Goal: Task Accomplishment & Management: Manage account settings

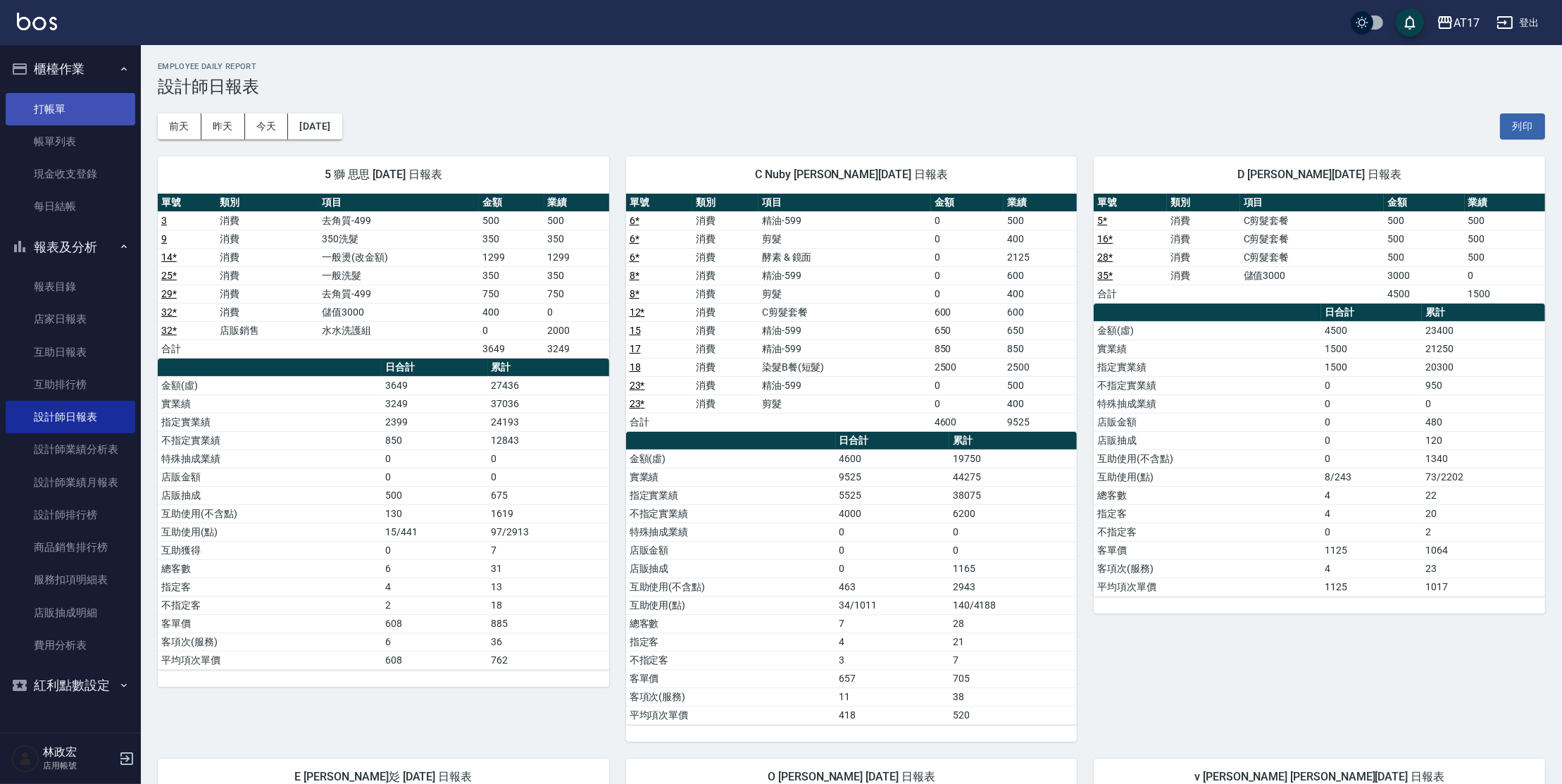
click at [100, 103] on link "打帳單" at bounding box center [70, 109] width 130 height 32
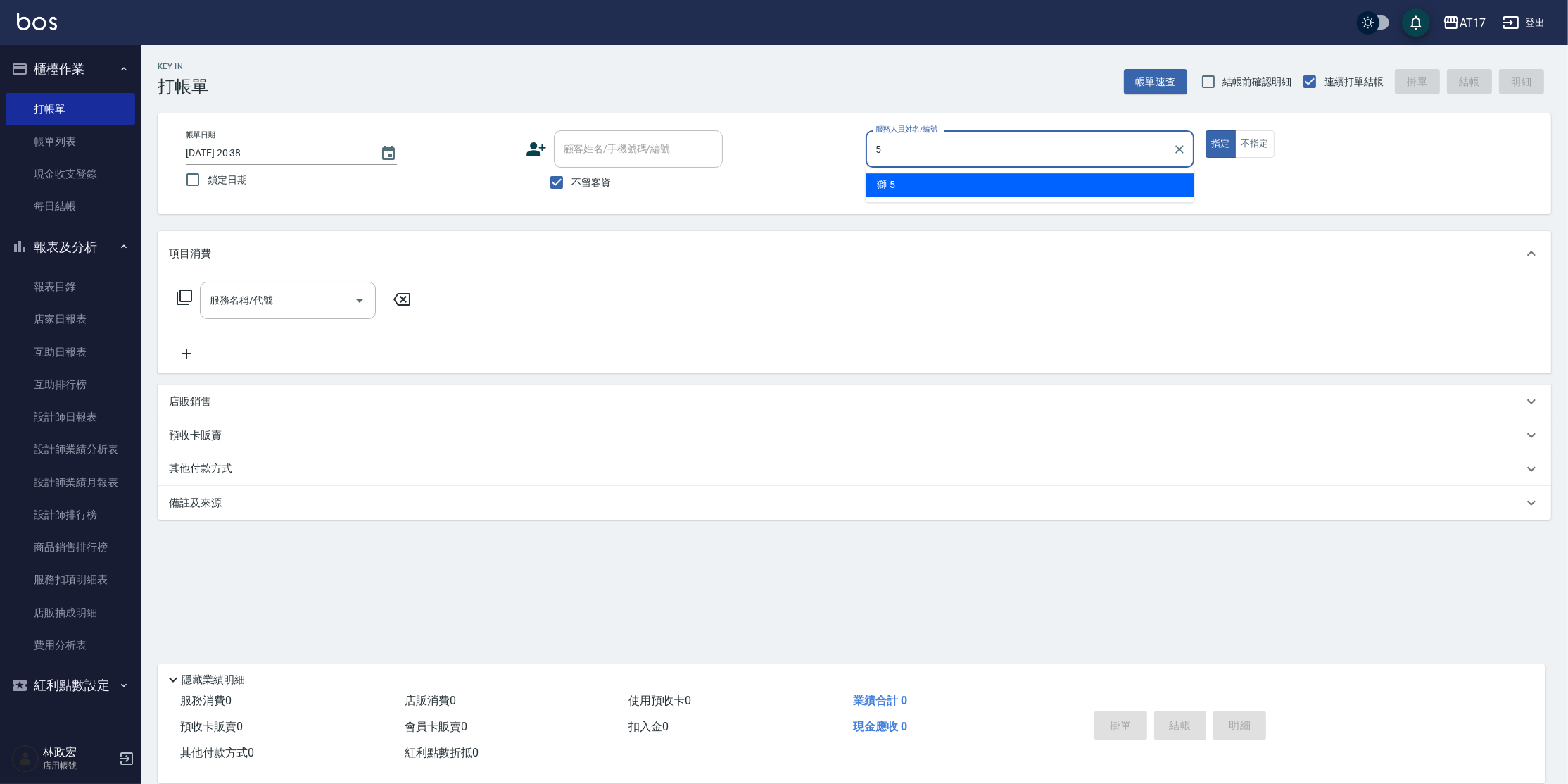
type input "獅-5"
type button "true"
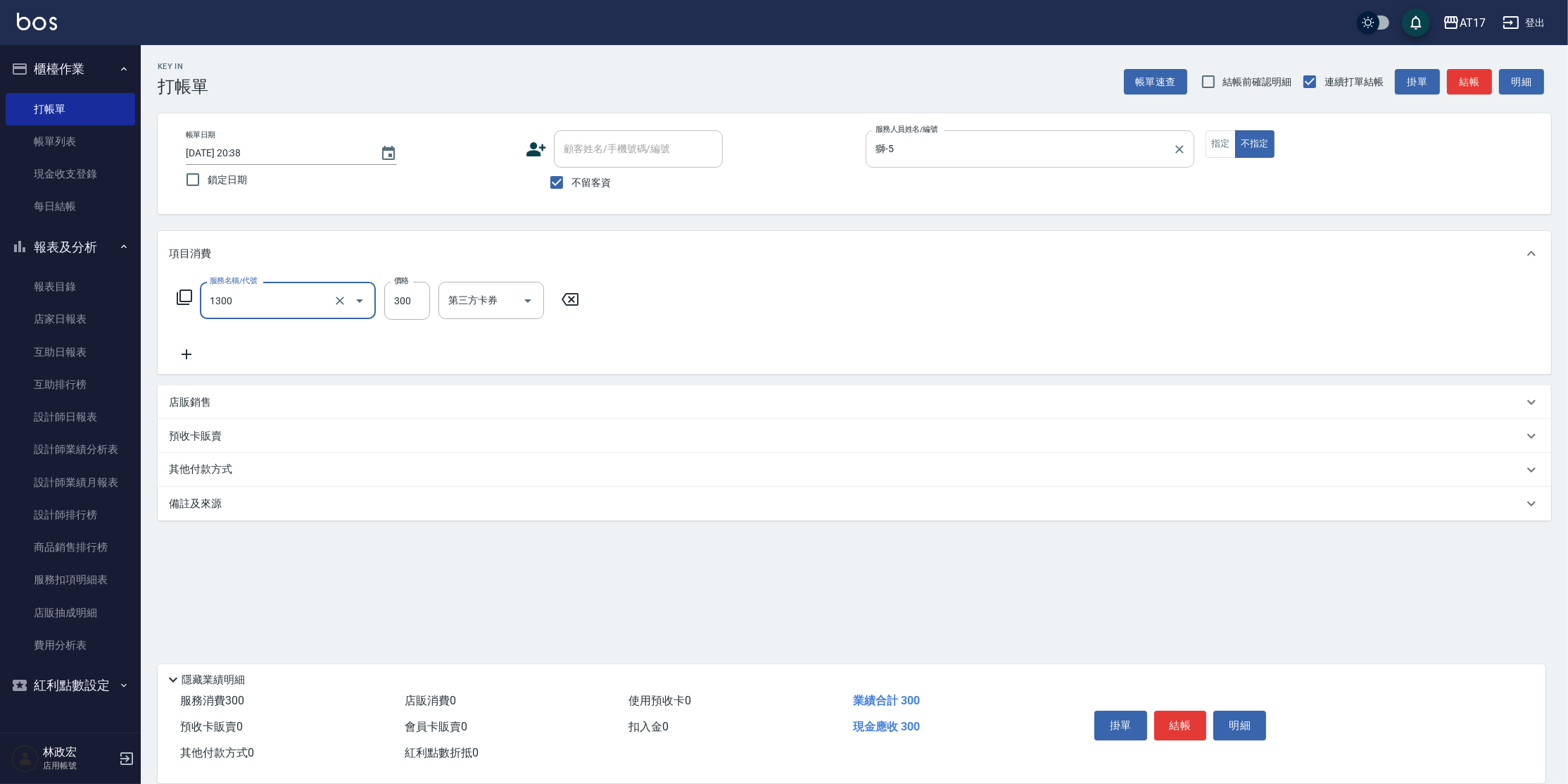
type input "一般洗髮(1300)"
type input "250"
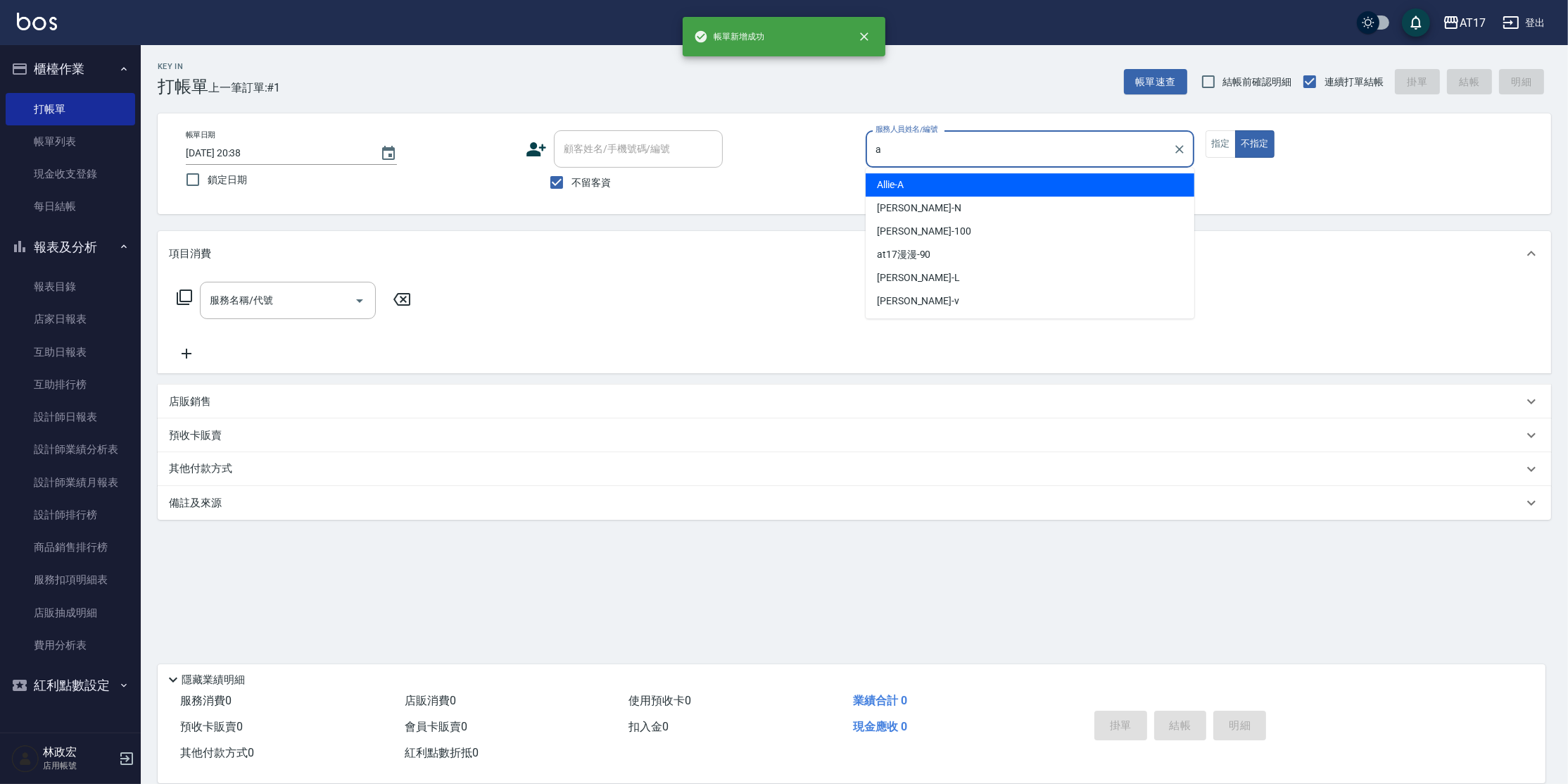
type input "Allie-A"
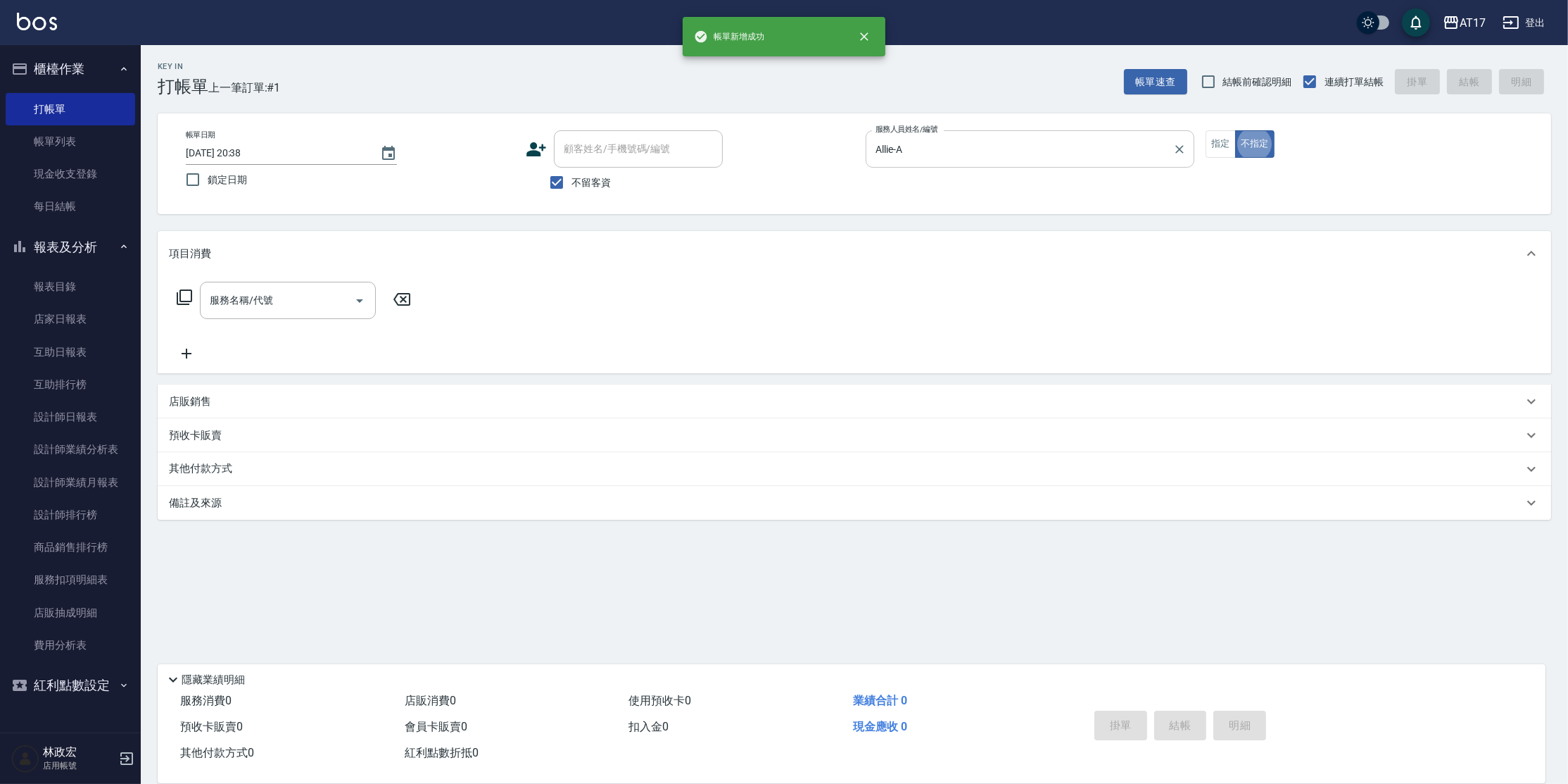
type button "false"
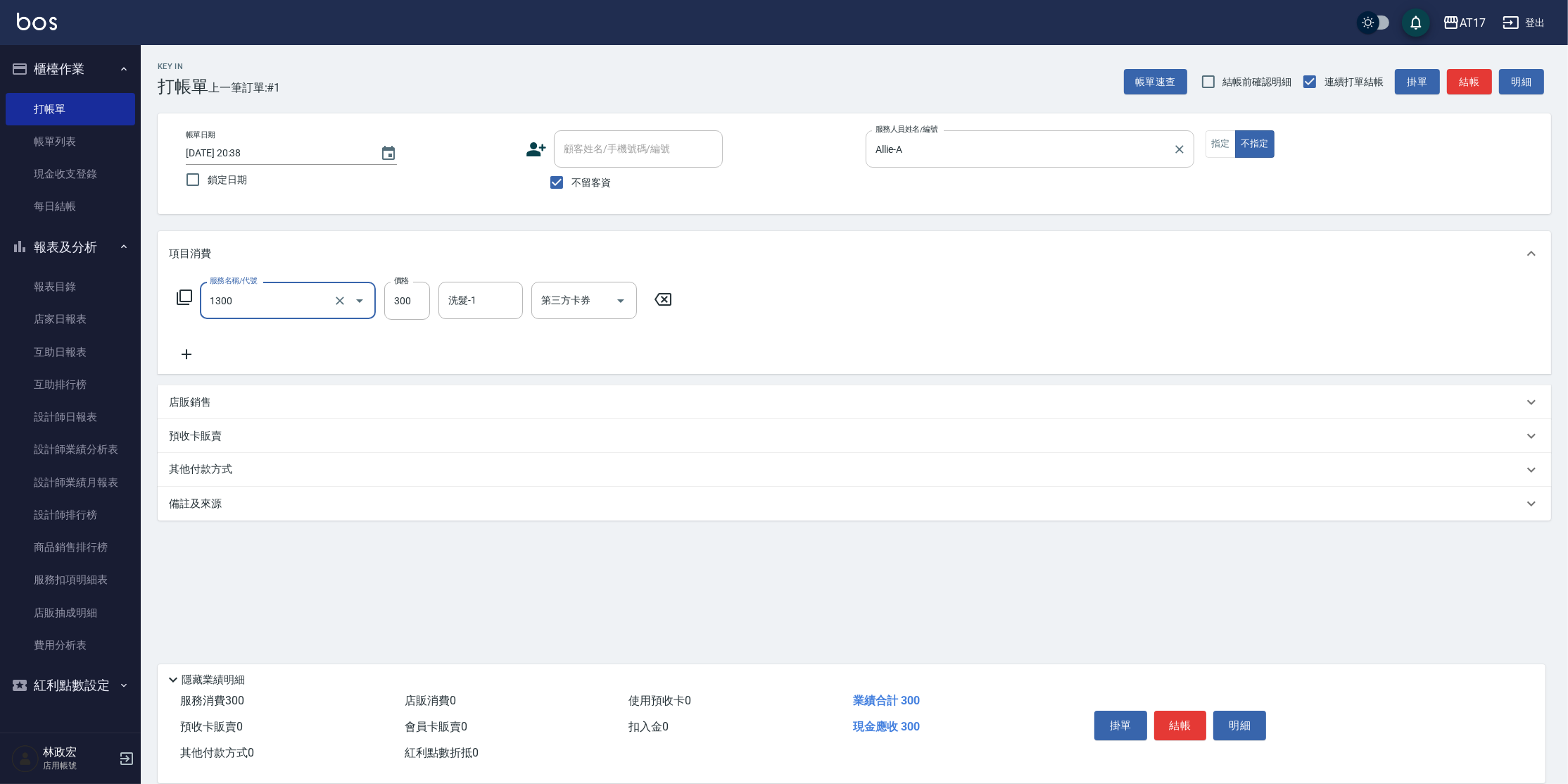
type input "一般洗髮(1300)"
type input "250"
type input "陳思妤-22"
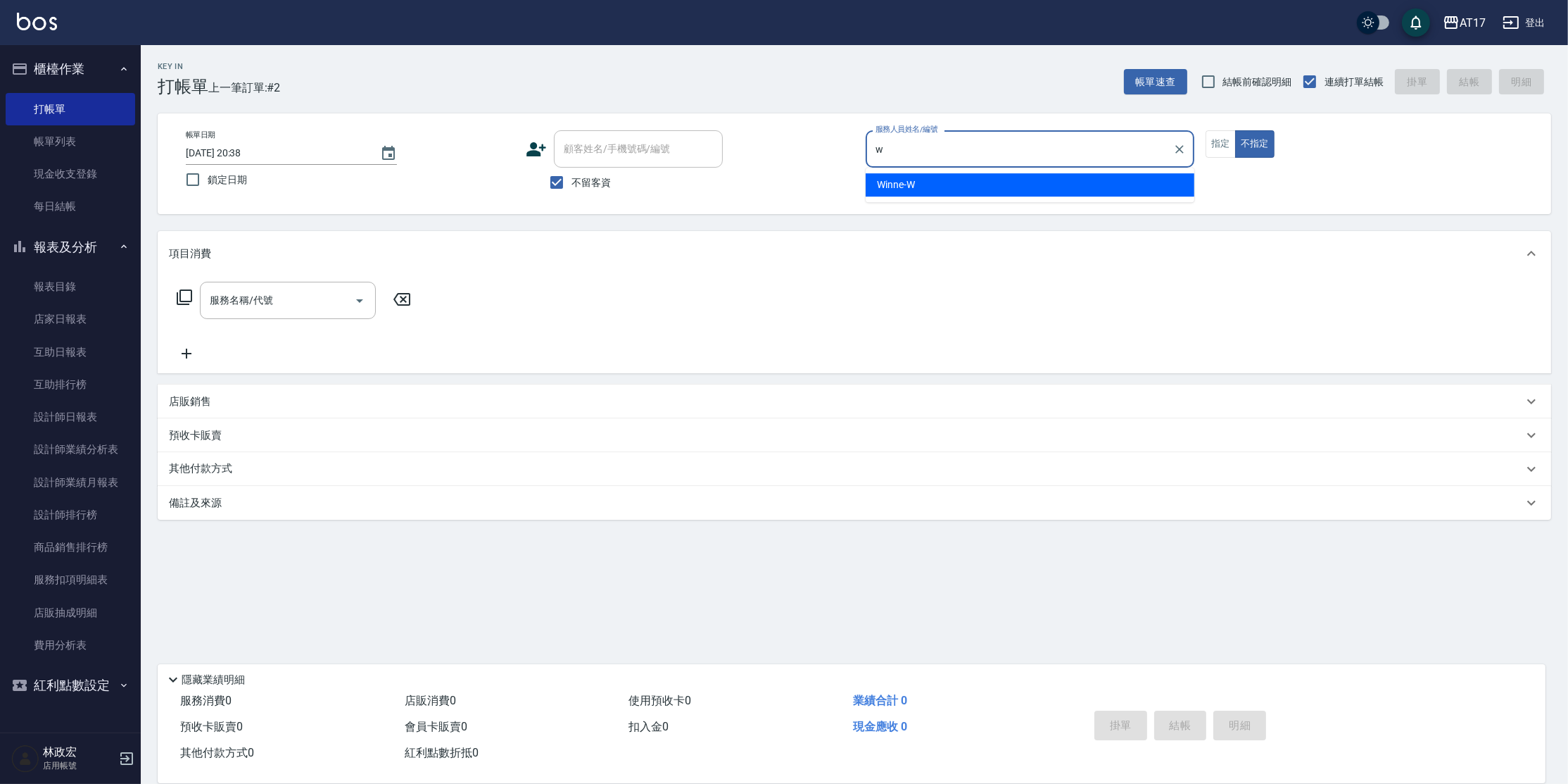
type input "Winne-W"
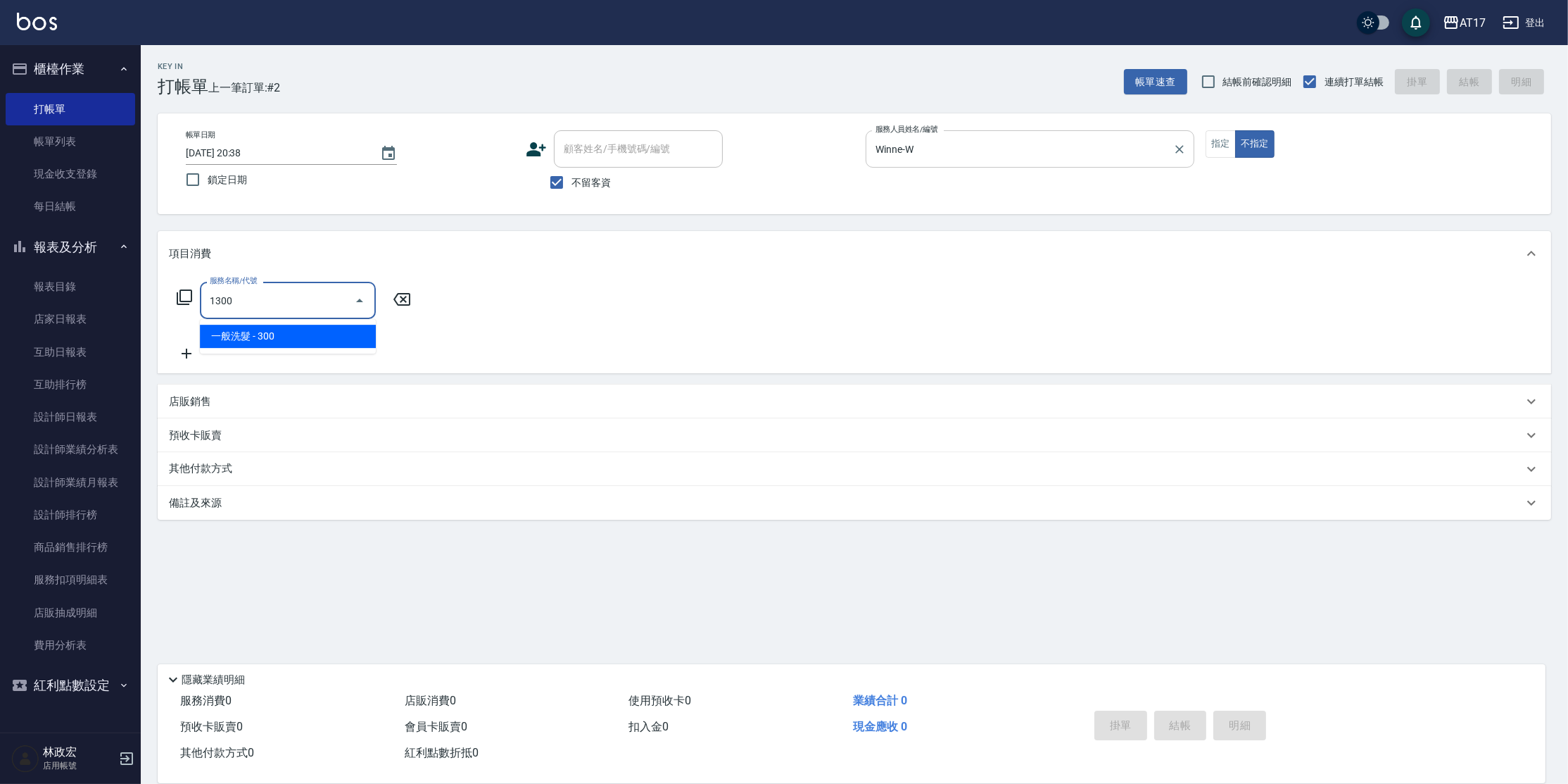
type input "一般洗髮(1300)"
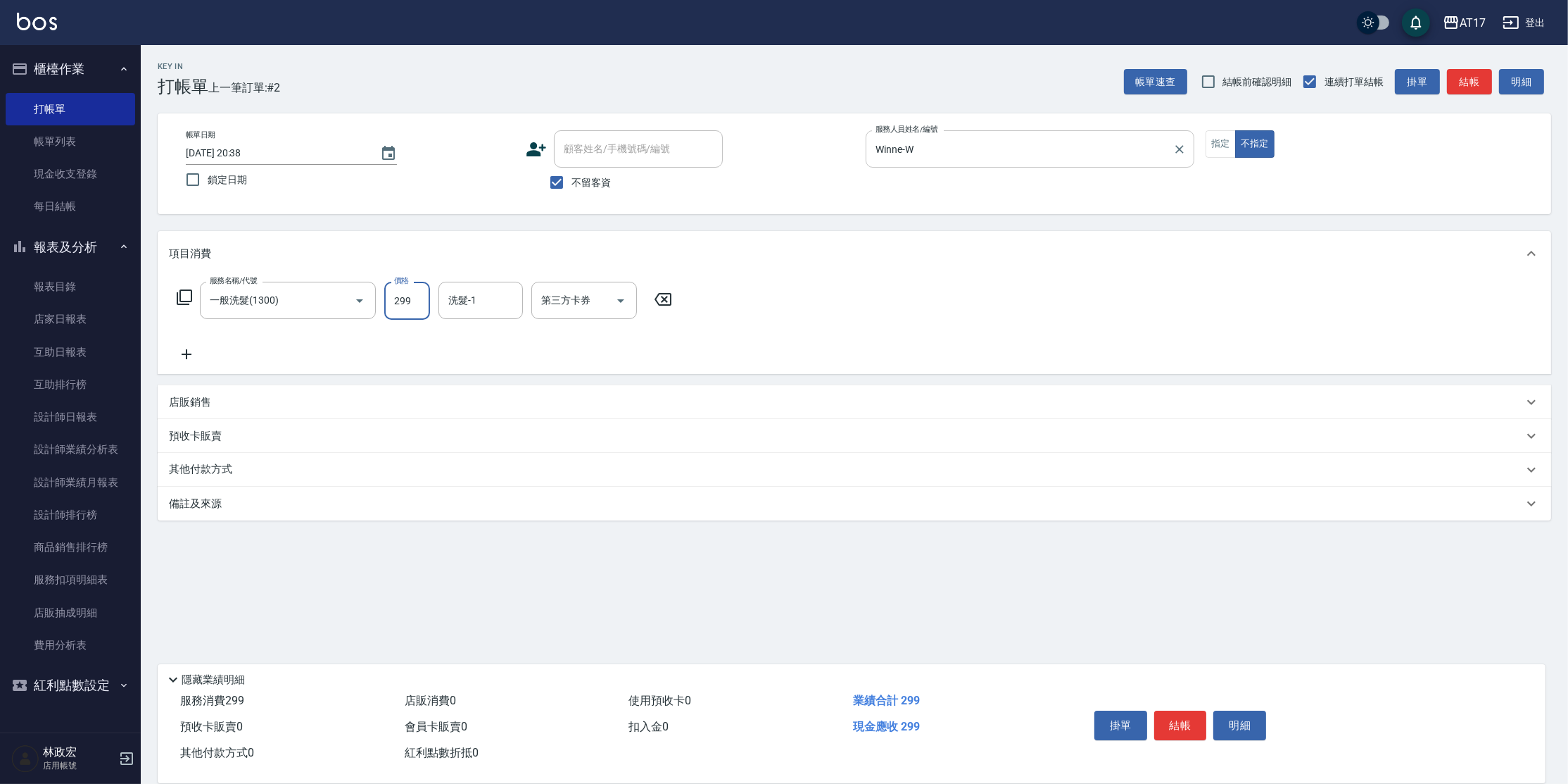
type input "299"
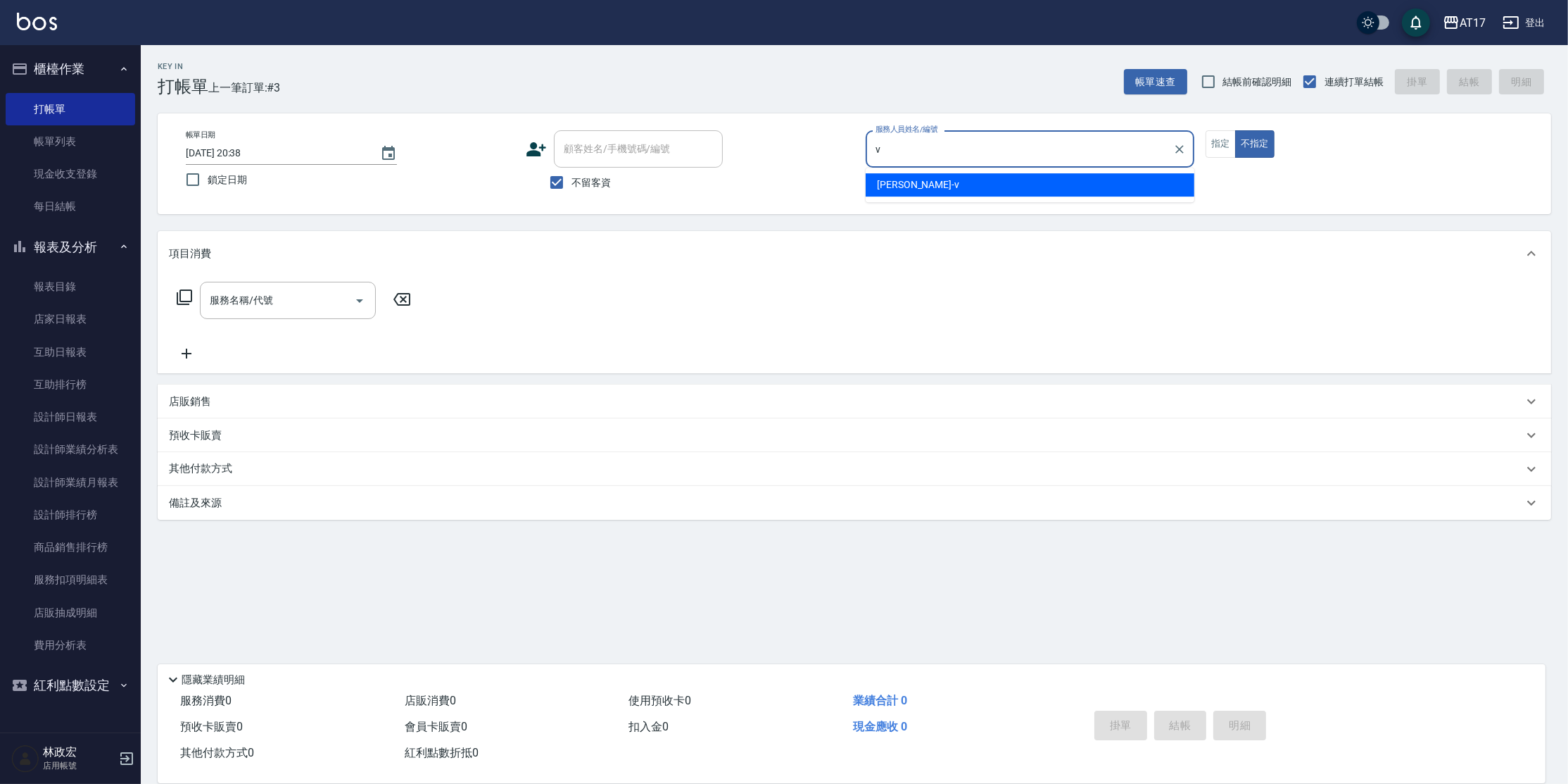
type input "[PERSON_NAME]-v"
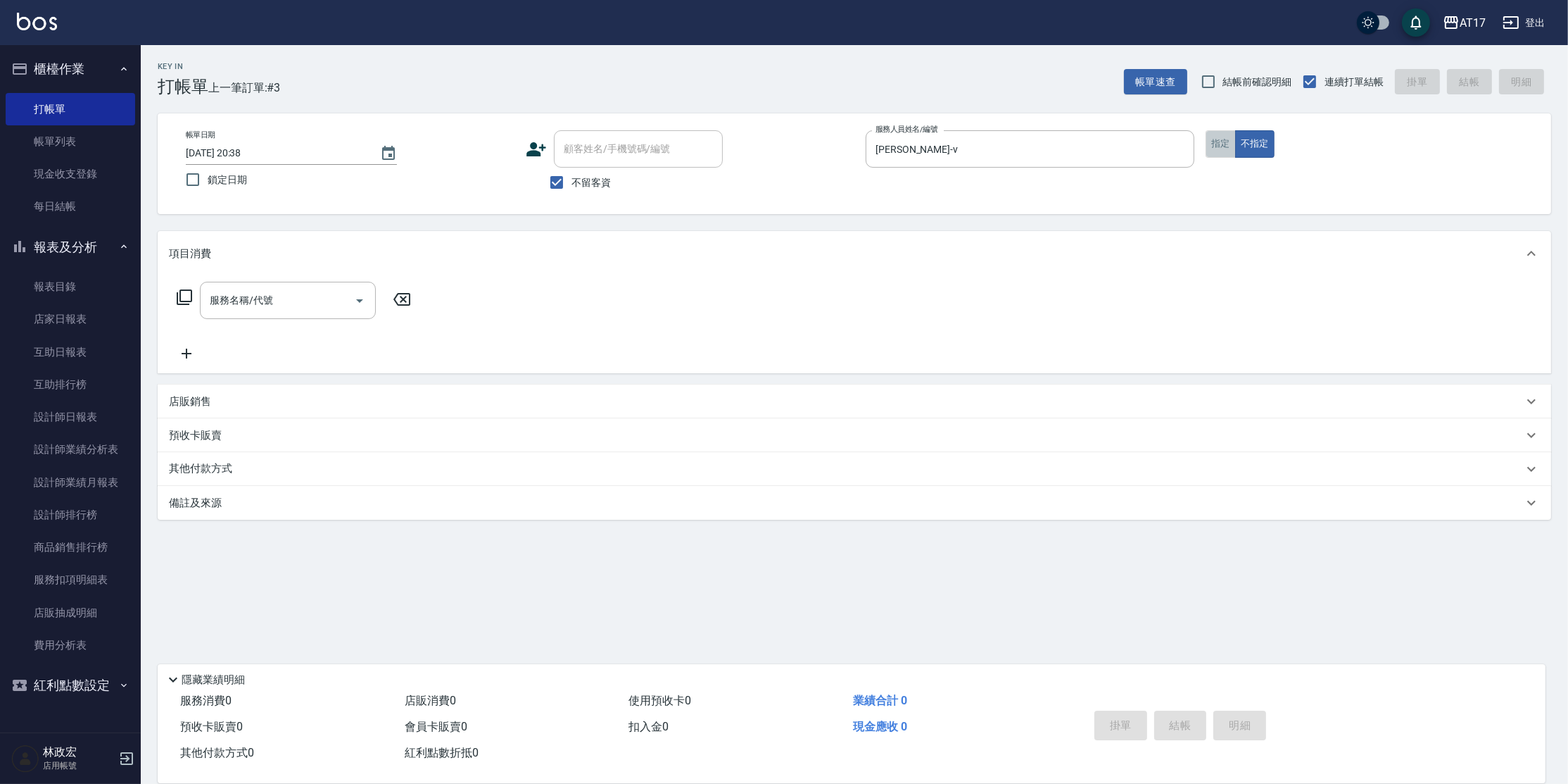
click at [1230, 144] on button "指定" at bounding box center [1221, 144] width 30 height 28
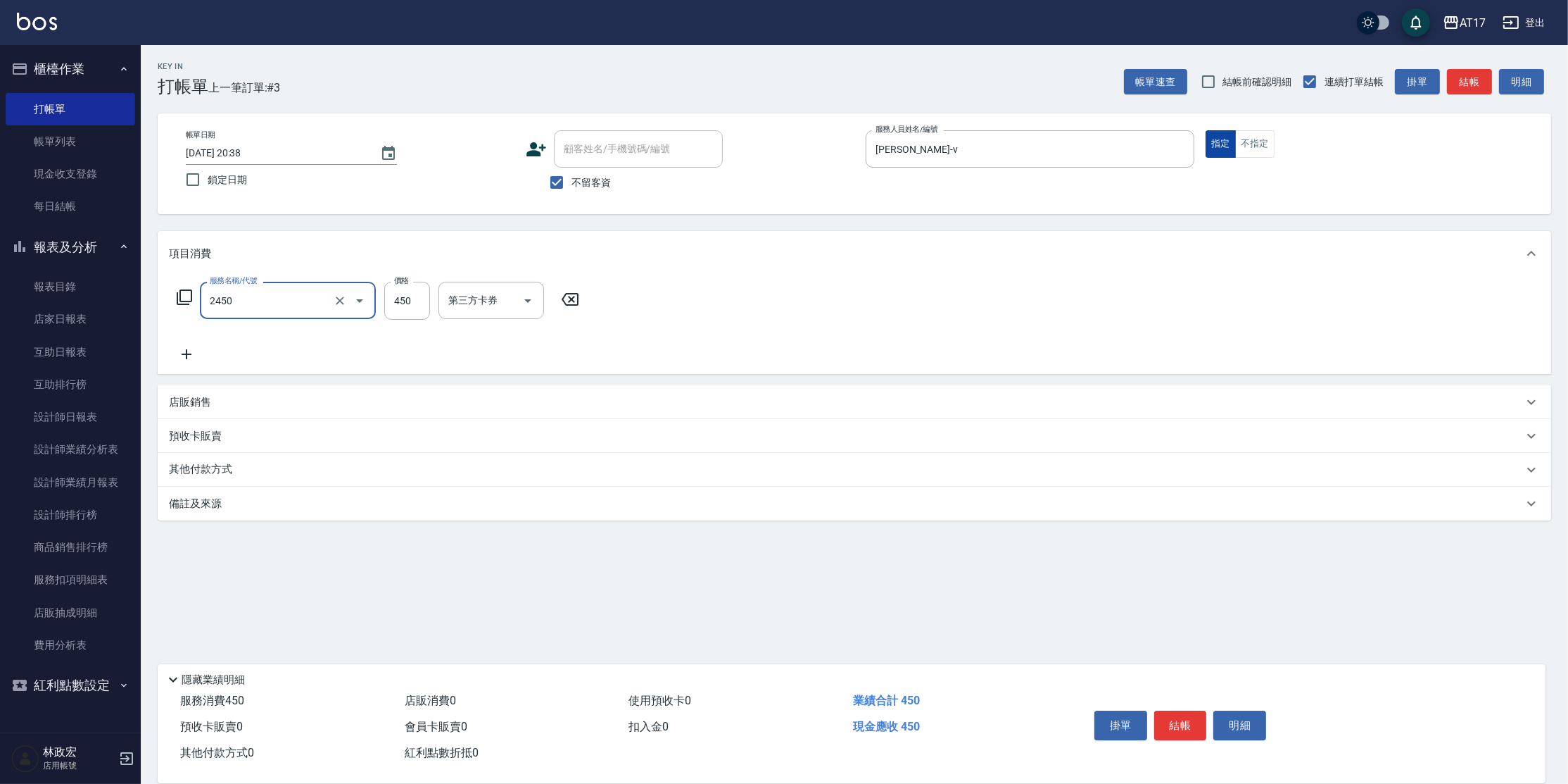
type input "C剪髮套餐(2450)"
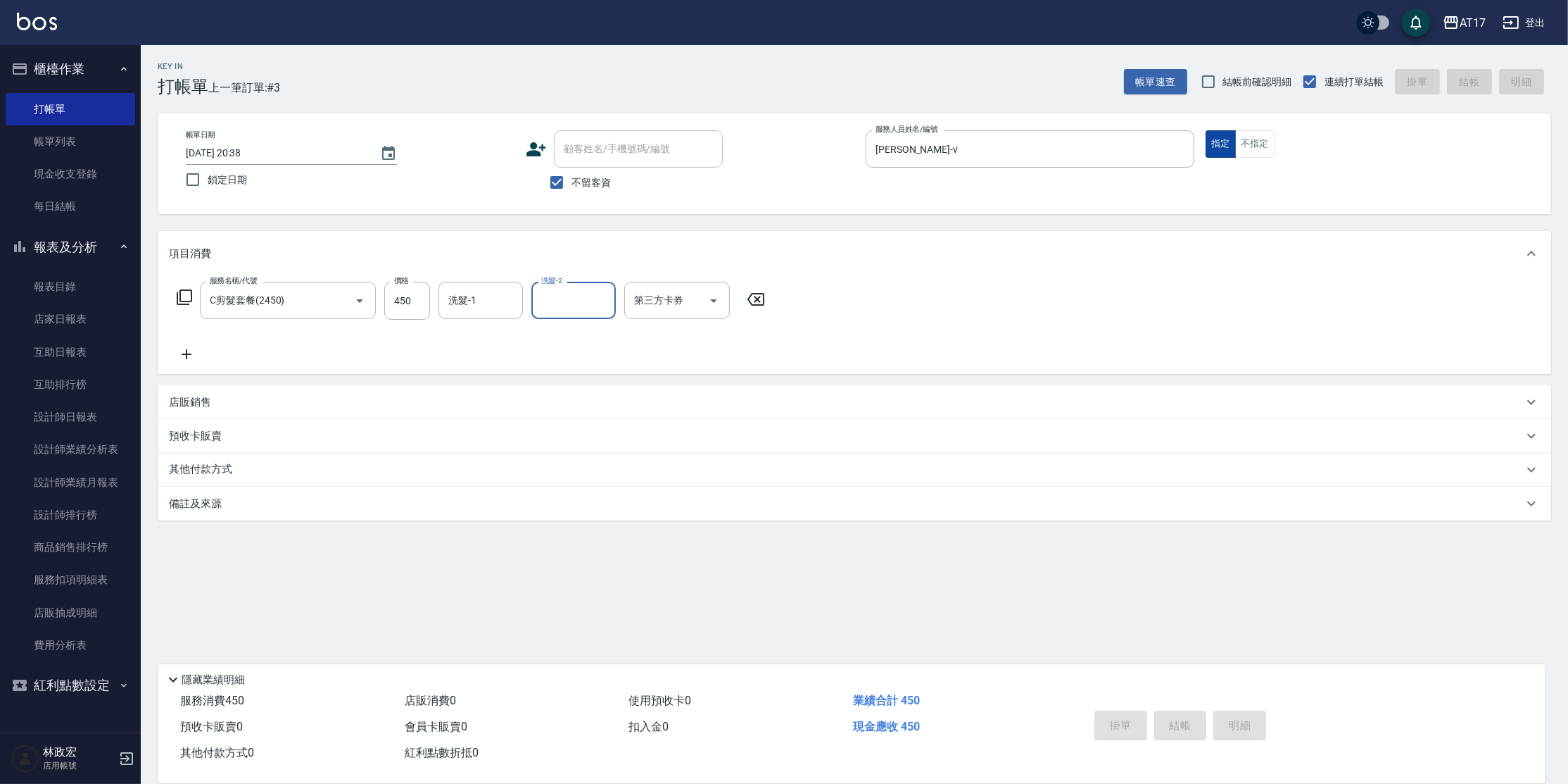
type input "[DATE] 20:39"
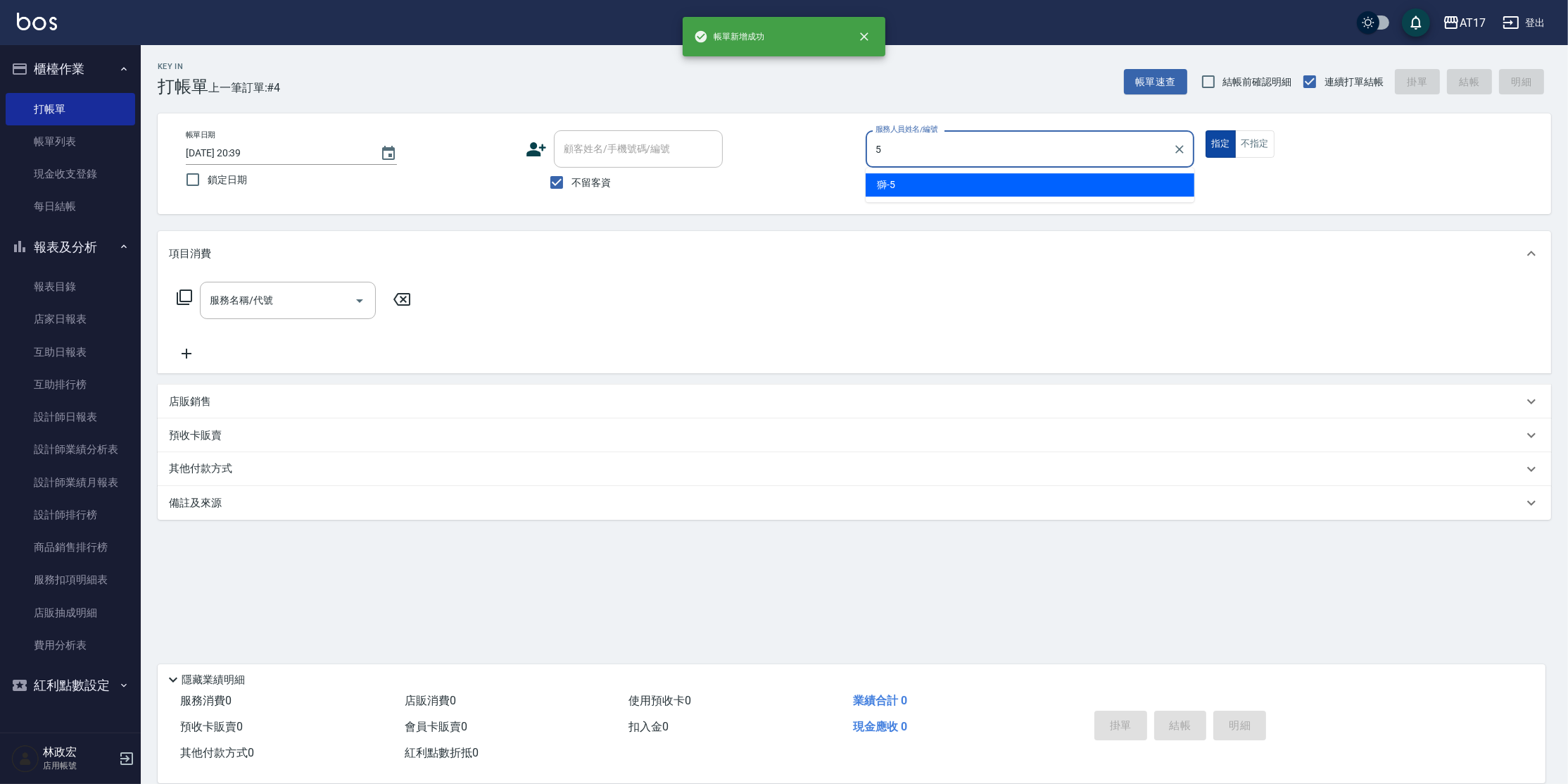
type input "獅-5"
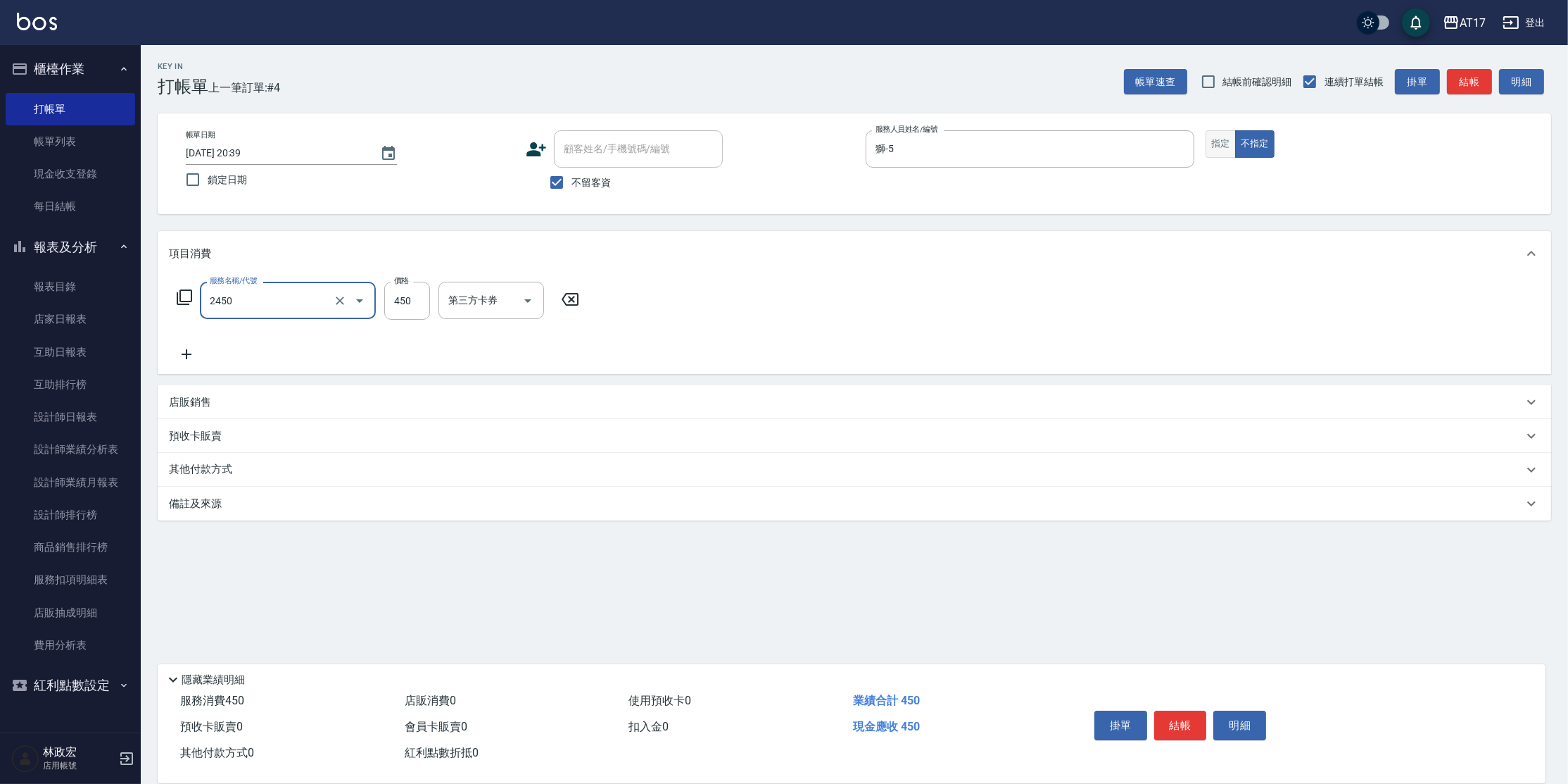
type input "C剪髮套餐(2450)"
type input "陳思妤-22"
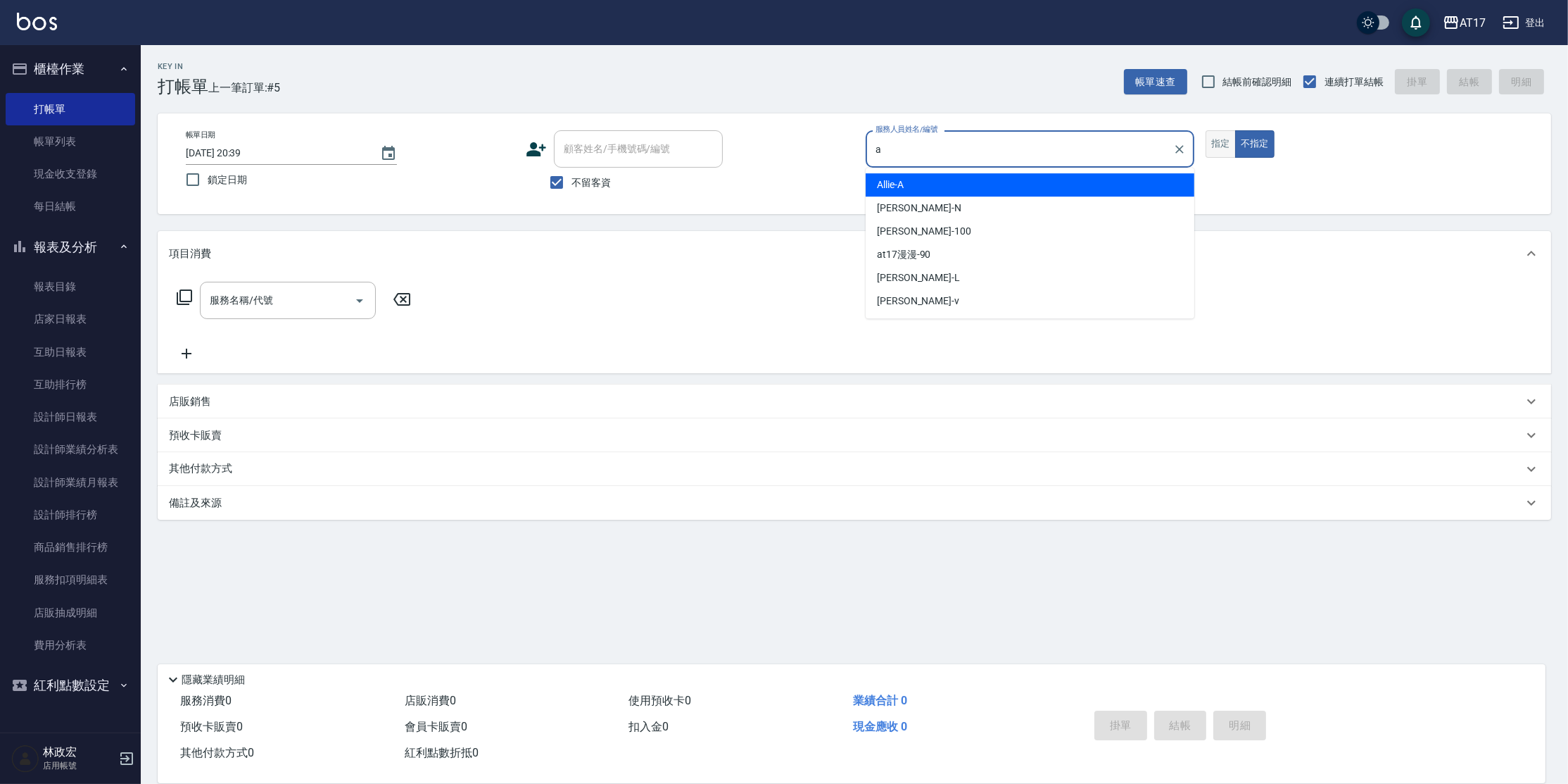
type input "Allie-A"
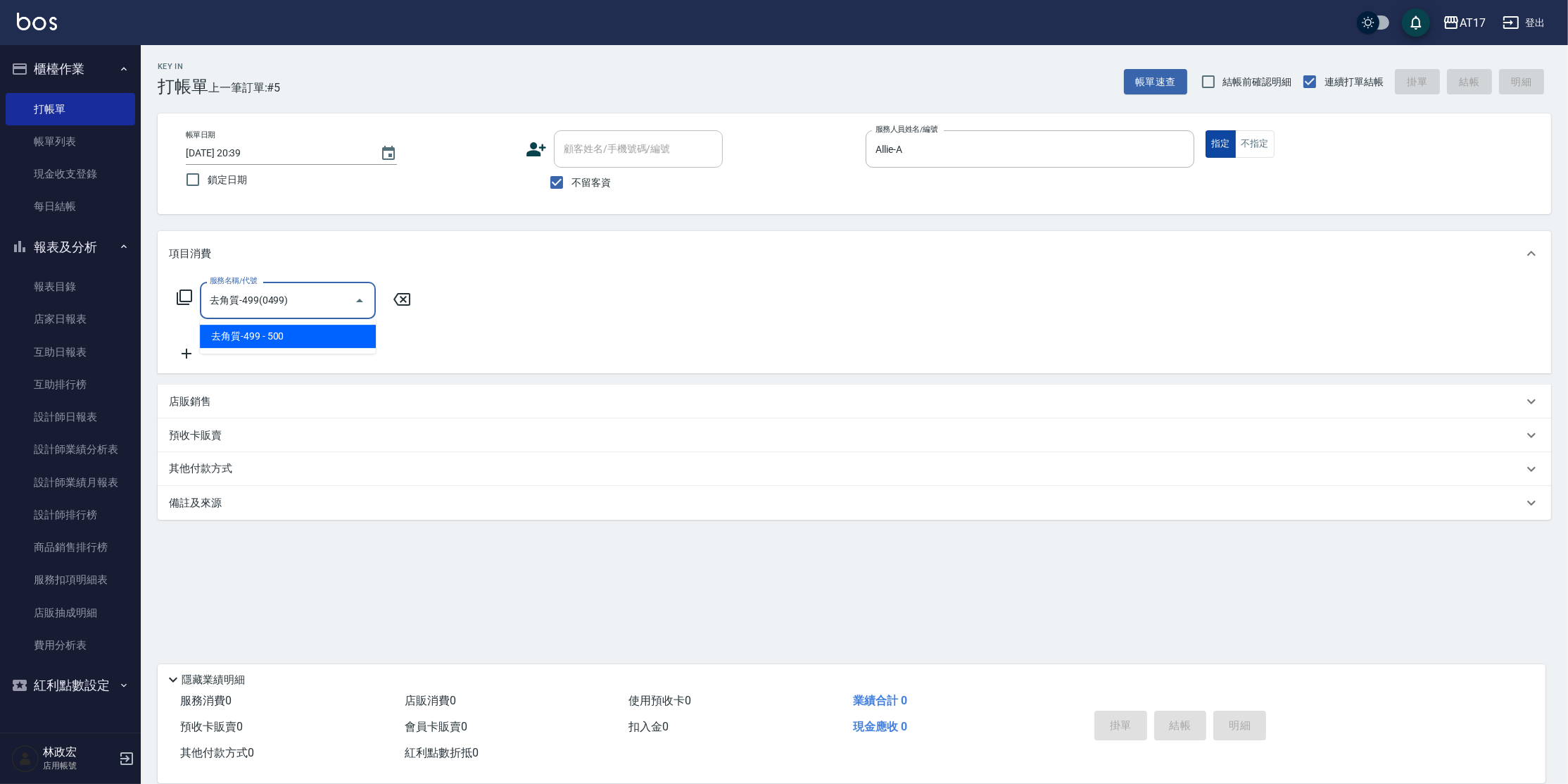
type input "去角質-499(0499)"
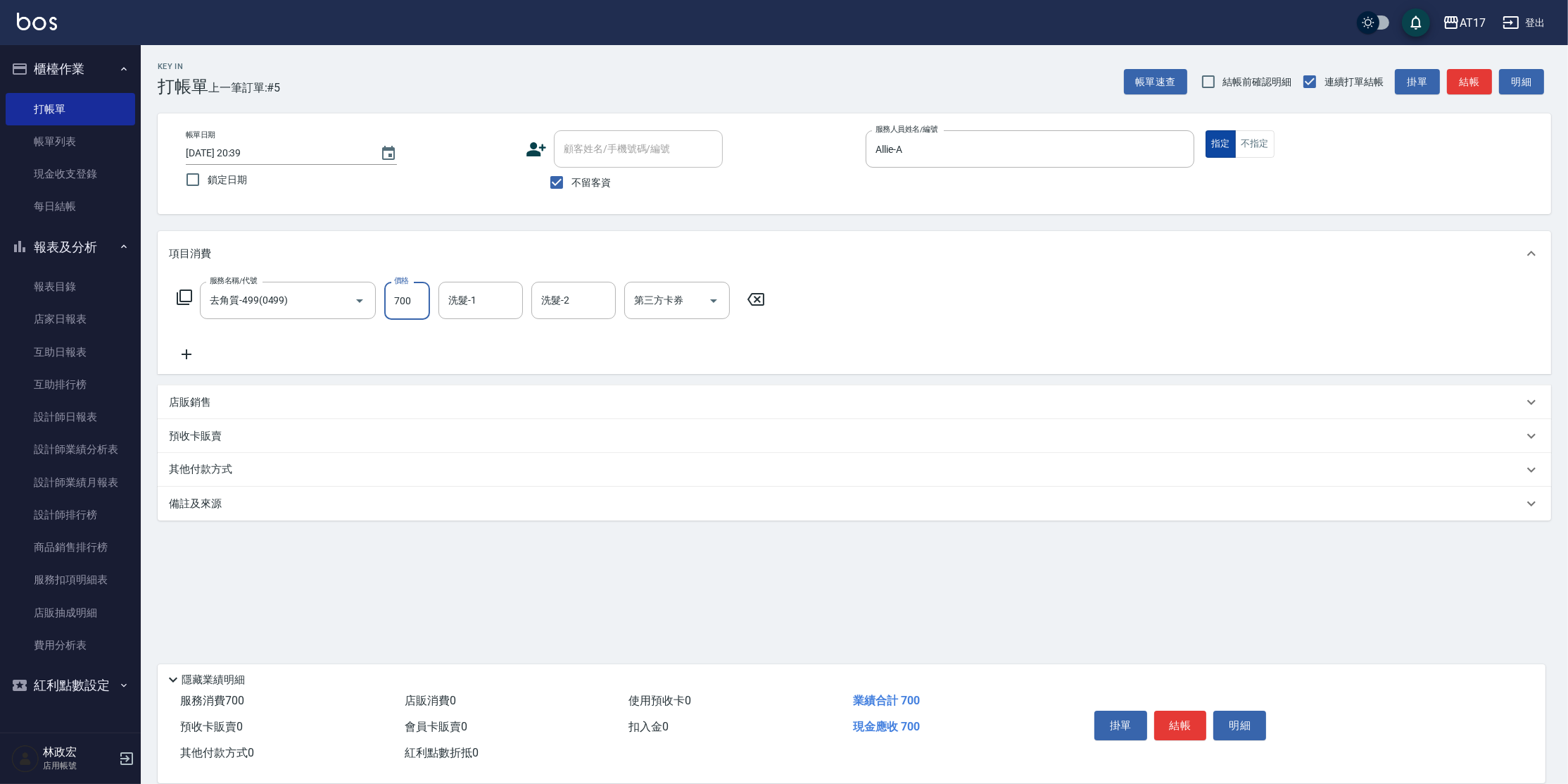
type input "700"
type input "陳思妤-22"
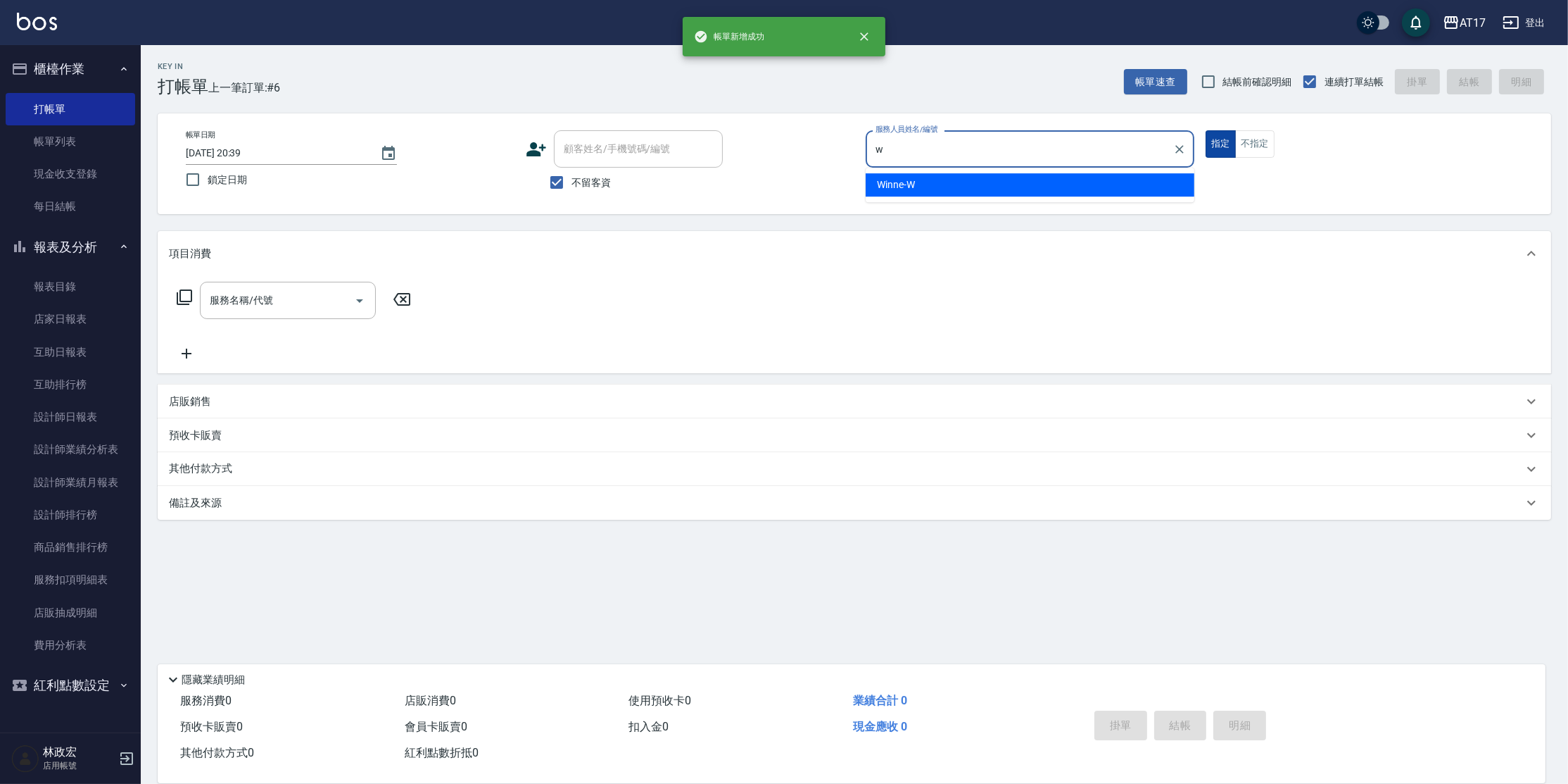
type input "Winne-W"
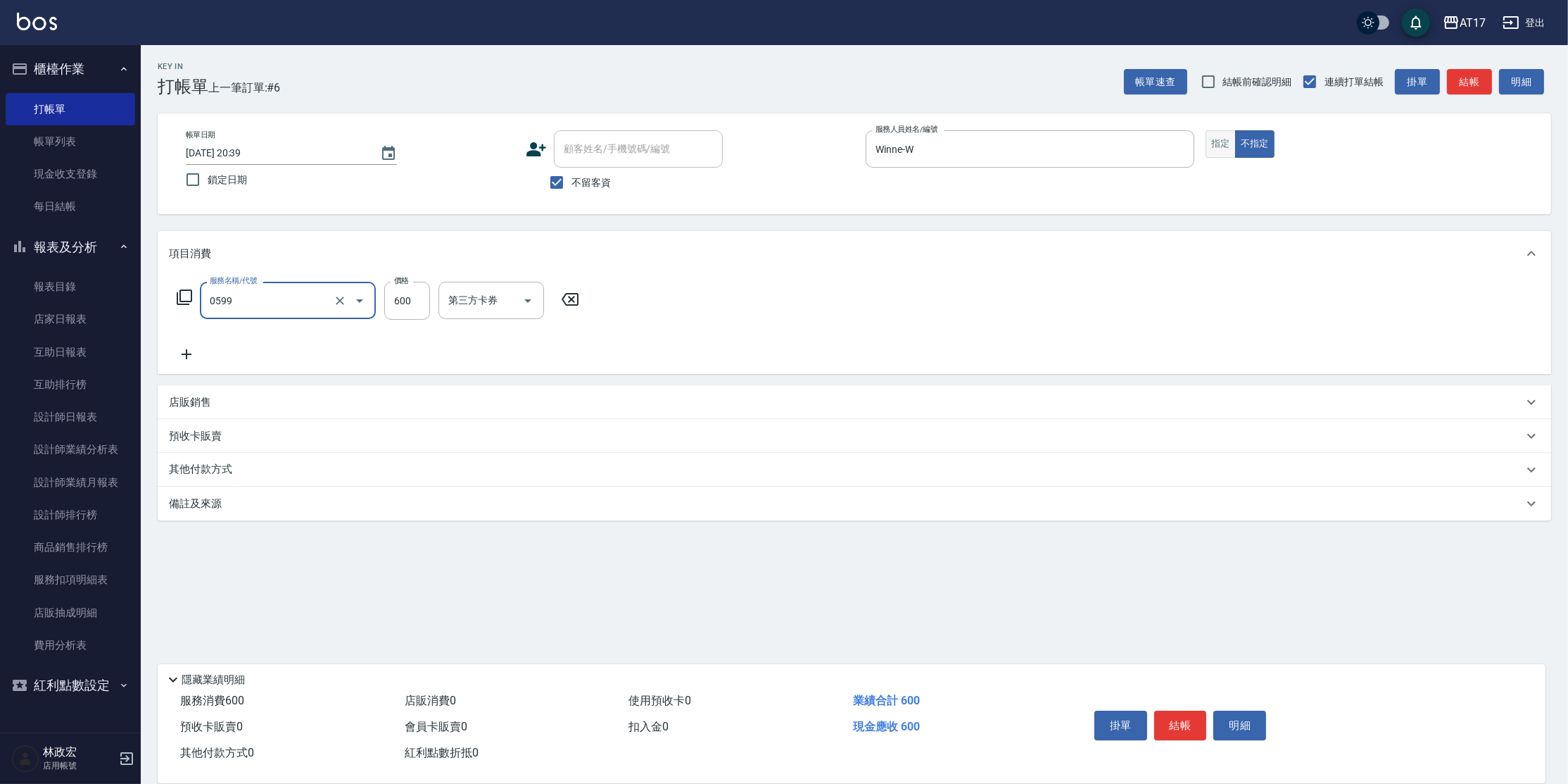
type input "精油-599(0599)"
type input "850"
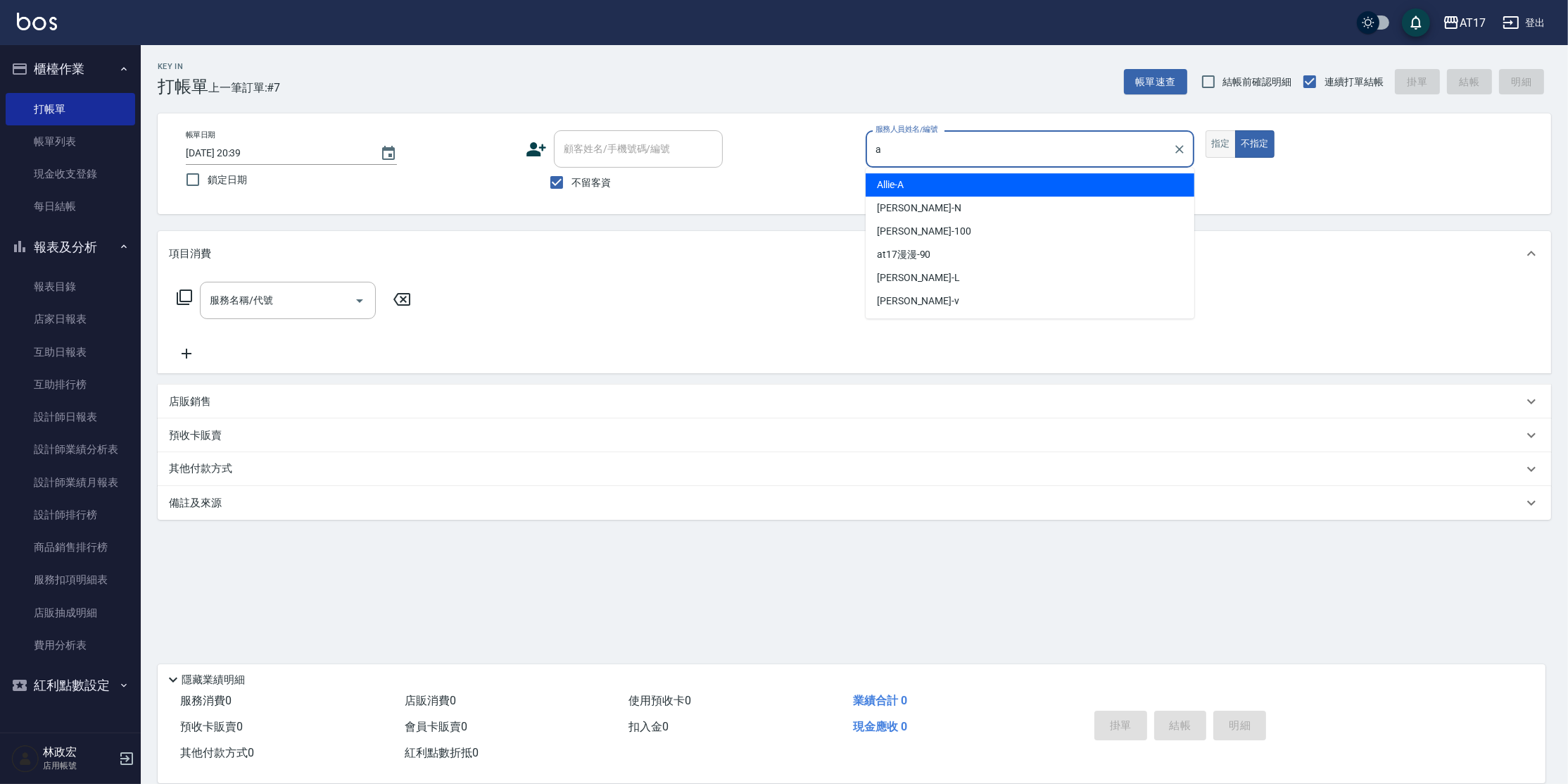
type input "Allie-A"
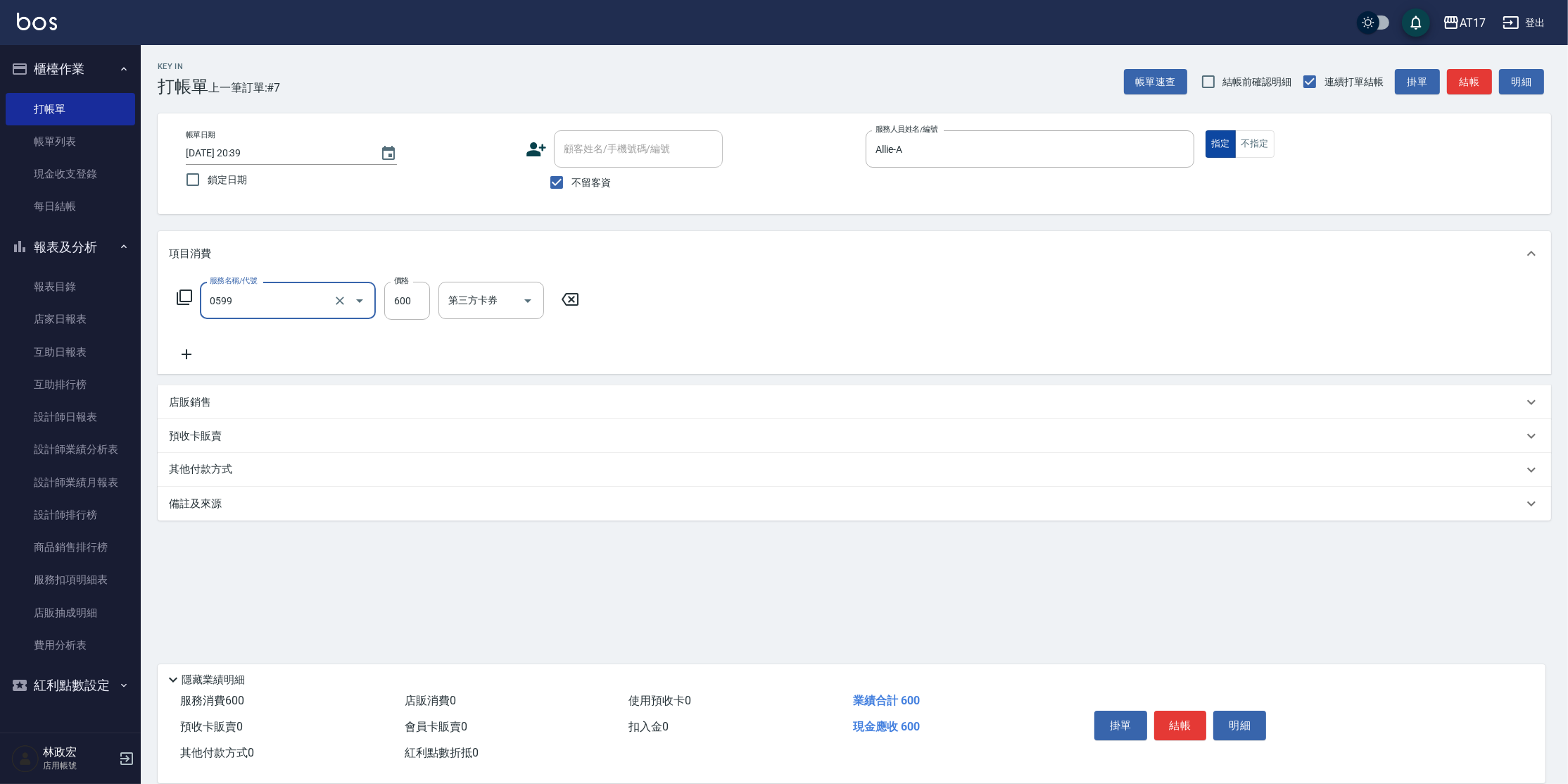
type input "精油-599(0599)"
type input "900"
type input "陳思妤-22"
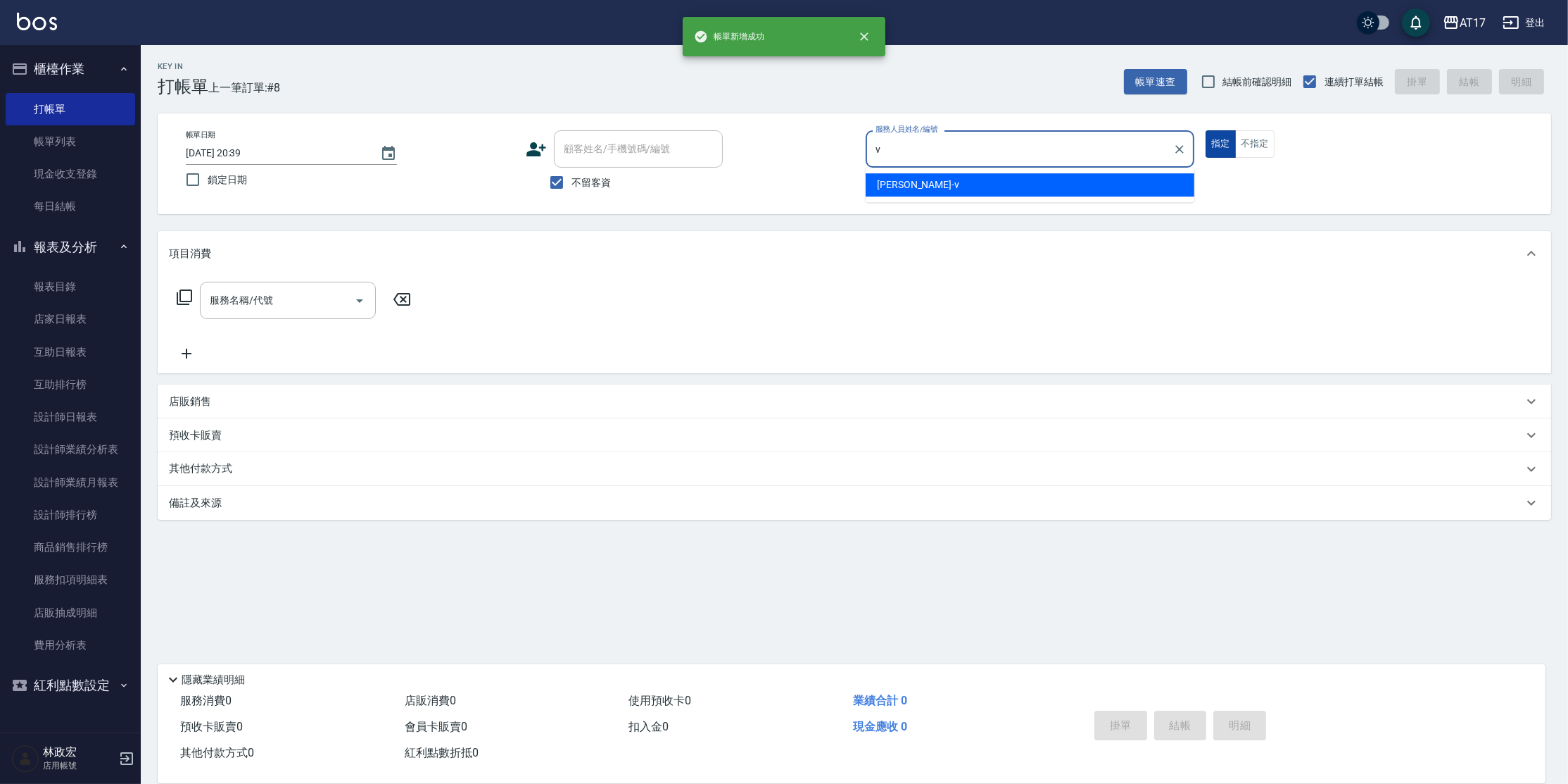
type input "[PERSON_NAME]-v"
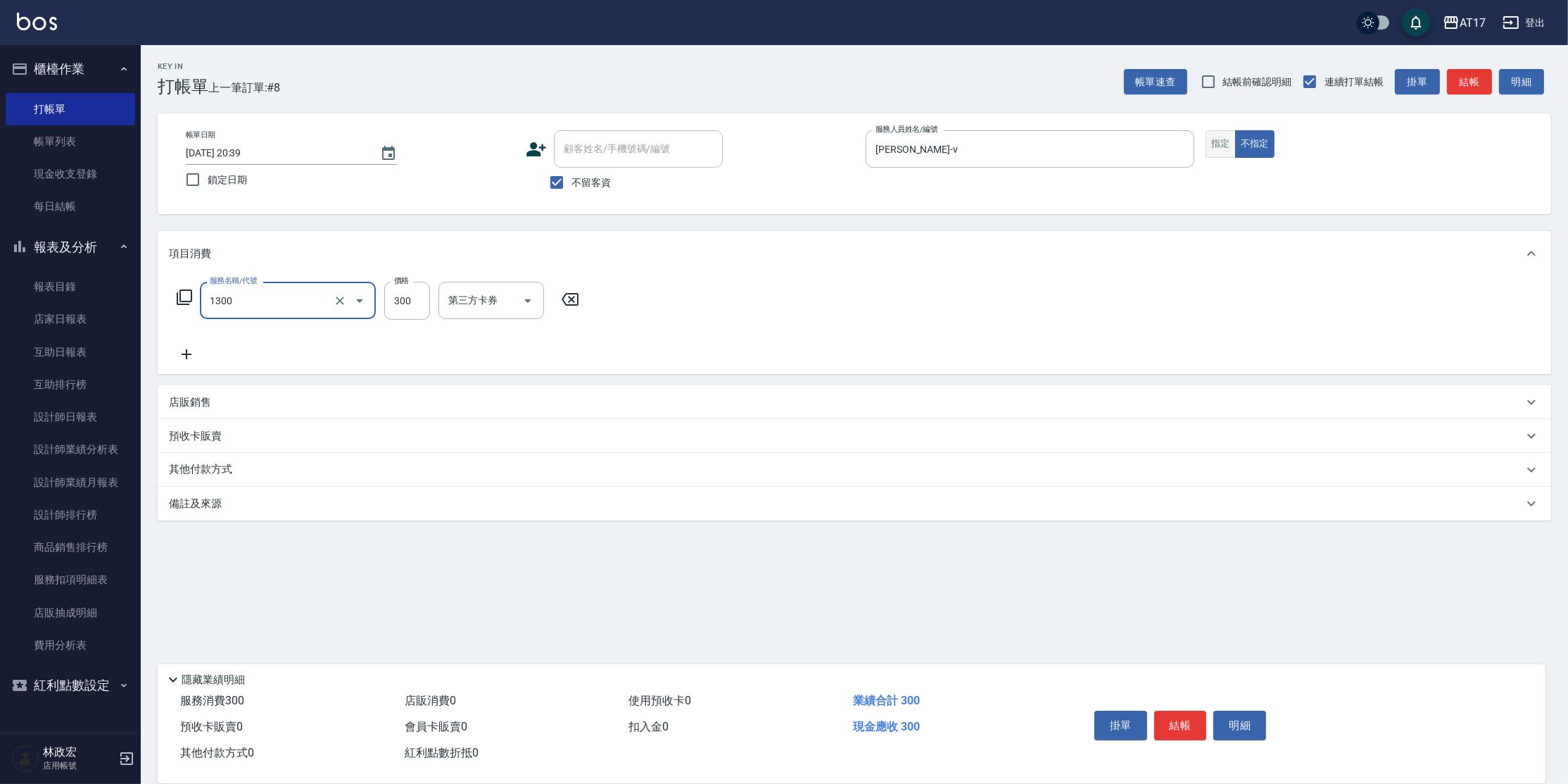
type input "一般洗髮(1300)"
type input "299"
type input "[PERSON_NAME]-55"
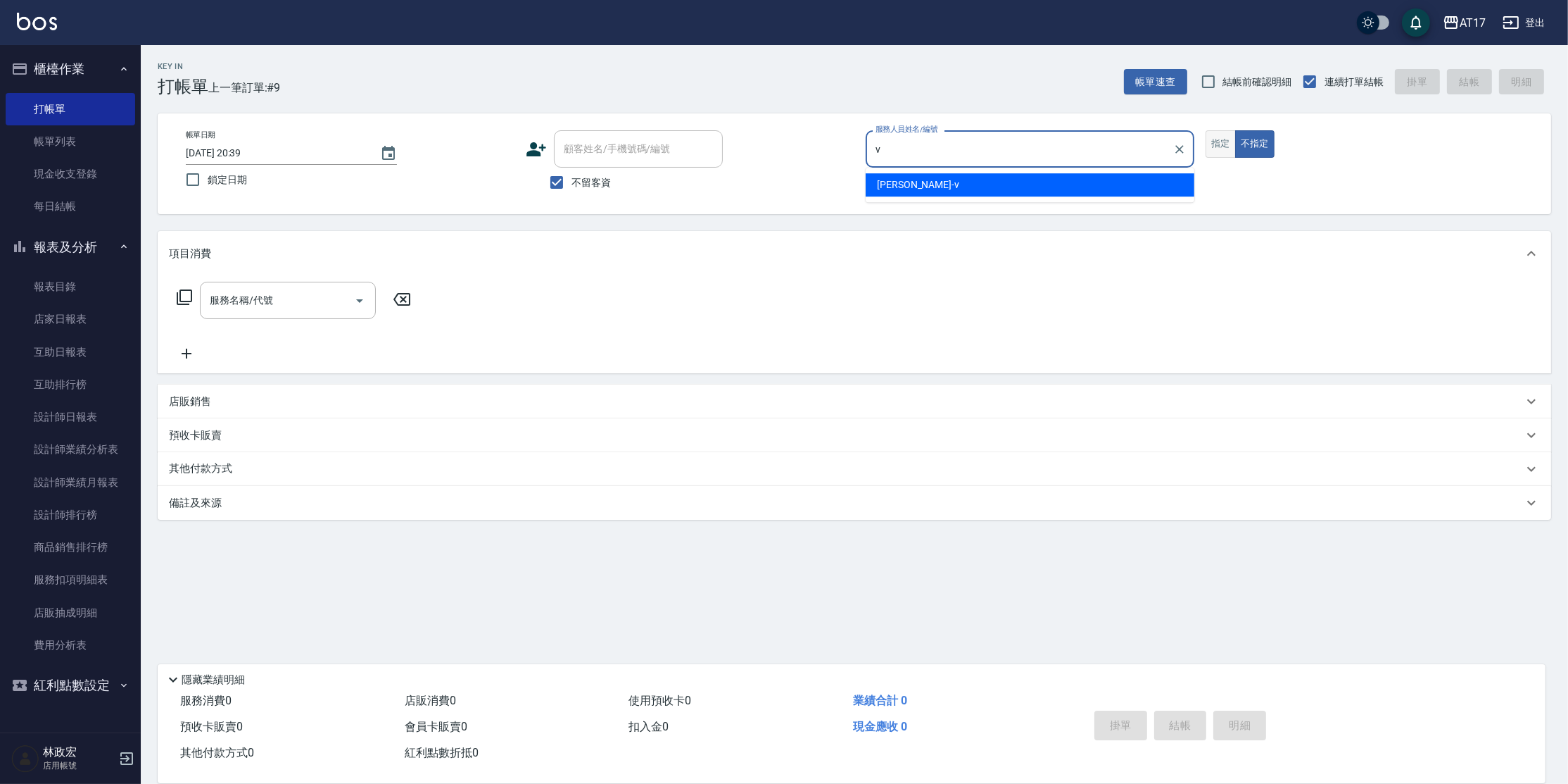
type input "[PERSON_NAME]-v"
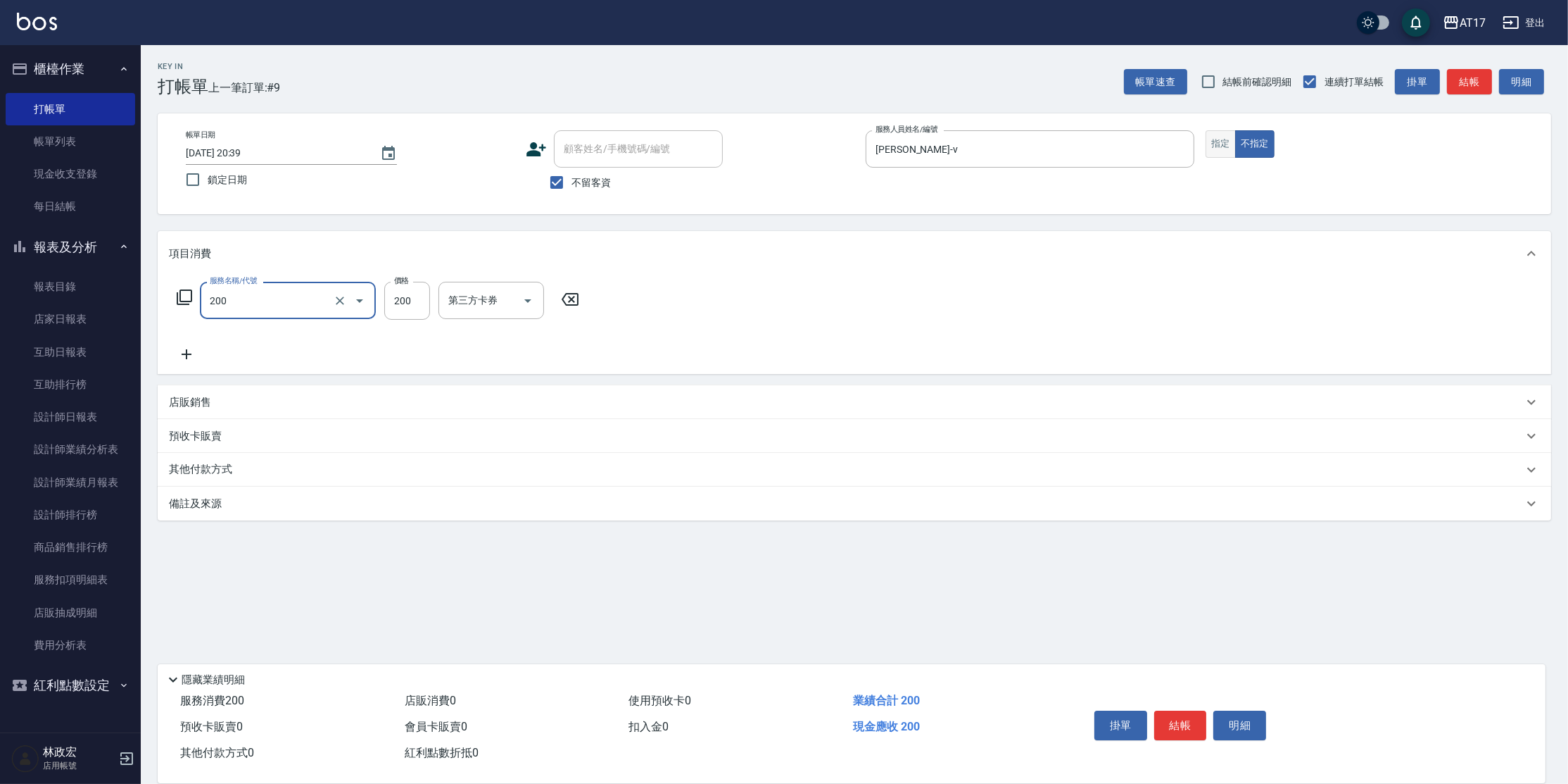
type input "剪髮(200)"
type input "199"
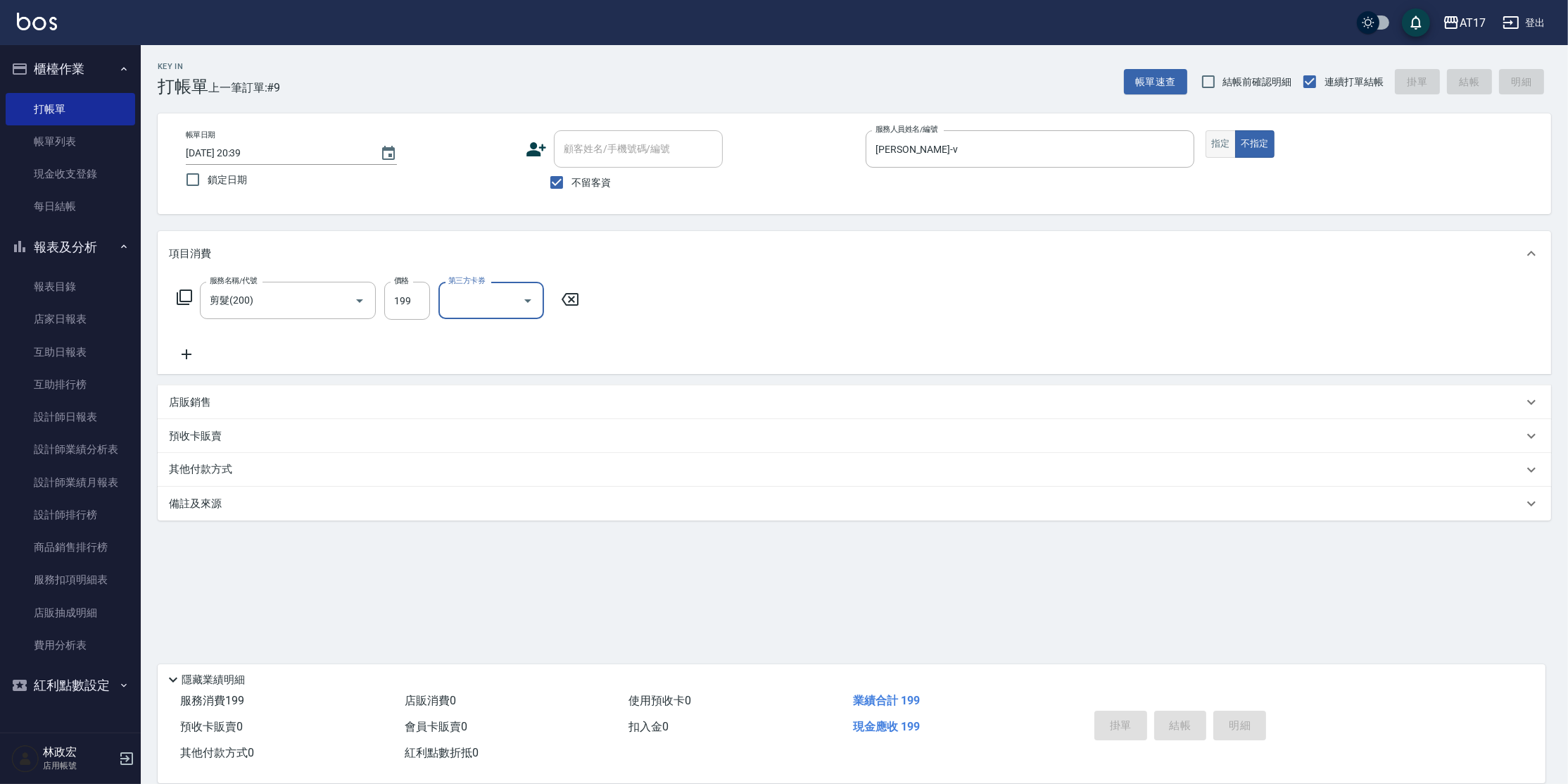
type input "[DATE] 20:40"
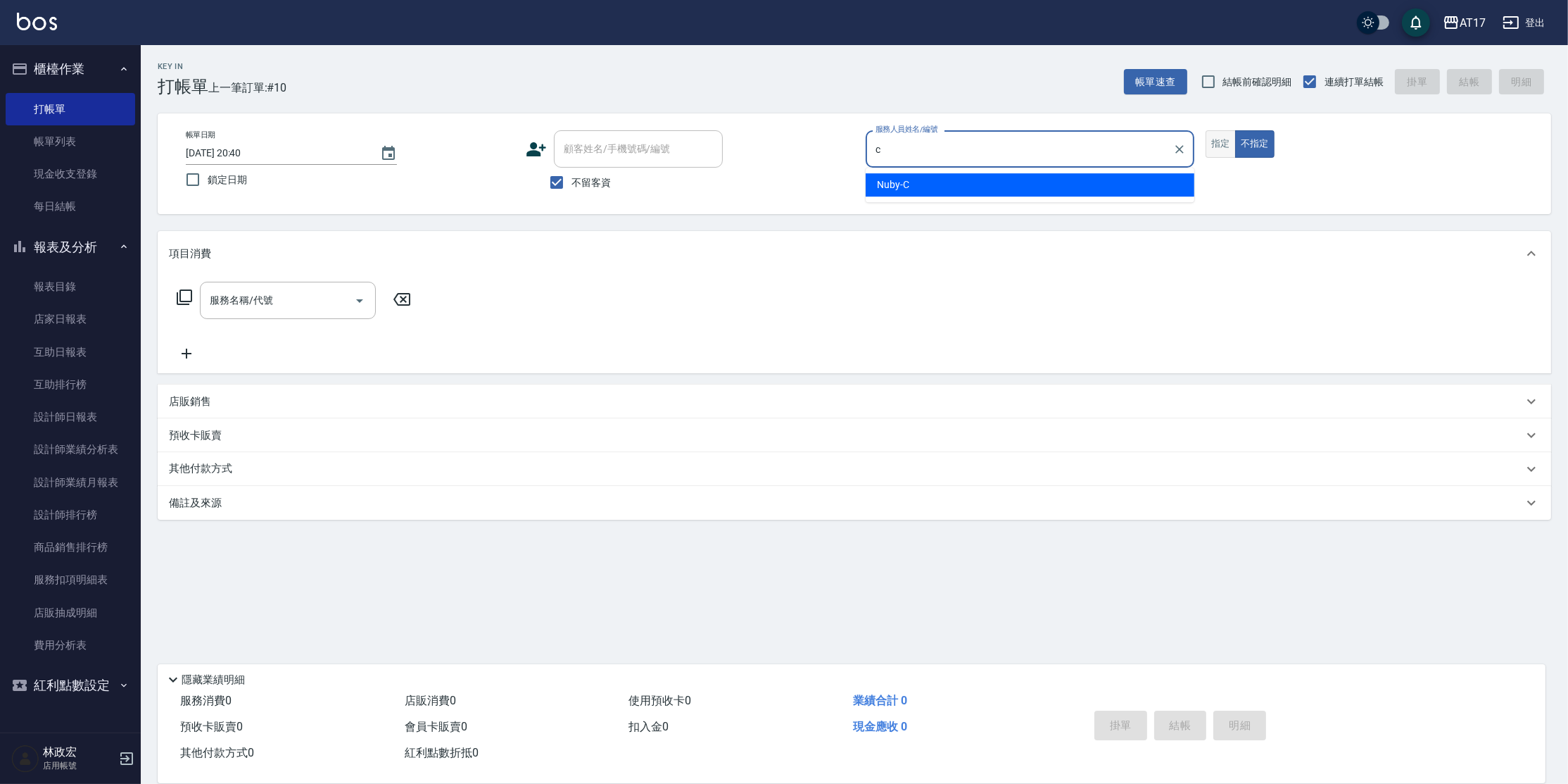
type input "Nuby-C"
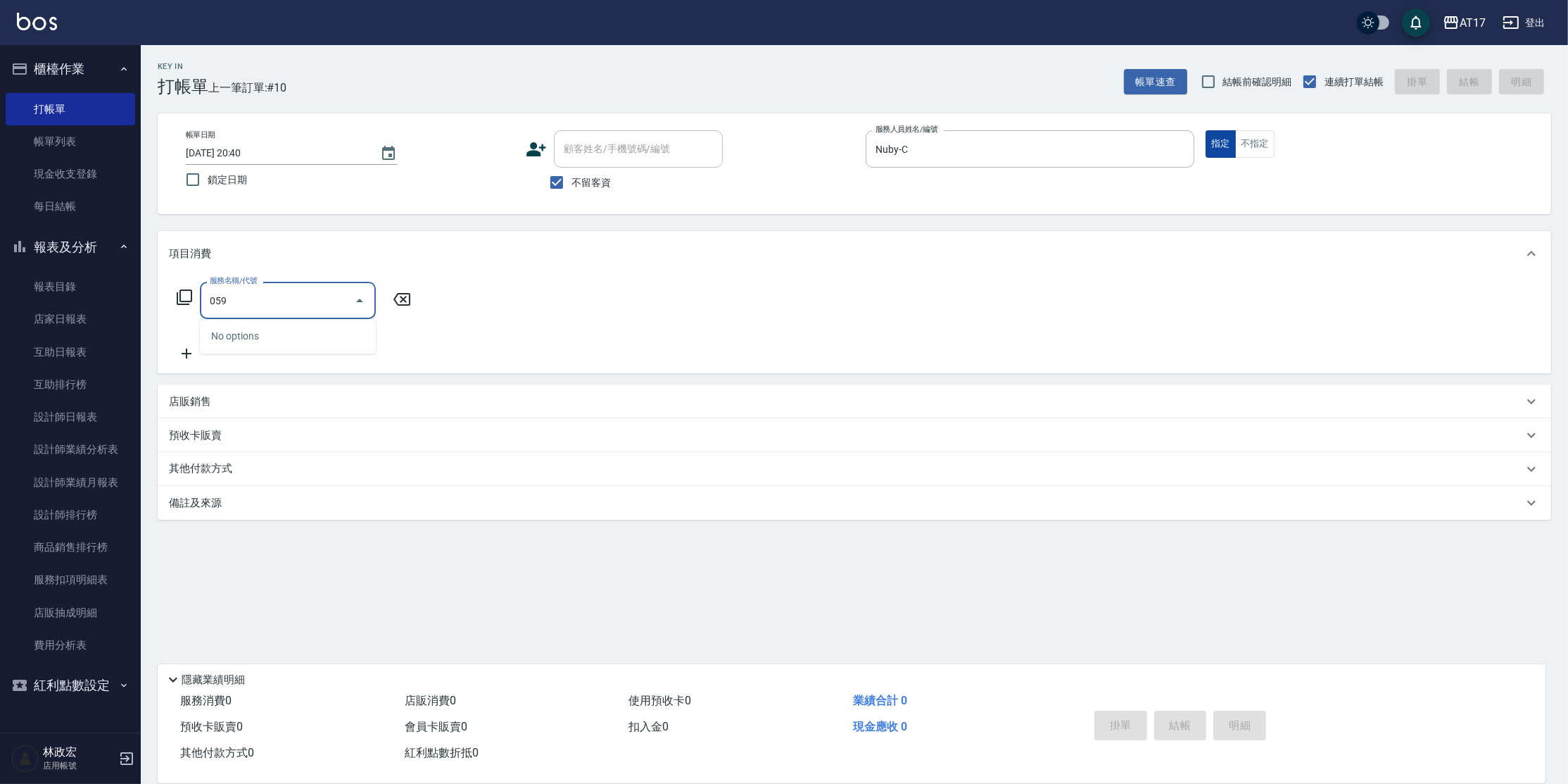
type input "0599"
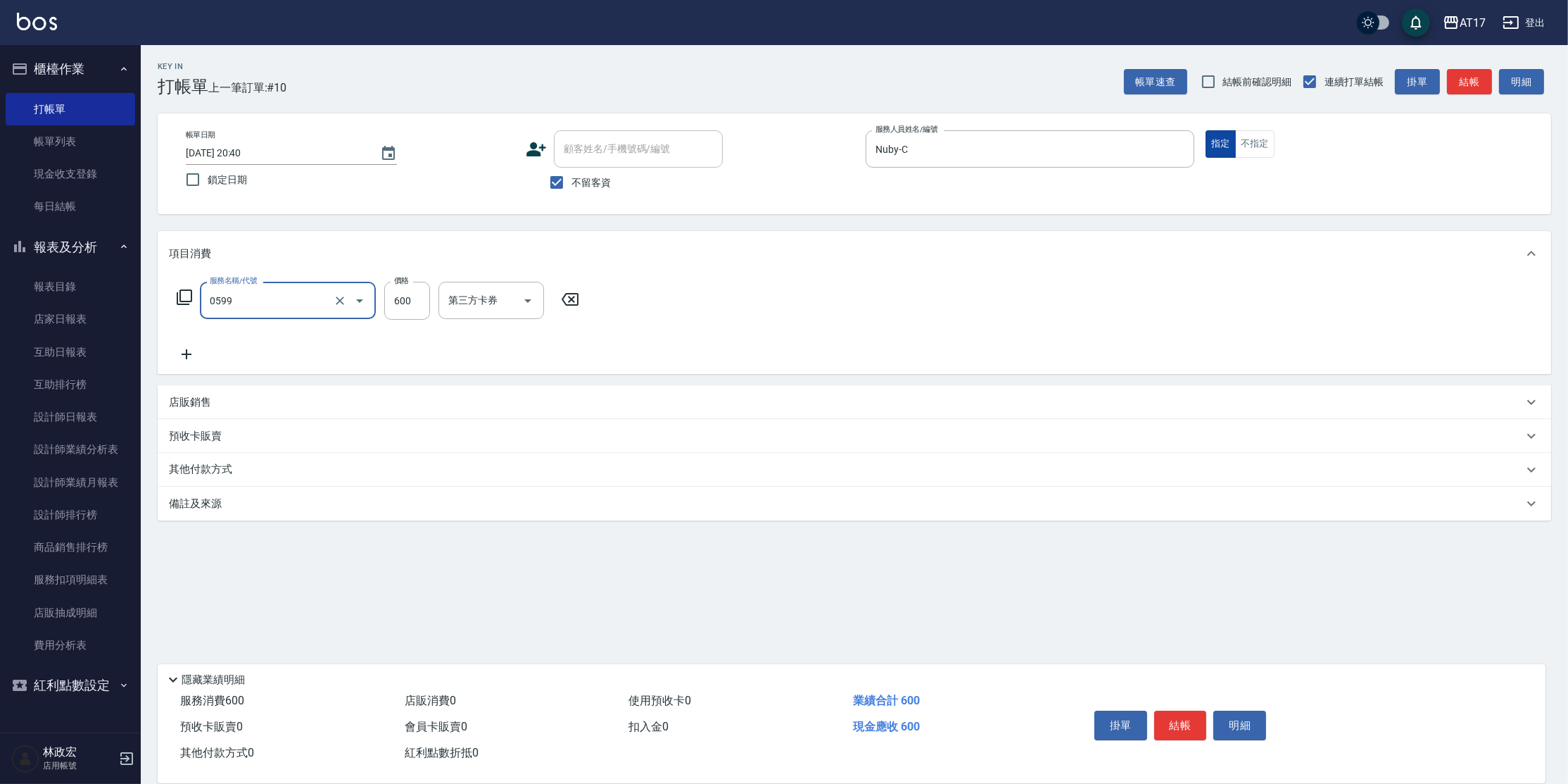
type input "精油-599(0599)"
type input "500"
type input "Winne-W"
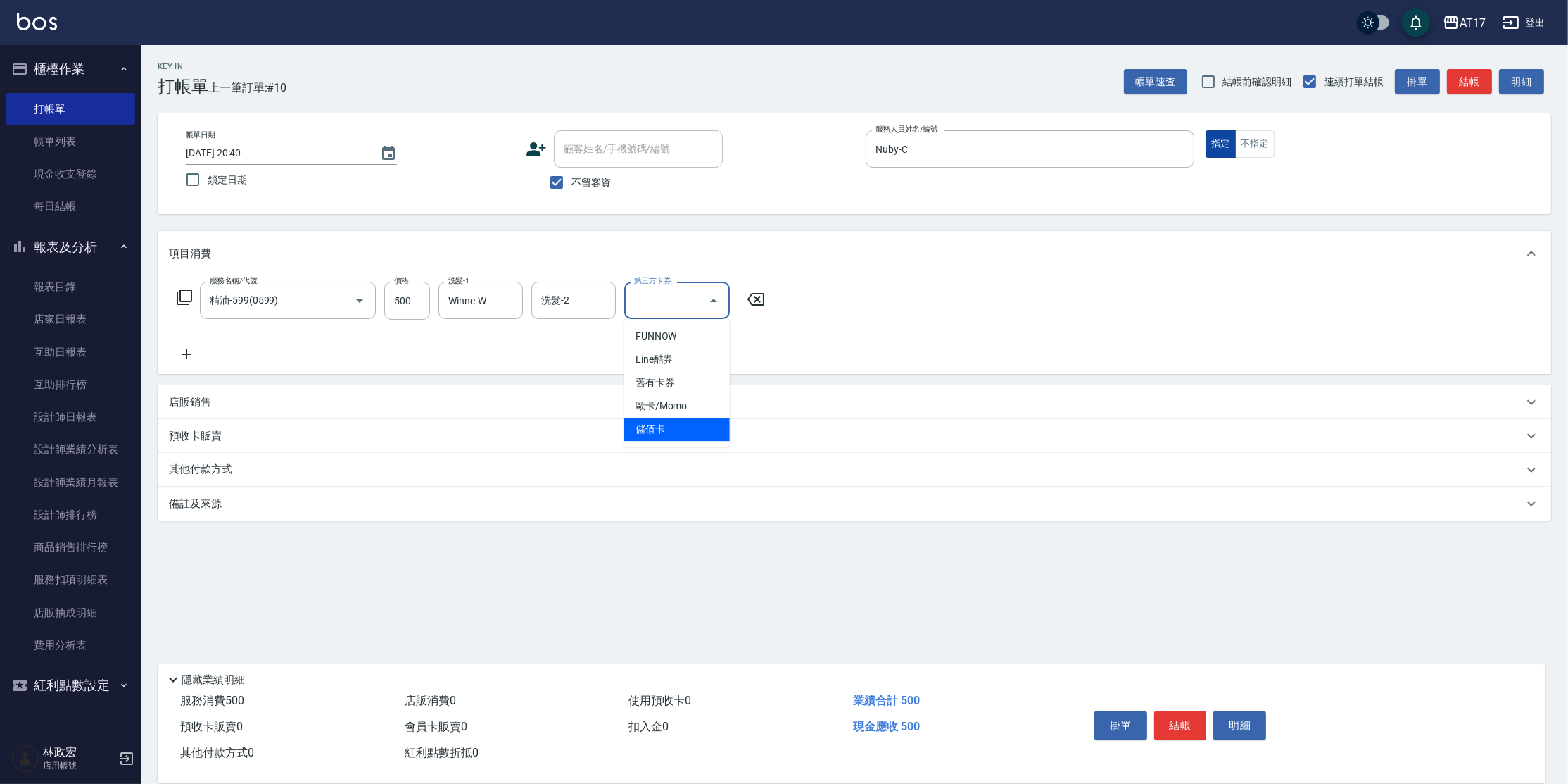
type input "儲值卡"
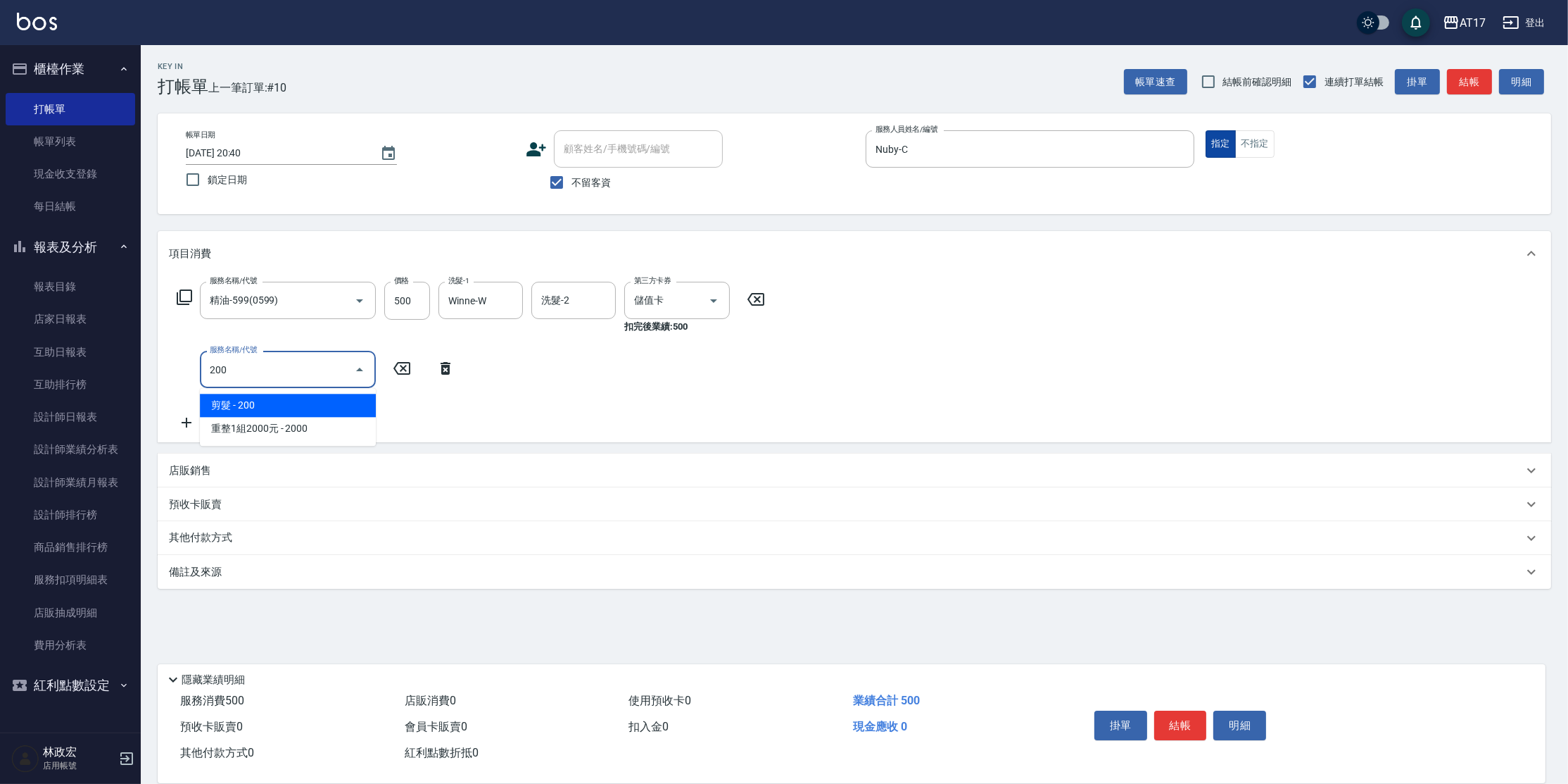
type input "剪髮(200)"
type input "400"
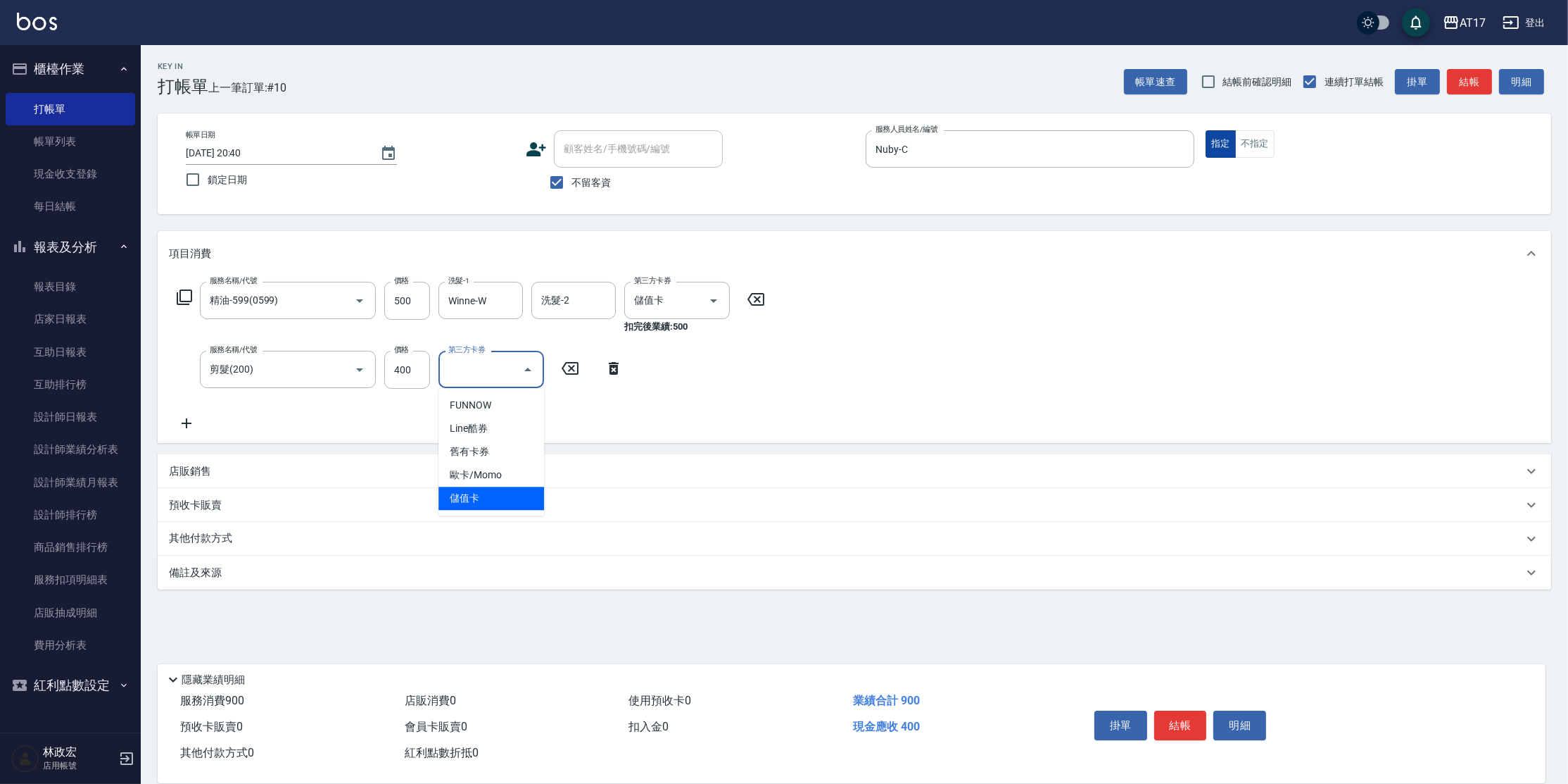
type input "儲值卡"
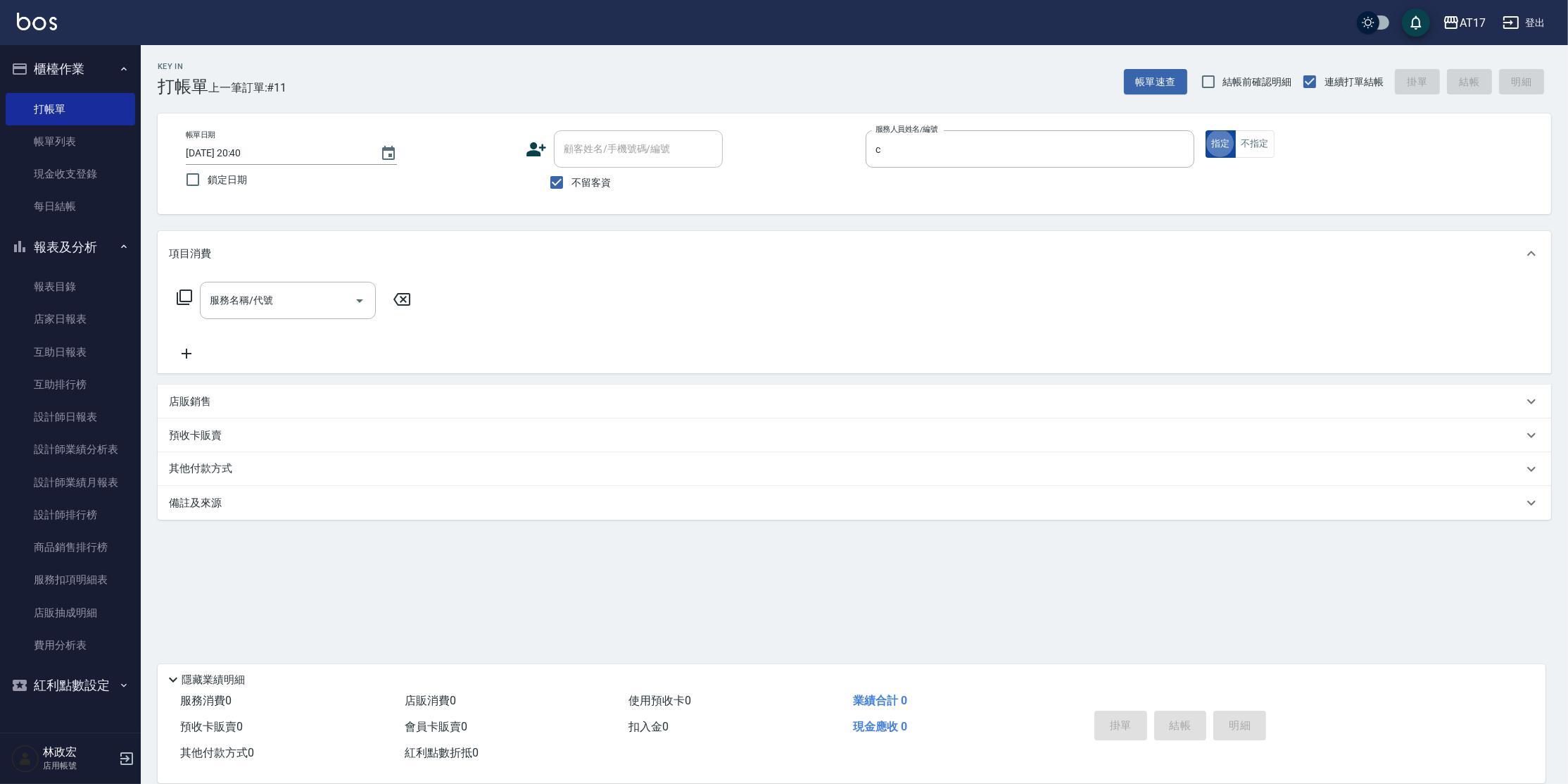
type input "Nuby-C"
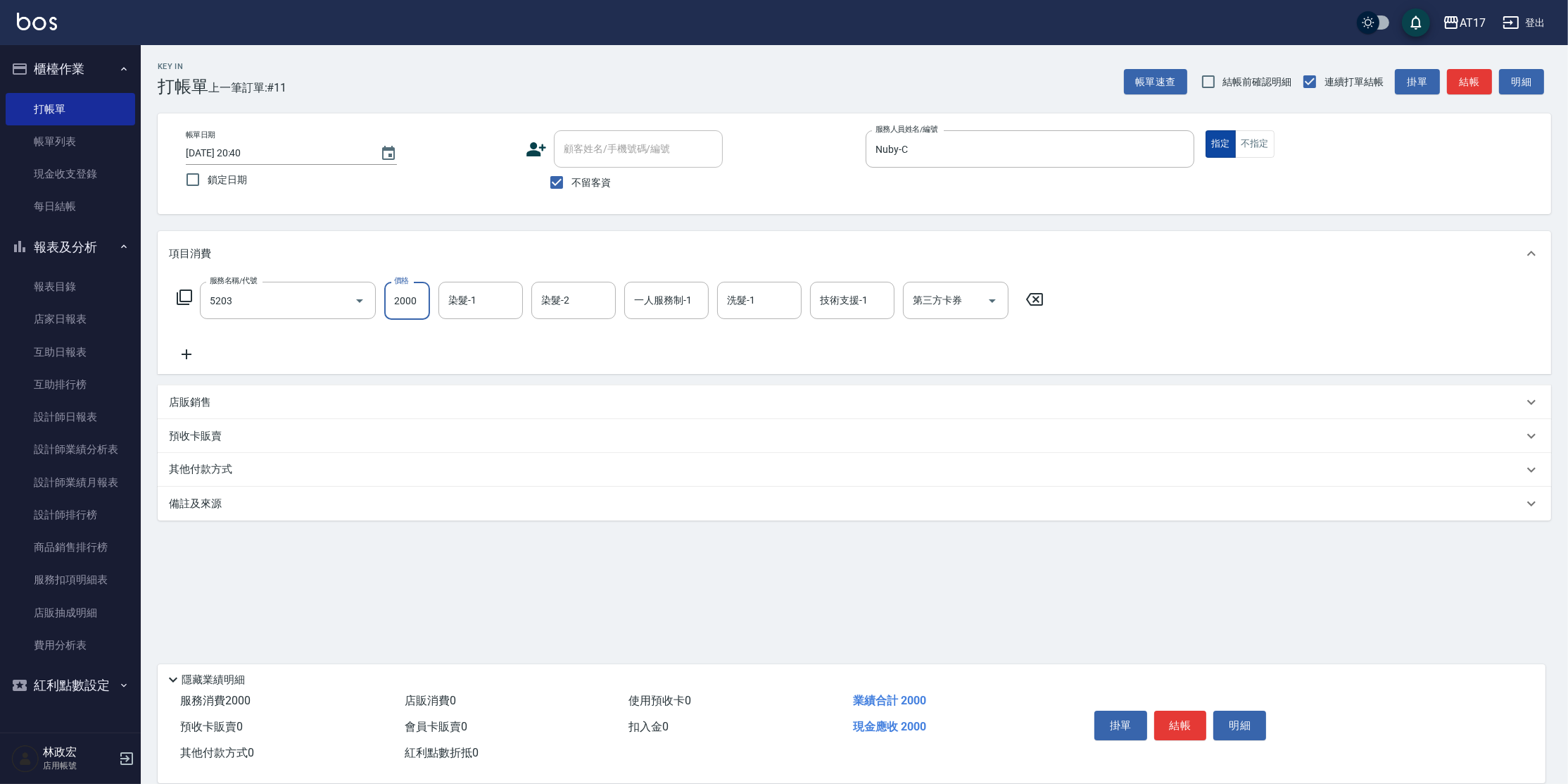
type input "染髮C餐(短髮)(5203)"
type input "Winne-W"
type input "Nuby-C"
type input "Winne-W"
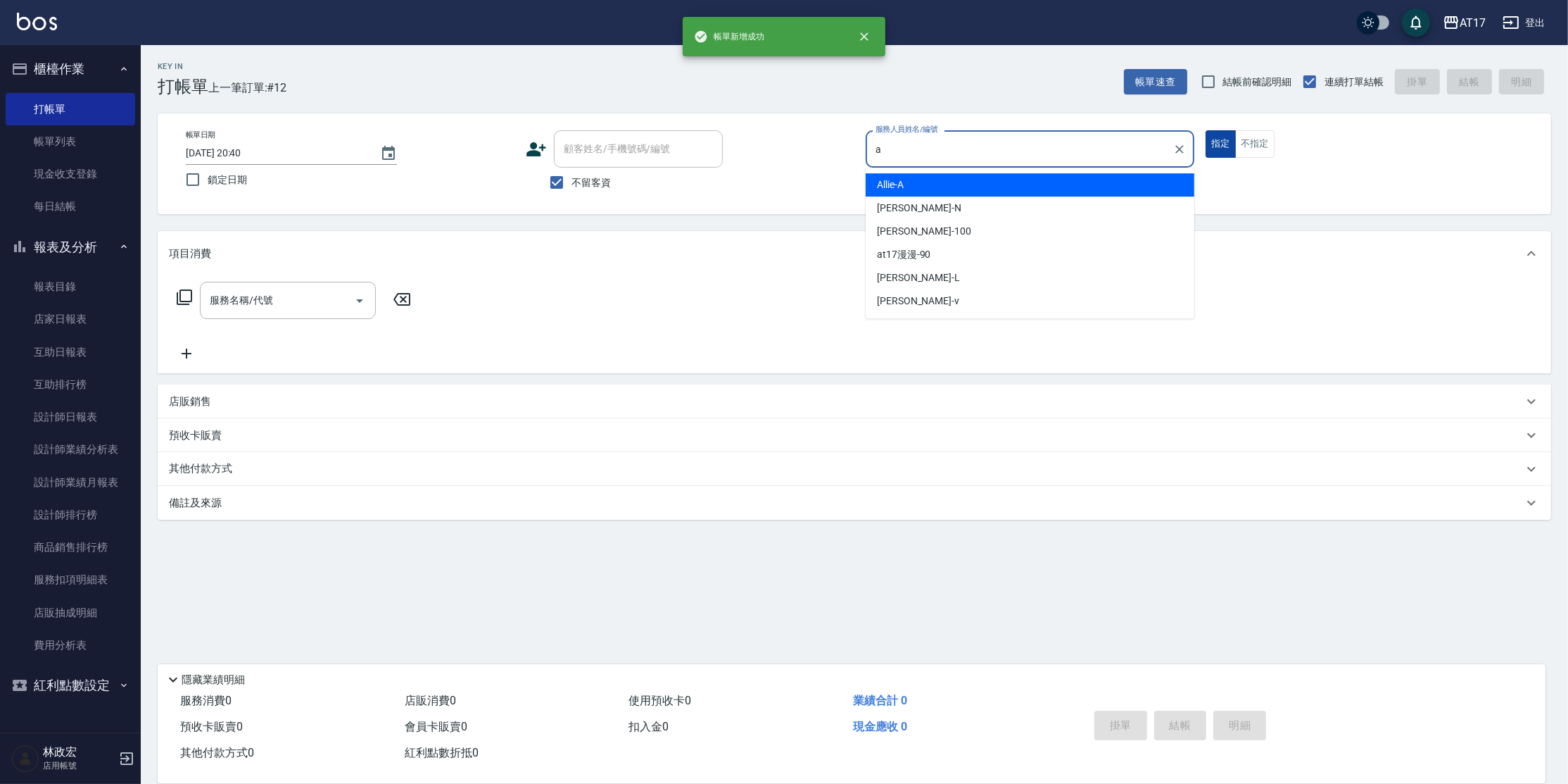
type input "Allie-A"
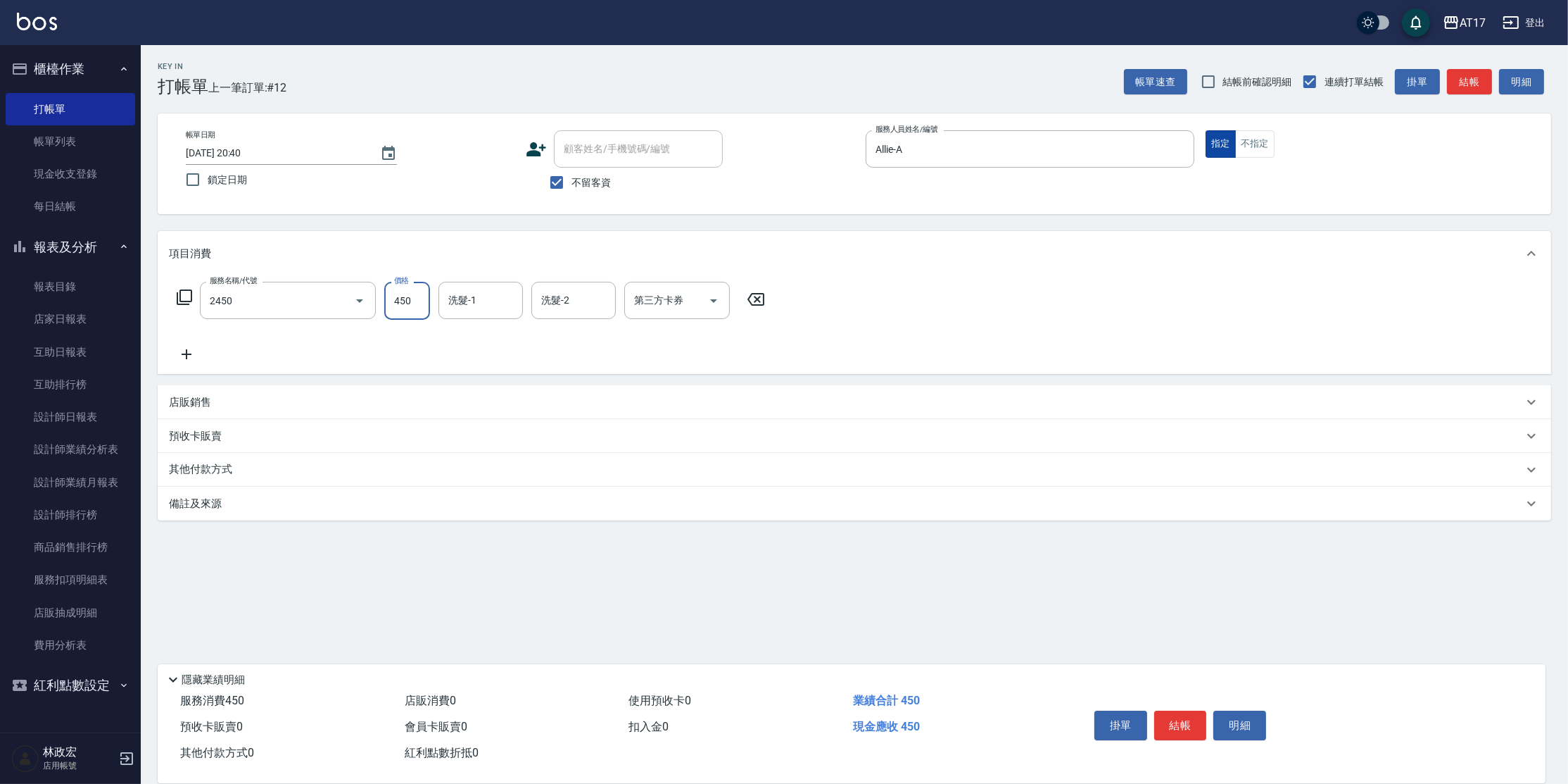
type input "C剪髮套餐(2450)"
type input "陳思妤-22"
drag, startPoint x: 186, startPoint y: 377, endPoint x: 200, endPoint y: 399, distance: 26.1
click at [186, 378] on div "項目消費 服務名稱/代號 C剪髮套餐(2450) 服務名稱/代號 價格 450 價格 洗髮-1 [PERSON_NAME]-22 洗髮-1 洗髮-2 洗髮-2…" at bounding box center [854, 375] width 1394 height 290
click at [202, 402] on p "店販銷售" at bounding box center [190, 402] width 42 height 15
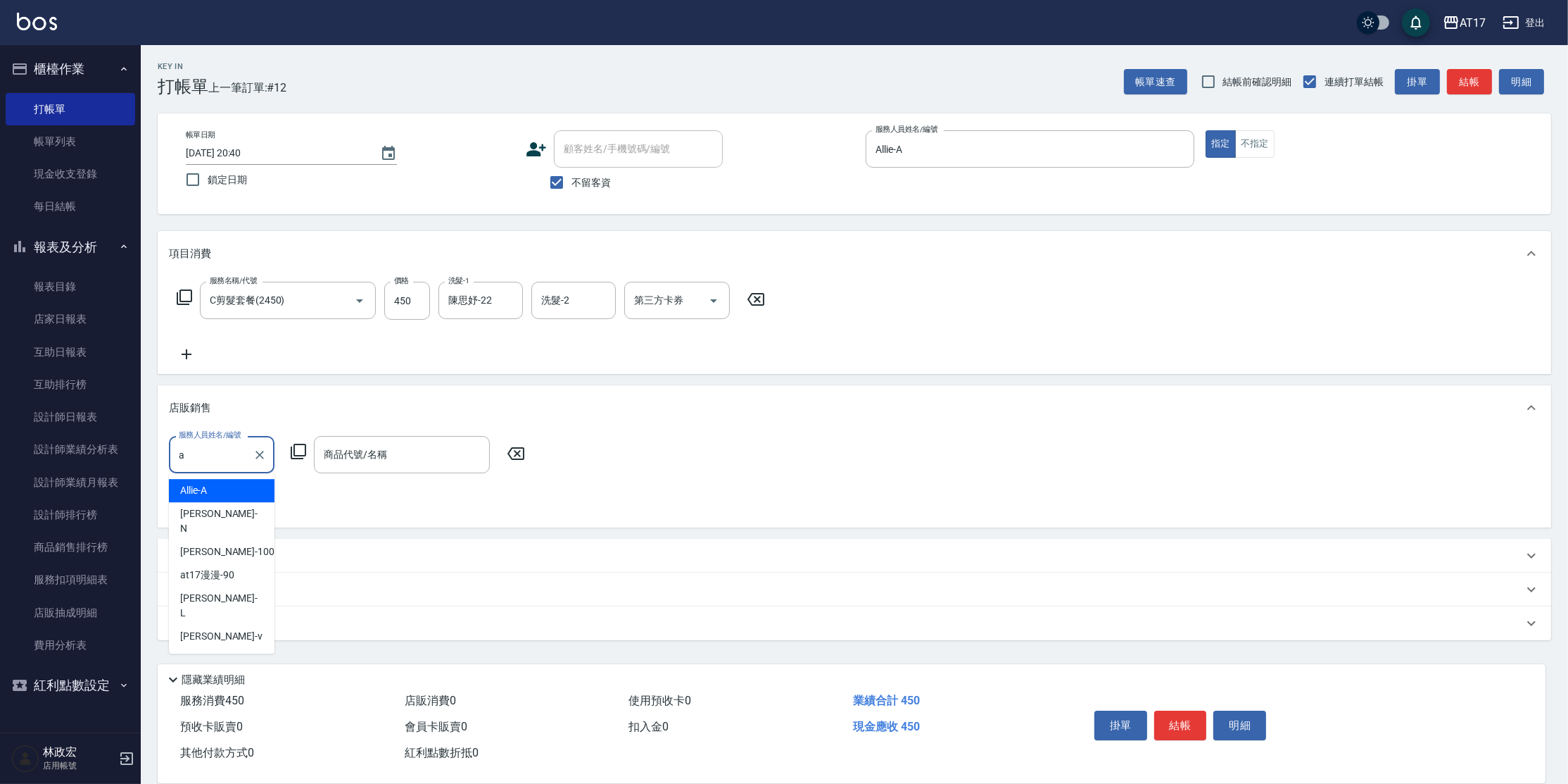
type input "Allie-A"
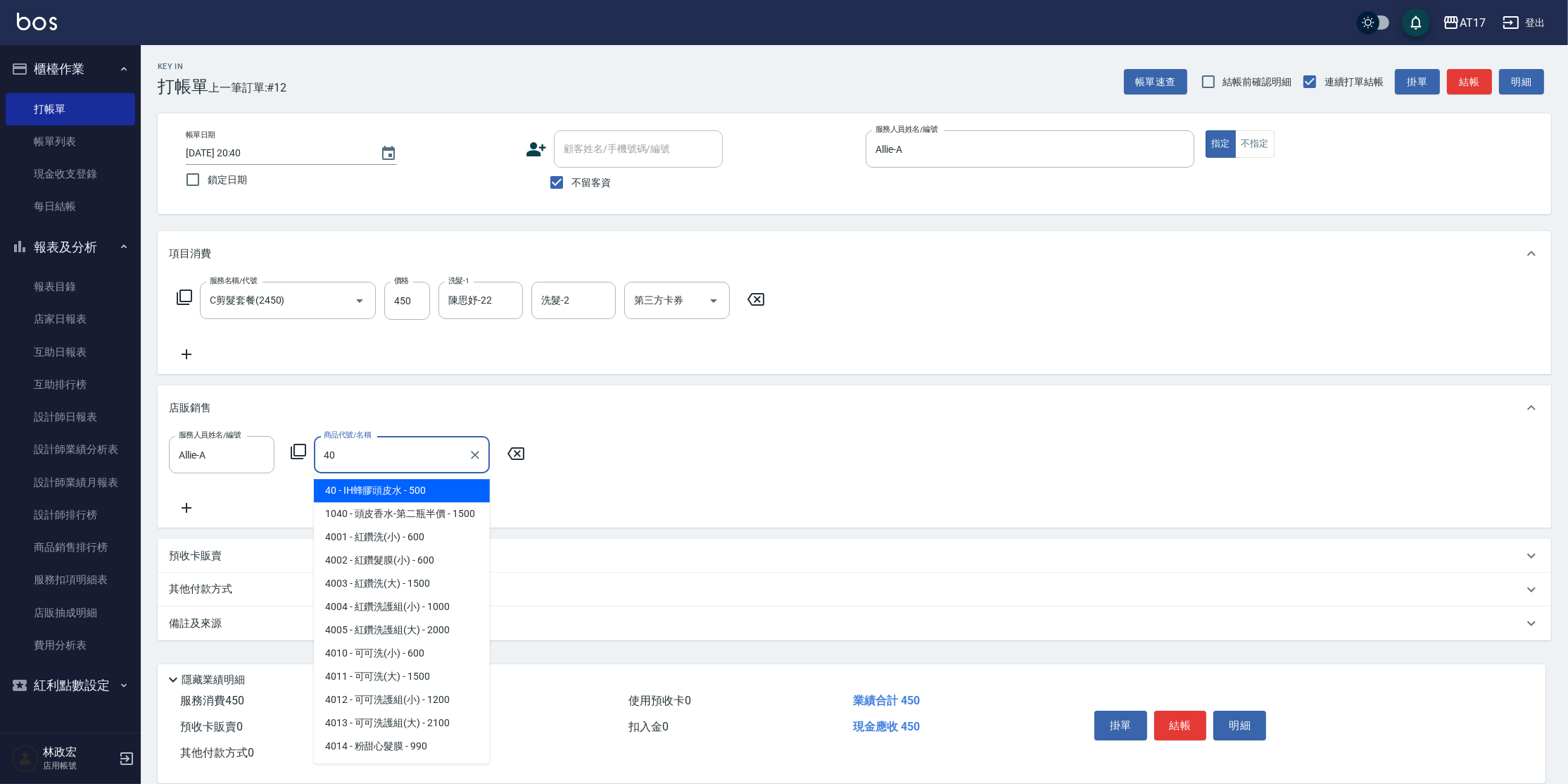
type input "IH蜂膠頭皮水"
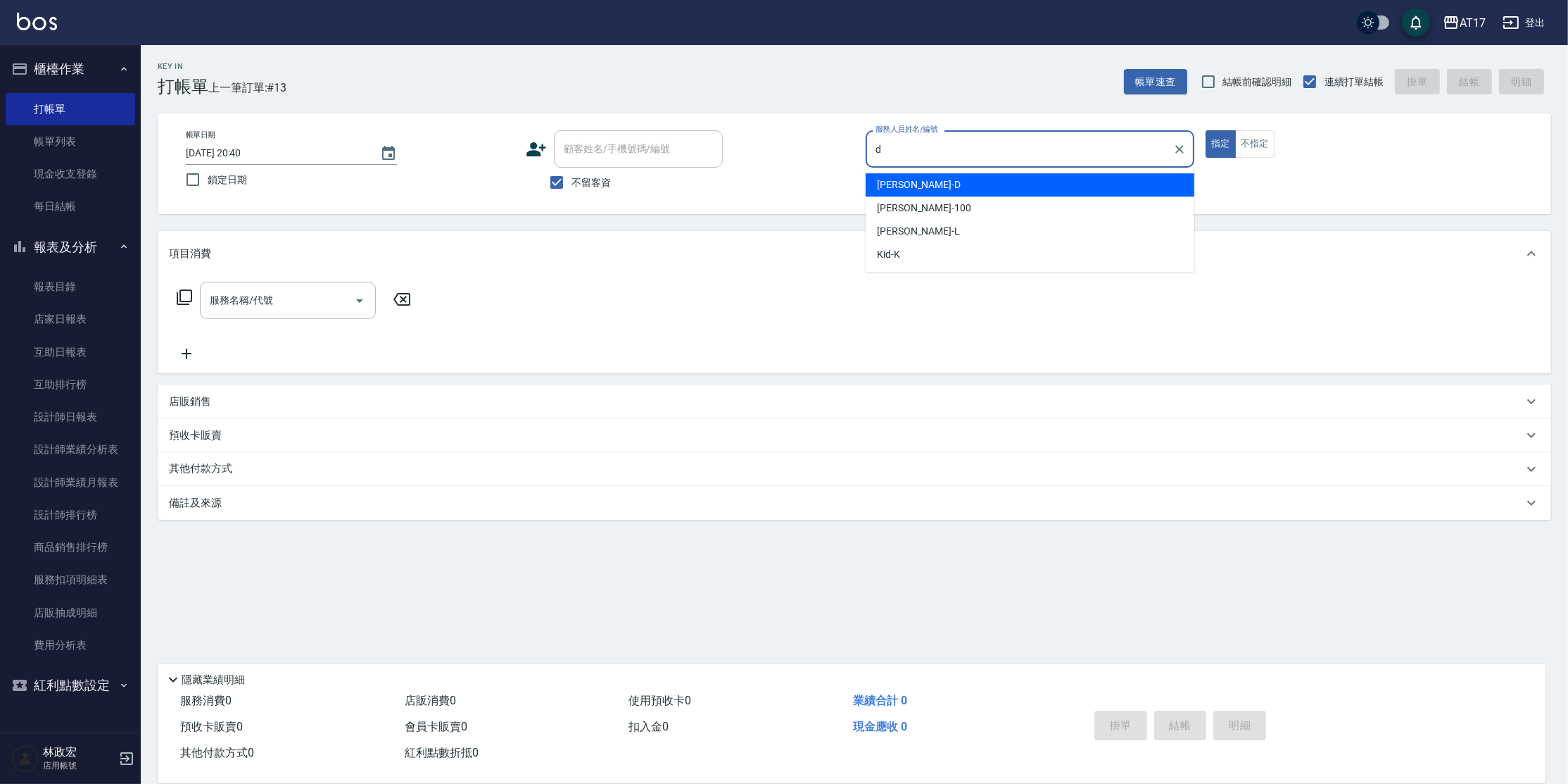
type input "[PERSON_NAME]-D"
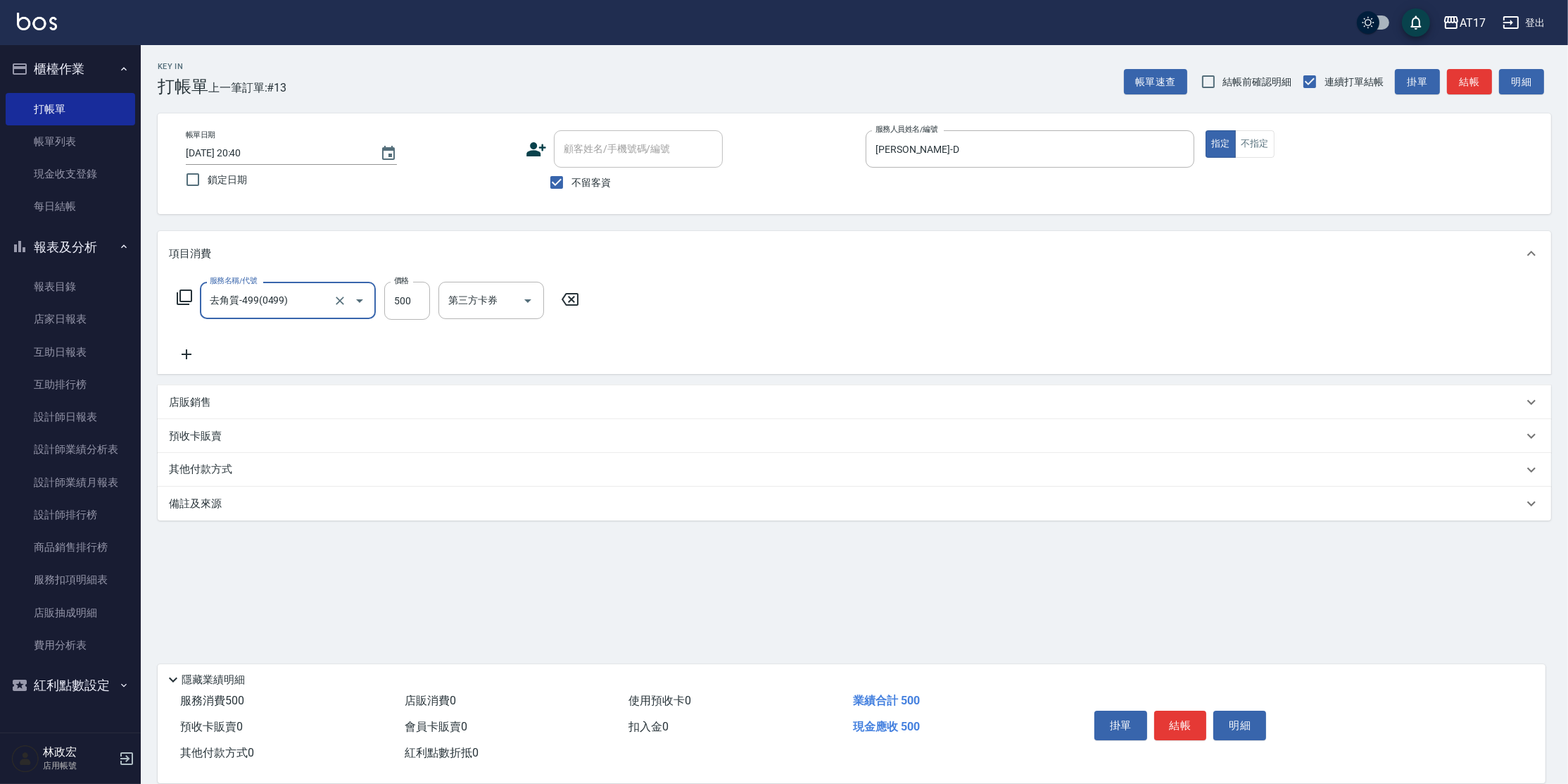
type input "去角質-499(0499)"
type input "700"
type input "[PERSON_NAME]-55"
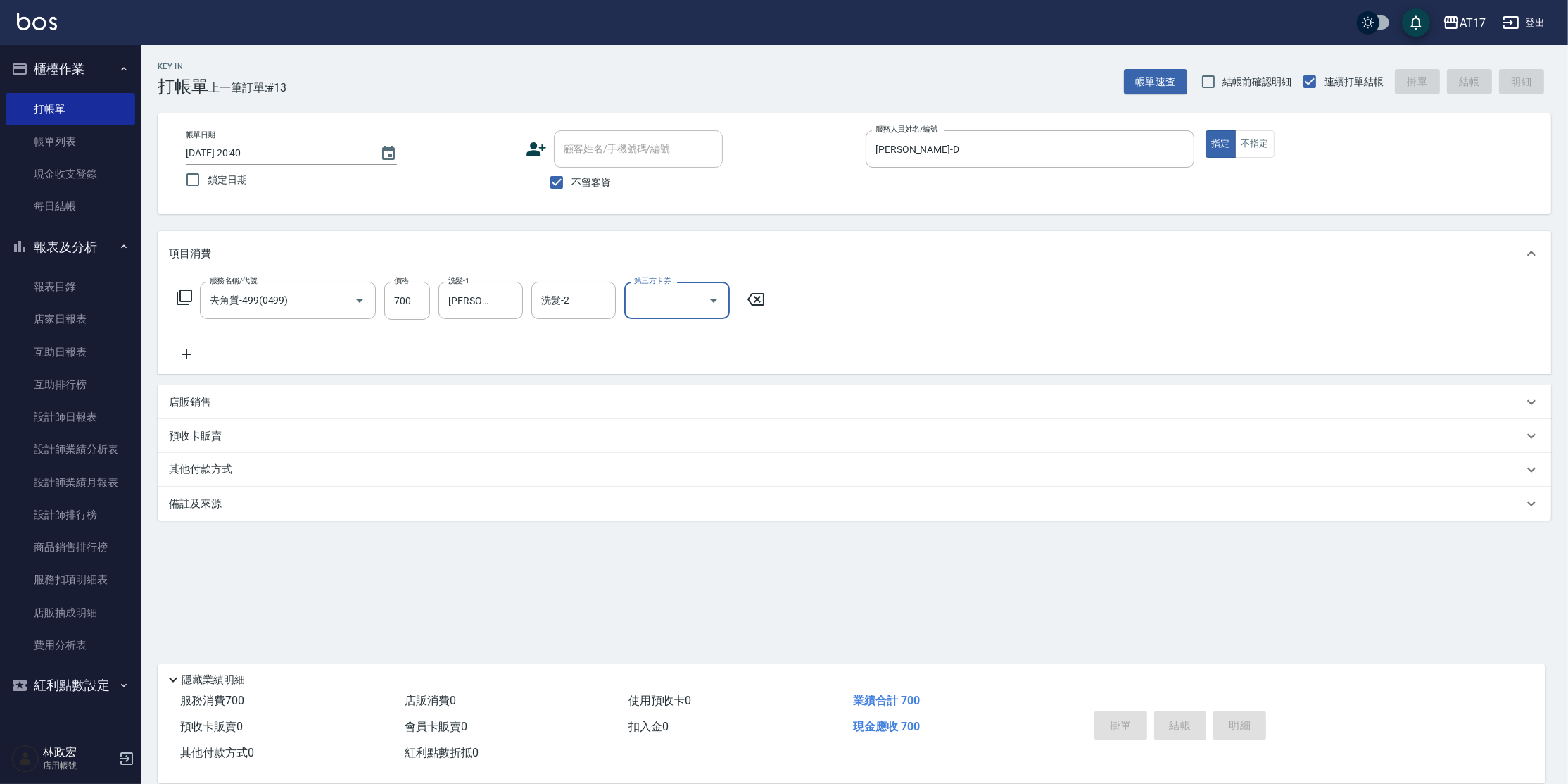
type input "[DATE] 20:41"
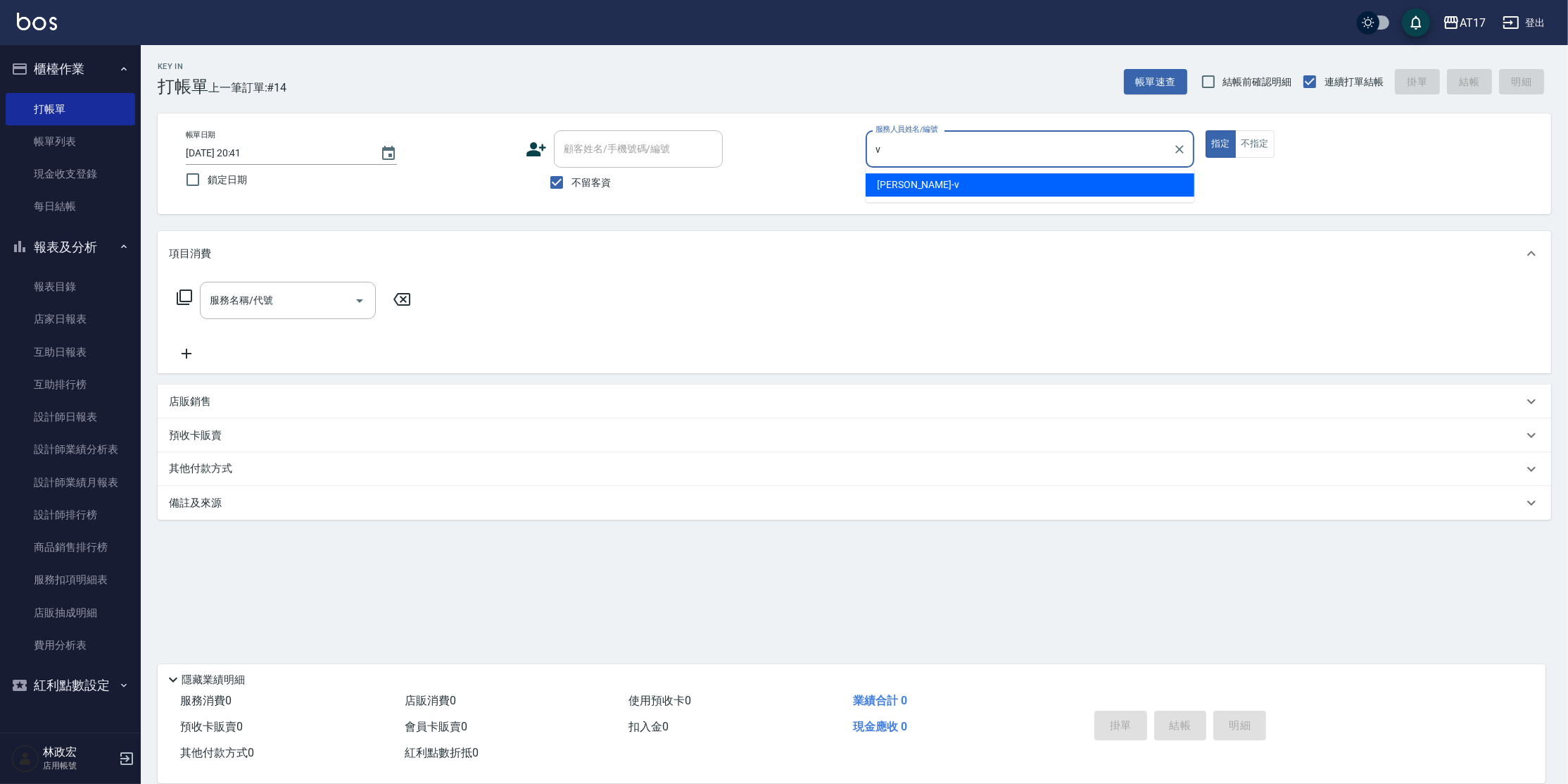
type input "[PERSON_NAME]-v"
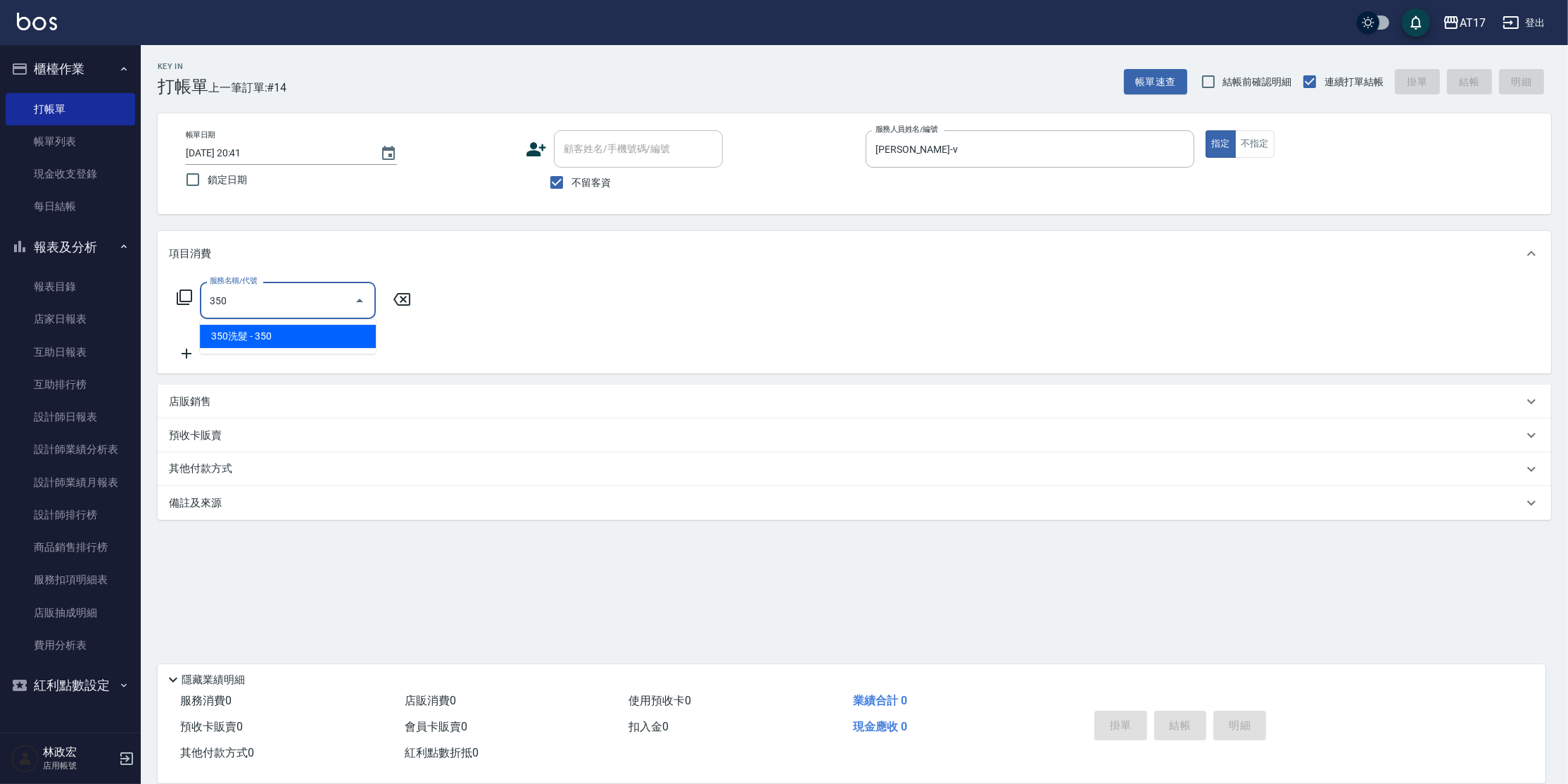
type input "350洗髮(350)"
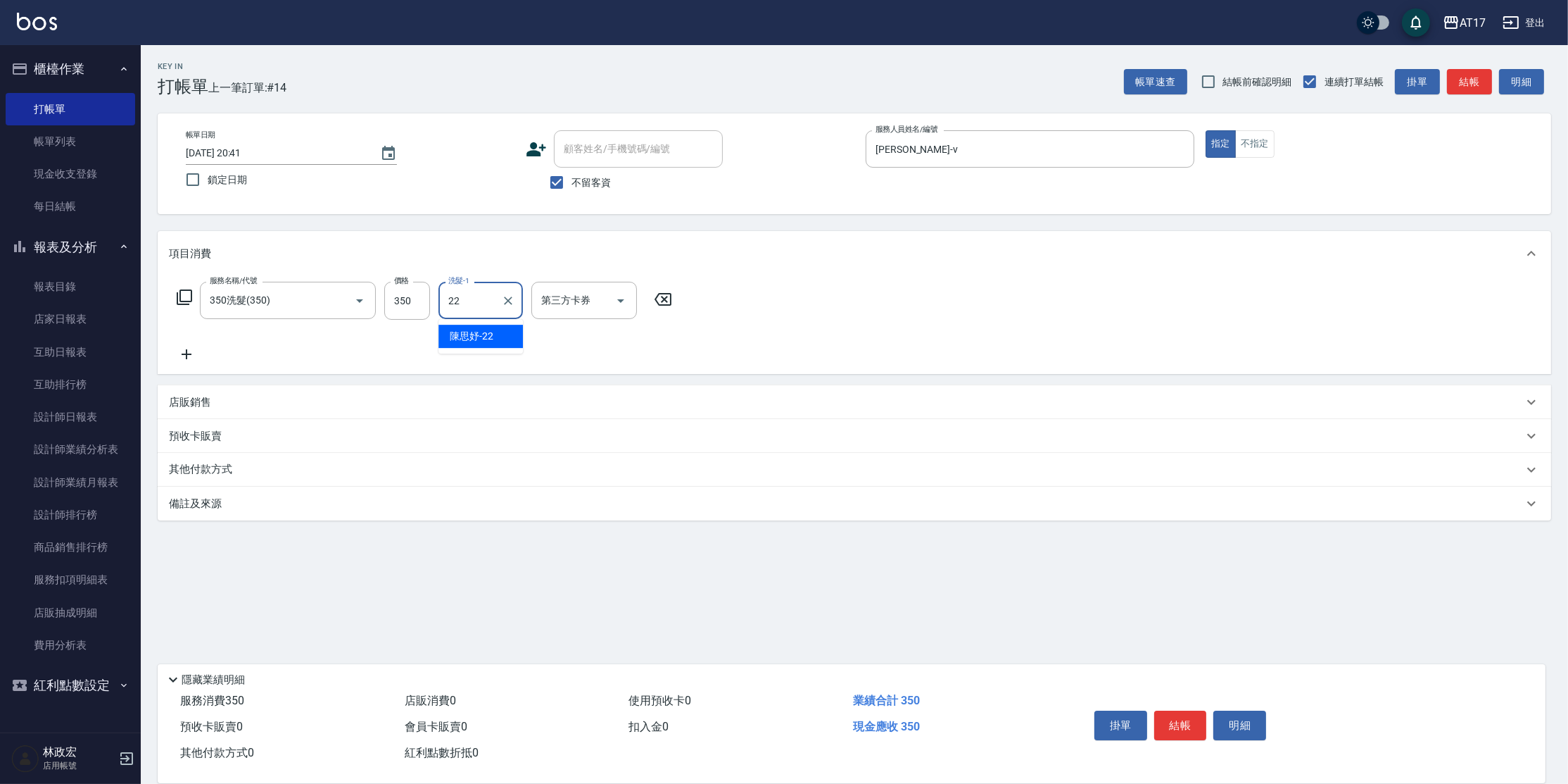
type input "陳思妤-22"
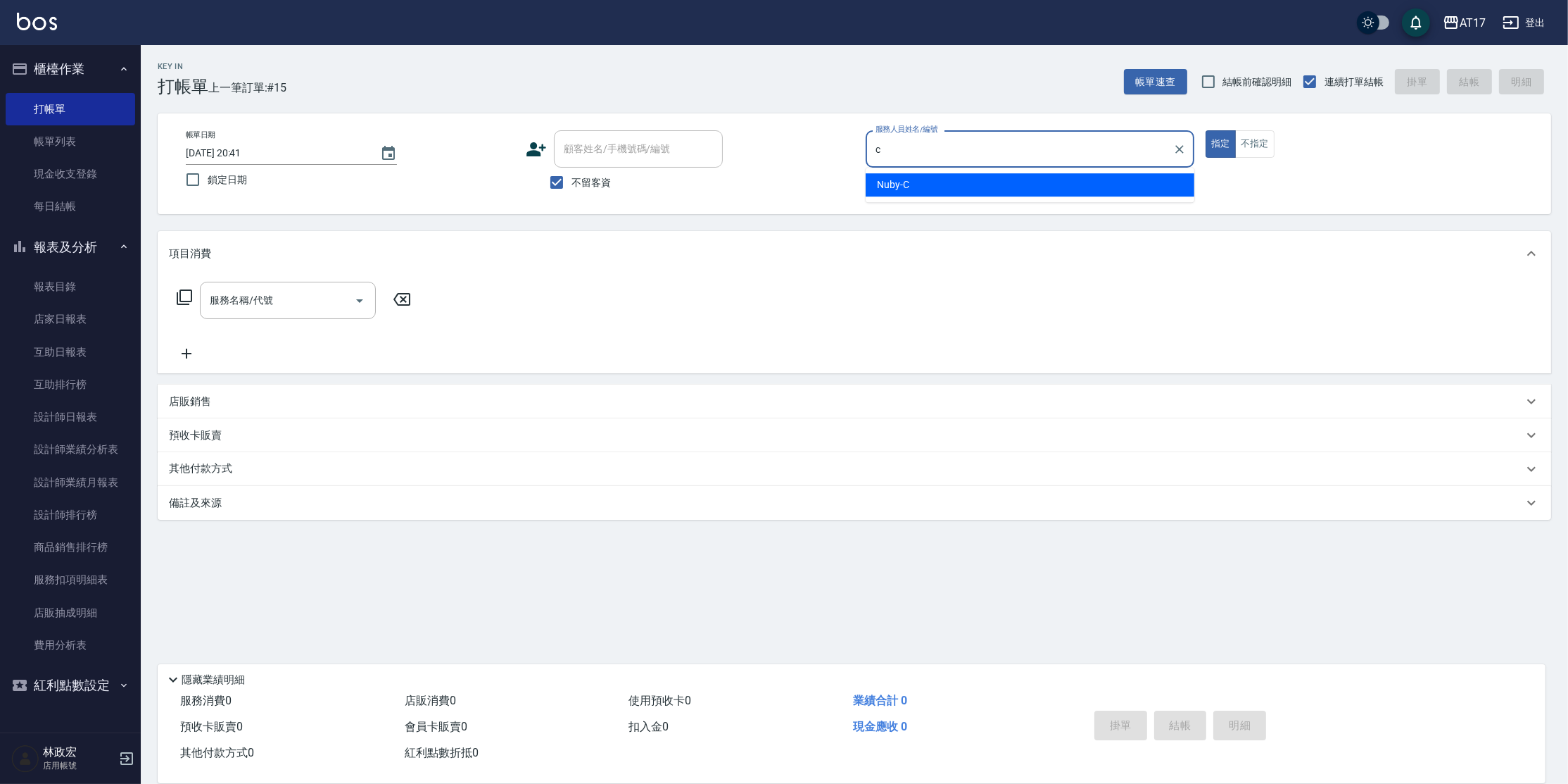
type input "Nuby-C"
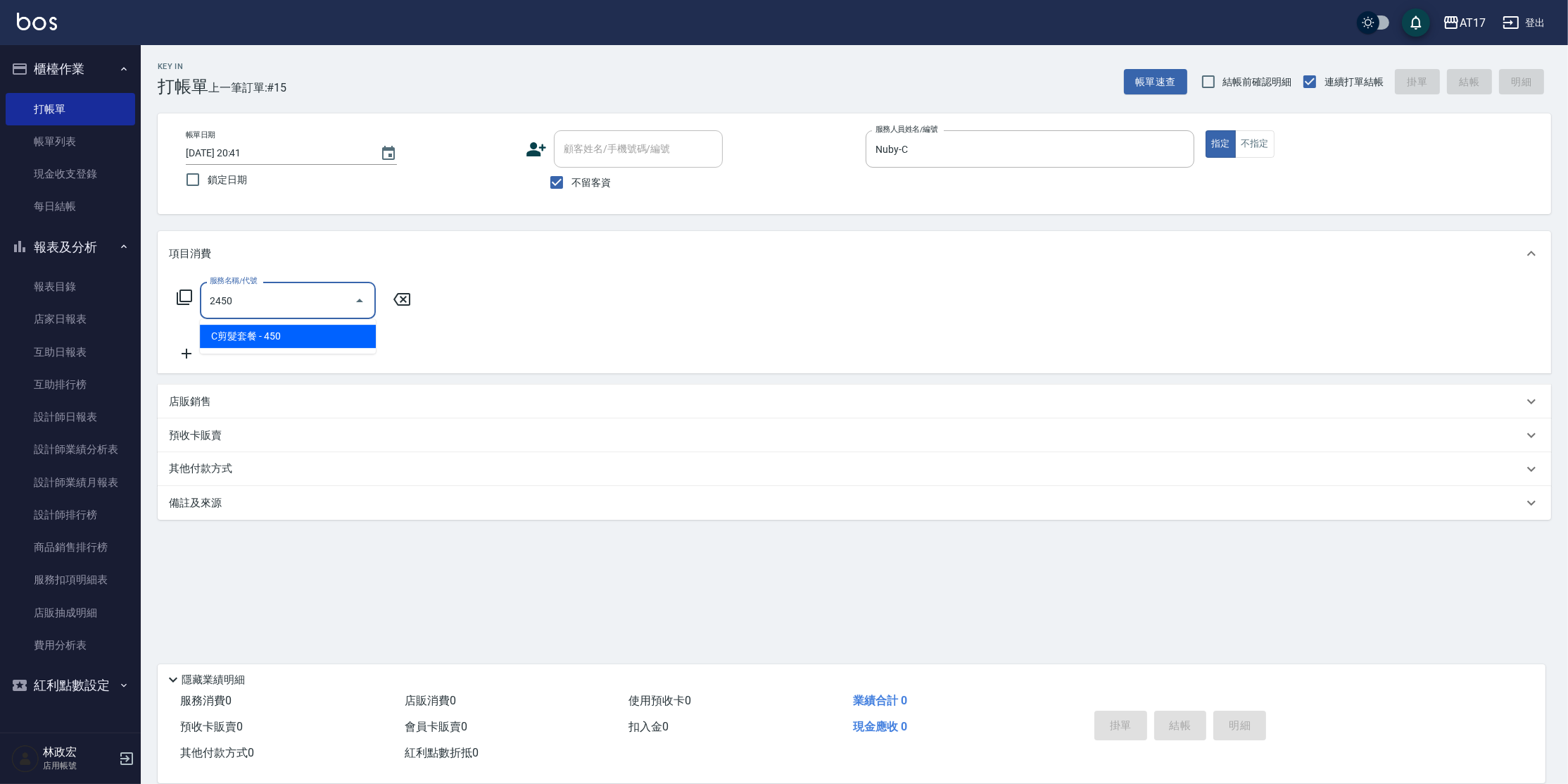
type input "C剪髮套餐(2450)"
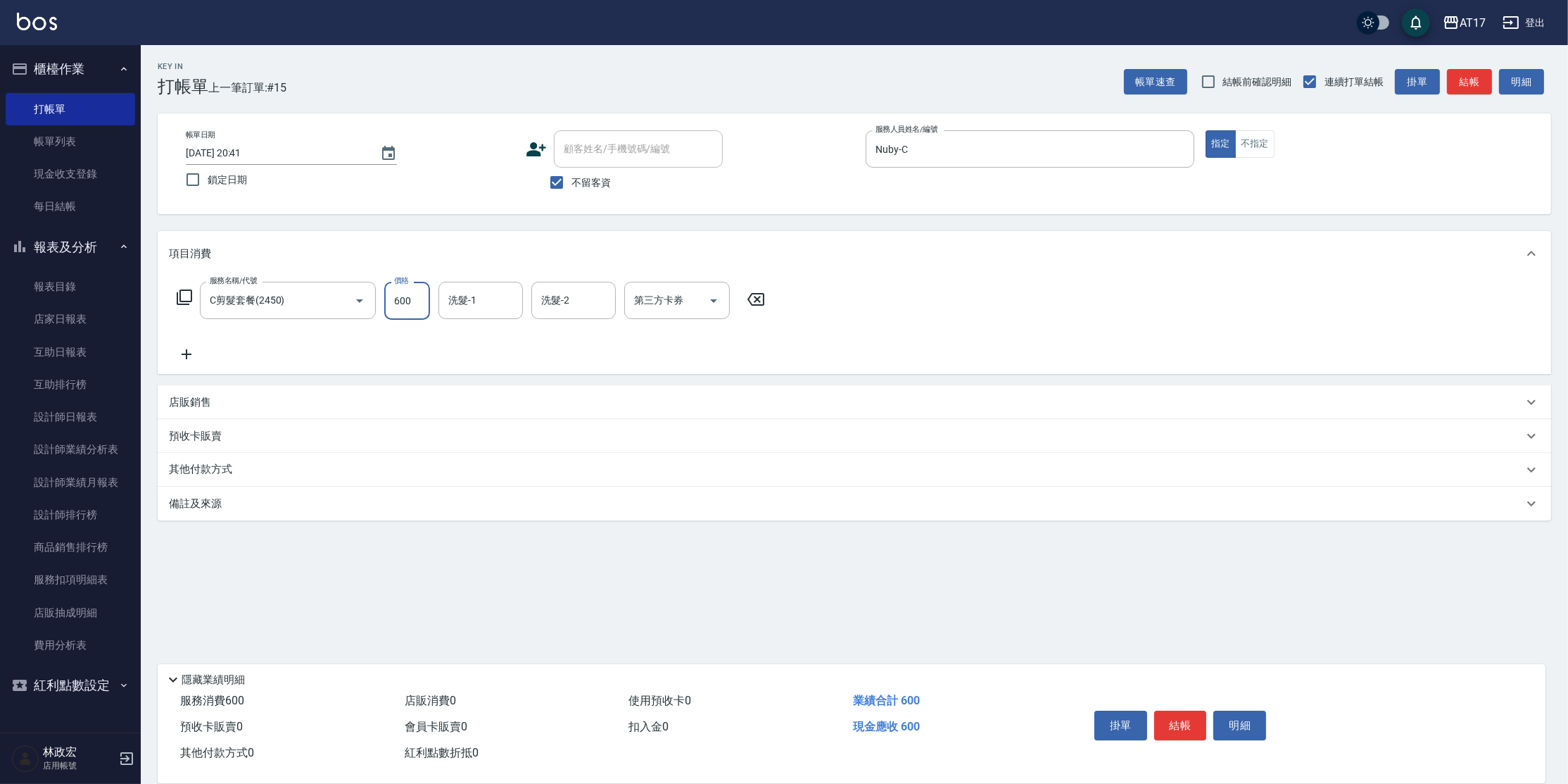
type input "600"
type input "Winne-W"
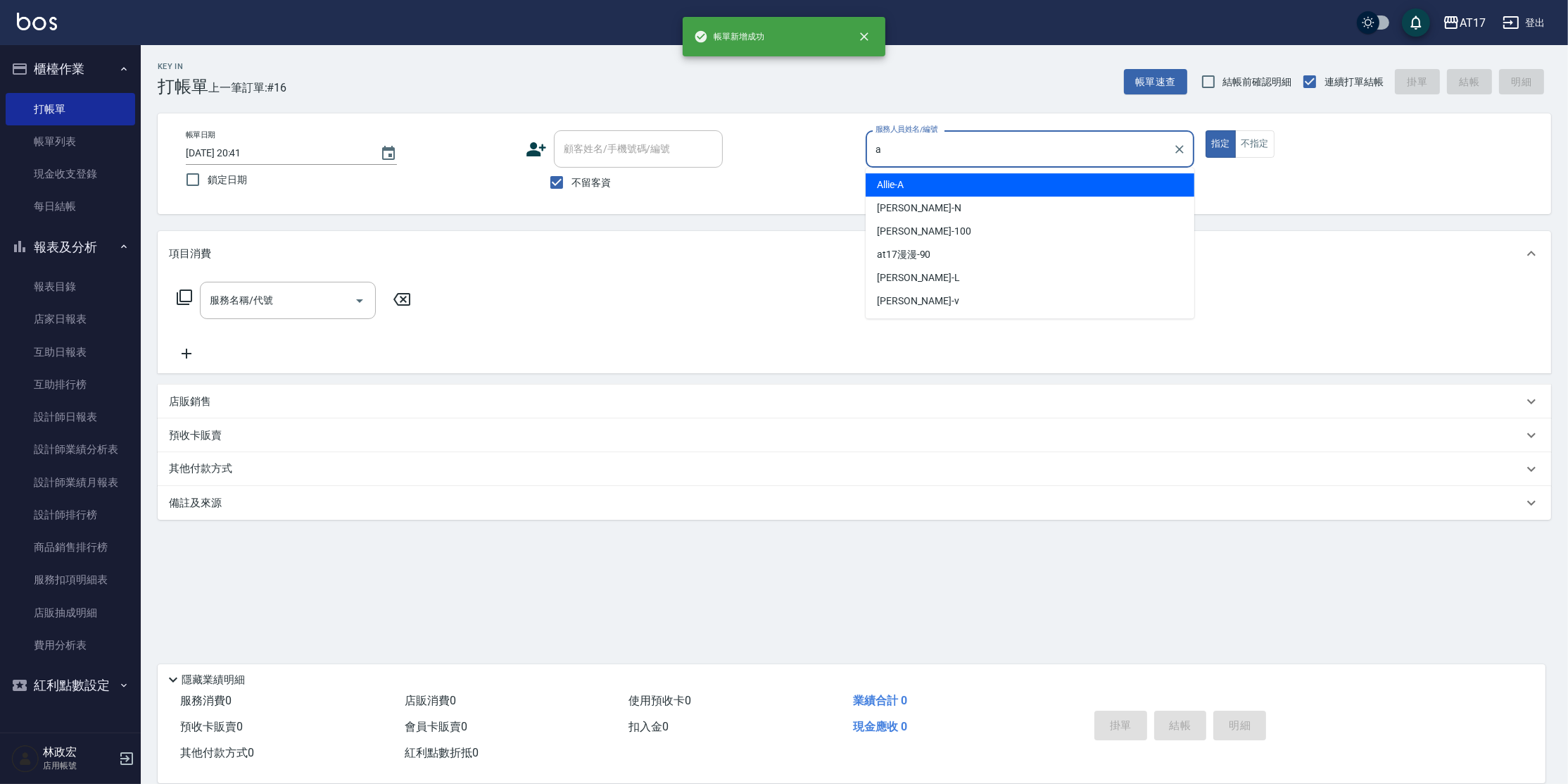
type input "Allie-A"
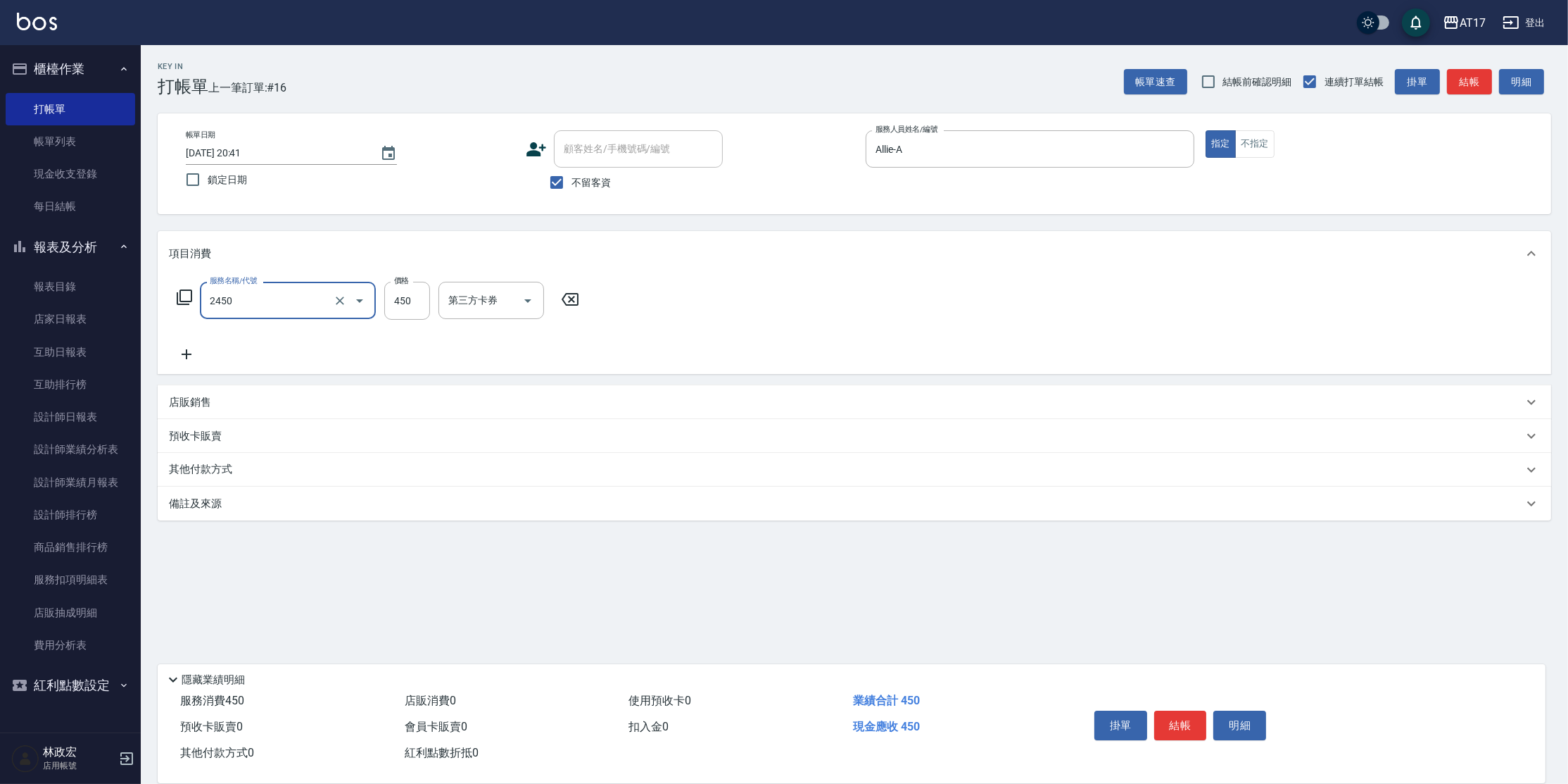
type input "C剪髮套餐(2450)"
type input "[PERSON_NAME]-55"
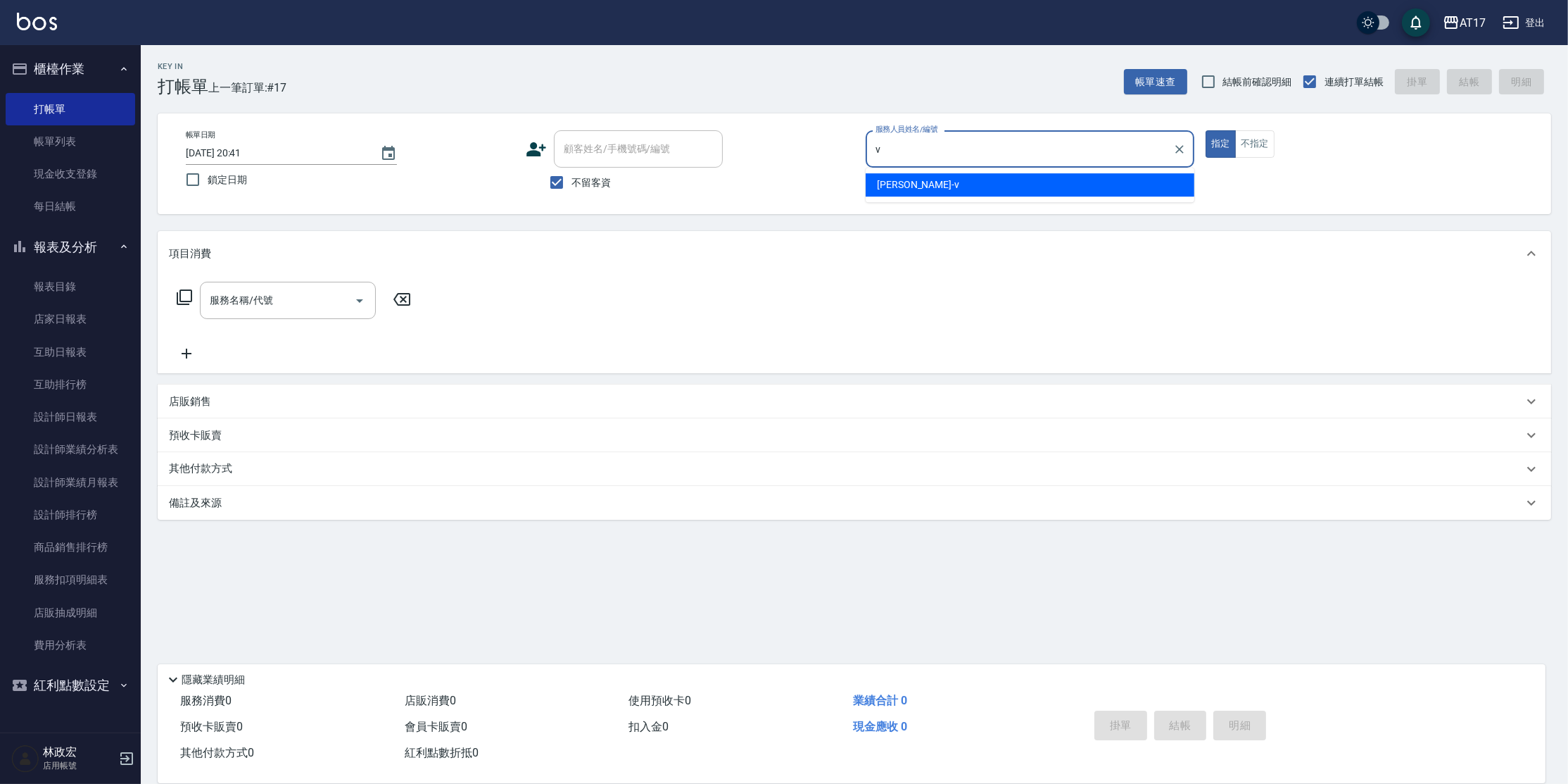
type input "[PERSON_NAME]-v"
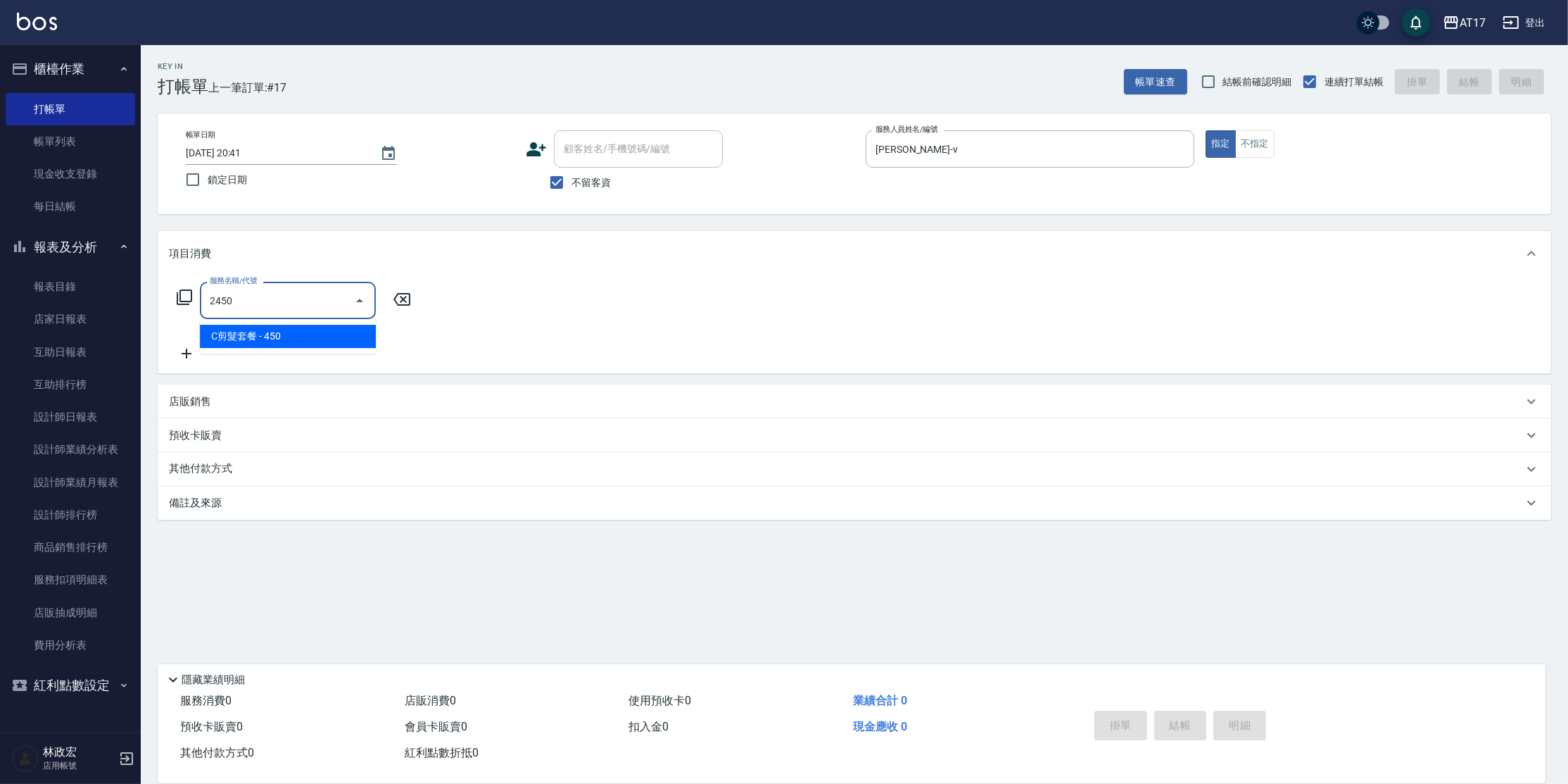
type input "C剪髮套餐(2450)"
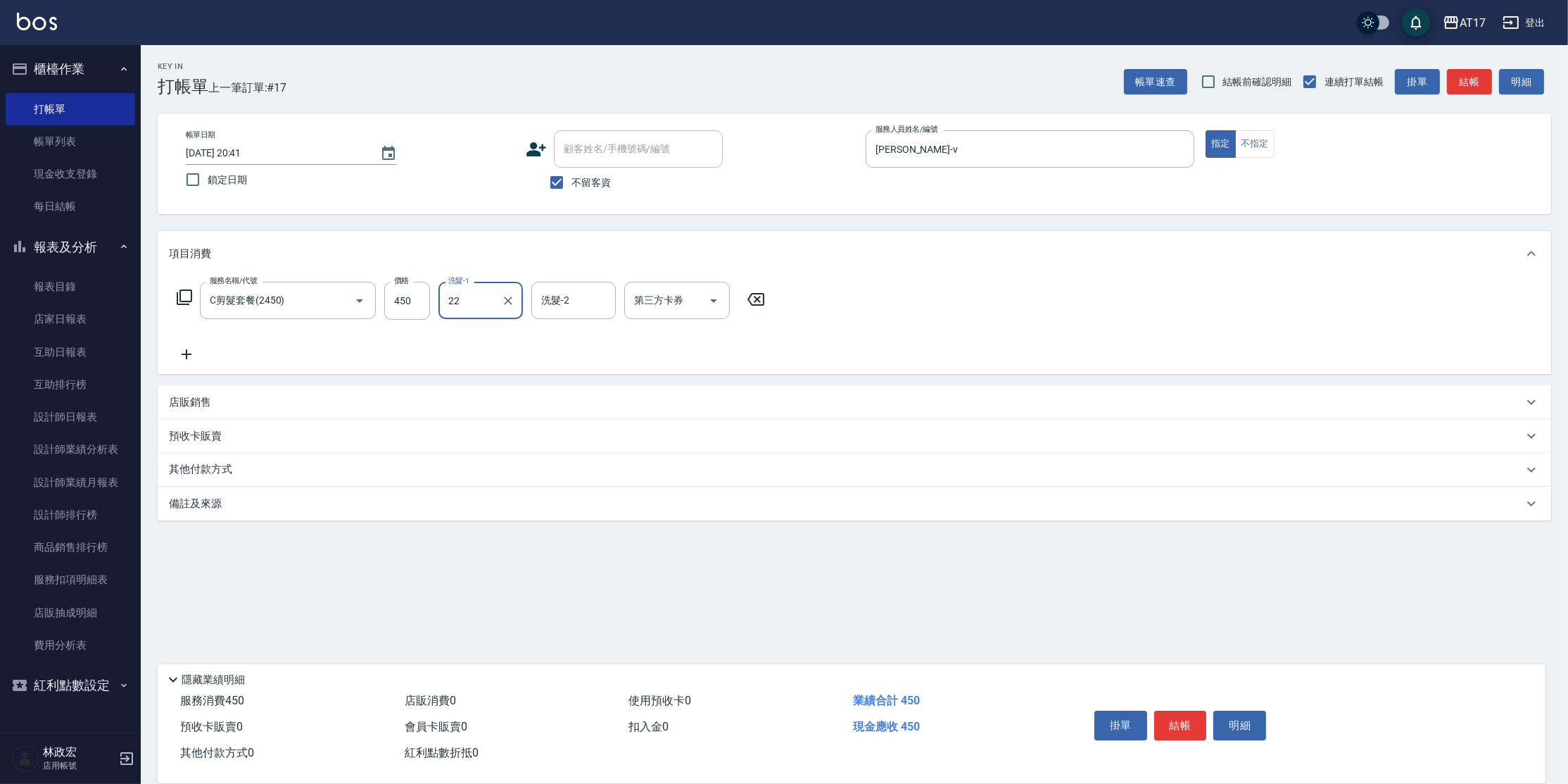
type input "陳思妤-22"
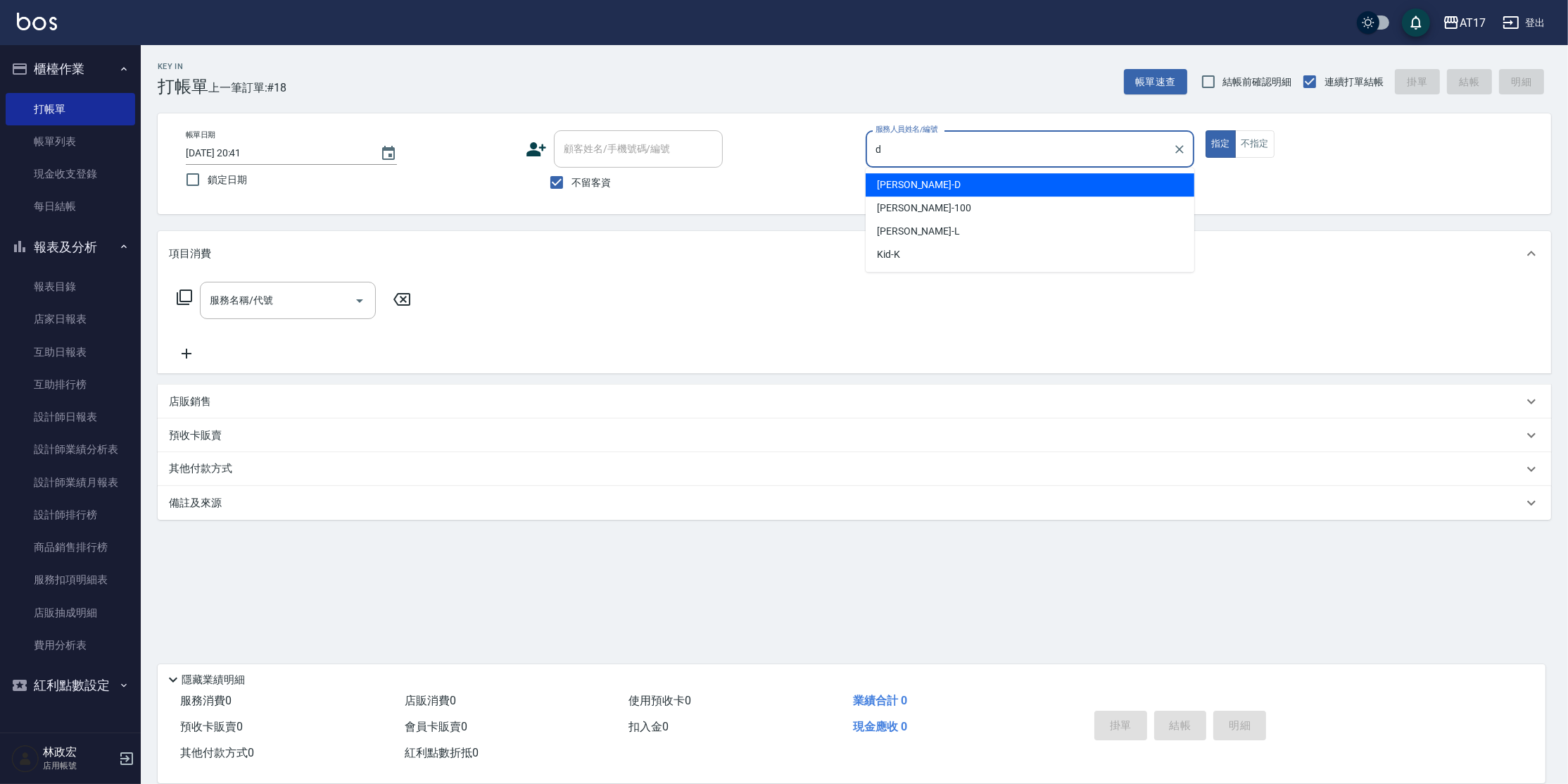
type input "[PERSON_NAME]-D"
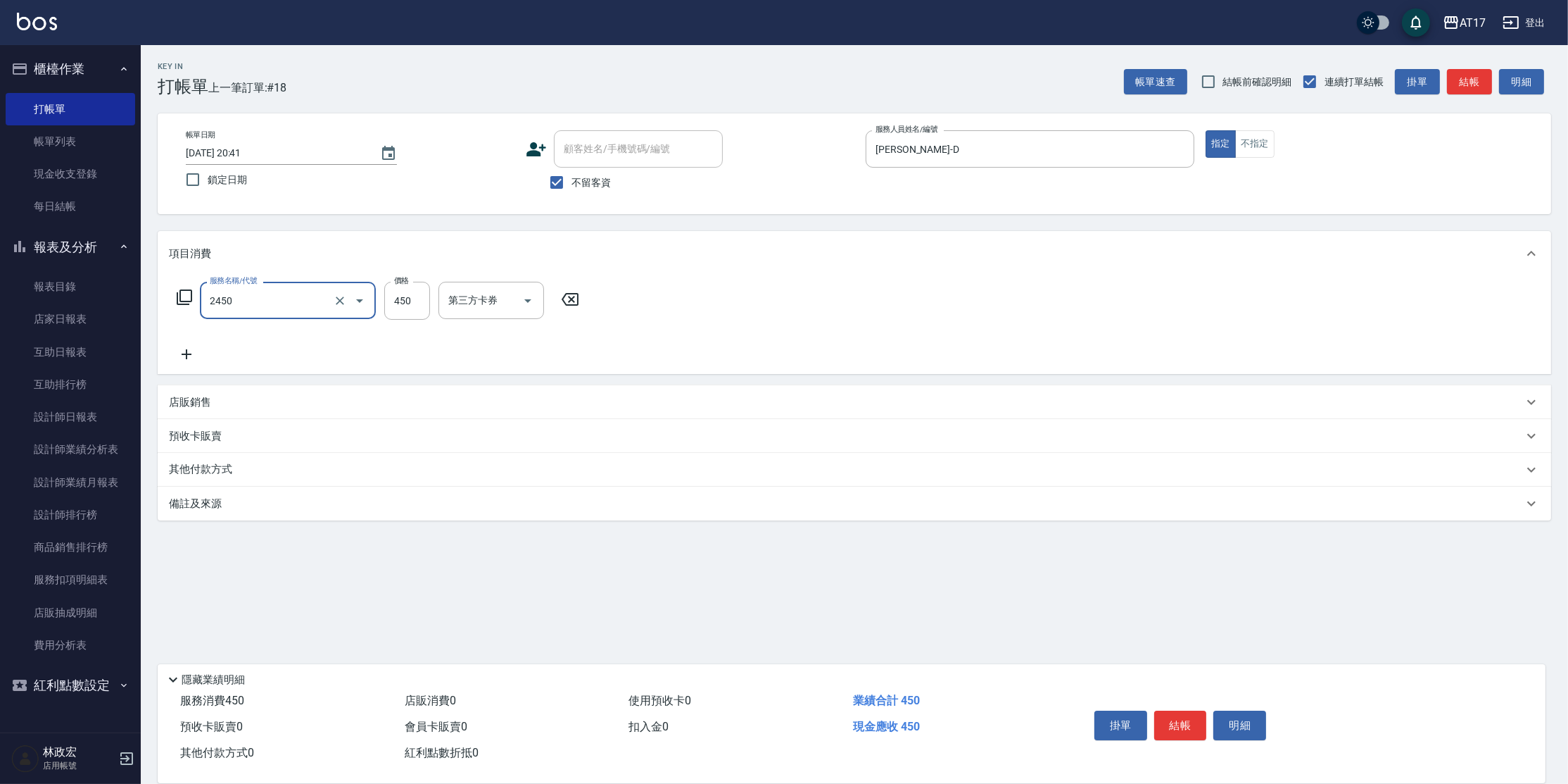
type input "C剪髮套餐(2450)"
type input "500"
type input "[PERSON_NAME]-55"
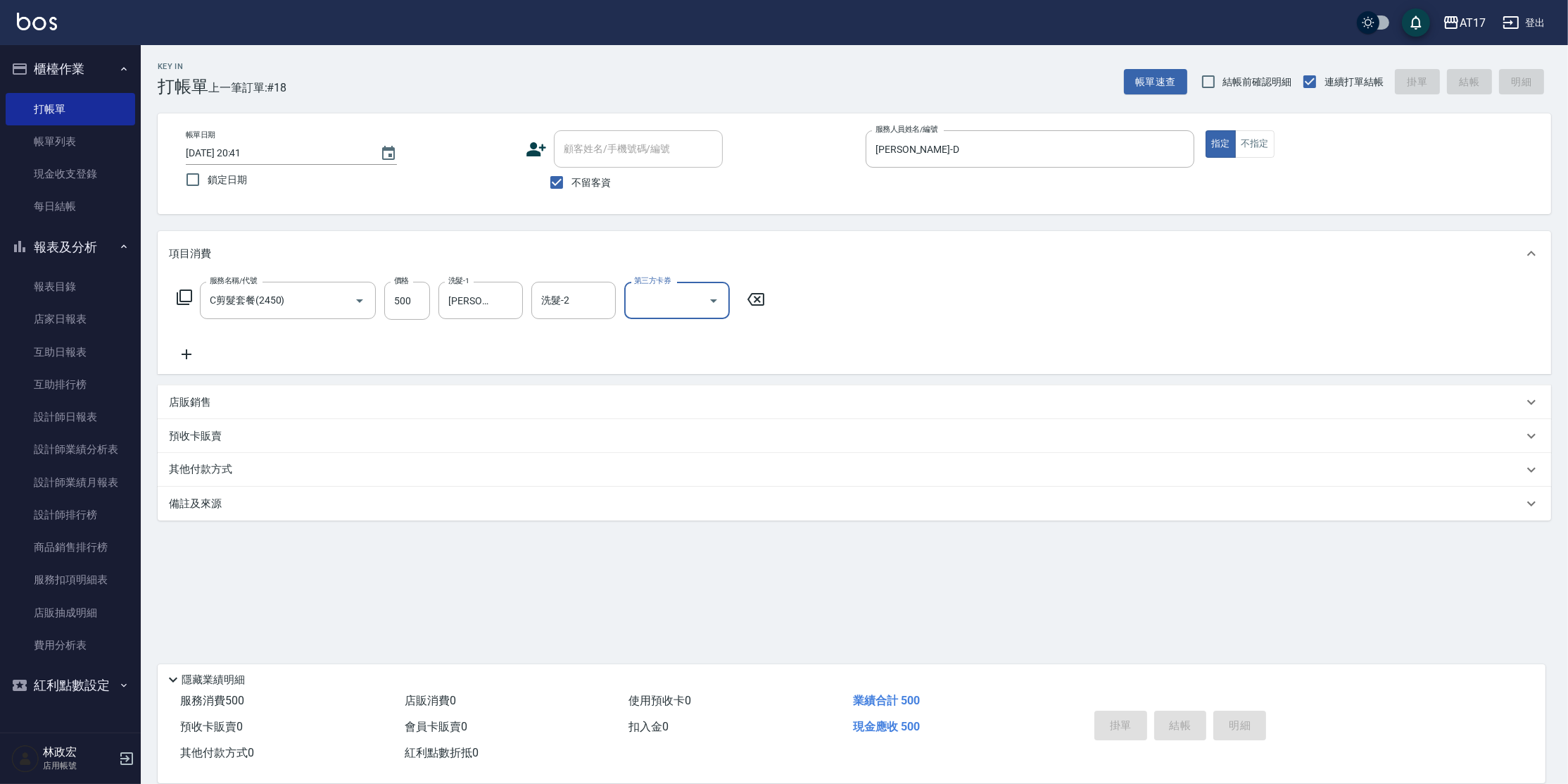
type input "[DATE] 20:42"
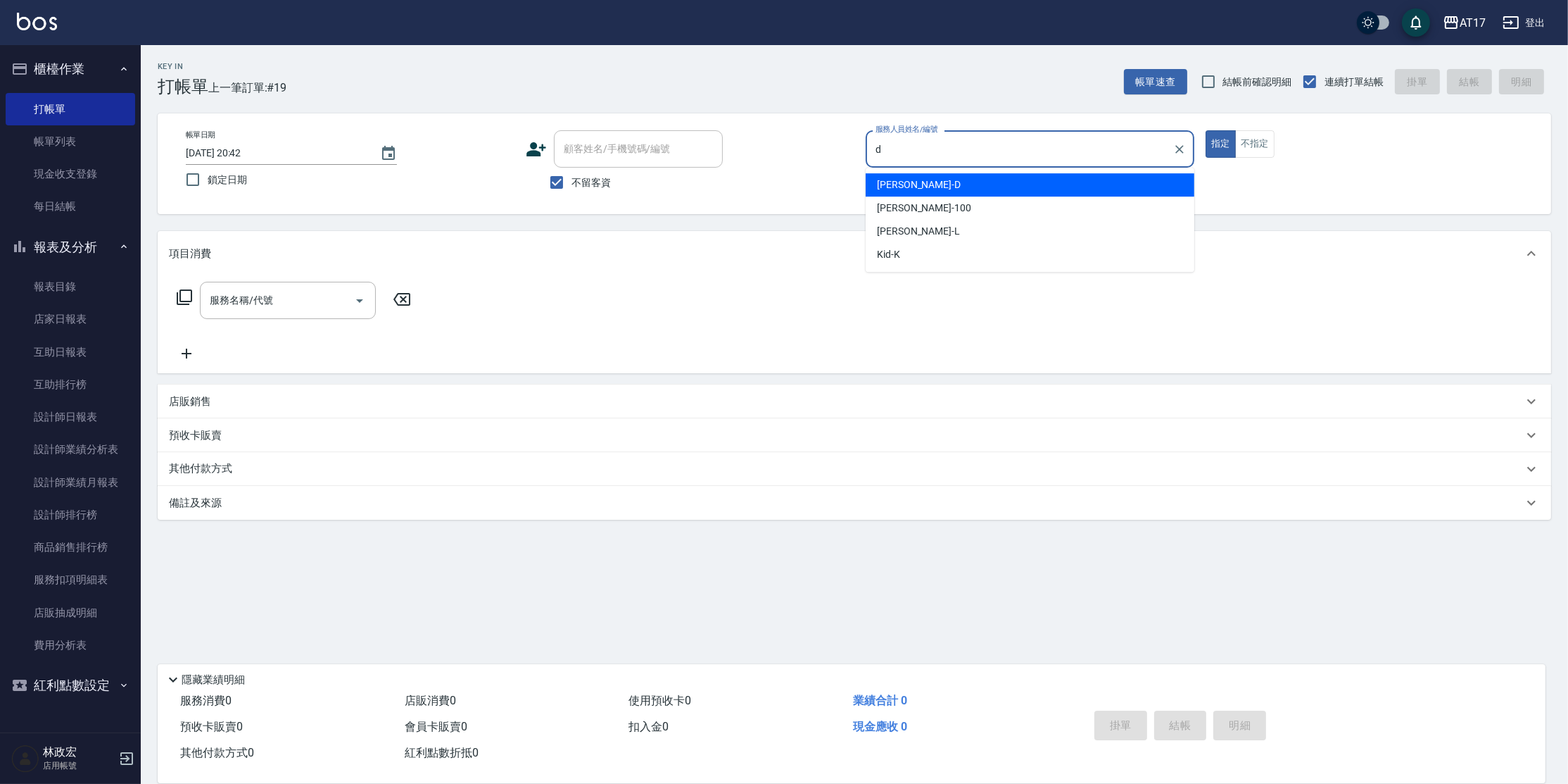
type input "[PERSON_NAME]-D"
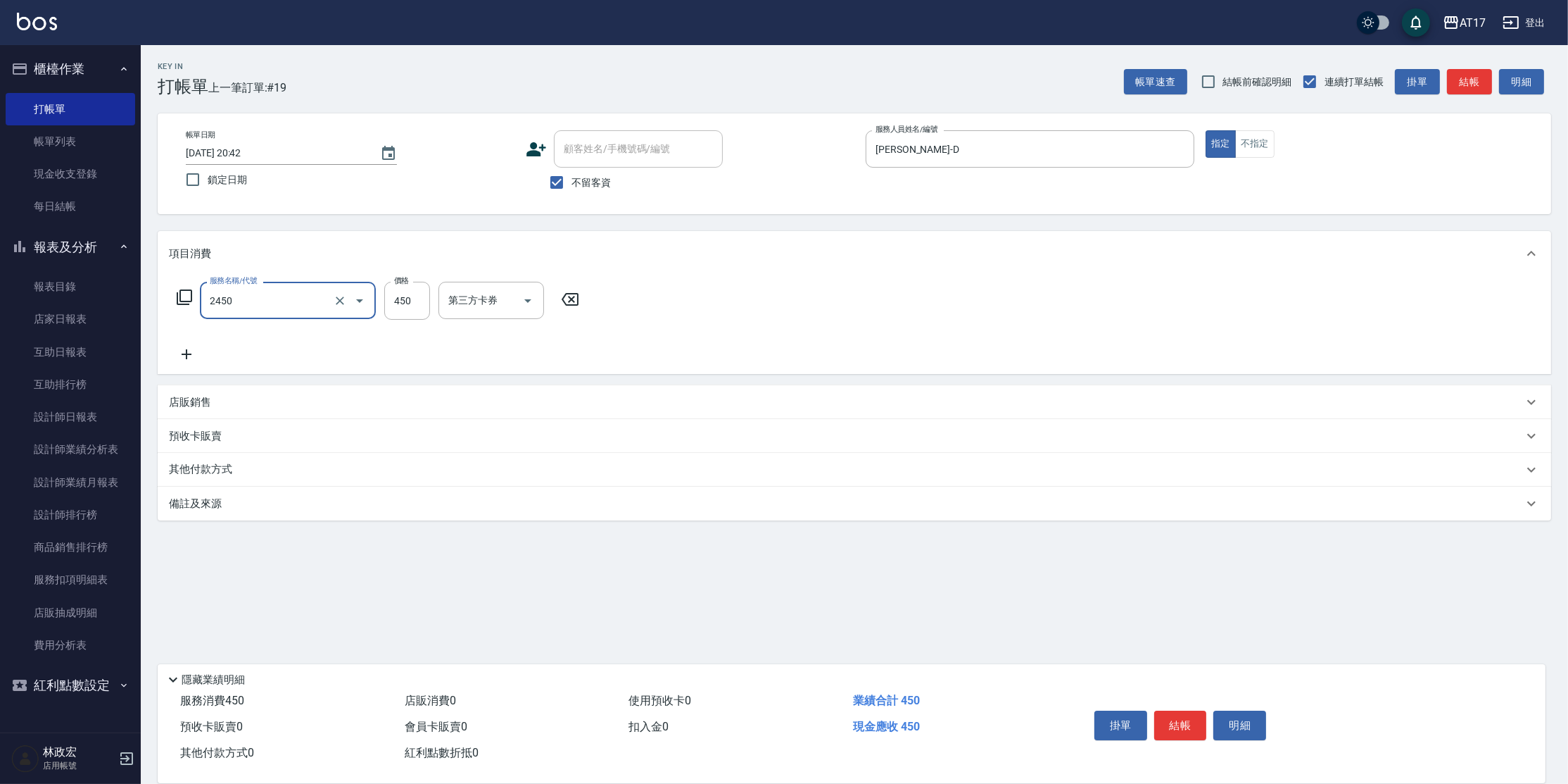
type input "C剪髮套餐(2450)"
type input "500"
type input "[PERSON_NAME]-55"
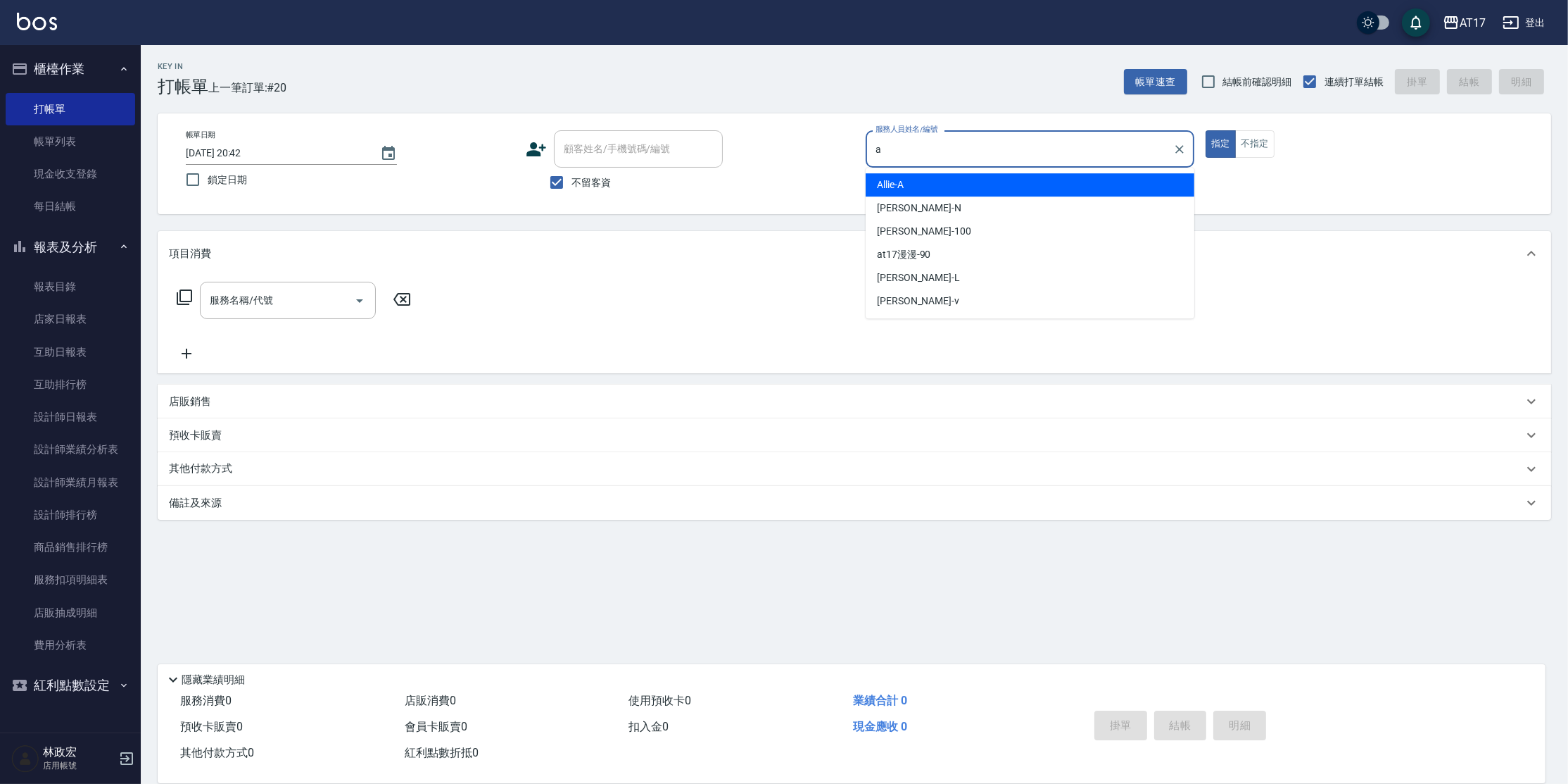
type input "Allie-A"
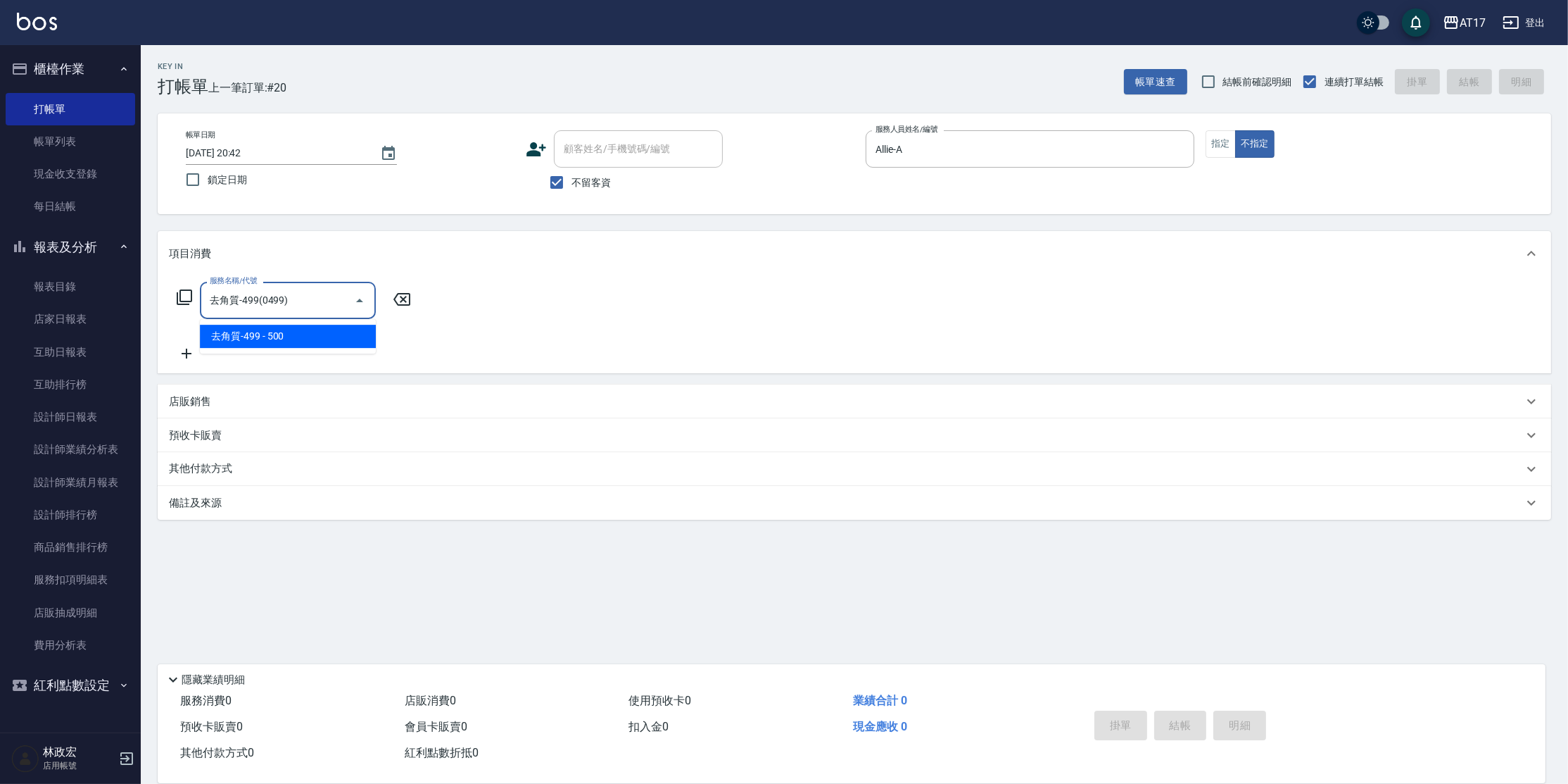
type input "去角質-499(0499)"
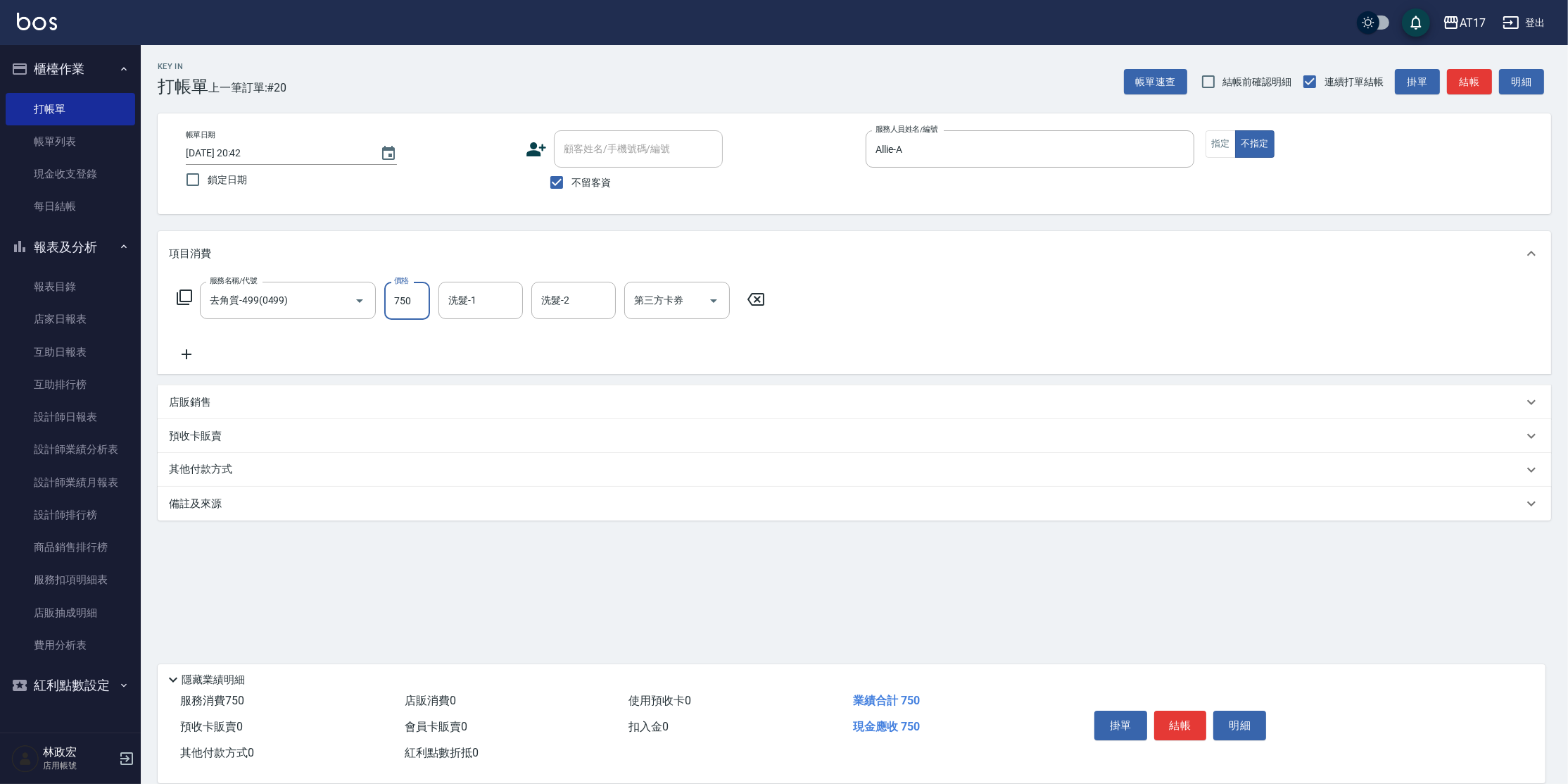
type input "750"
type input "陳思妤-22"
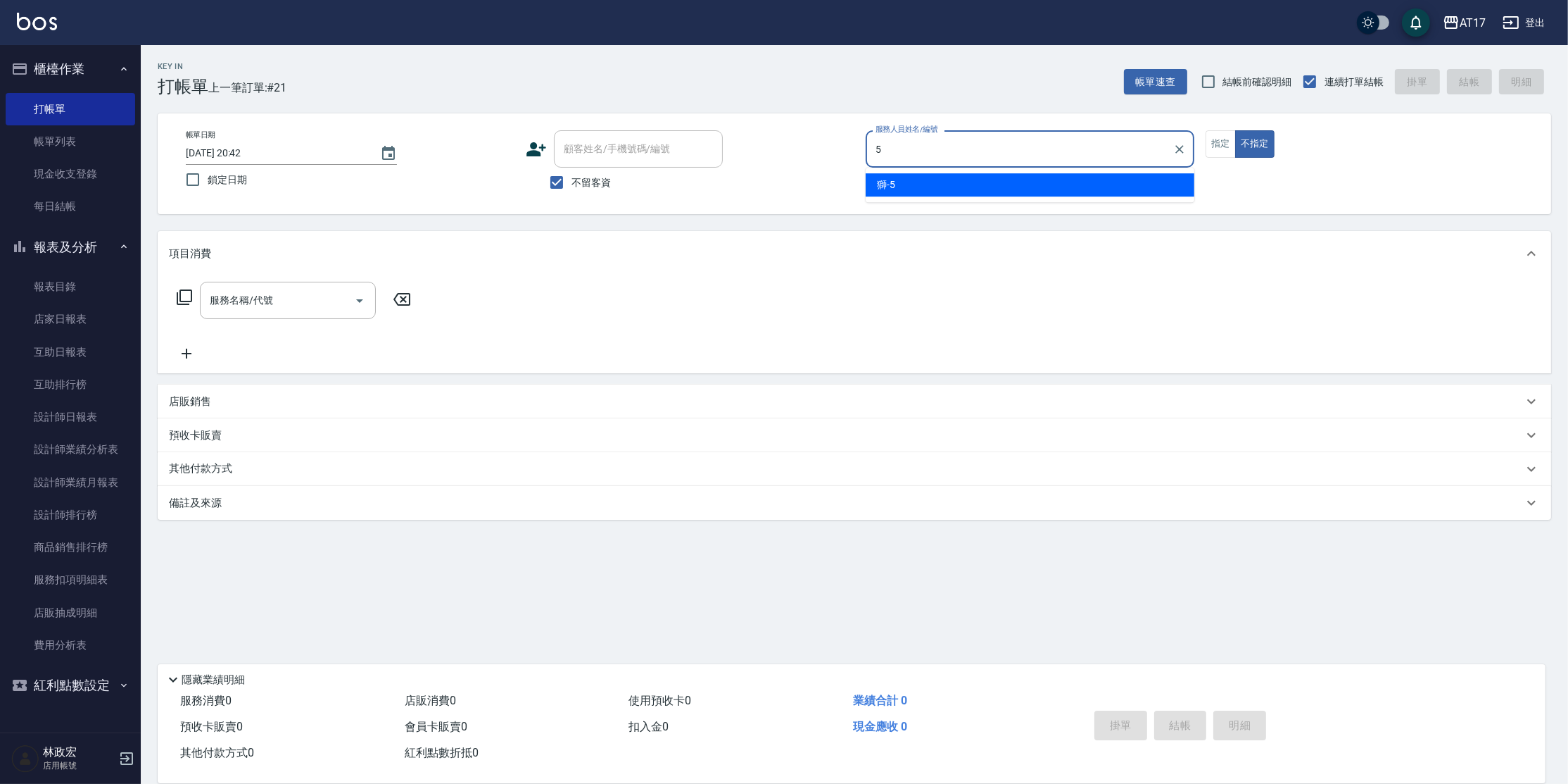
type input "獅-5"
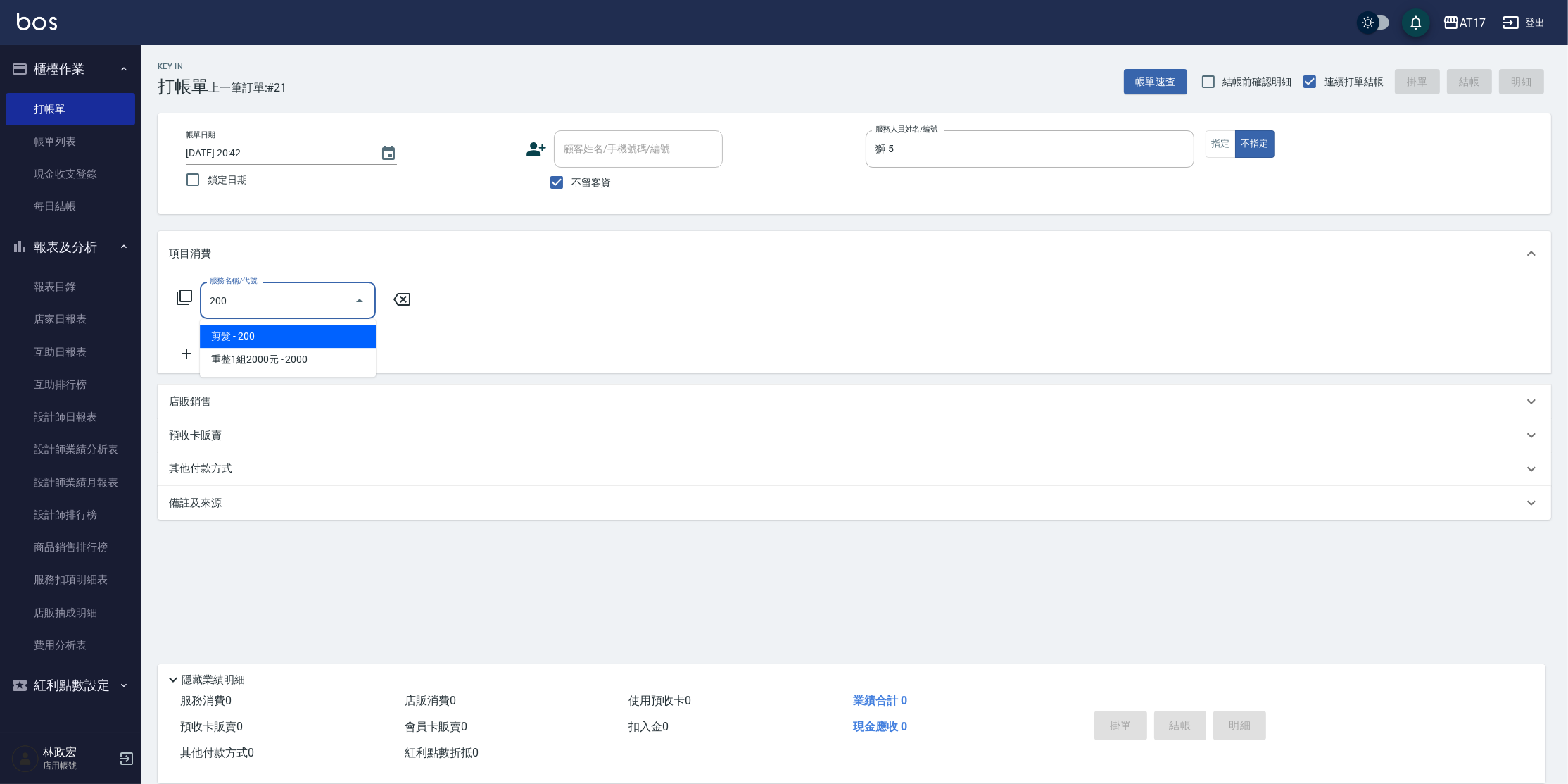
type input "剪髮(200)"
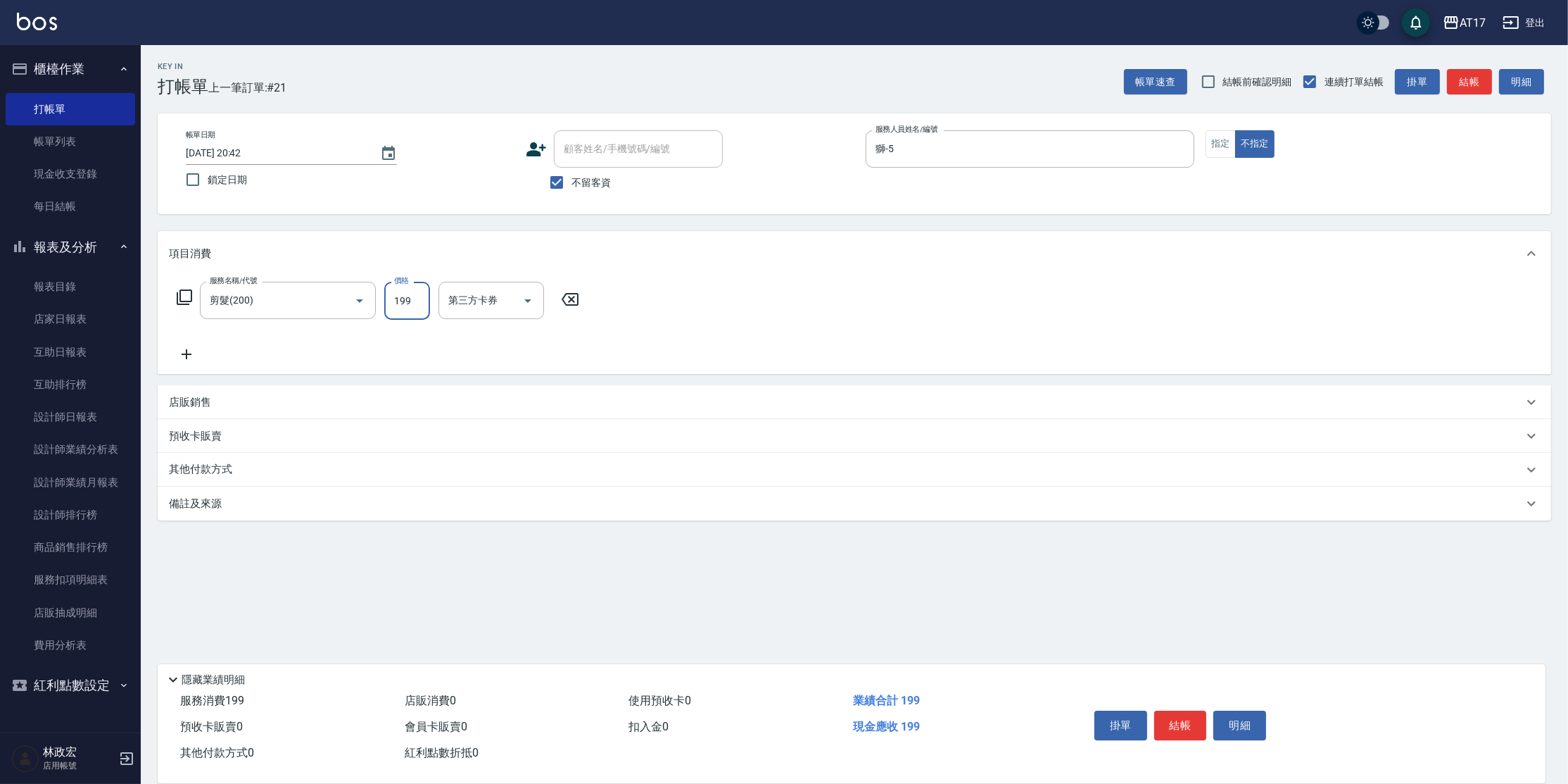
type input "199"
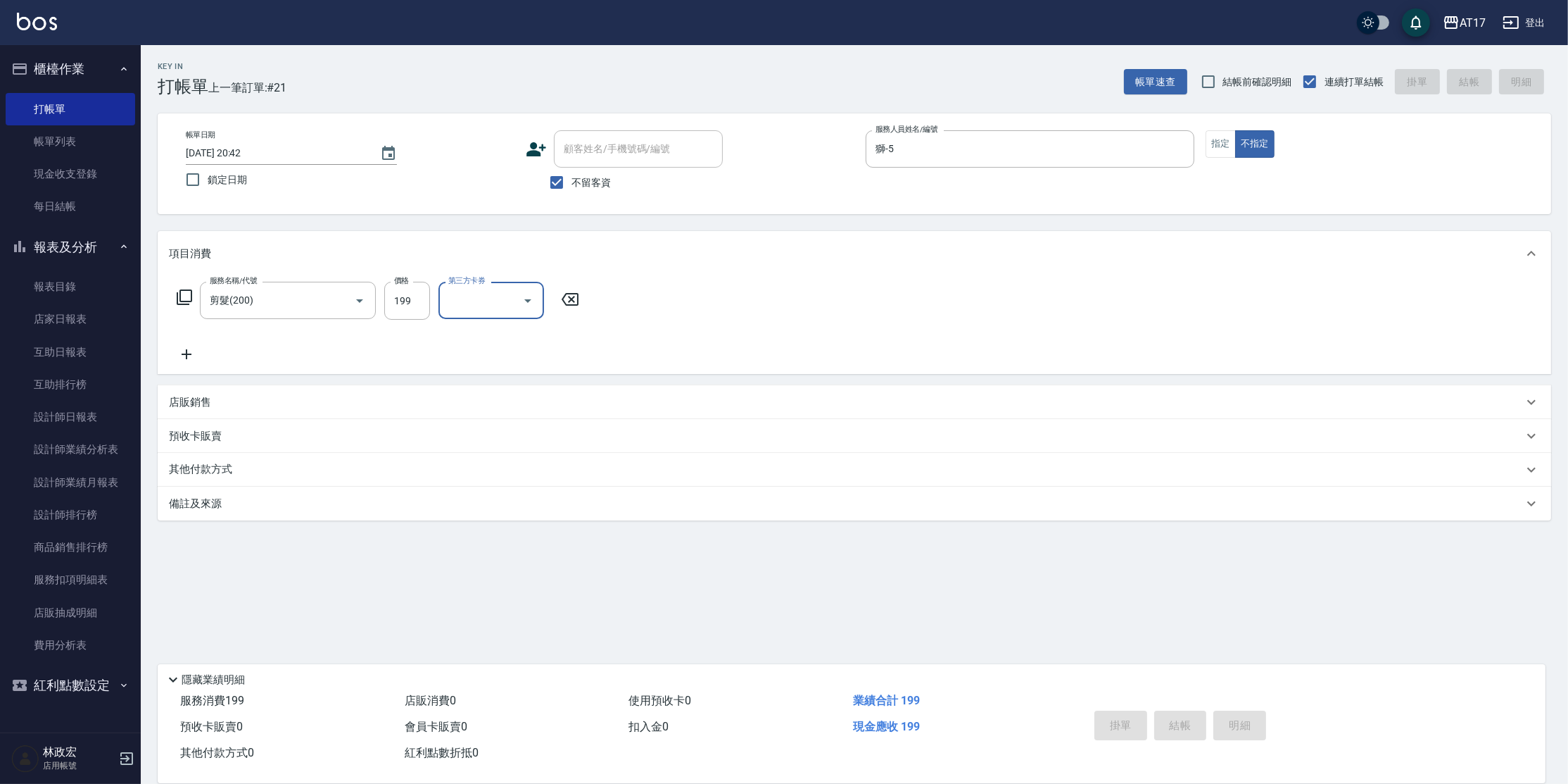
type input "[DATE] 20:43"
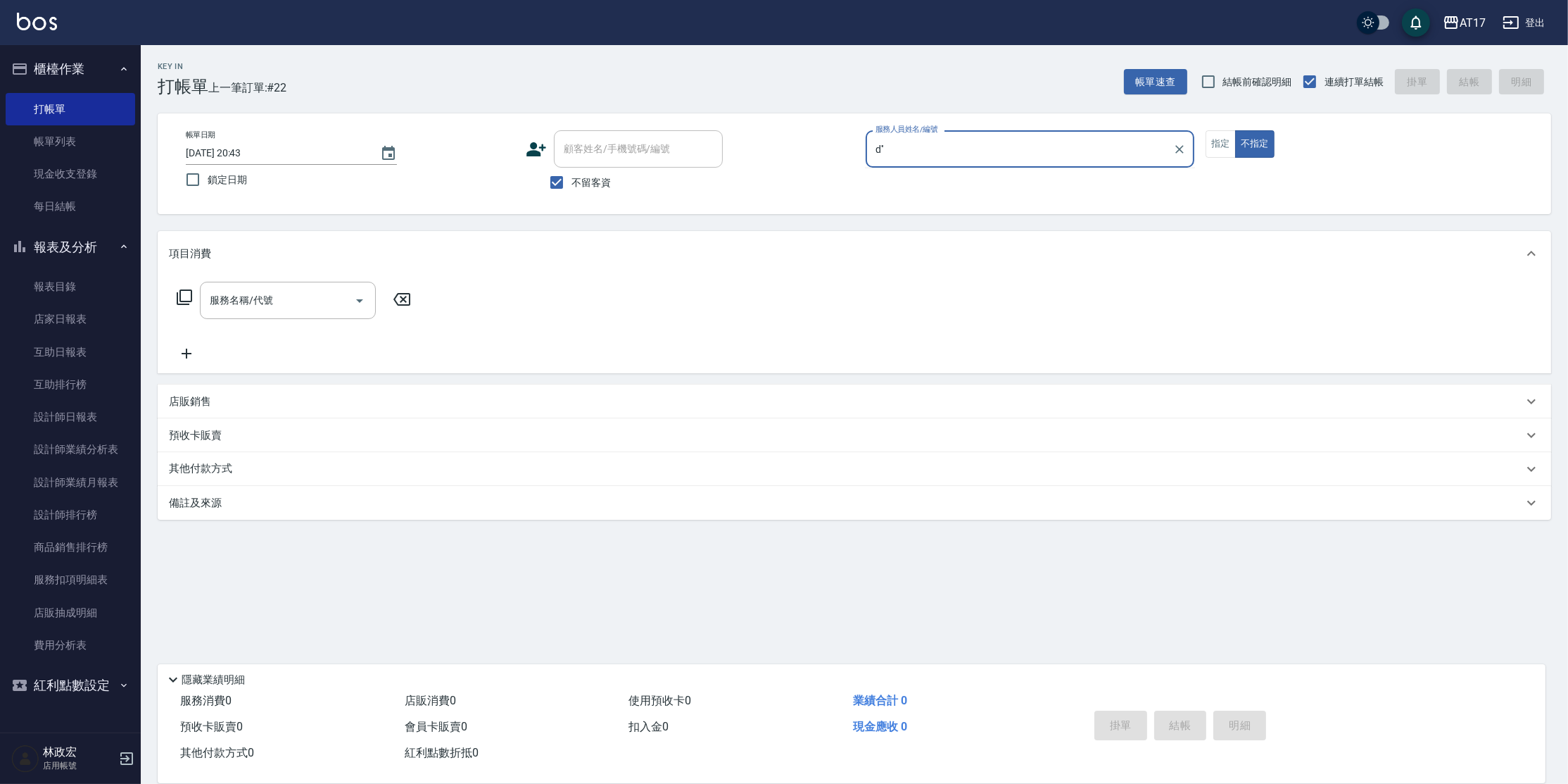
type input "d''"
click at [1235, 131] on button "不指定" at bounding box center [1255, 144] width 39 height 28
click at [898, 162] on div "服務人員姓名/編號" at bounding box center [1030, 149] width 329 height 37
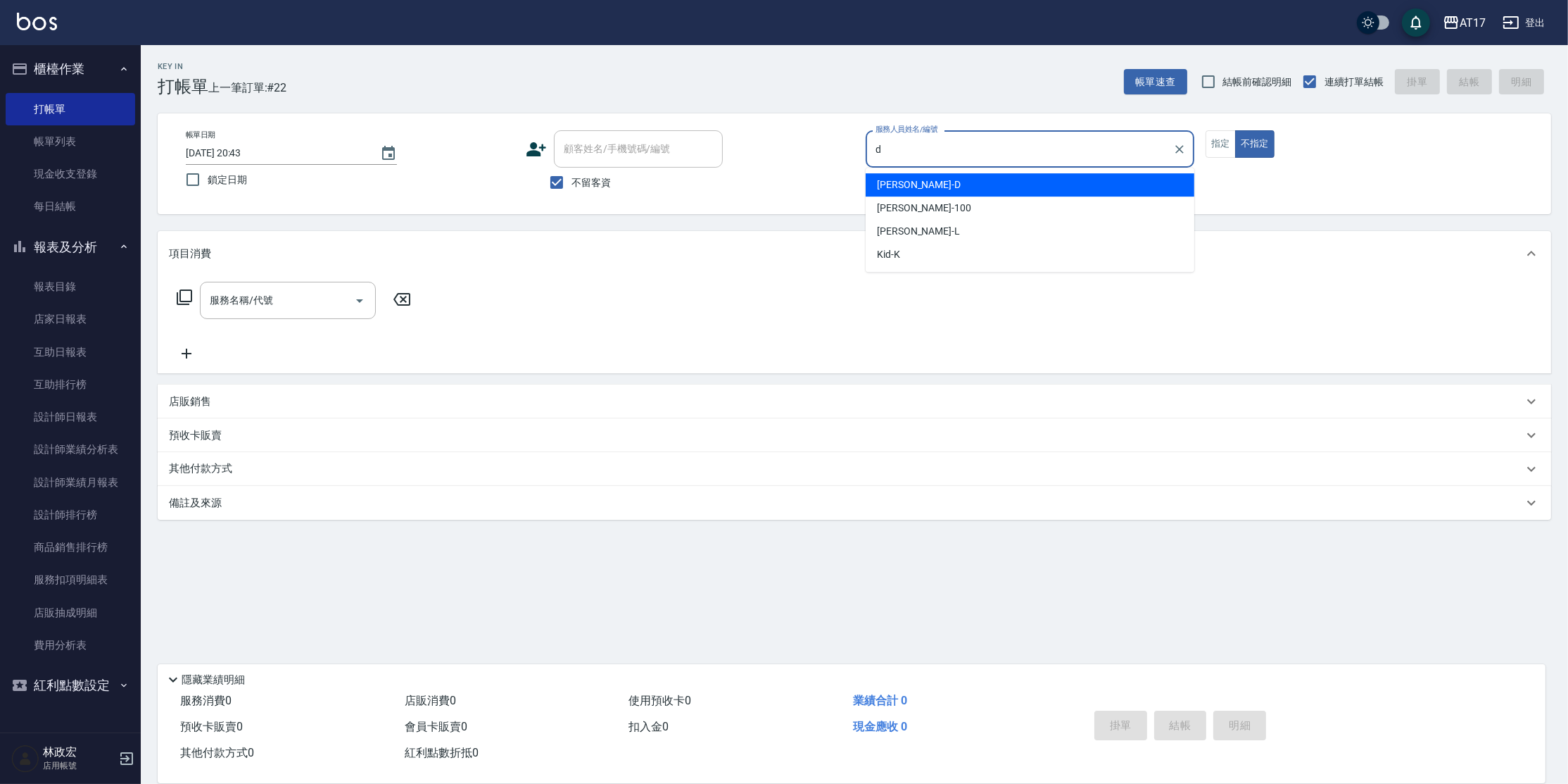
type input "[PERSON_NAME]-D"
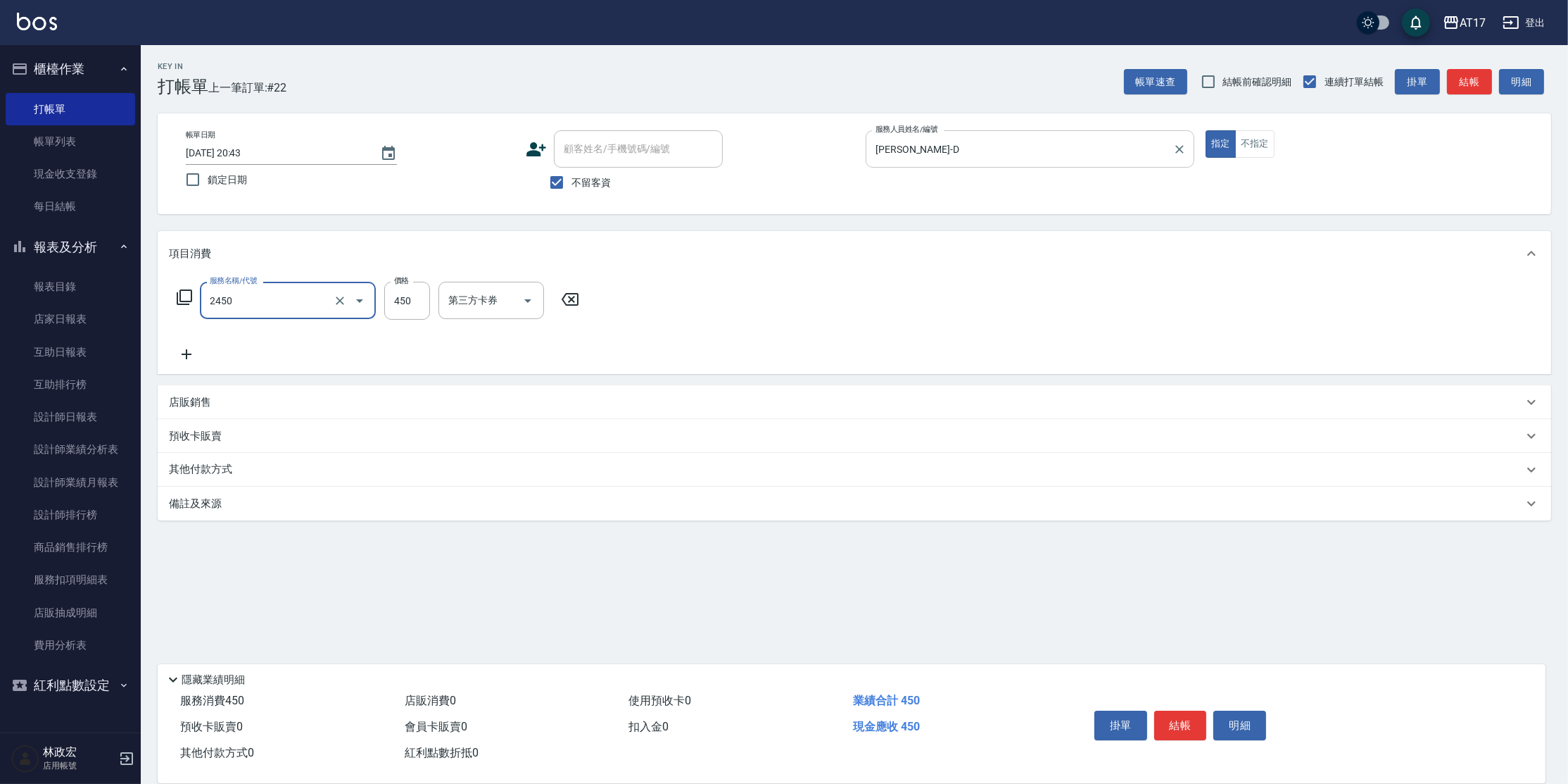
type input "C剪髮套餐(2450)"
type input "陳思妤-22"
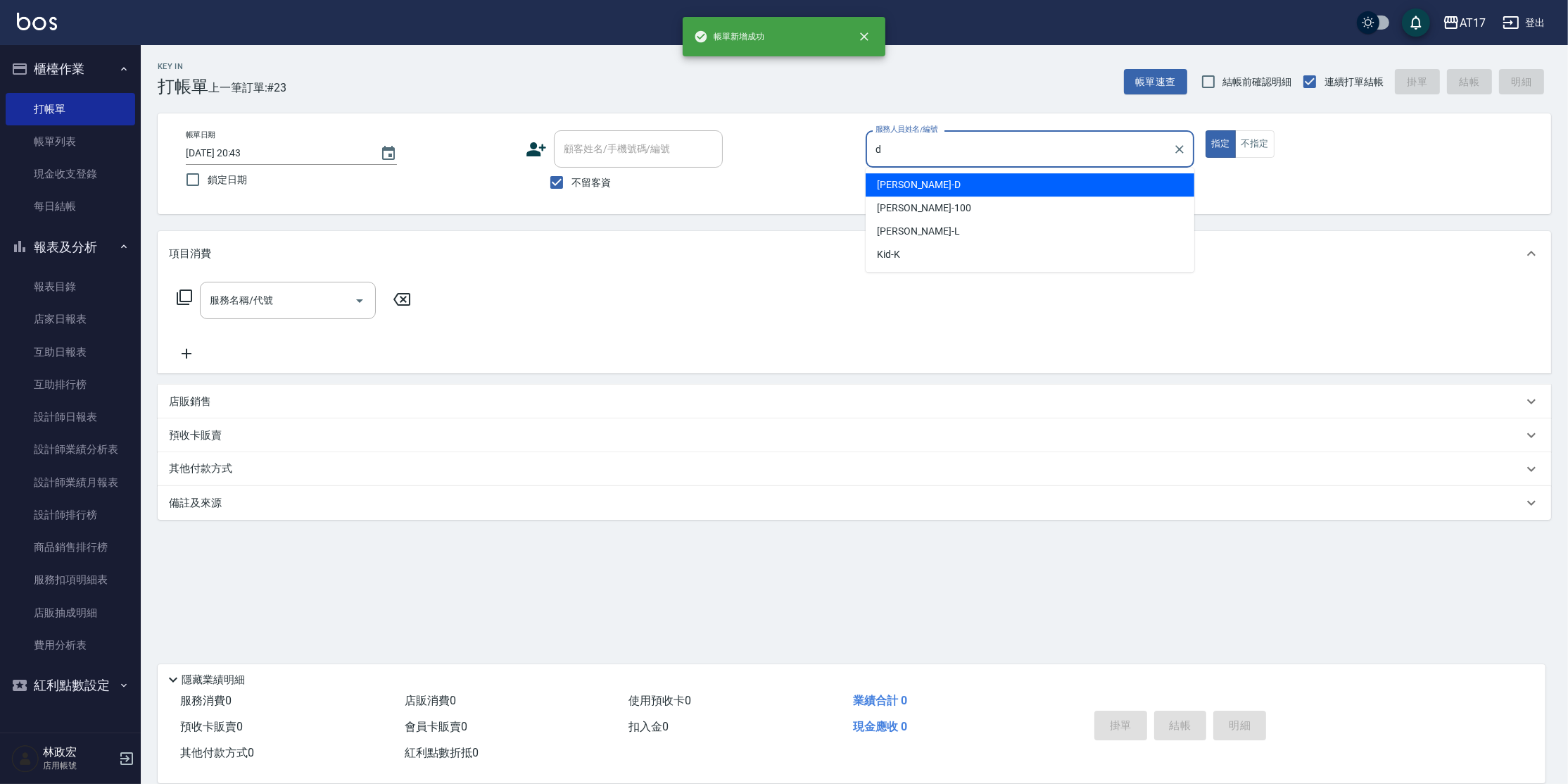
type input "[PERSON_NAME]-D"
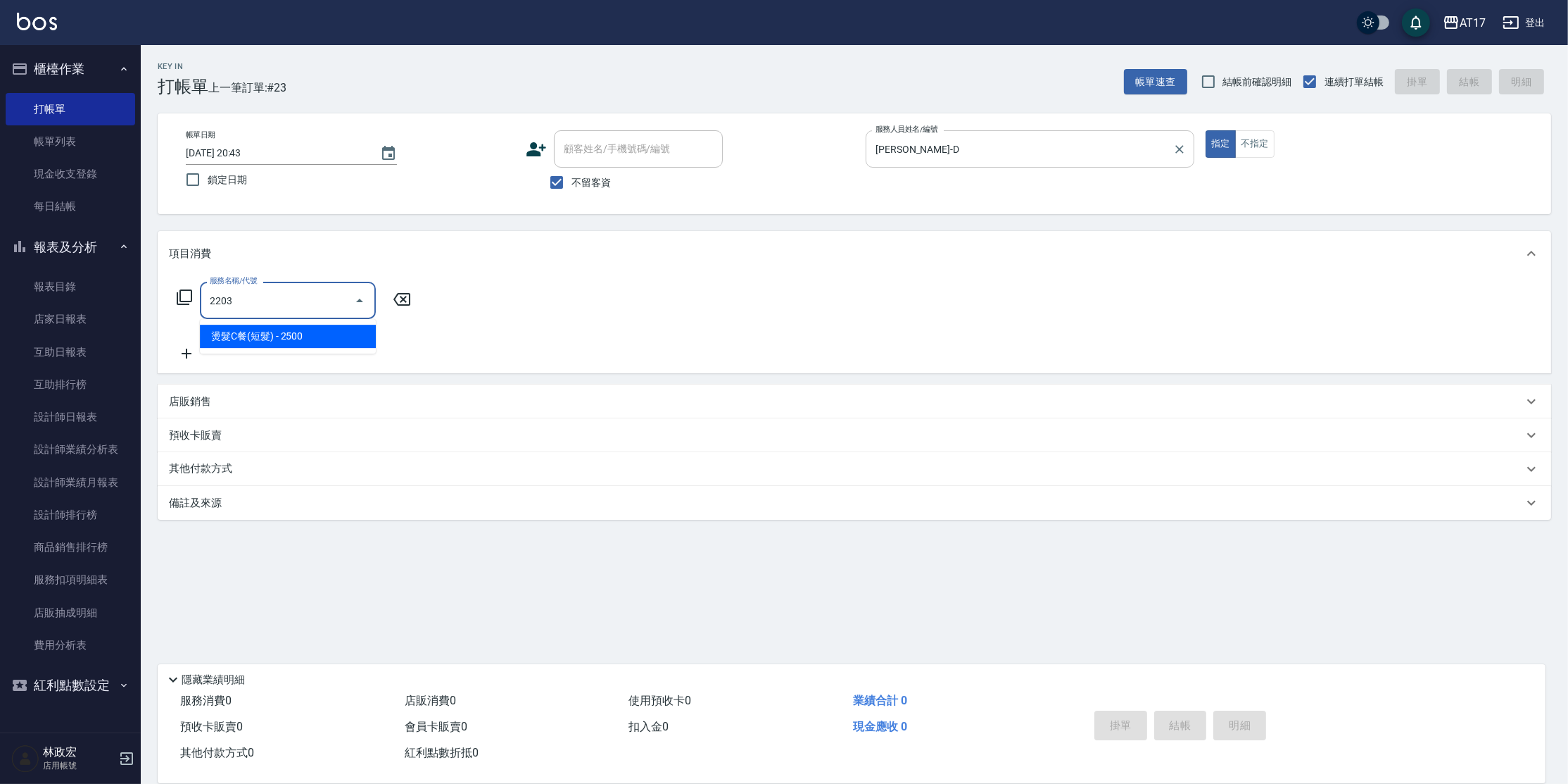
type input "燙髮C餐(短髮)(2203)"
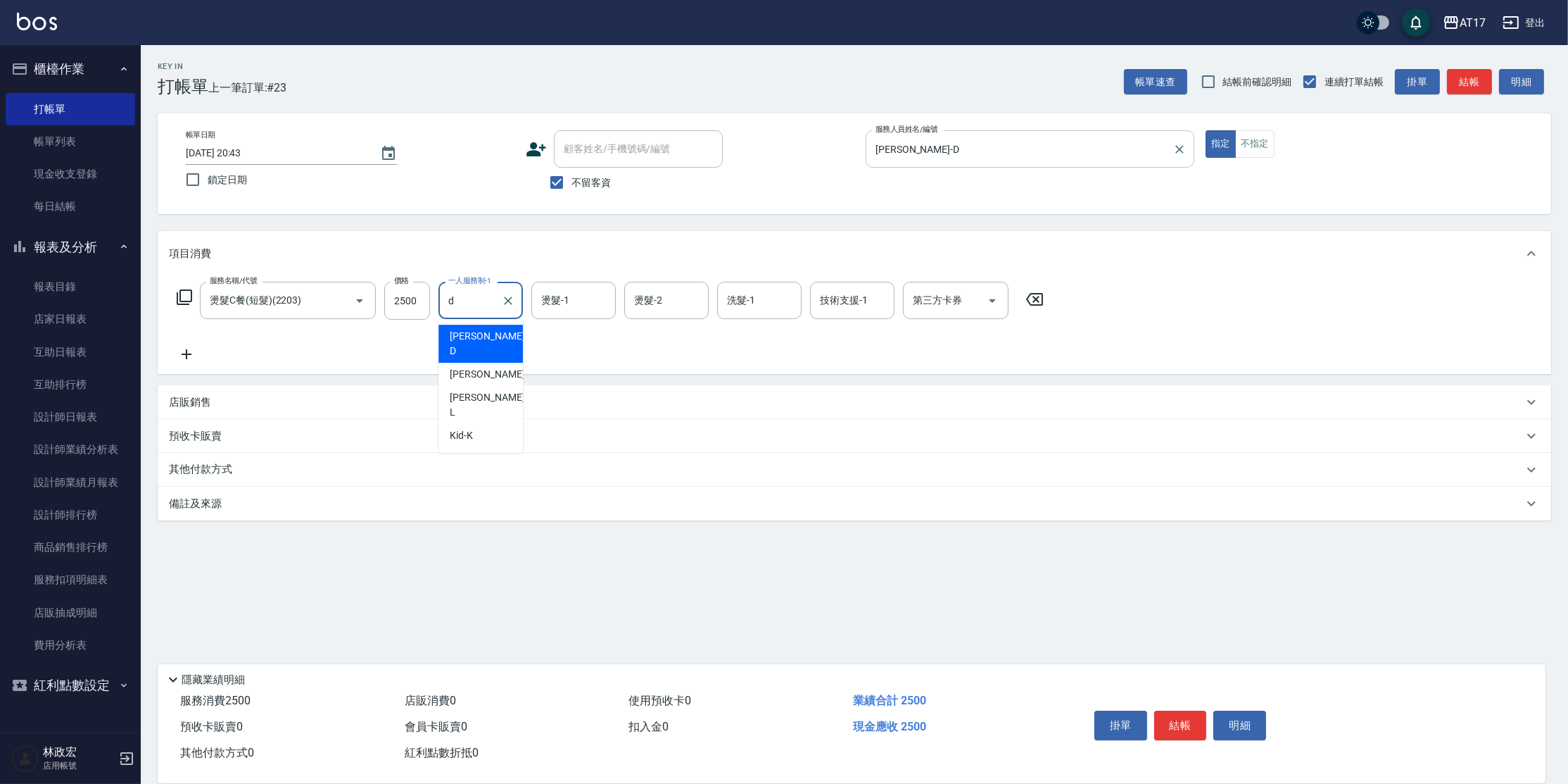
type input "[PERSON_NAME]-D"
type input "欣麗-77"
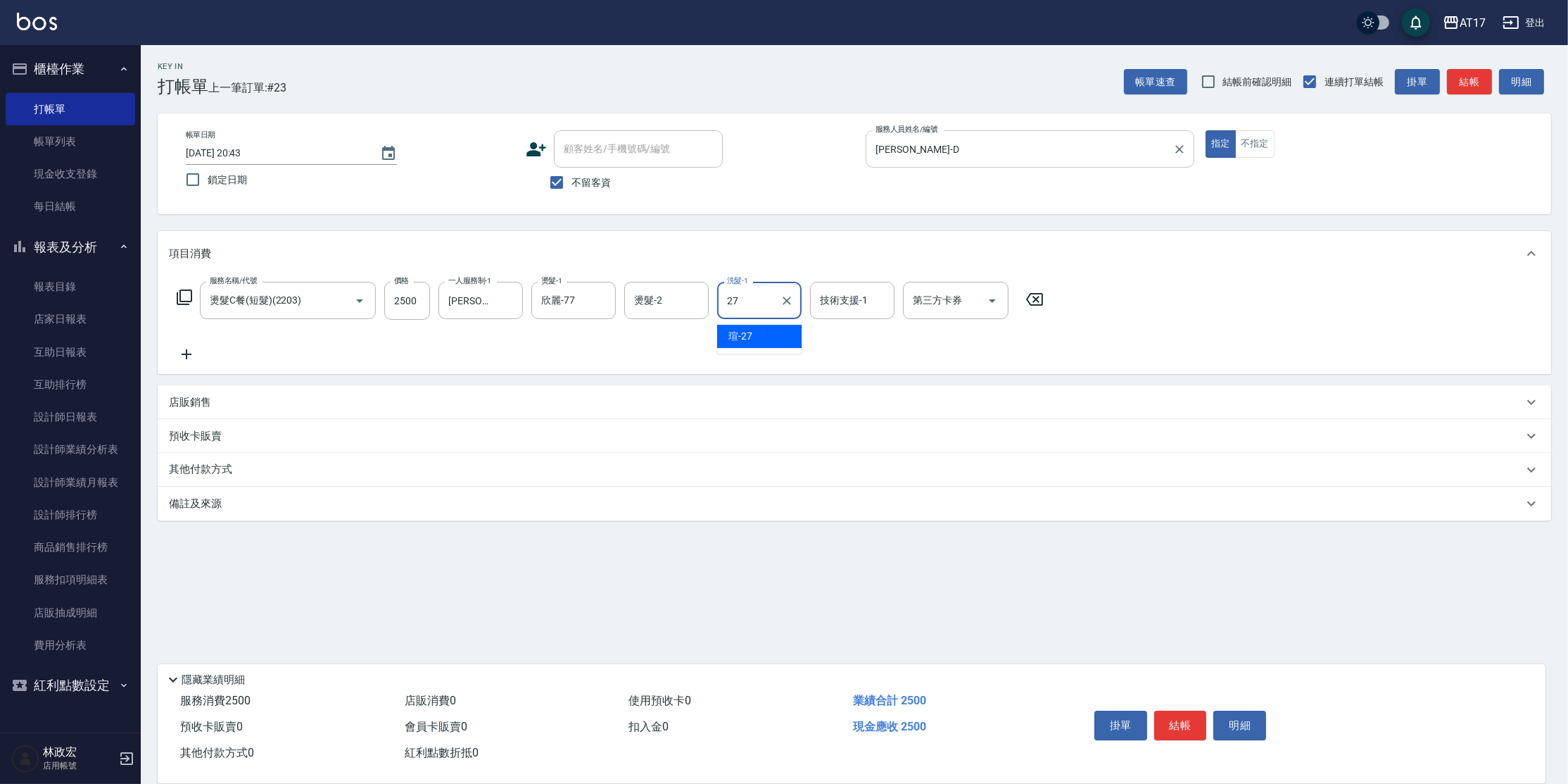
type input "[PERSON_NAME]-27"
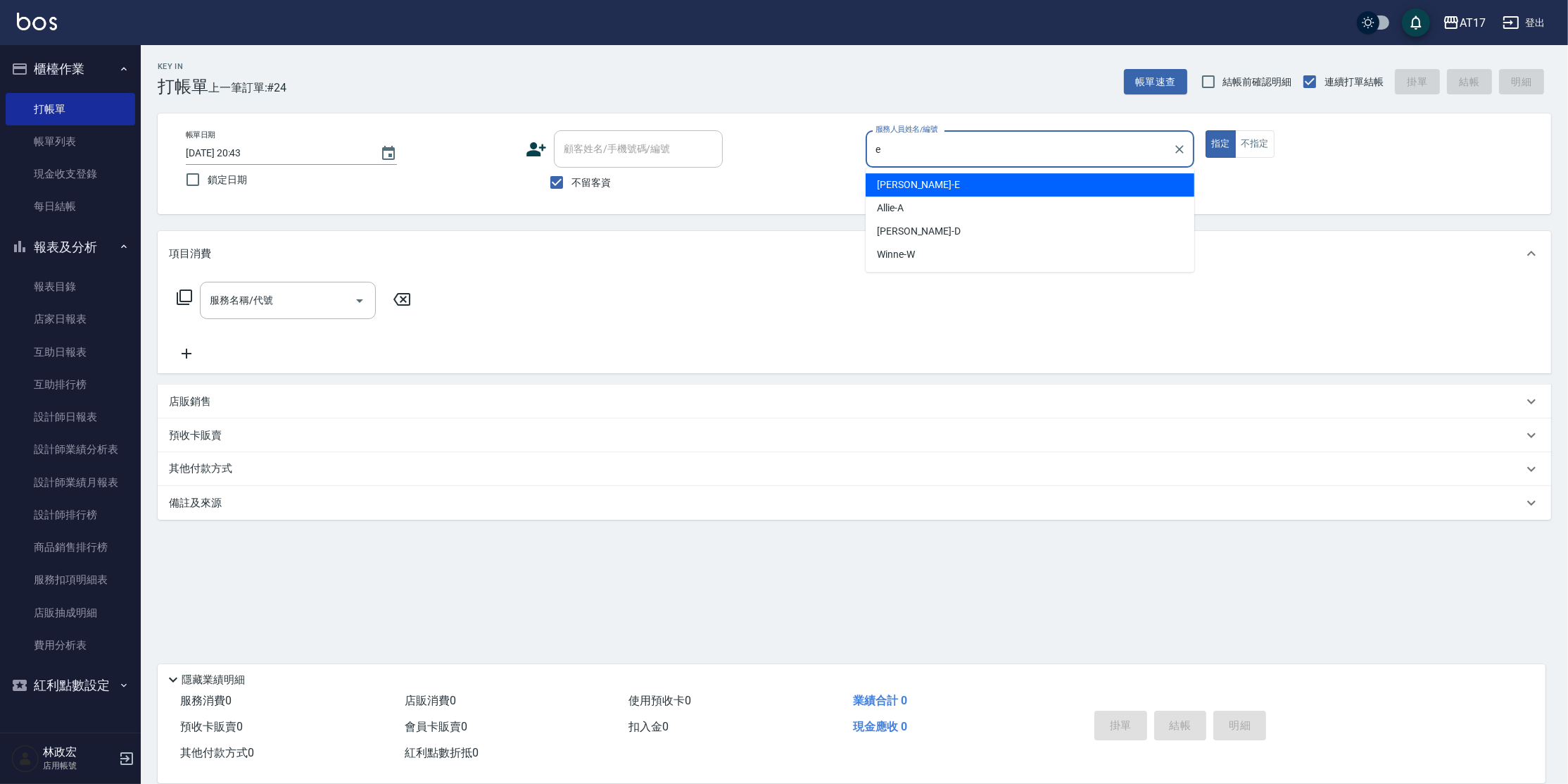
type input "[PERSON_NAME]-E"
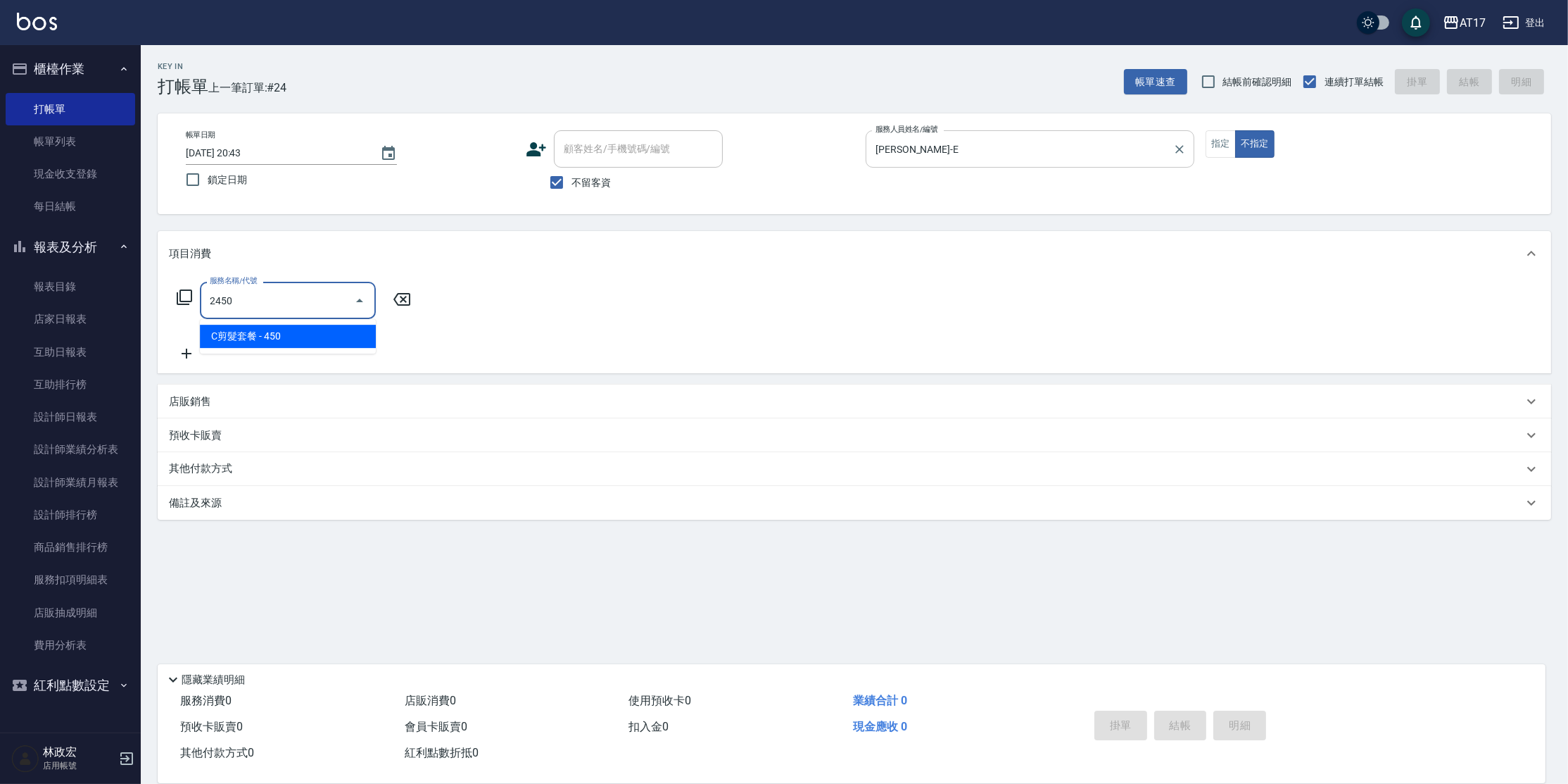
type input "C剪髮套餐(2450)"
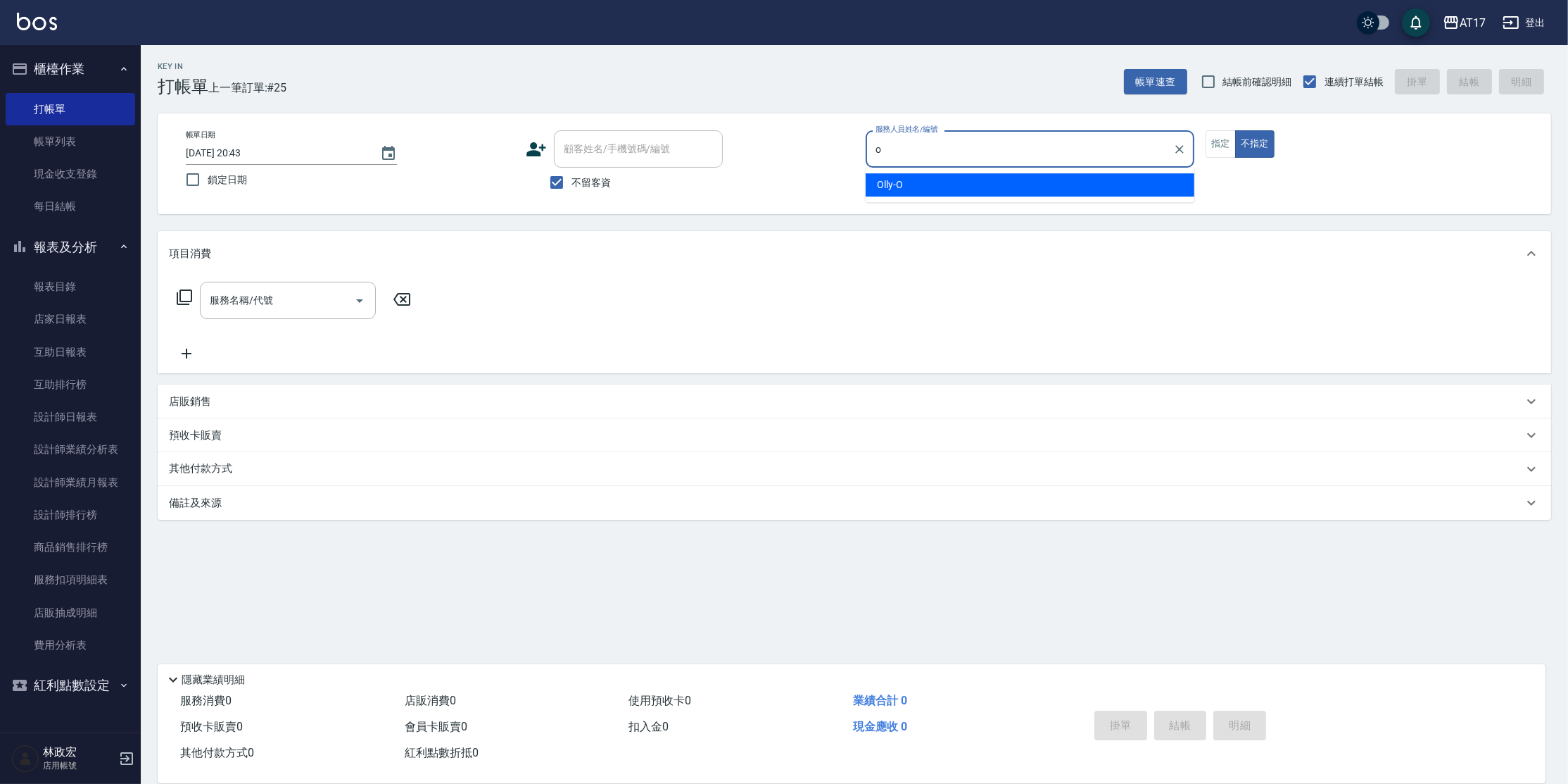
type input "Olly-O"
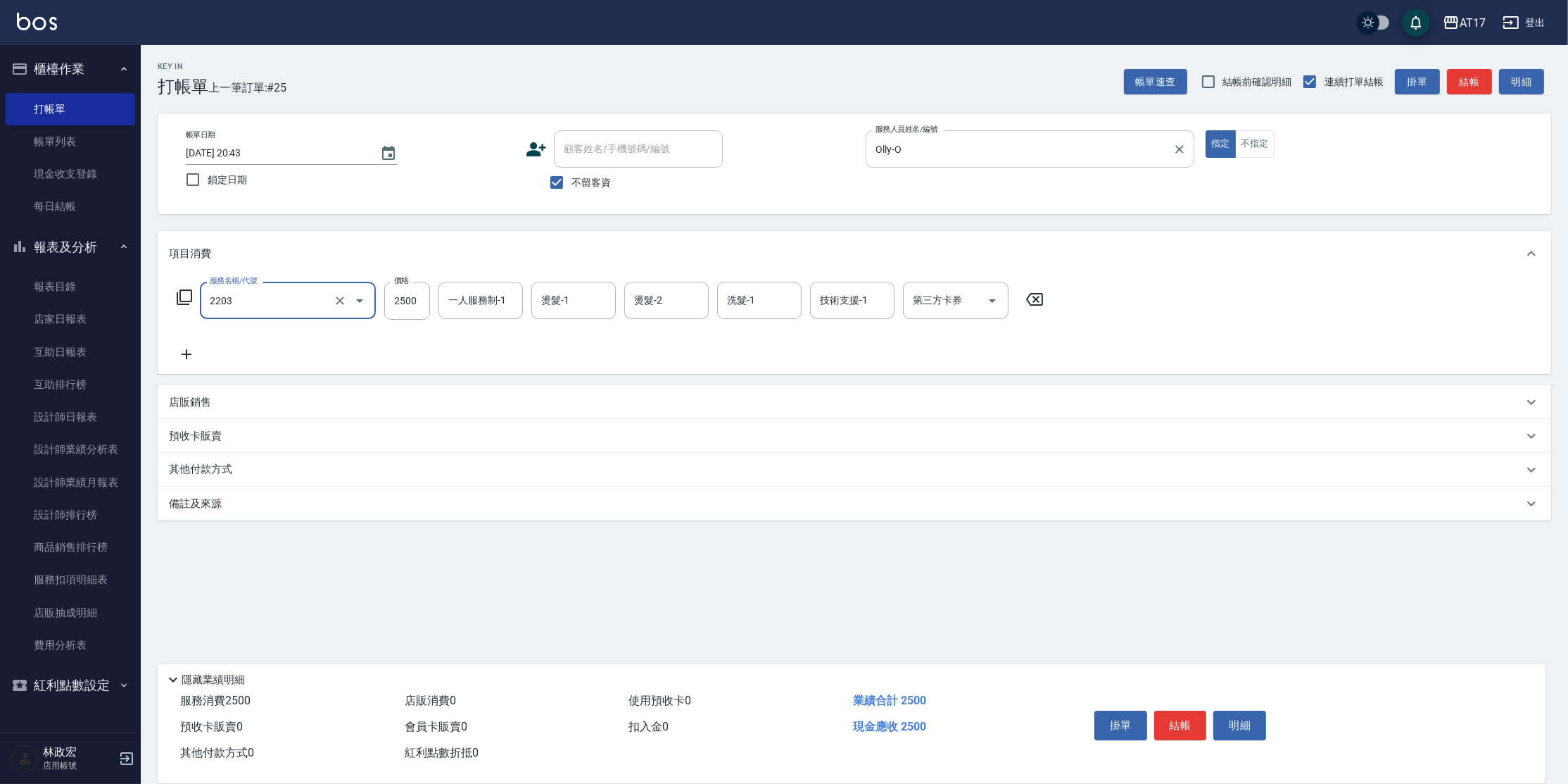
type input "燙髮C餐(短髮)(2203)"
type input "2000"
type input "Olly-O"
type input "[PERSON_NAME]-55"
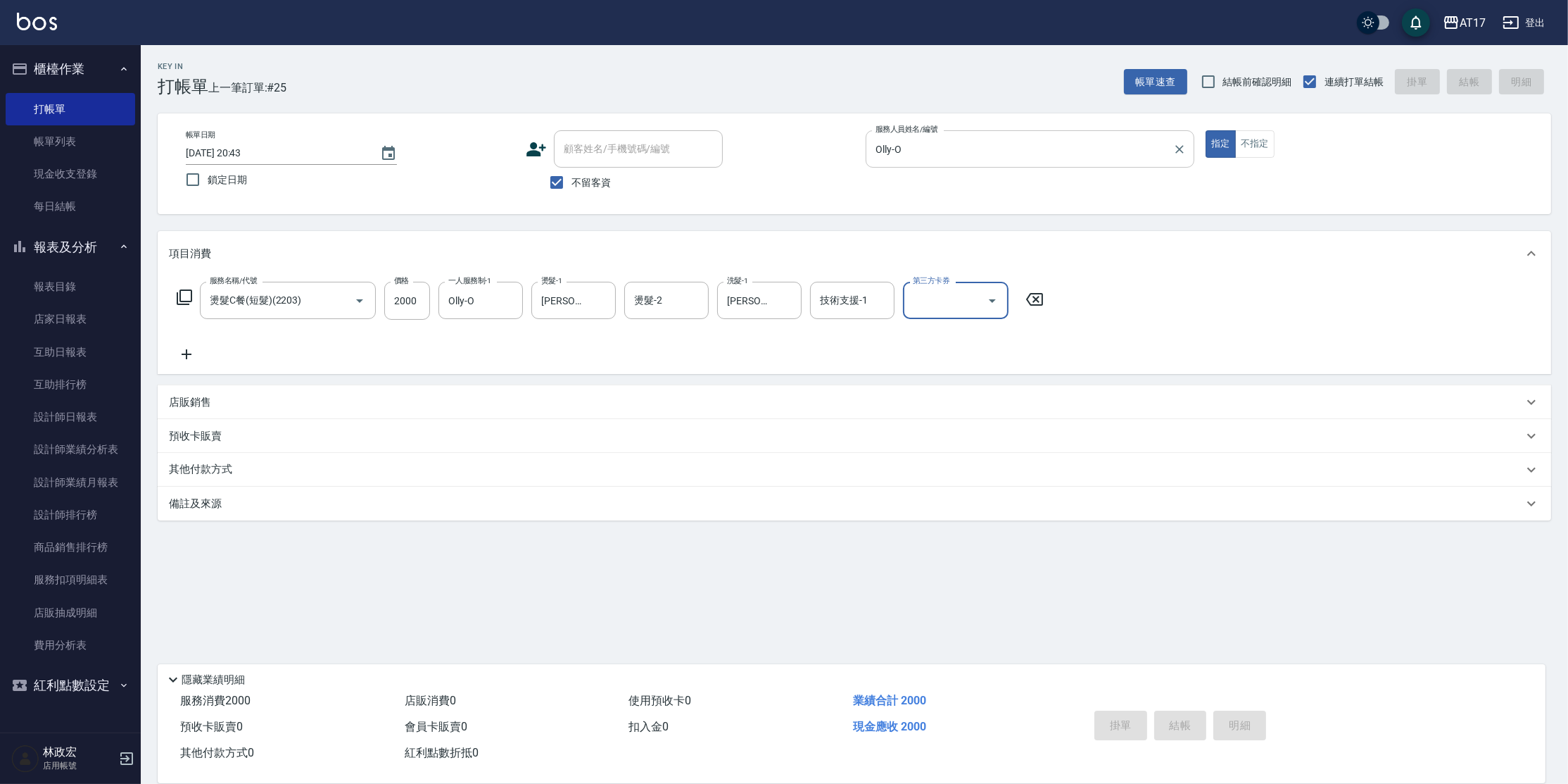
type input "[DATE] 20:44"
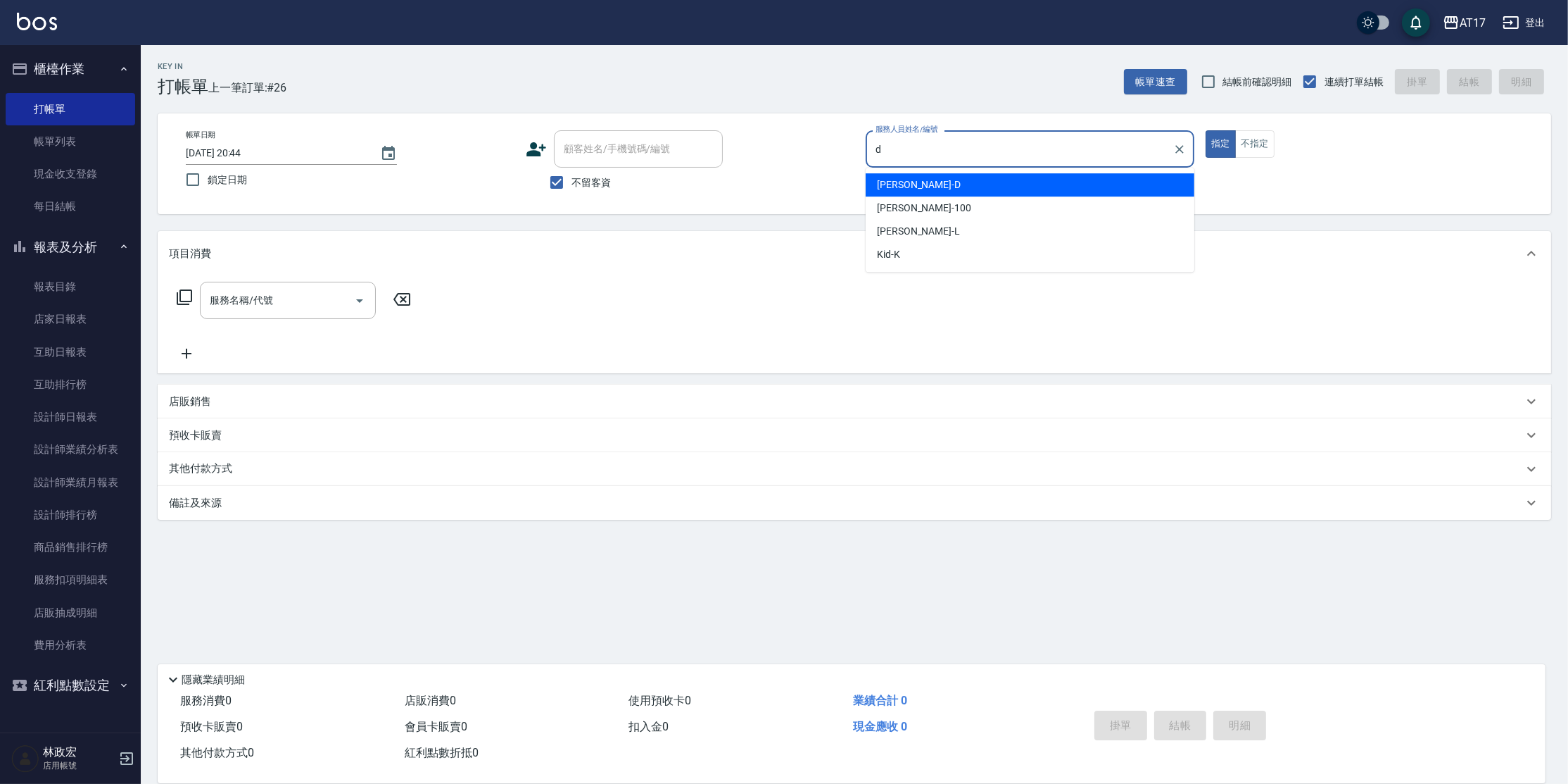
type input "[PERSON_NAME]-D"
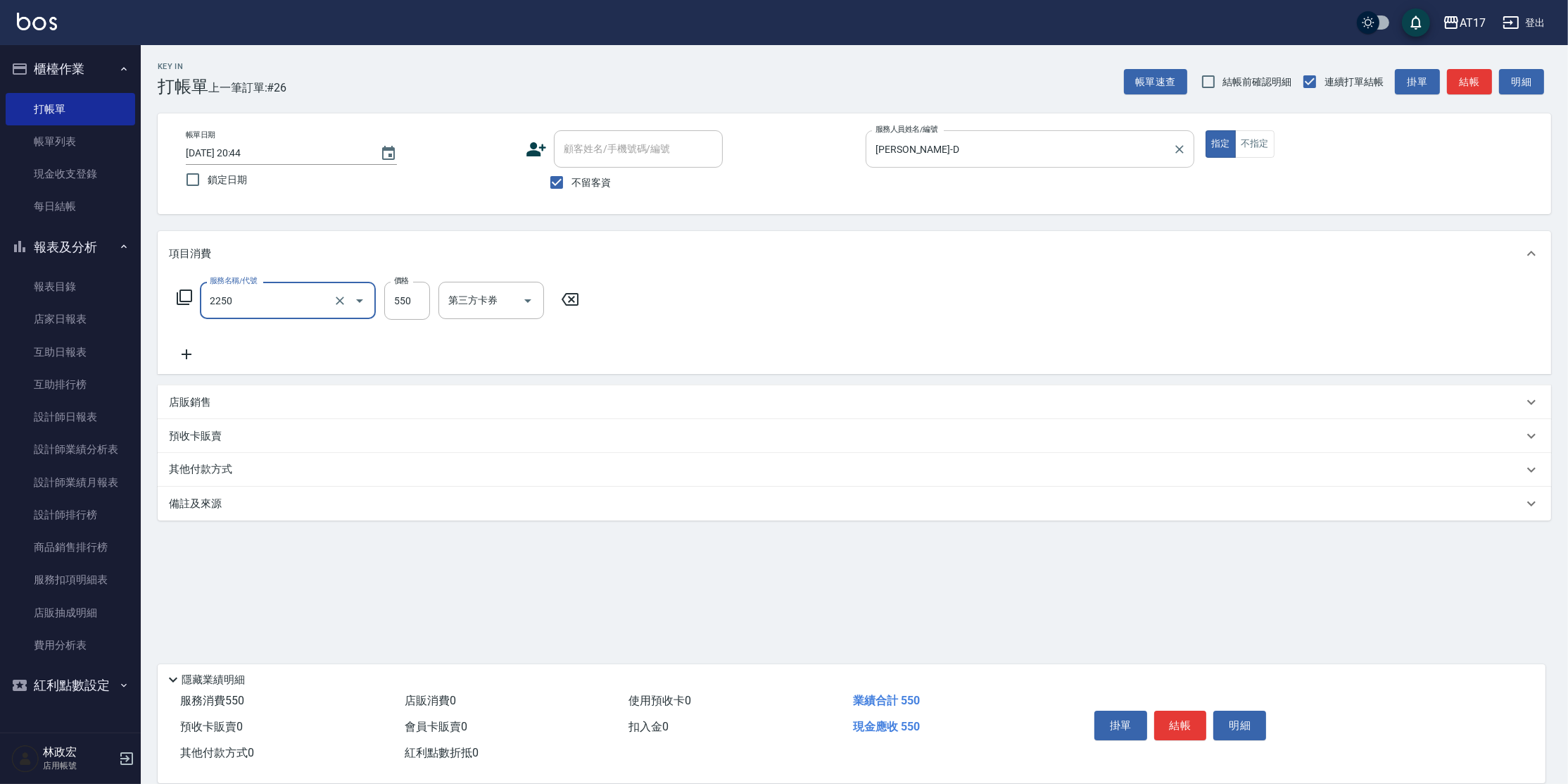
type input "B剪髮套餐(2250)"
type input "7"
type input "[PERSON_NAME]-27"
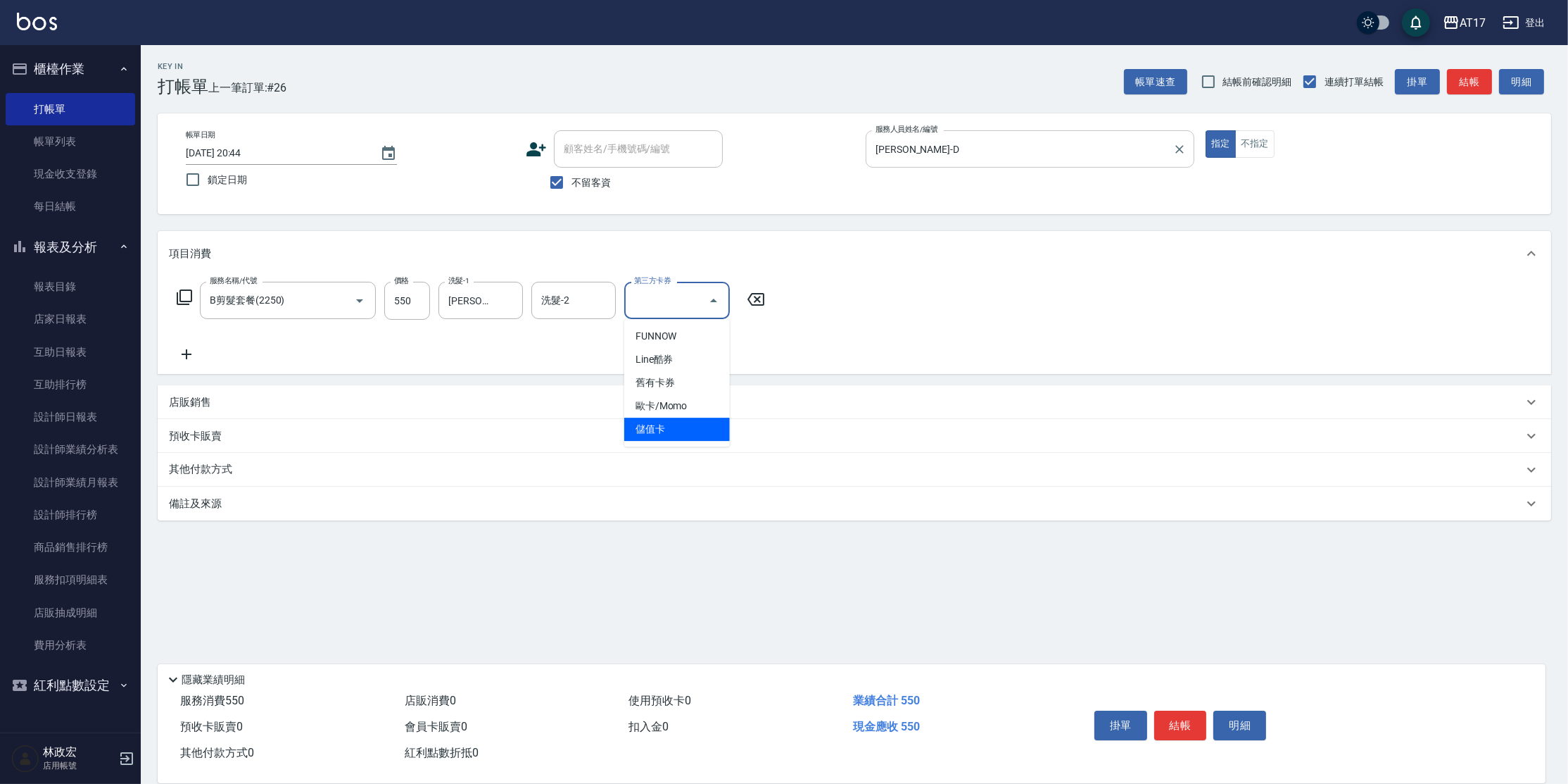
type input "儲值卡"
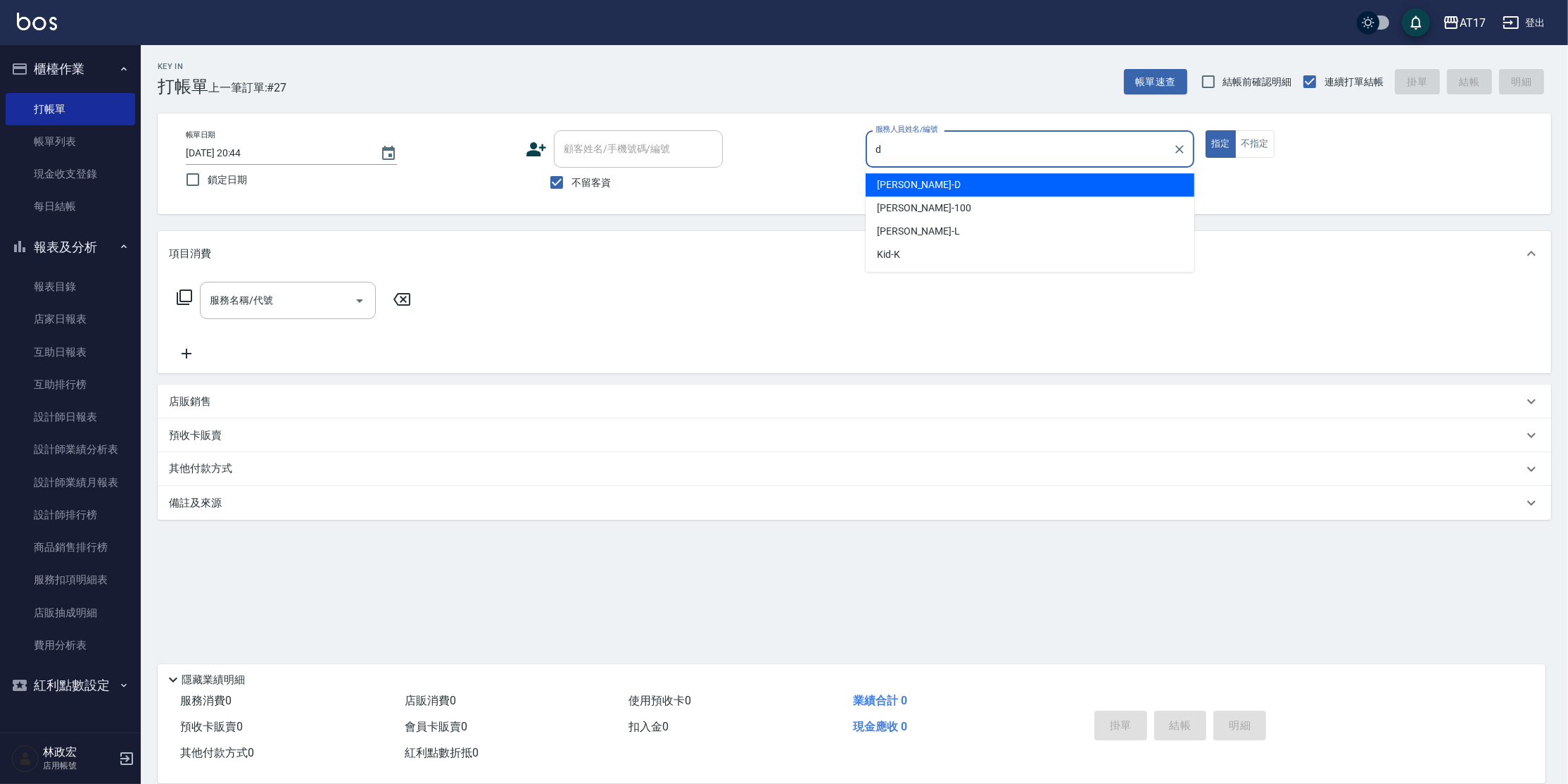
type input "[PERSON_NAME]-D"
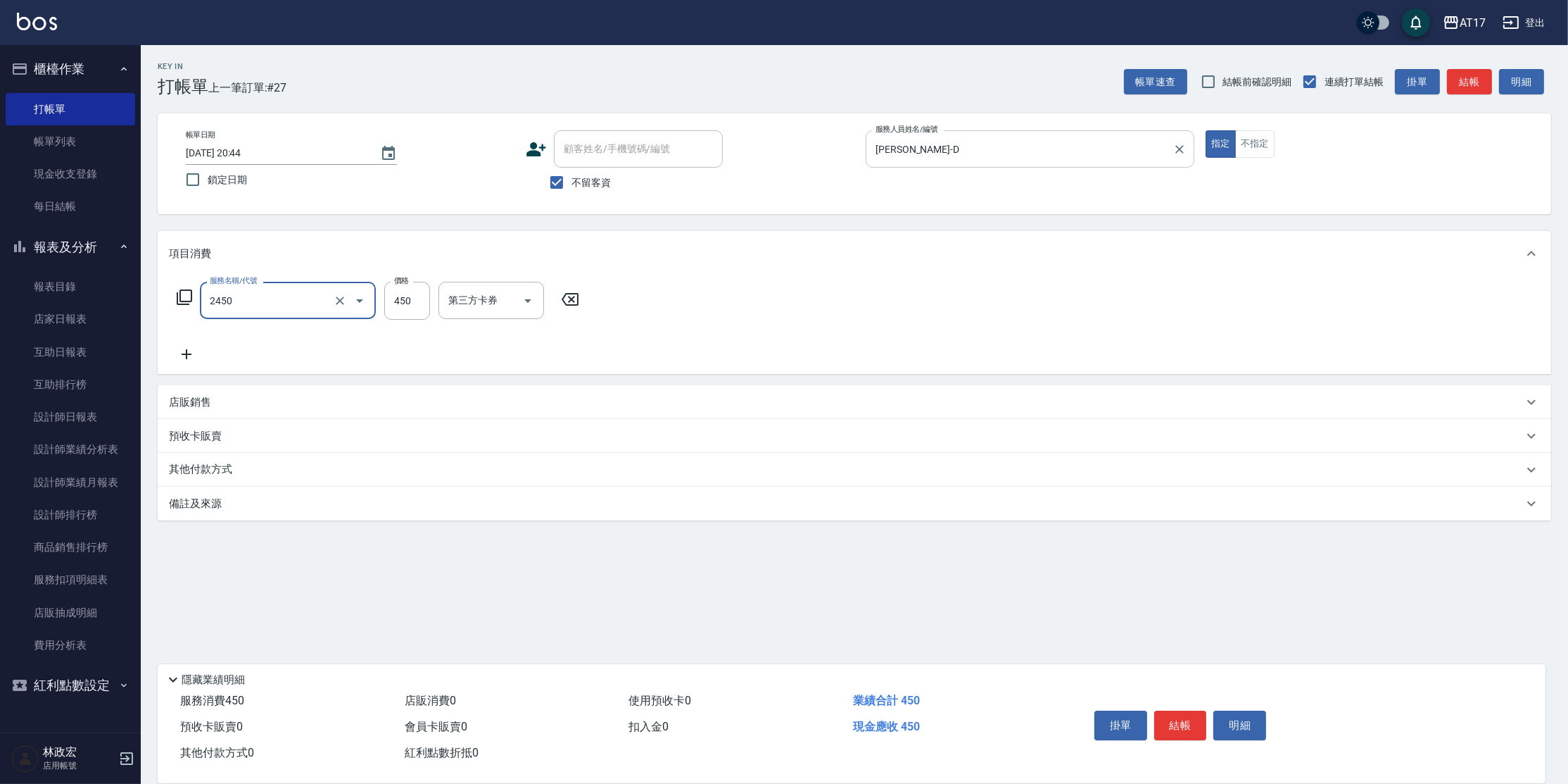
type input "C剪髮套餐(2450)"
type input "500"
type input "陳思妤-22"
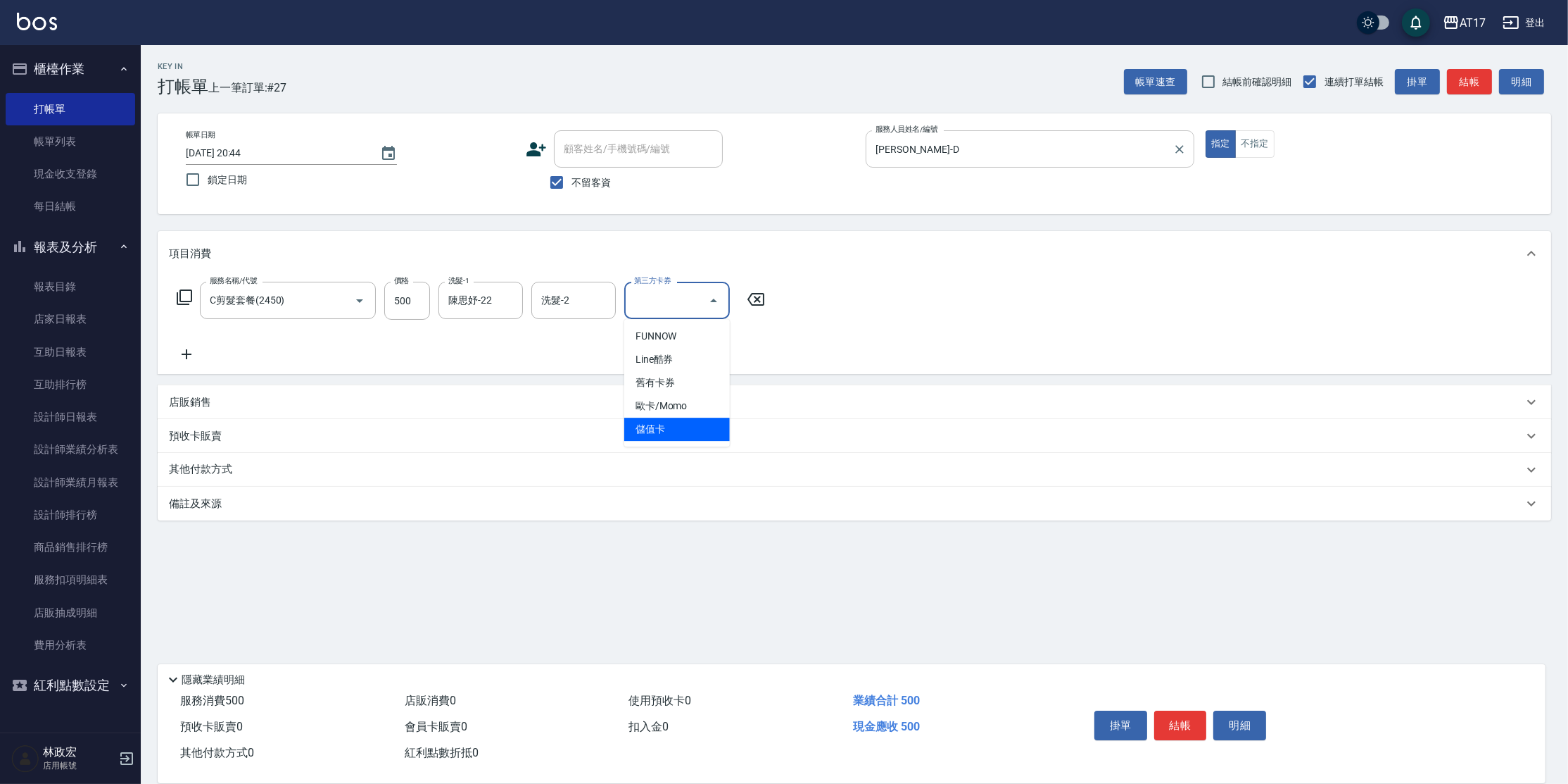
type input "儲值卡"
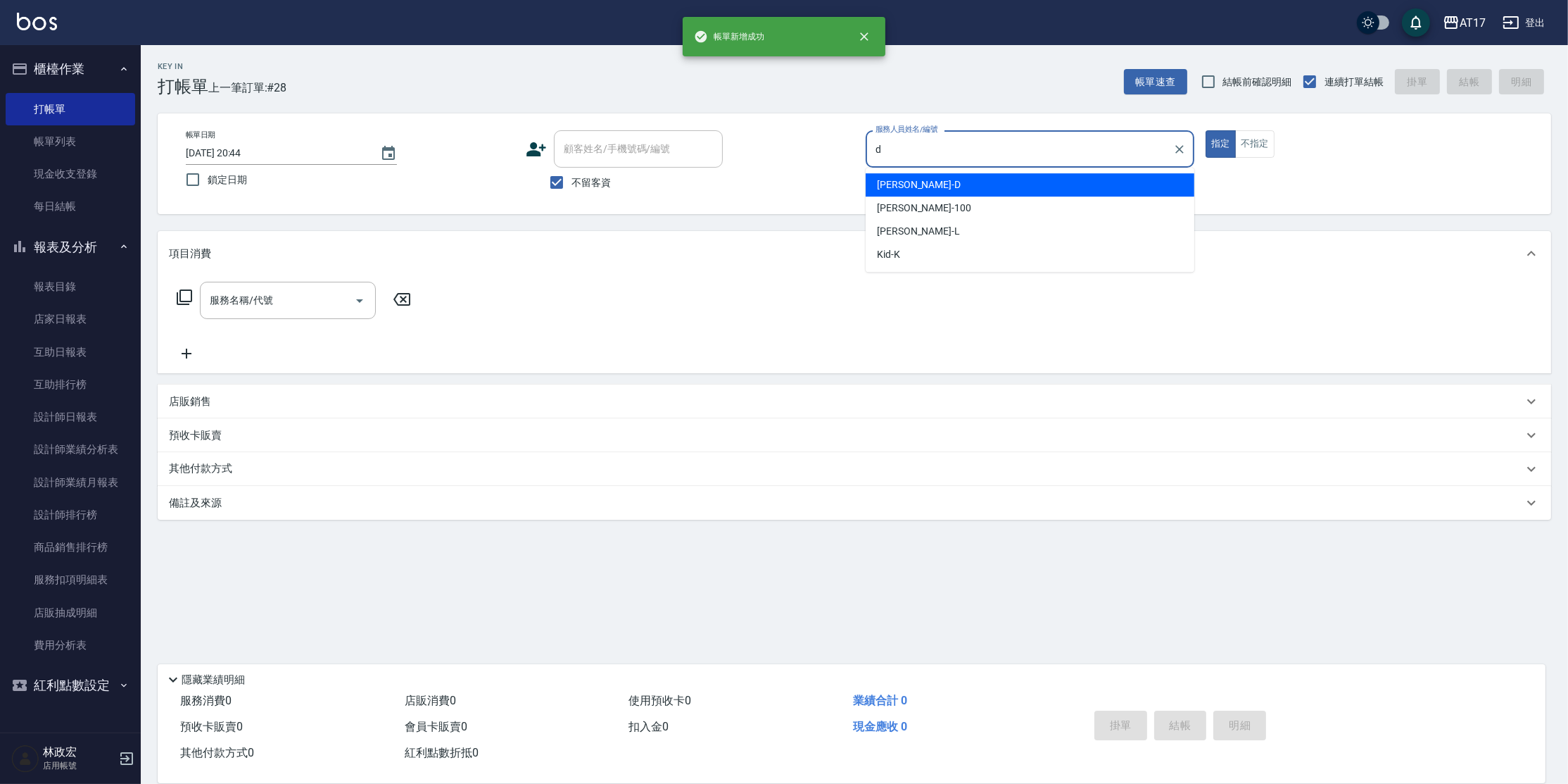
type input "[PERSON_NAME]-D"
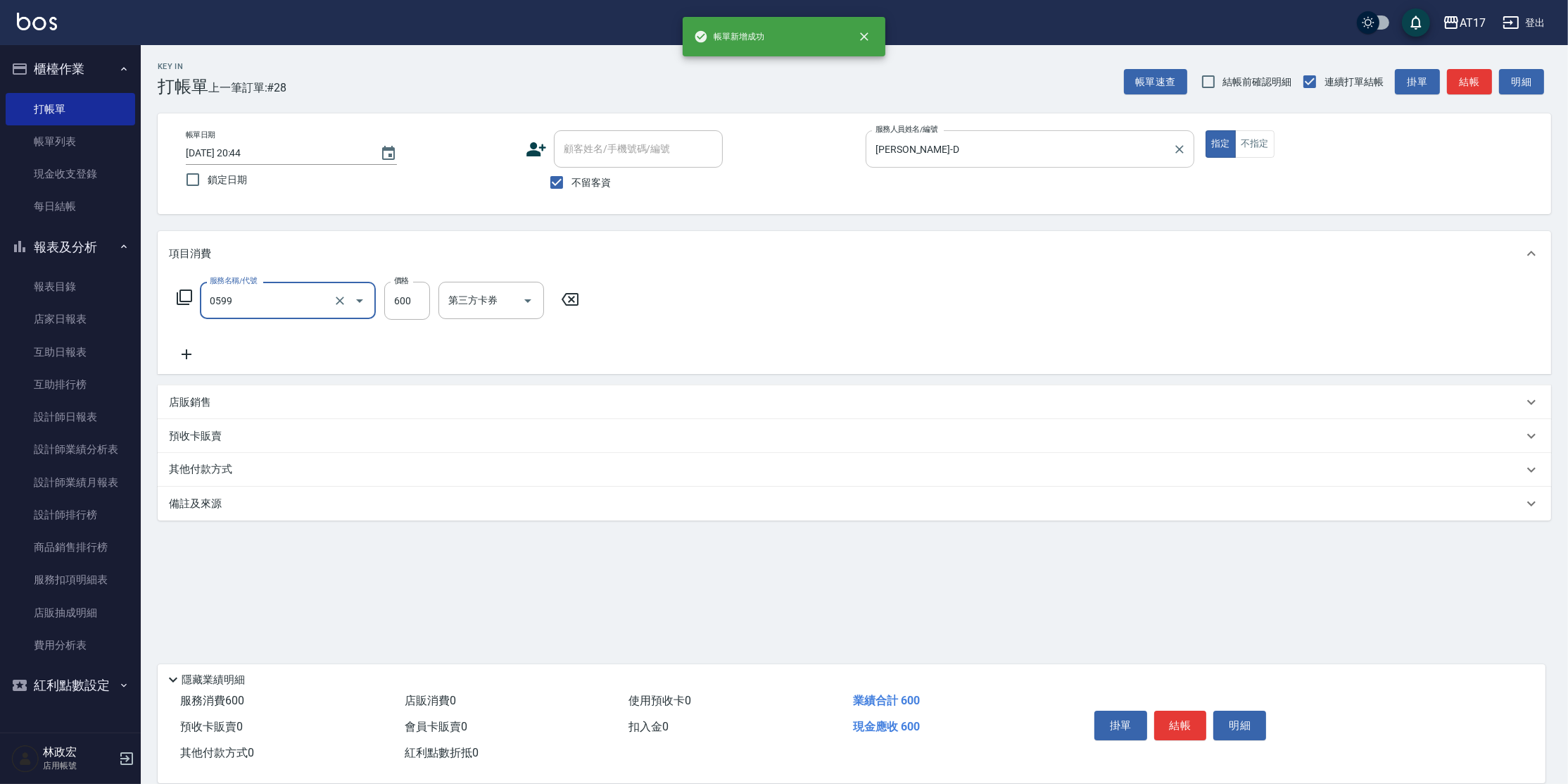
type input "精油-599(0599)"
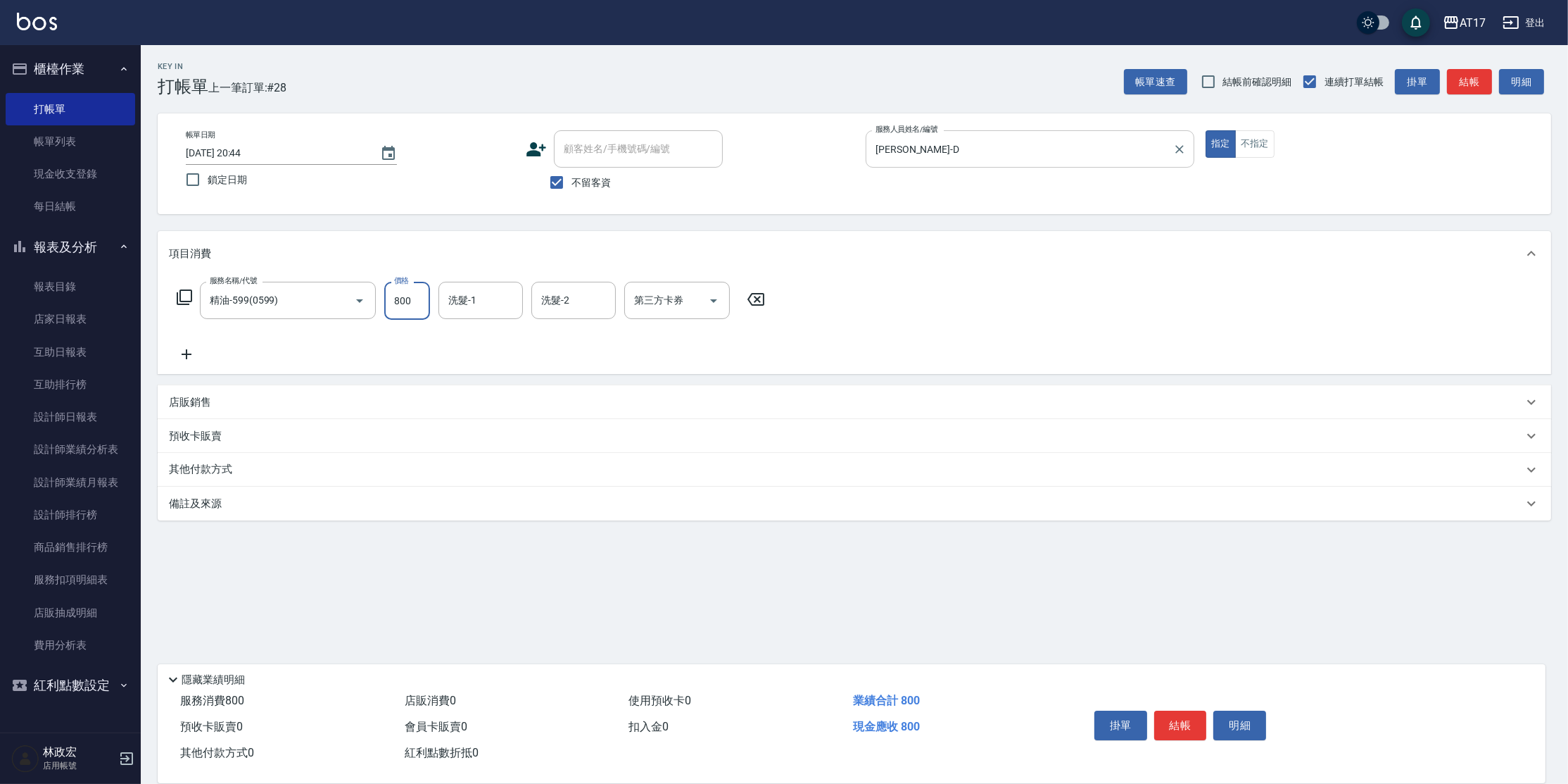
type input "800"
type input "陳思妤-22"
type input "歐卡/Momo"
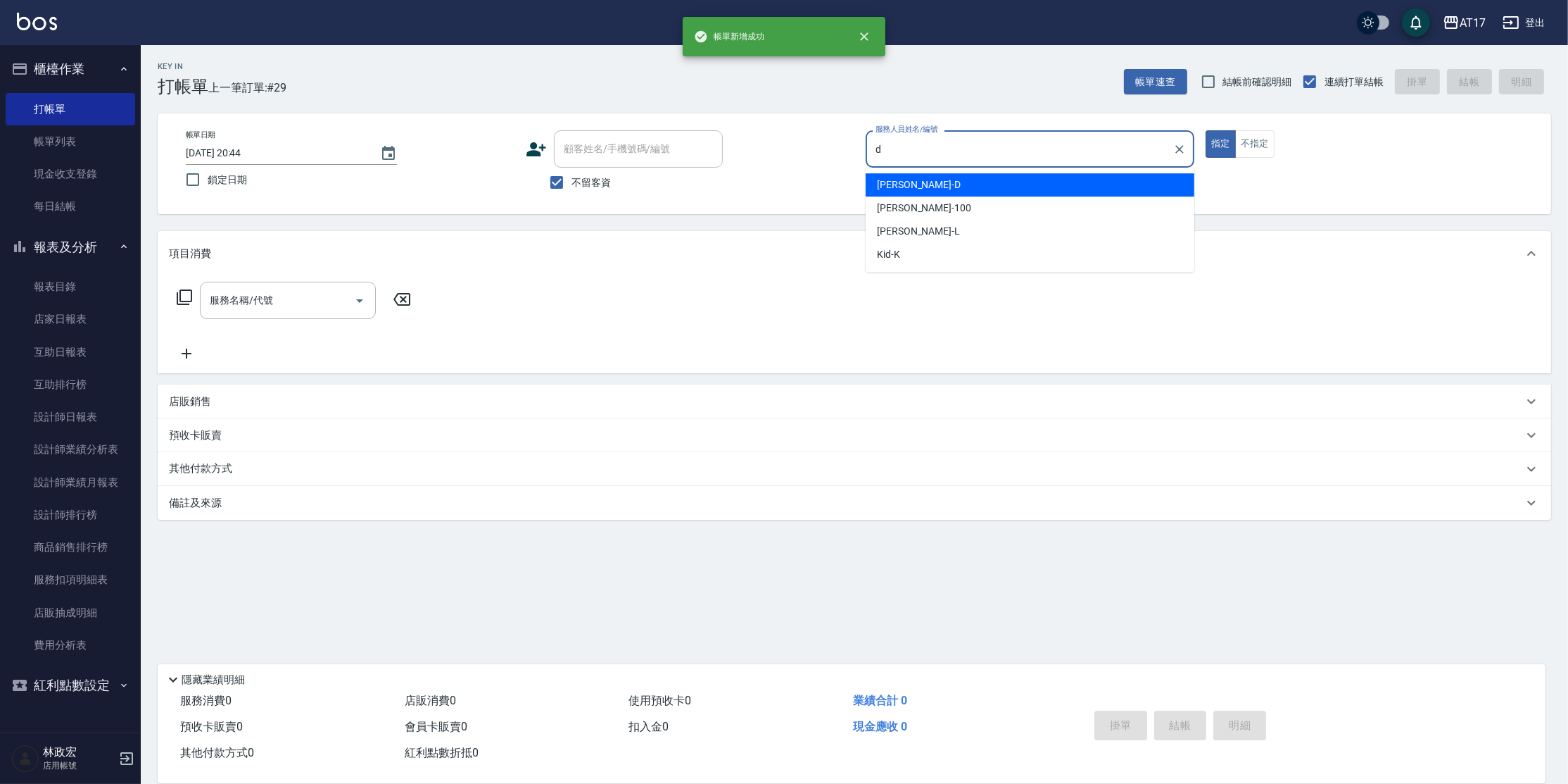
type input "[PERSON_NAME]-D"
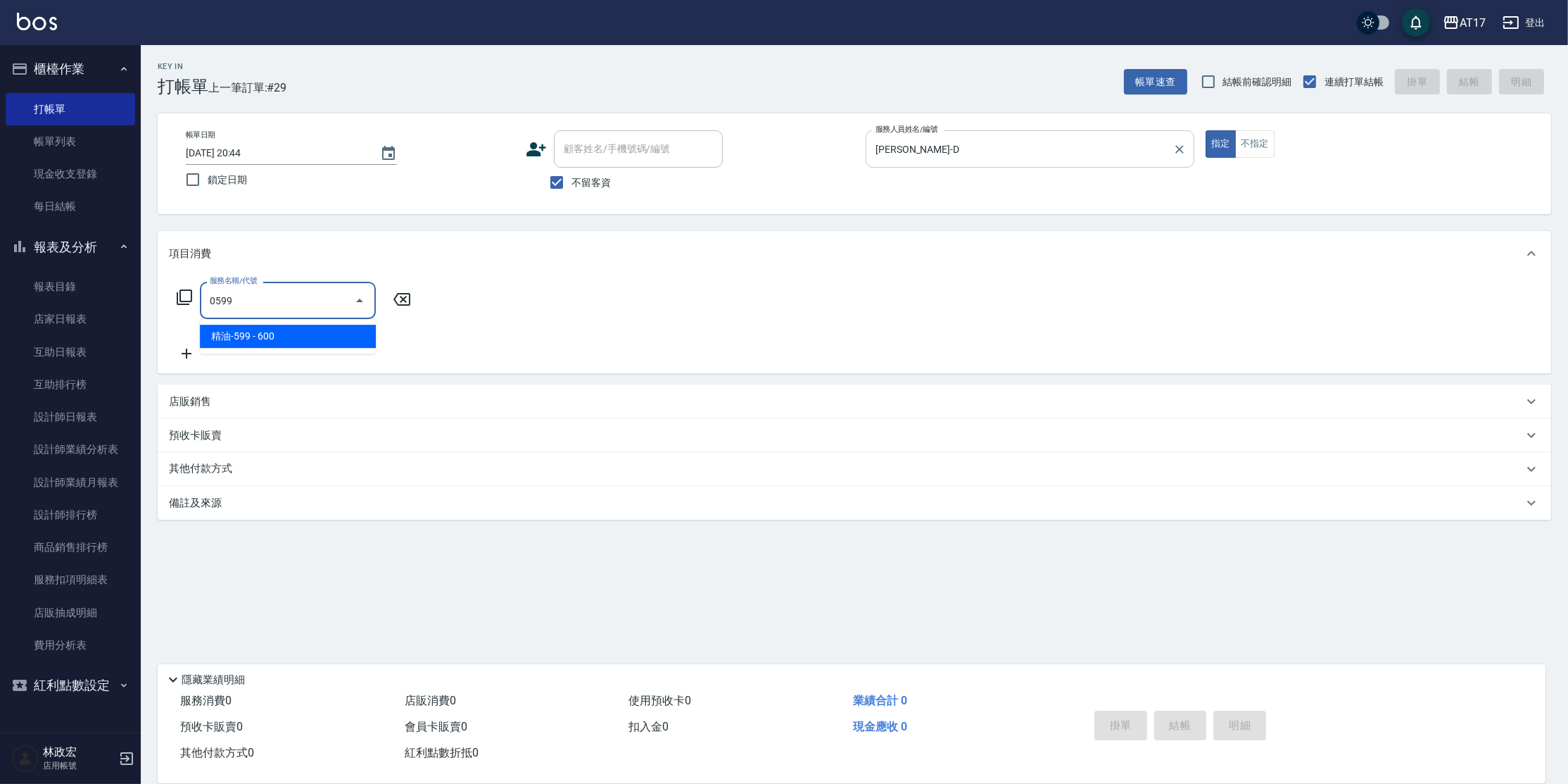
type input "精油-599(0599)"
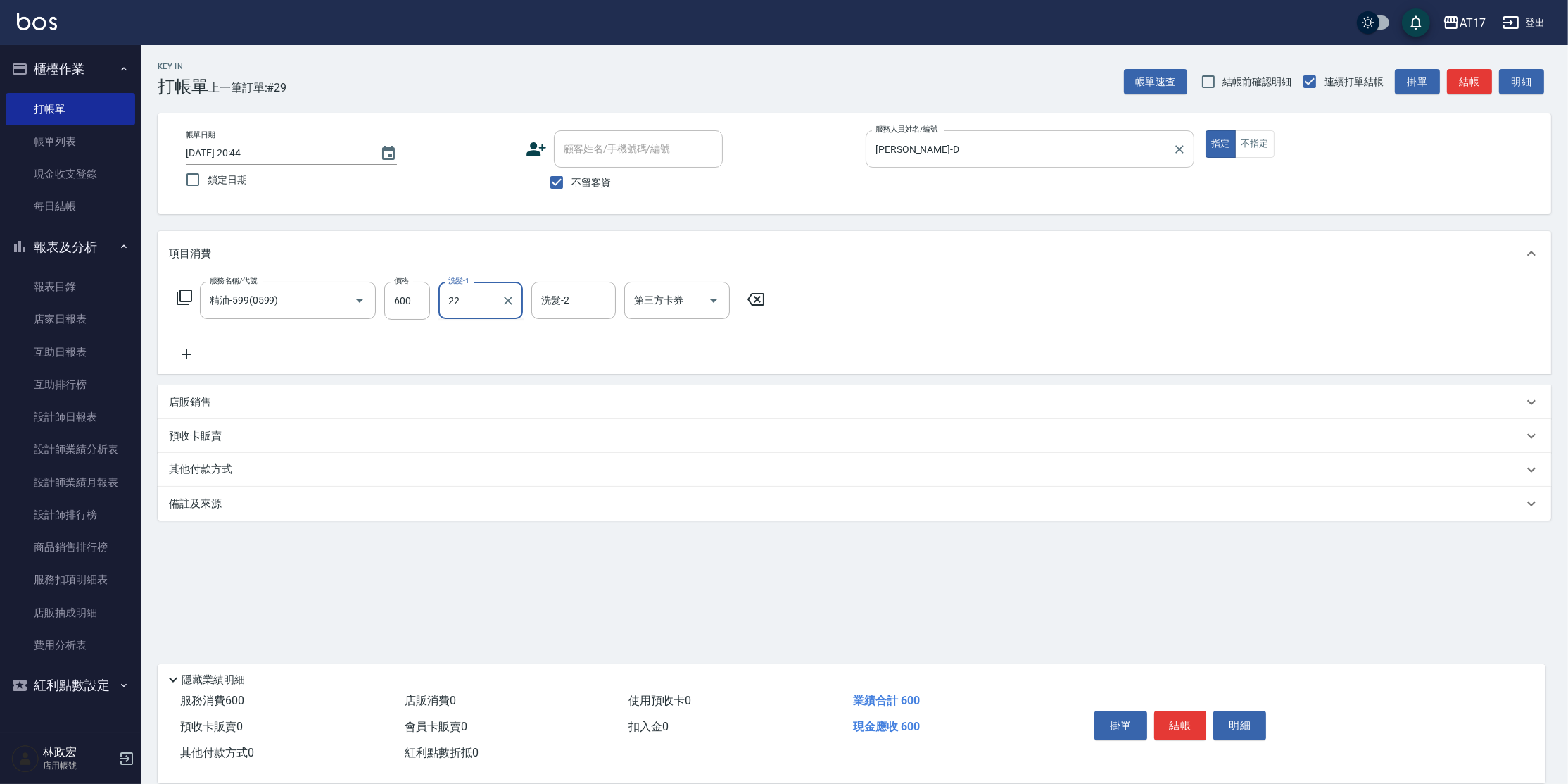
type input "陳思妤-22"
type input "儲值卡"
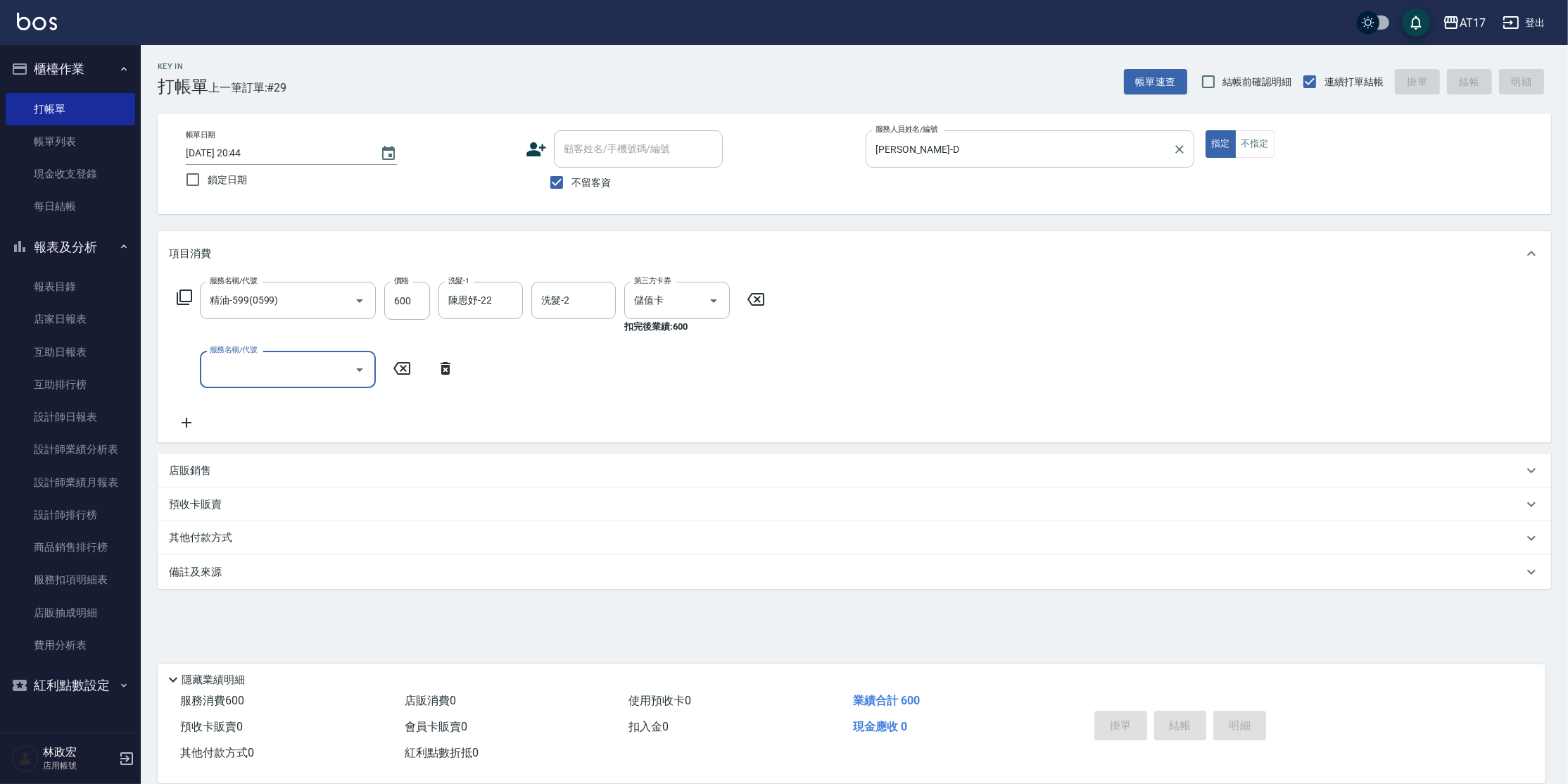
type input "[DATE] 20:45"
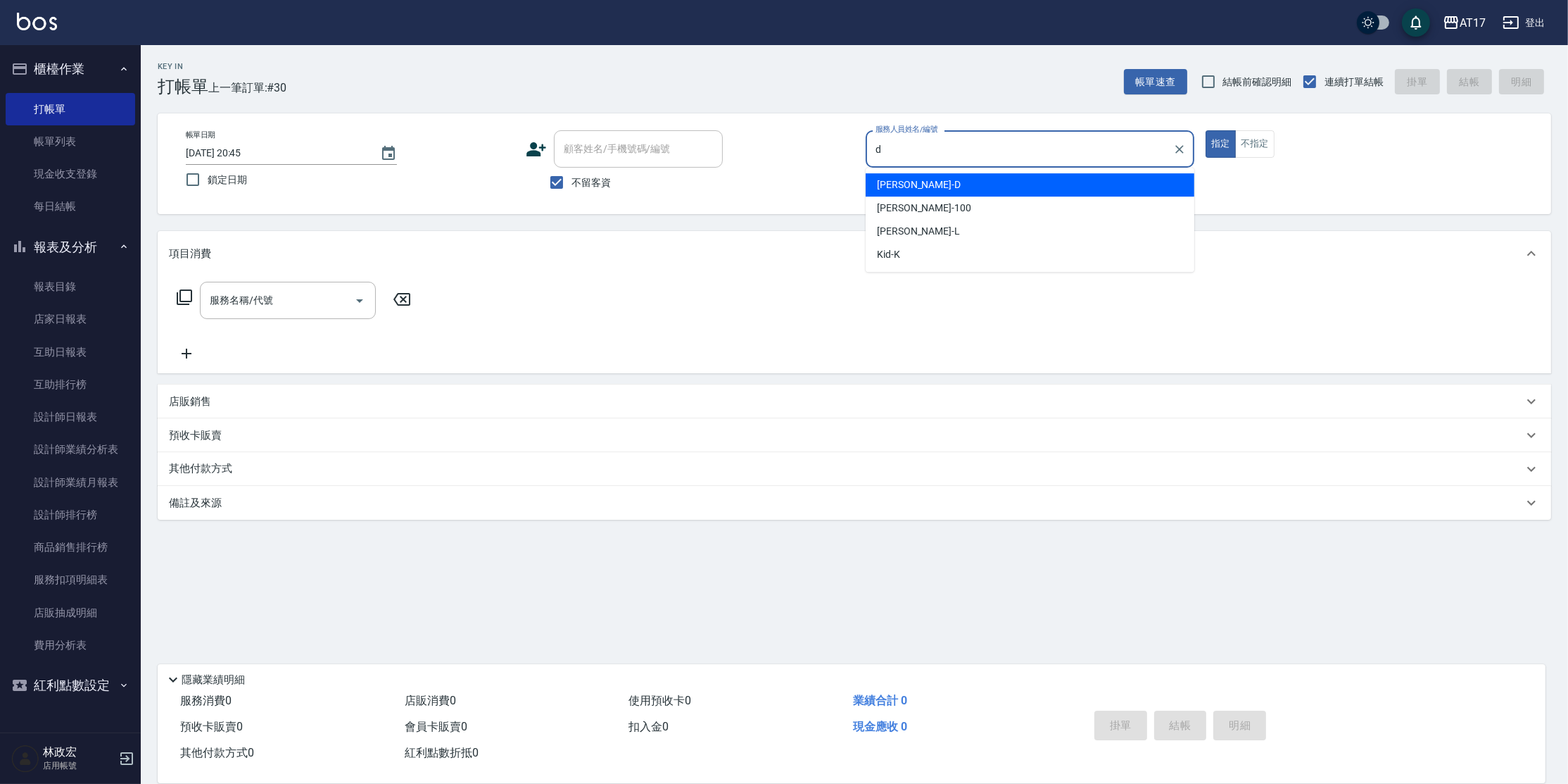
type input "[PERSON_NAME]-D"
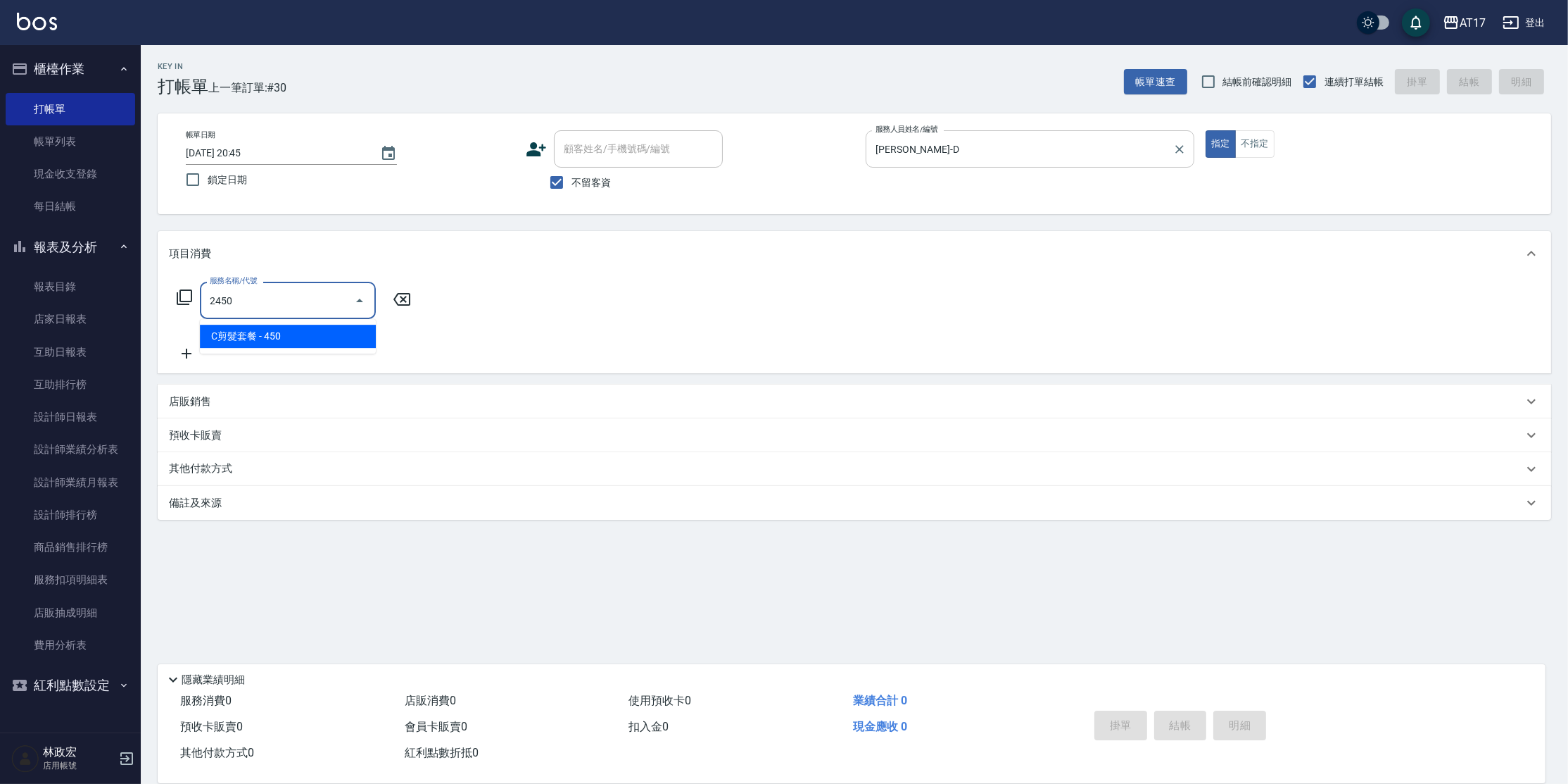
type input "C剪髮套餐(2450)"
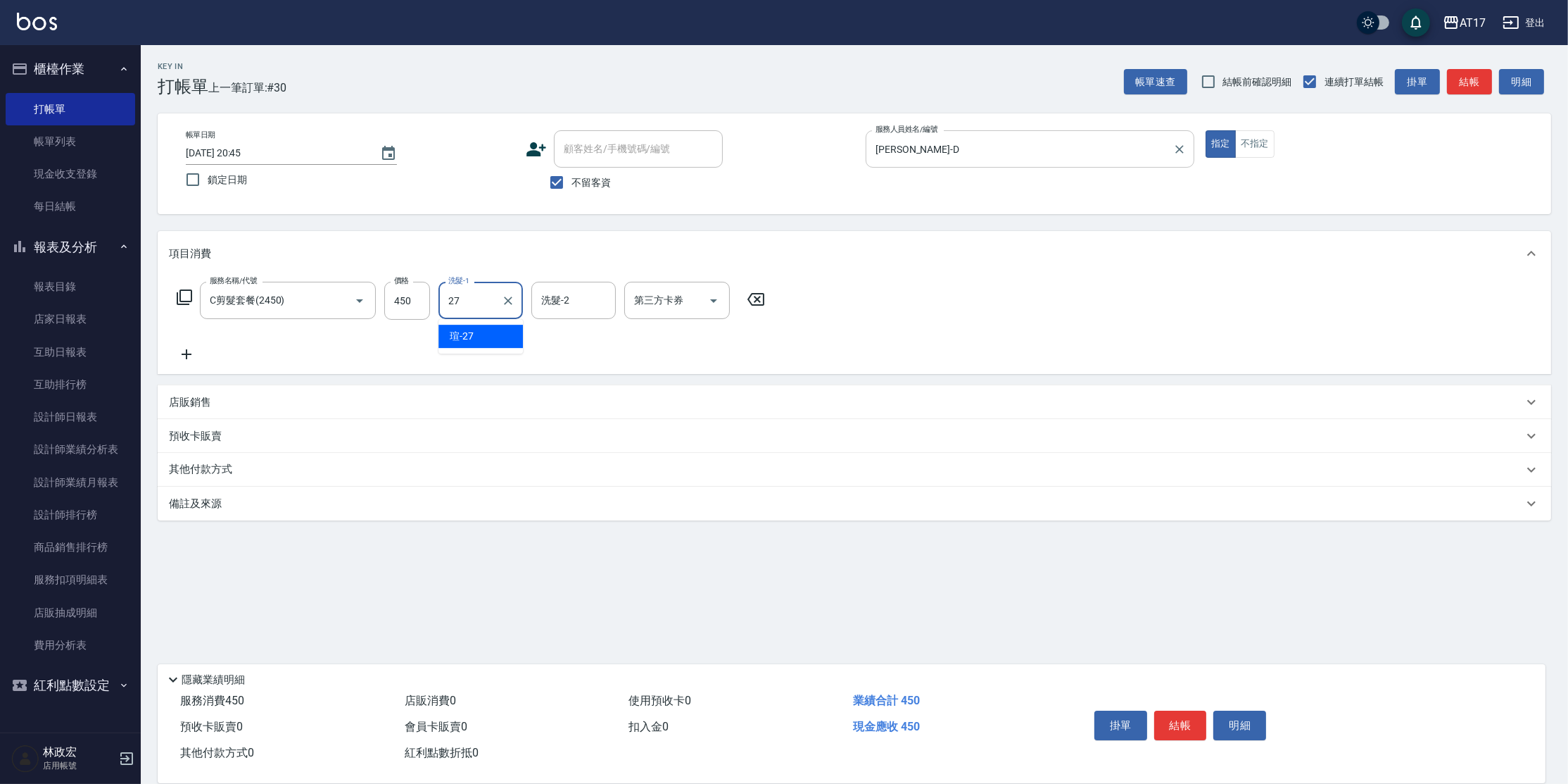
type input "[PERSON_NAME]-27"
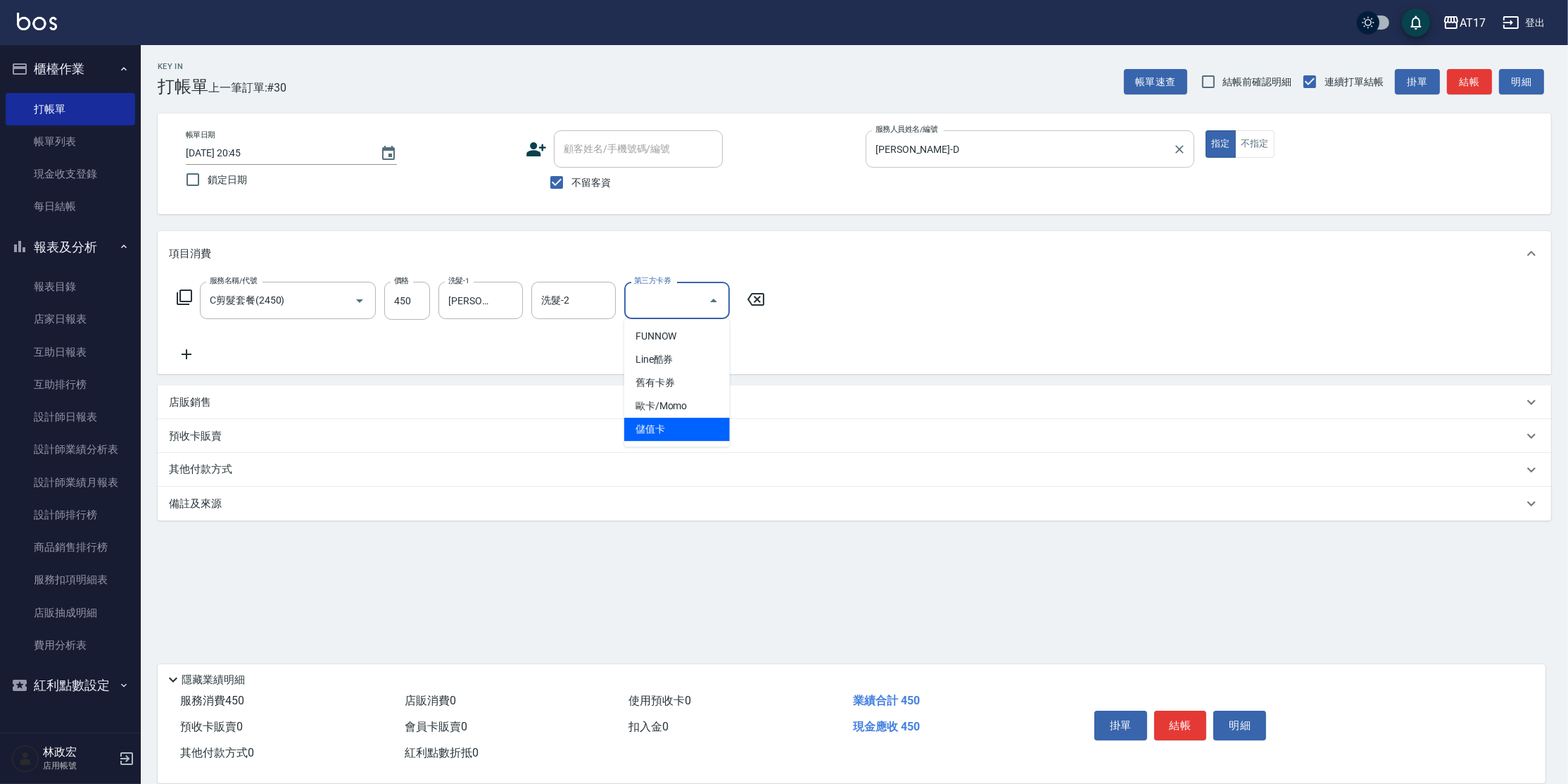
type input "儲值卡"
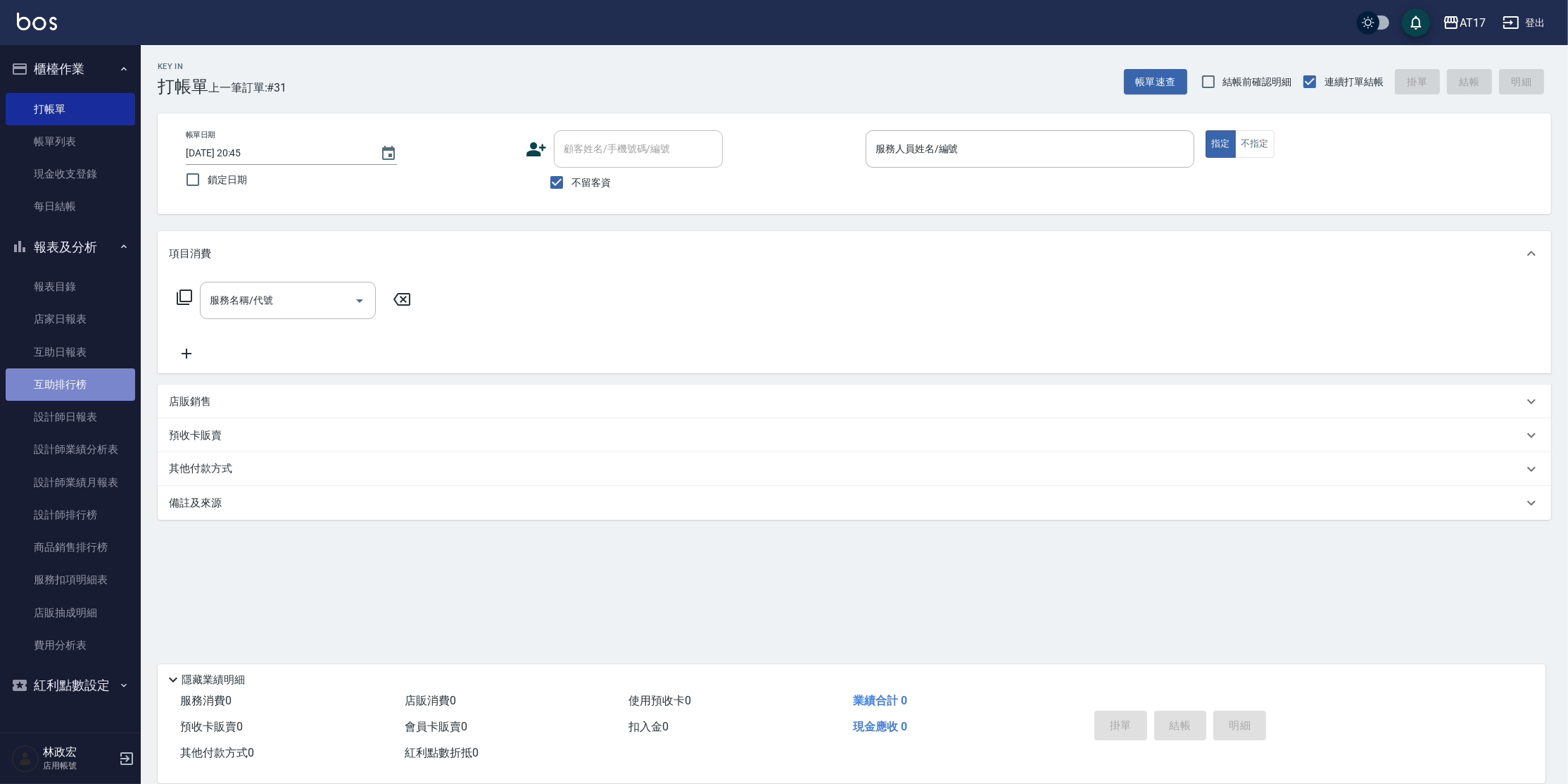
click at [103, 374] on link "互助排行榜" at bounding box center [70, 385] width 130 height 32
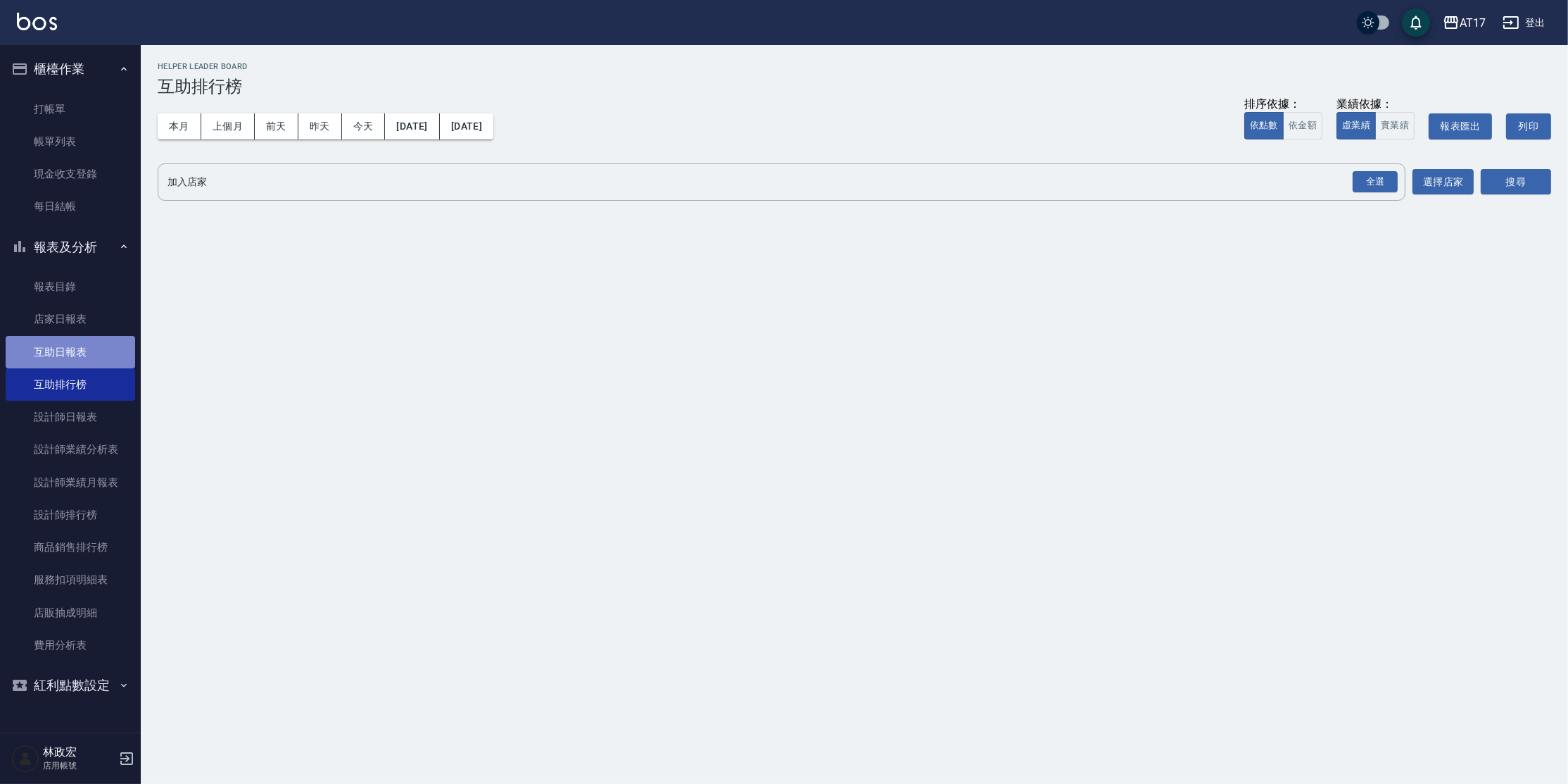
click at [107, 344] on link "互助日報表" at bounding box center [70, 352] width 130 height 32
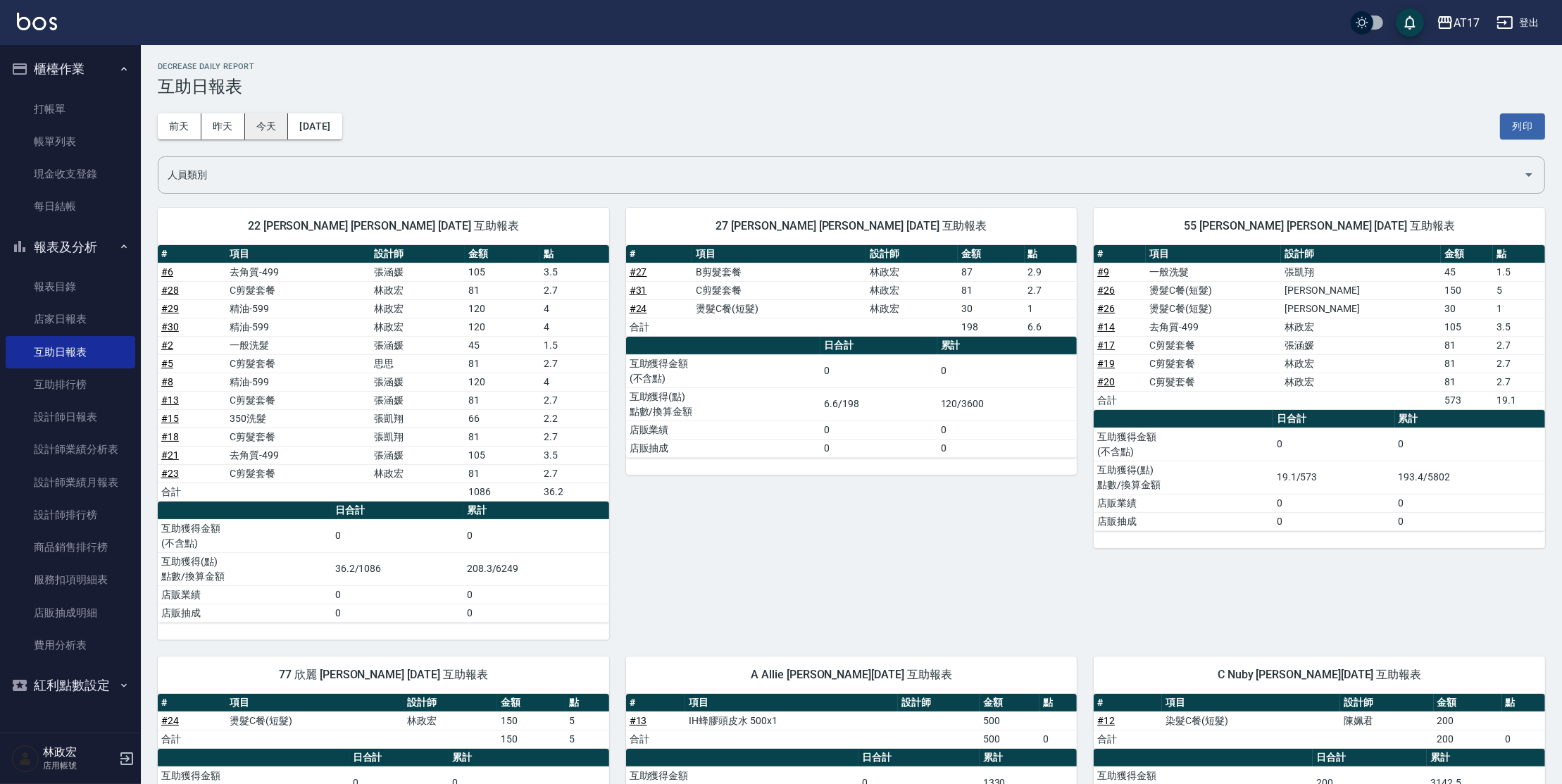
click at [277, 118] on button "今天" at bounding box center [267, 127] width 44 height 26
click at [49, 406] on link "設計師日報表" at bounding box center [70, 417] width 130 height 32
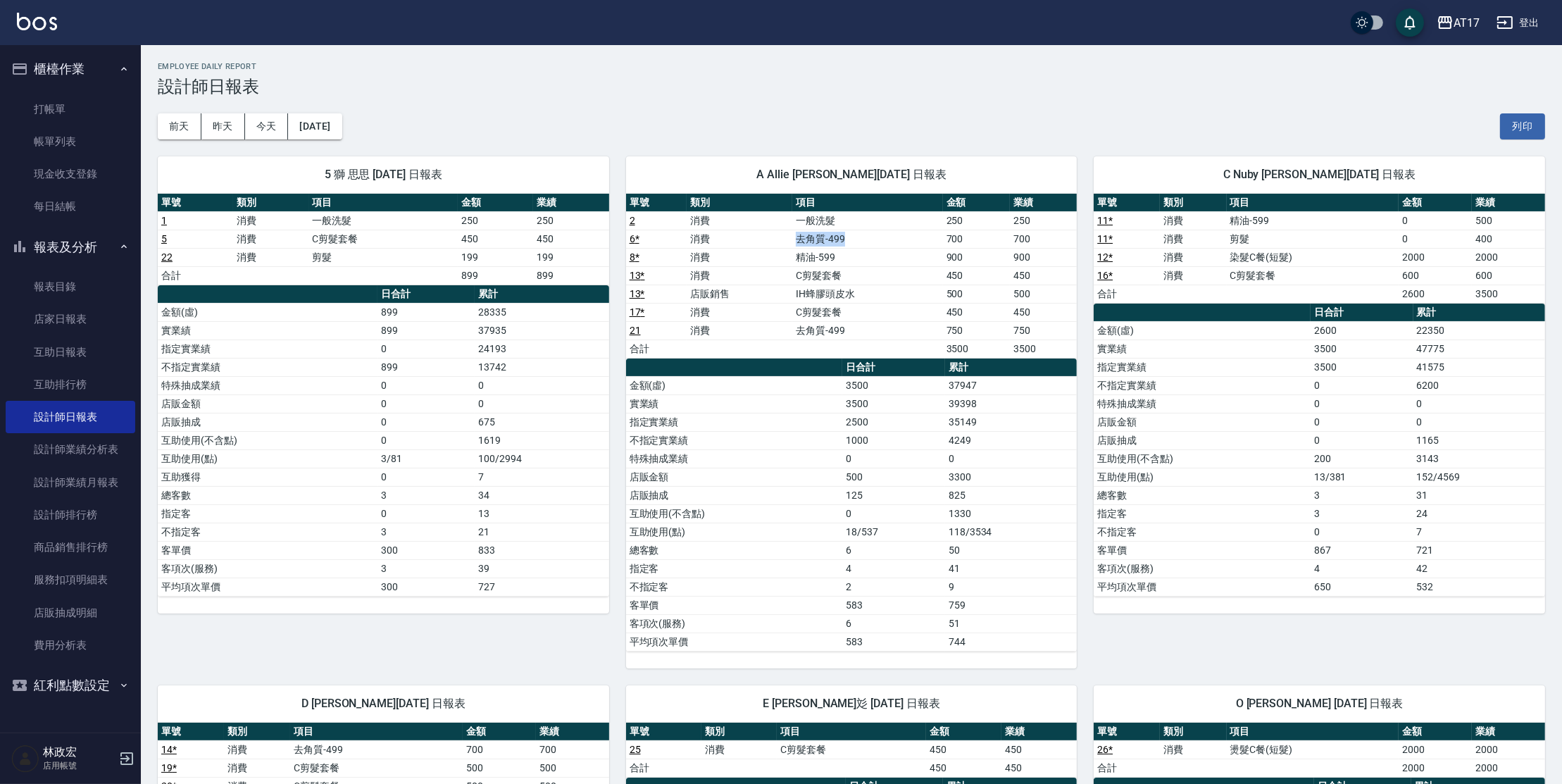
drag, startPoint x: 773, startPoint y: 237, endPoint x: 905, endPoint y: 239, distance: 132.0
click at [905, 239] on tr "6 * 消費 去角質-499 700 700" at bounding box center [852, 239] width 451 height 19
click at [889, 244] on td "去角質-499" at bounding box center [868, 239] width 151 height 19
click at [52, 144] on link "帳單列表" at bounding box center [70, 141] width 130 height 32
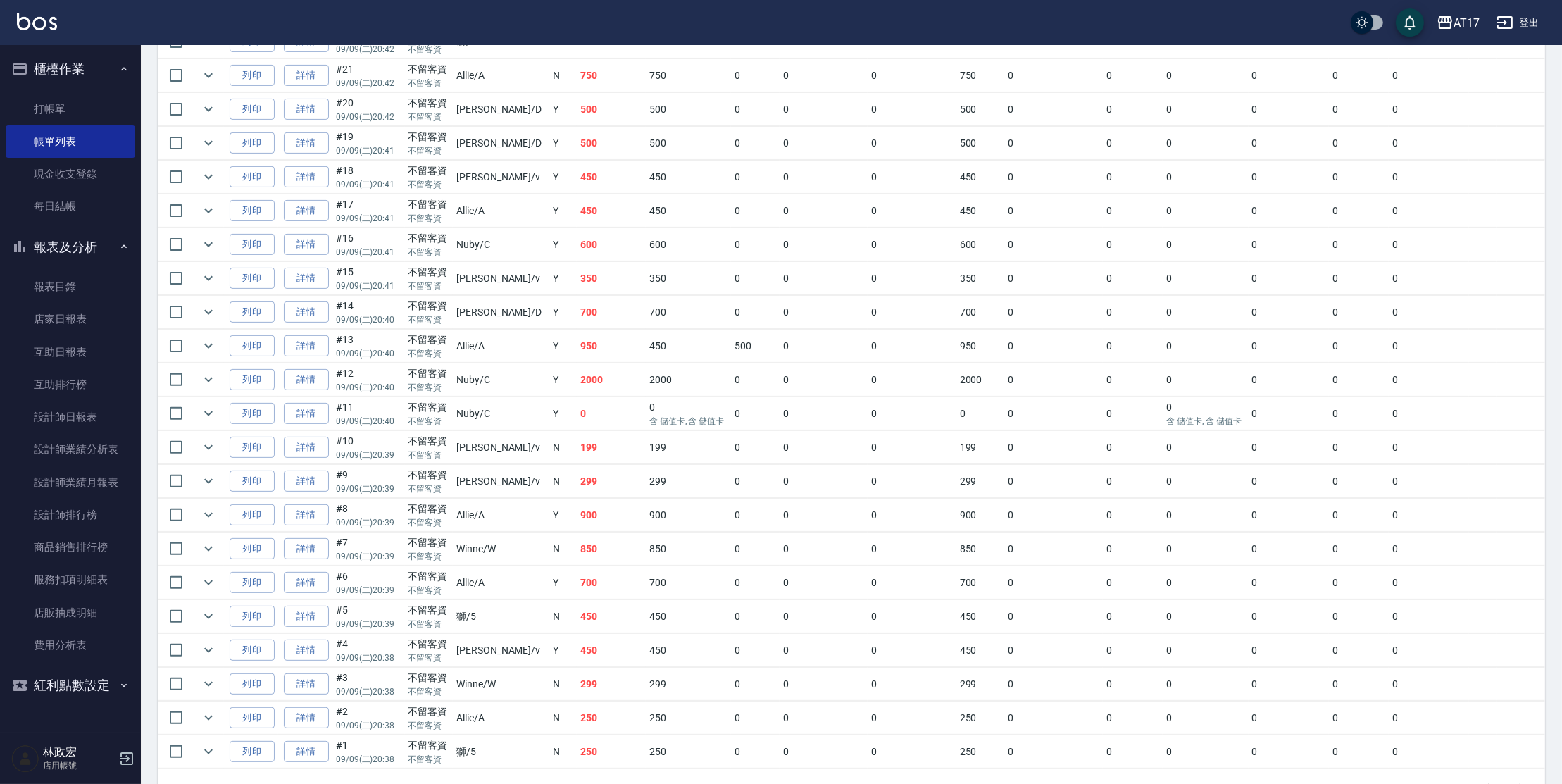
scroll to position [738, 0]
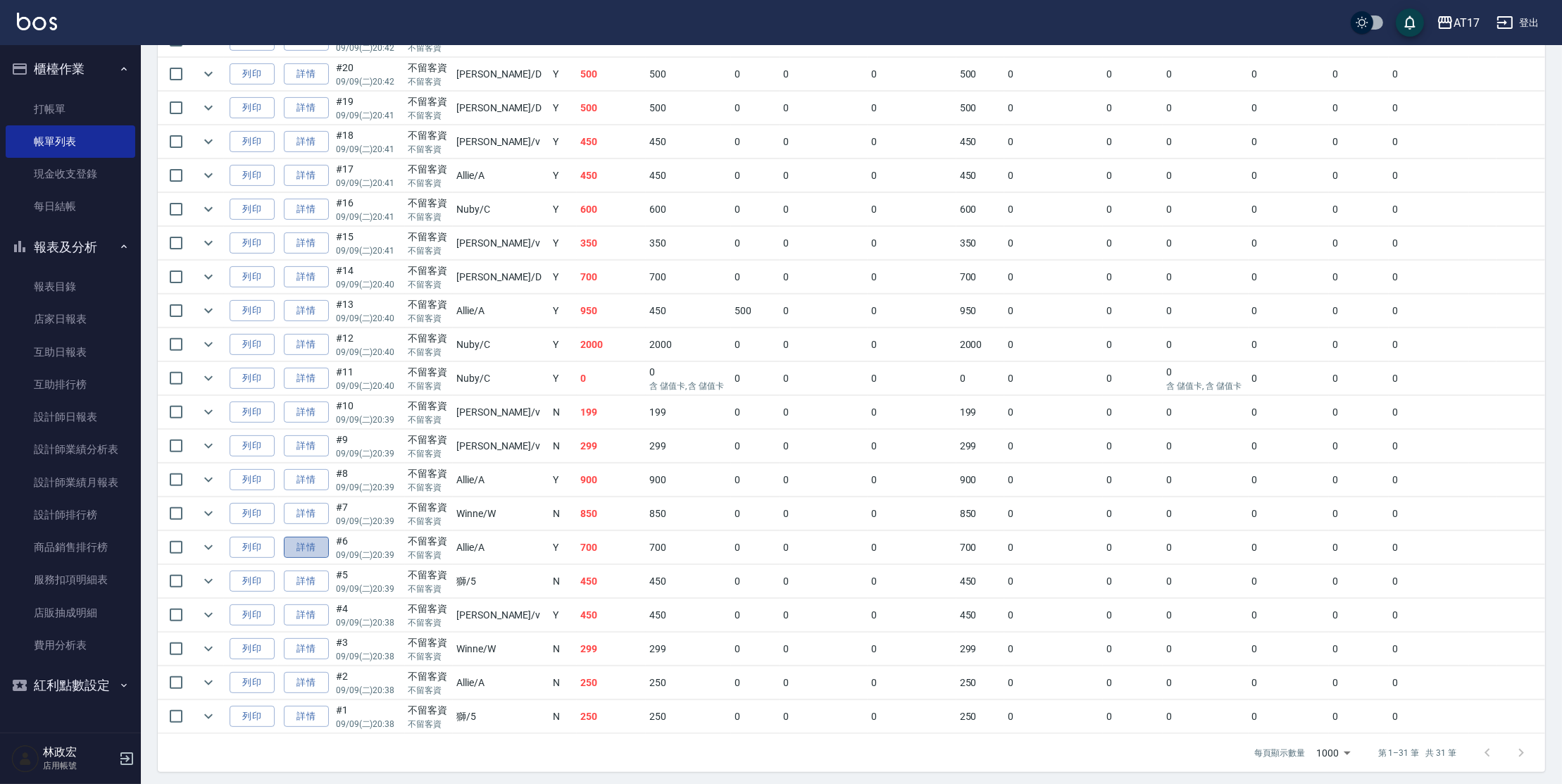
click at [324, 546] on link "詳情" at bounding box center [306, 548] width 45 height 22
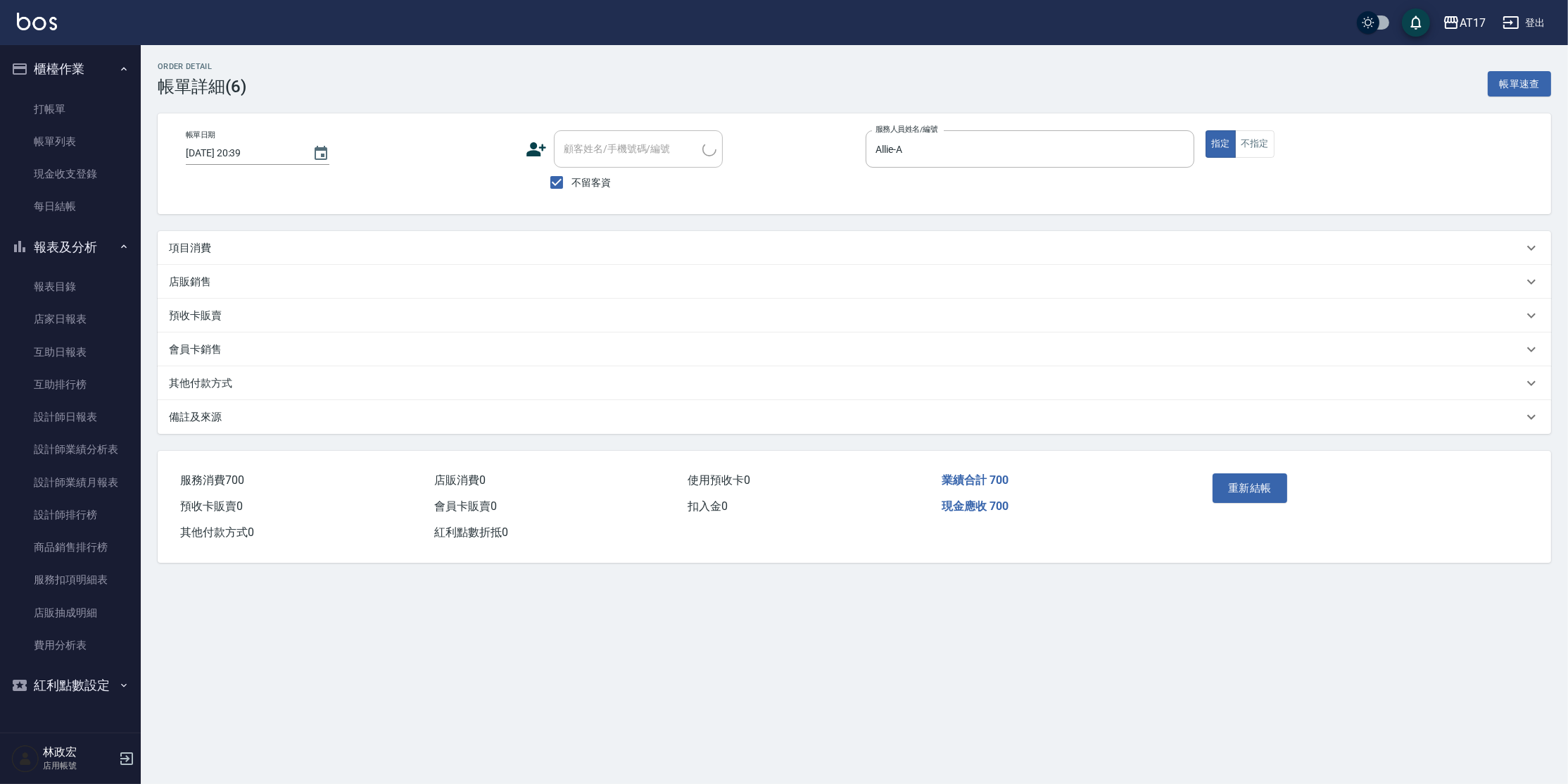
type input "[DATE] 20:39"
checkbox input "true"
type input "Allie-A"
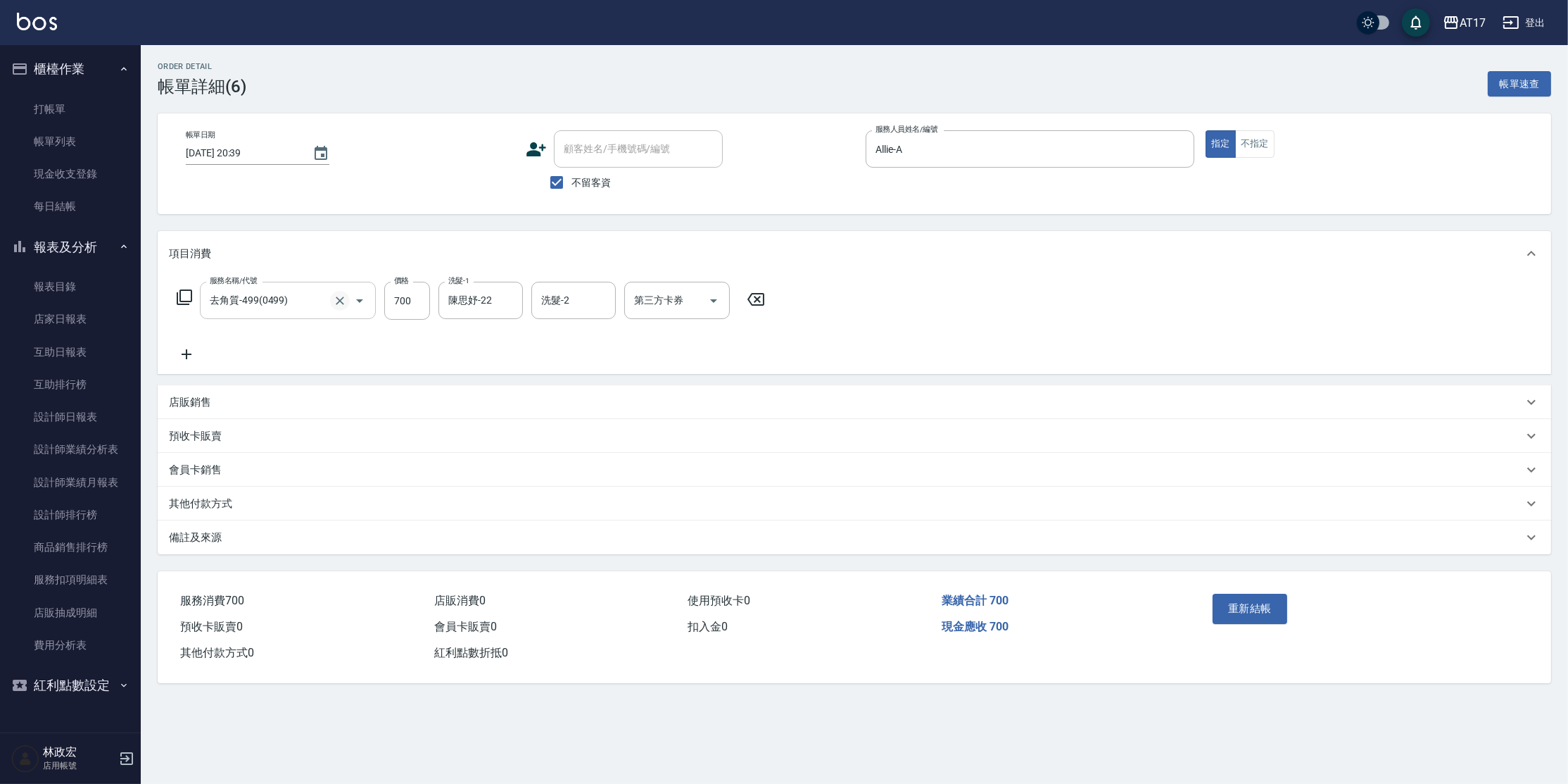
drag, startPoint x: 351, startPoint y: 299, endPoint x: 330, endPoint y: 300, distance: 21.0
click at [344, 299] on div at bounding box center [350, 300] width 39 height 37
click at [330, 299] on button "Clear" at bounding box center [340, 301] width 20 height 20
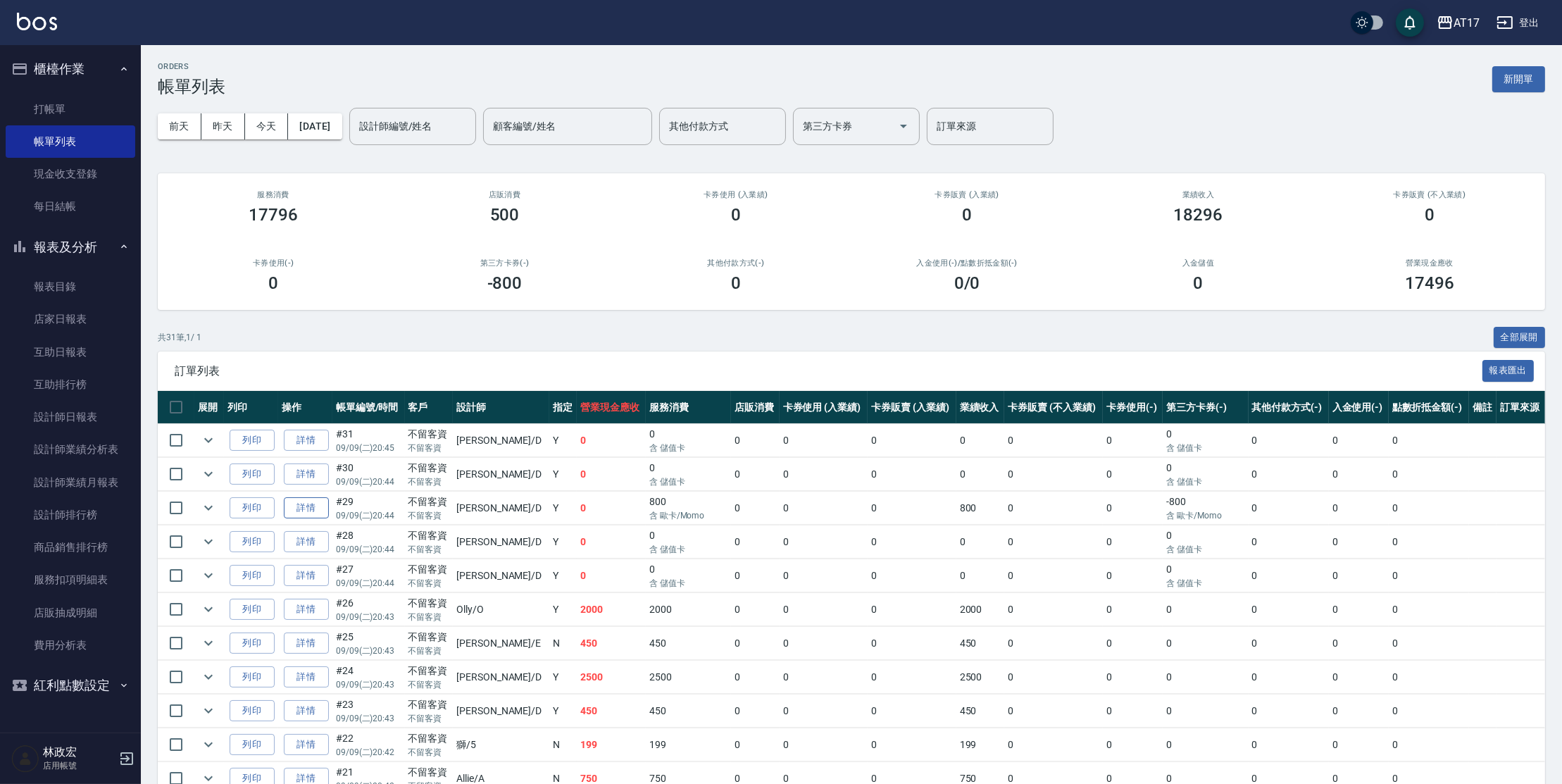
click at [320, 507] on link "詳情" at bounding box center [306, 508] width 45 height 22
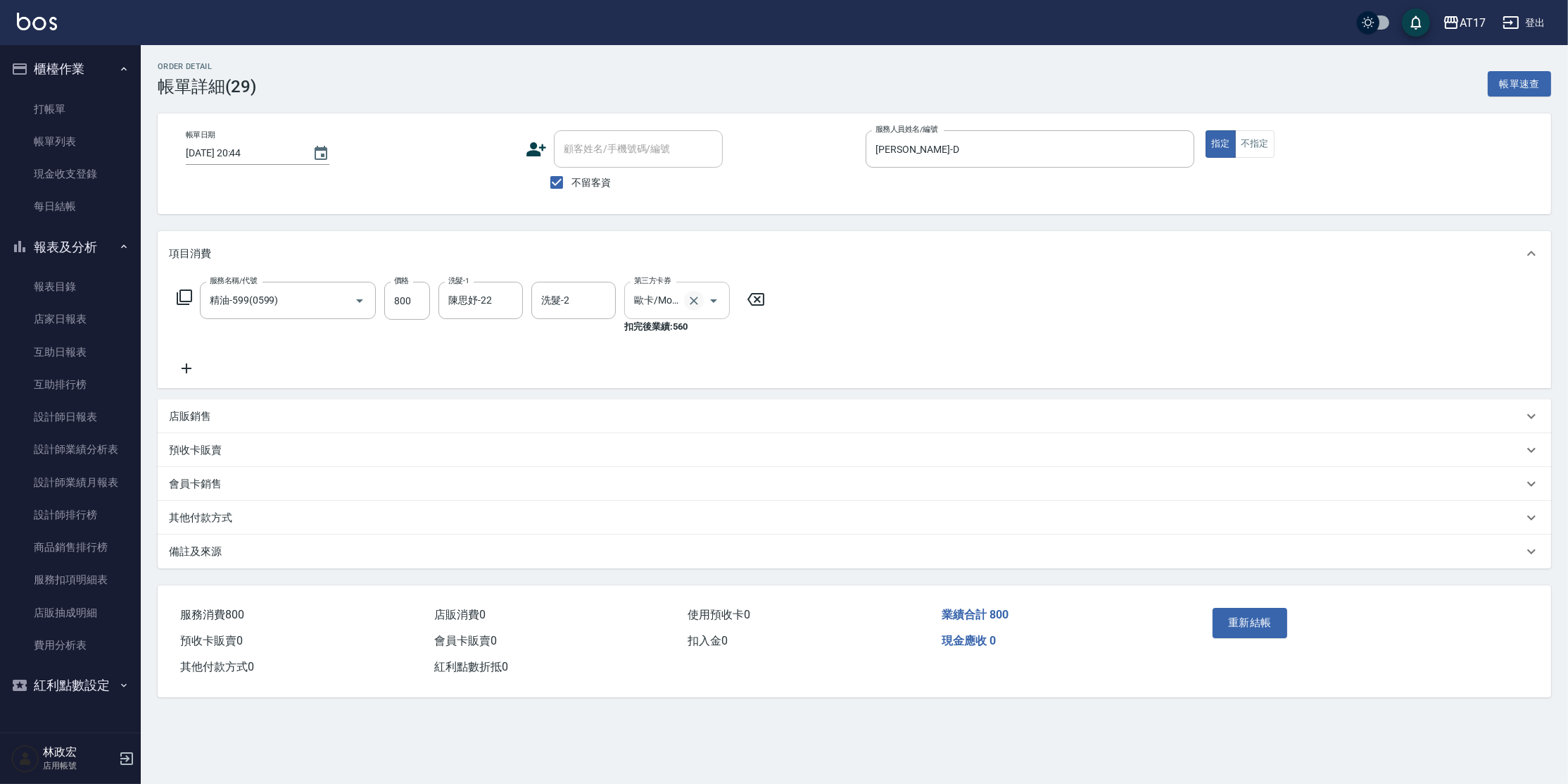
click at [698, 303] on icon "Clear" at bounding box center [694, 300] width 14 height 14
click at [1268, 622] on button "重新結帳" at bounding box center [1250, 623] width 75 height 29
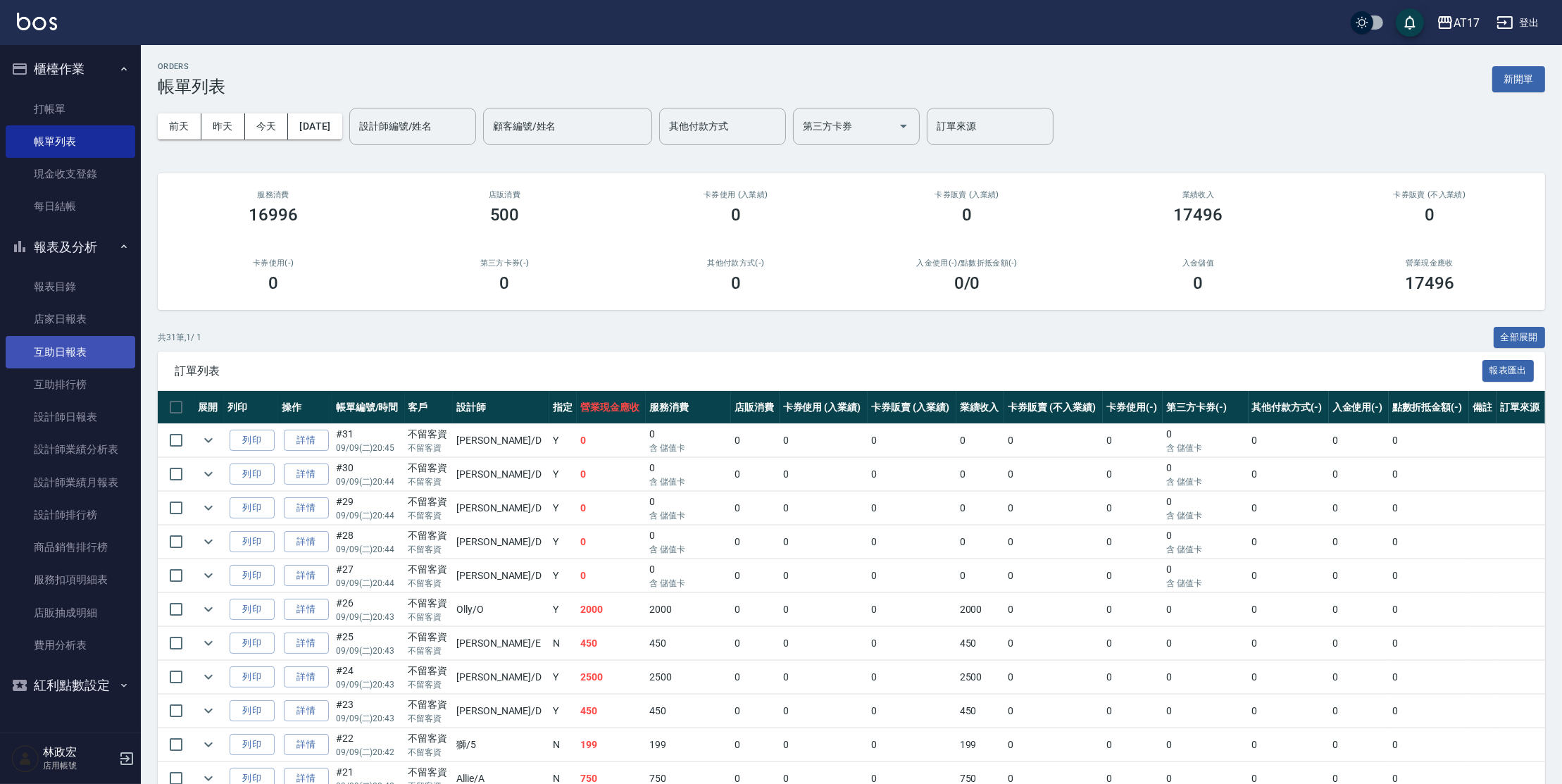
click at [114, 347] on link "互助日報表" at bounding box center [70, 352] width 130 height 32
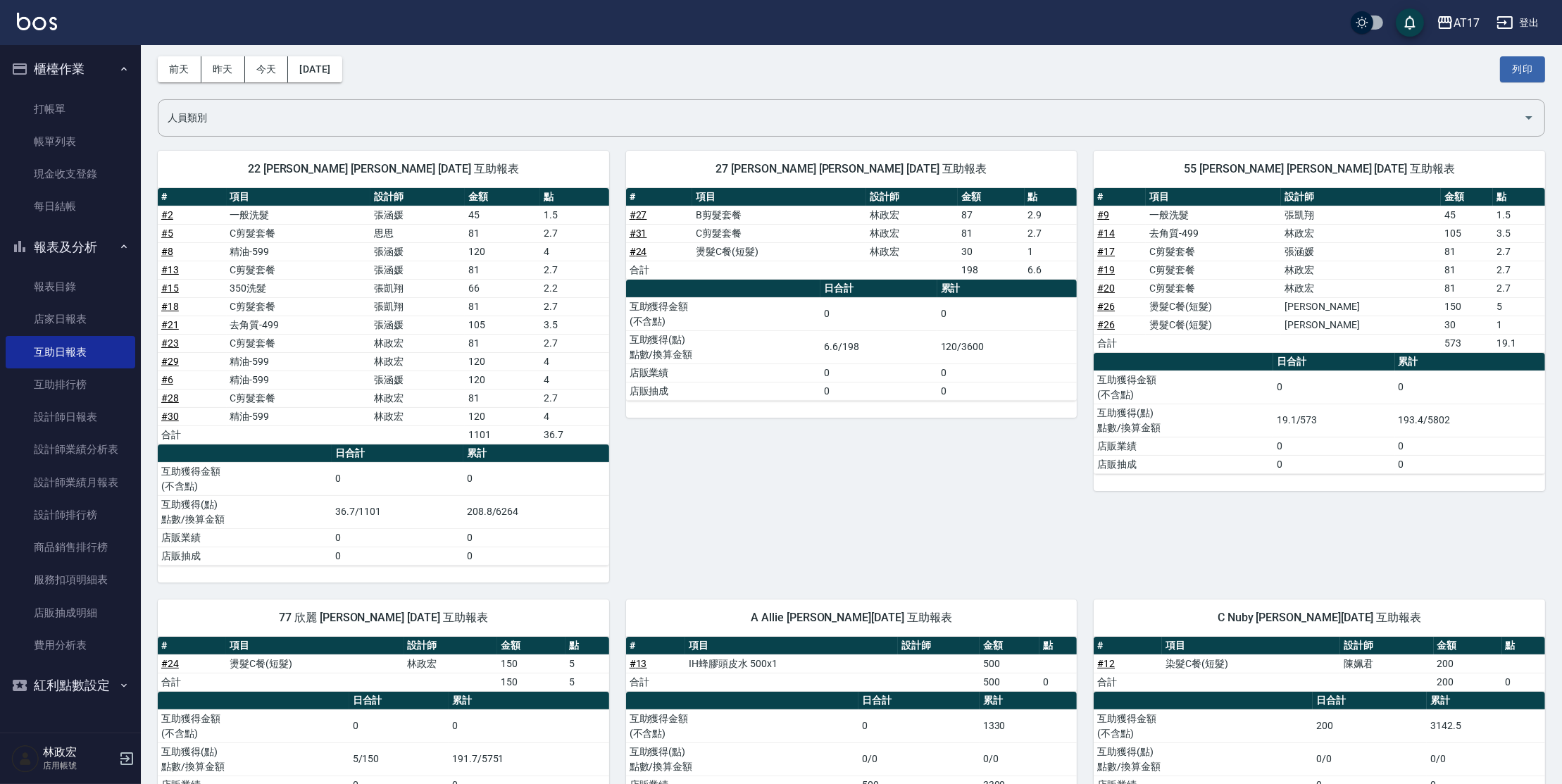
scroll to position [8, 0]
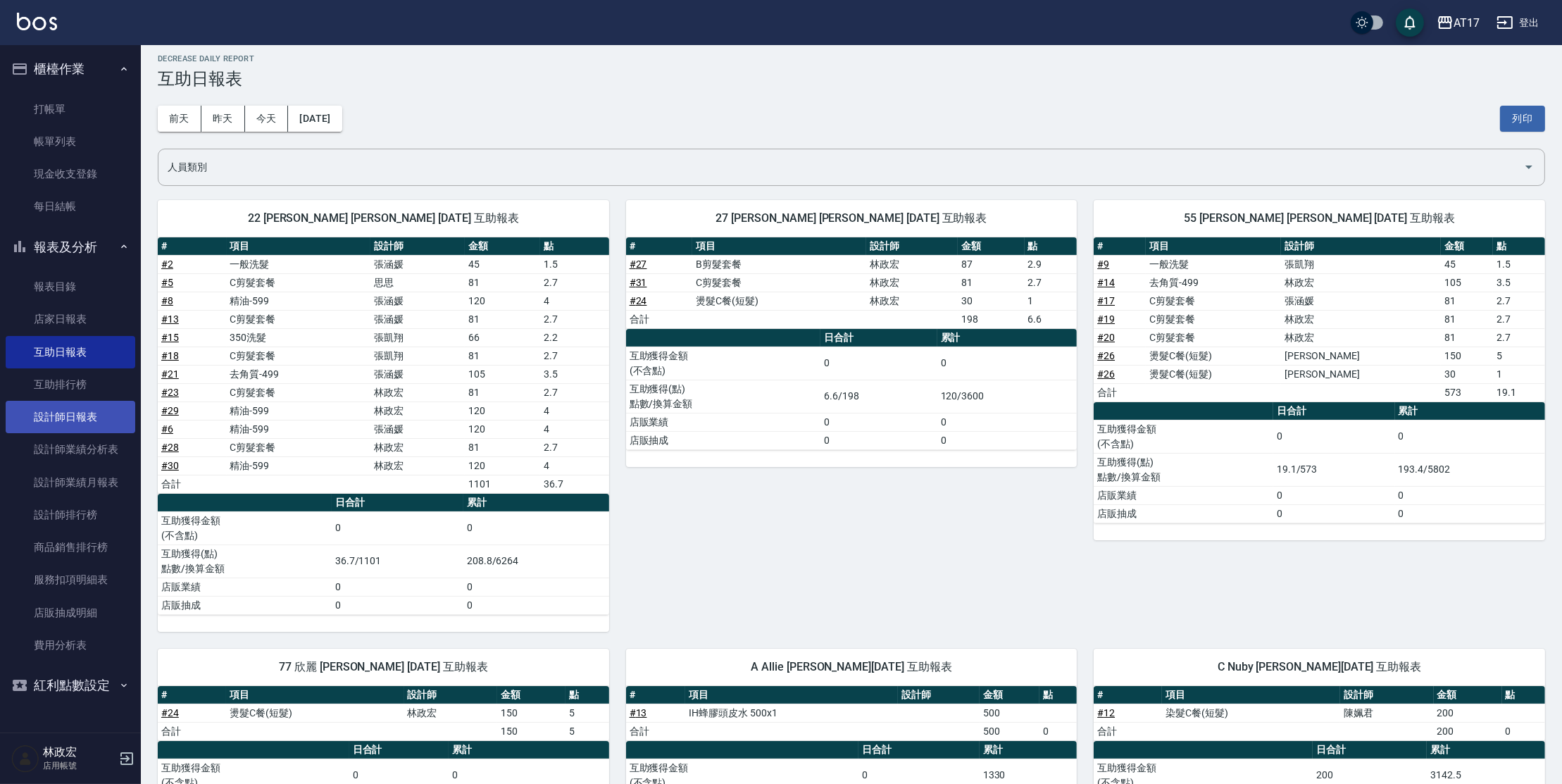
click at [56, 418] on link "設計師日報表" at bounding box center [70, 417] width 130 height 32
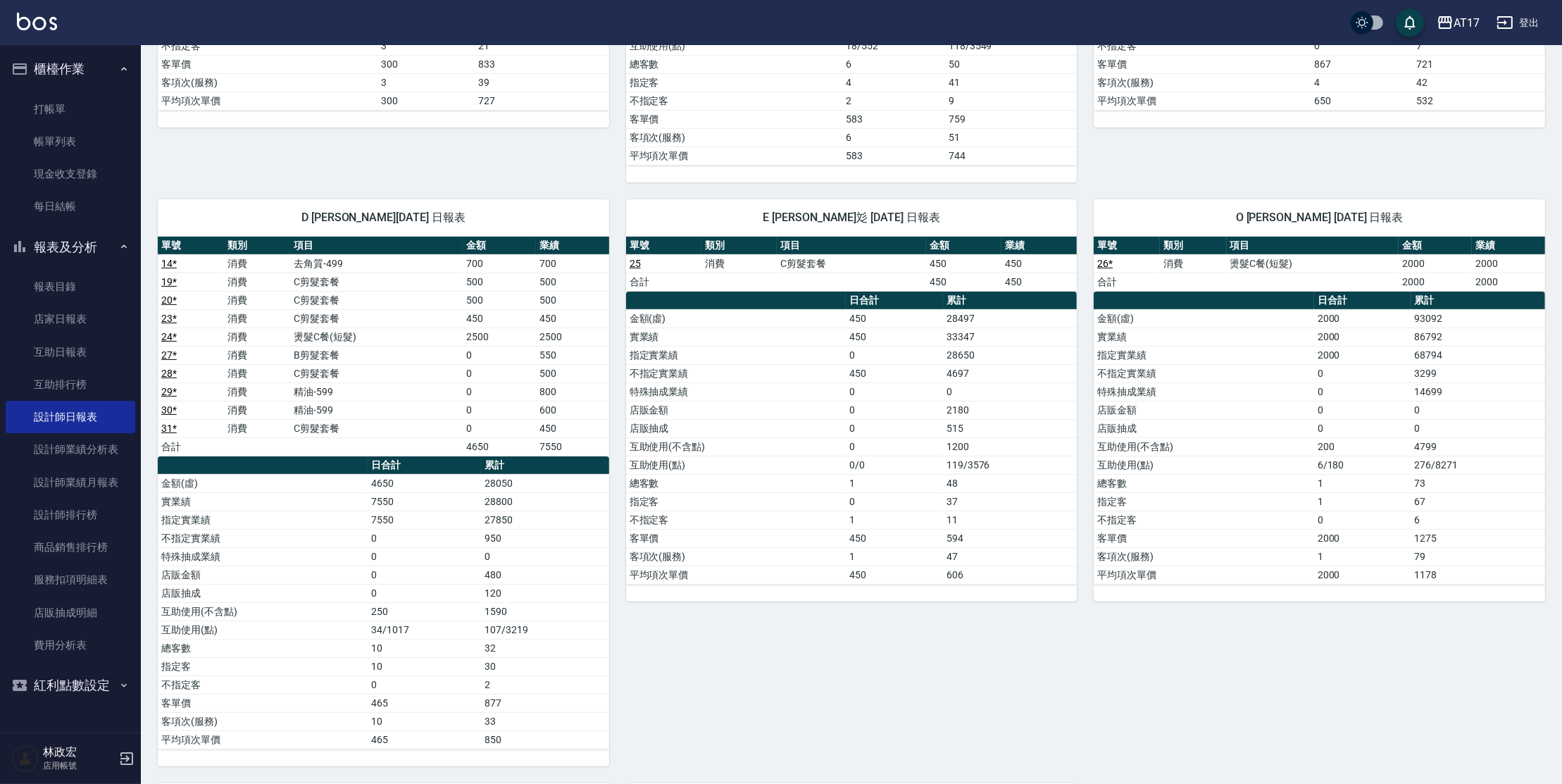
scroll to position [512, 0]
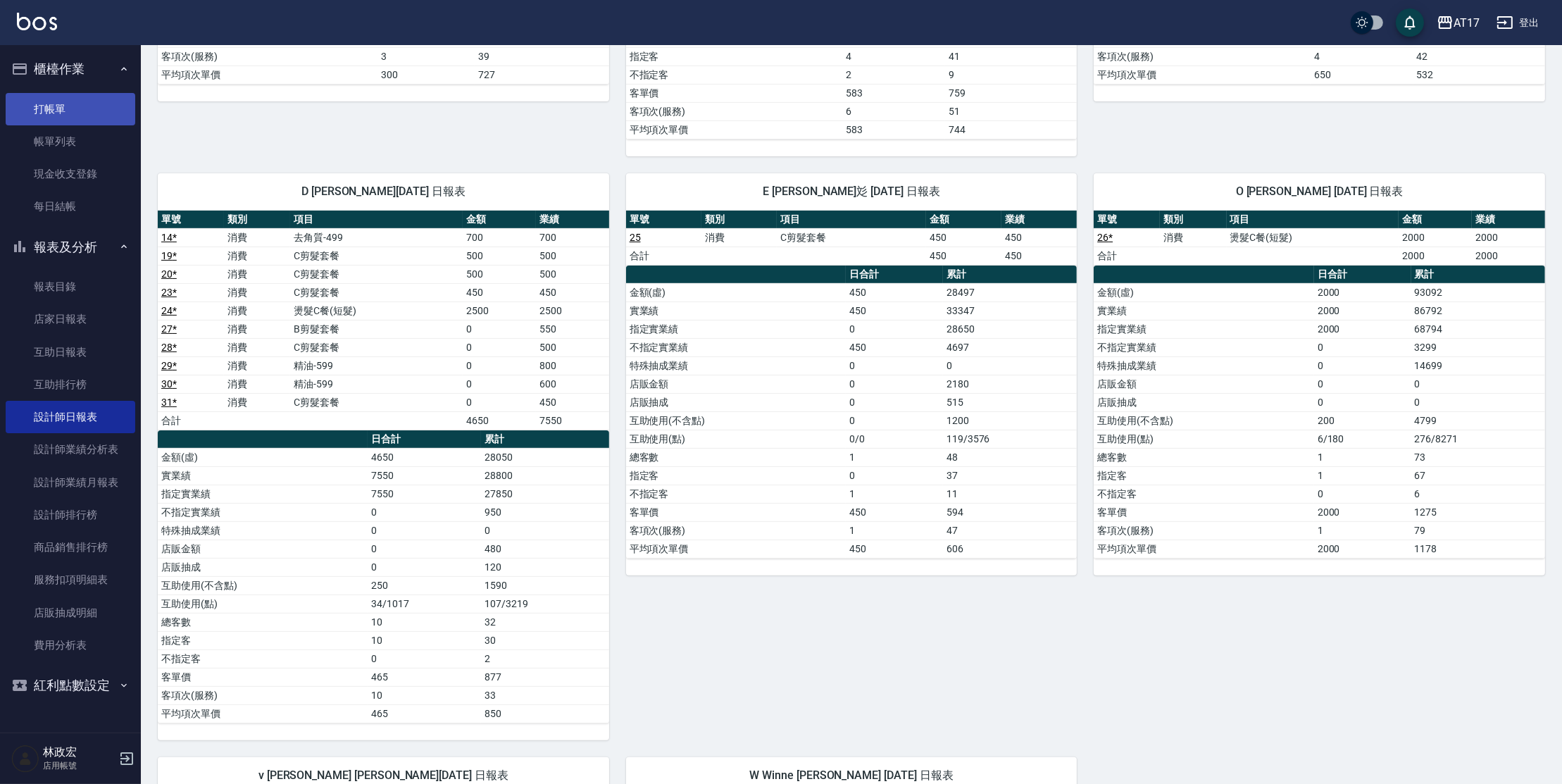
click at [52, 105] on link "打帳單" at bounding box center [70, 109] width 130 height 32
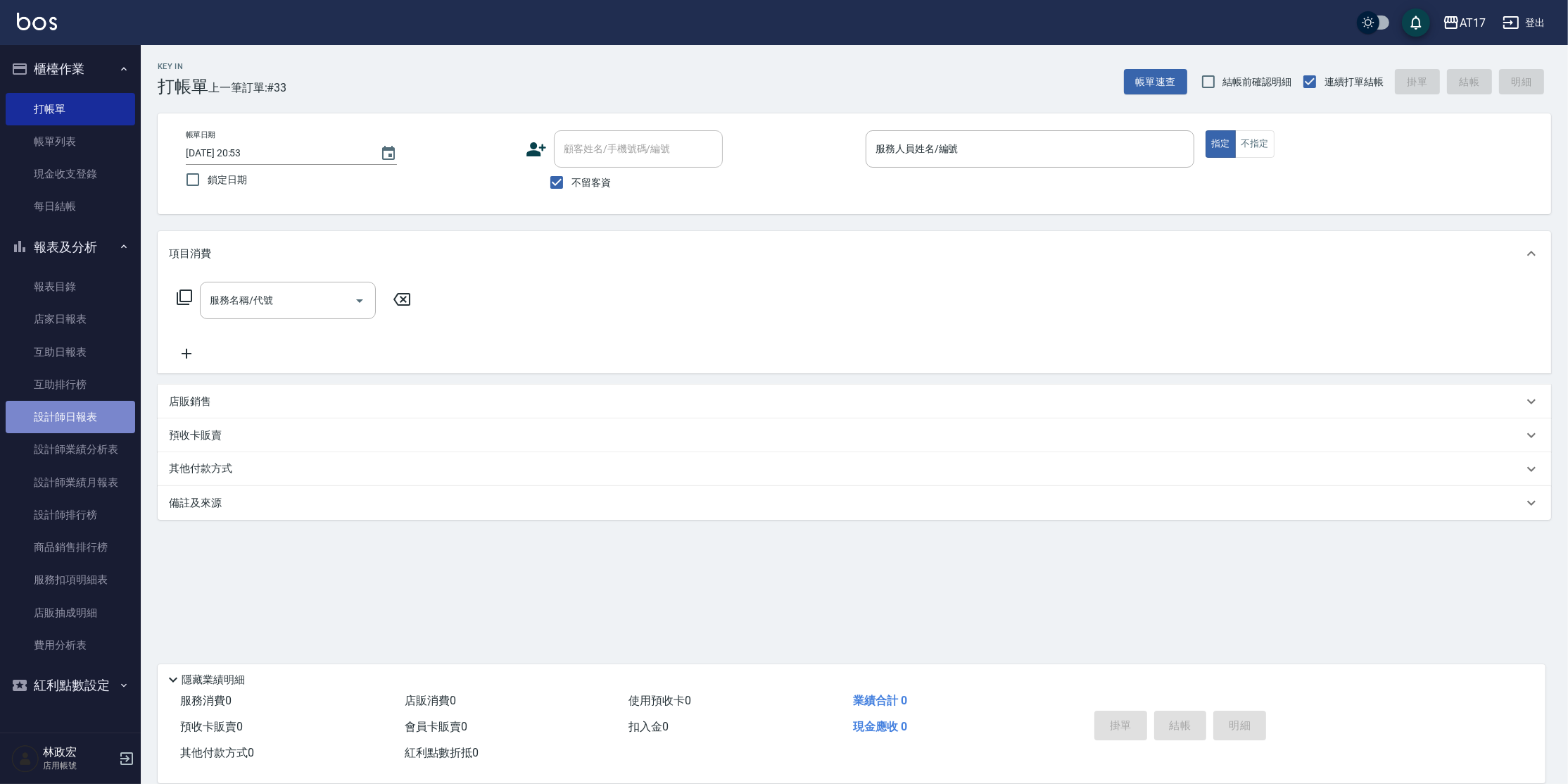
click at [57, 419] on link "設計師日報表" at bounding box center [70, 417] width 130 height 32
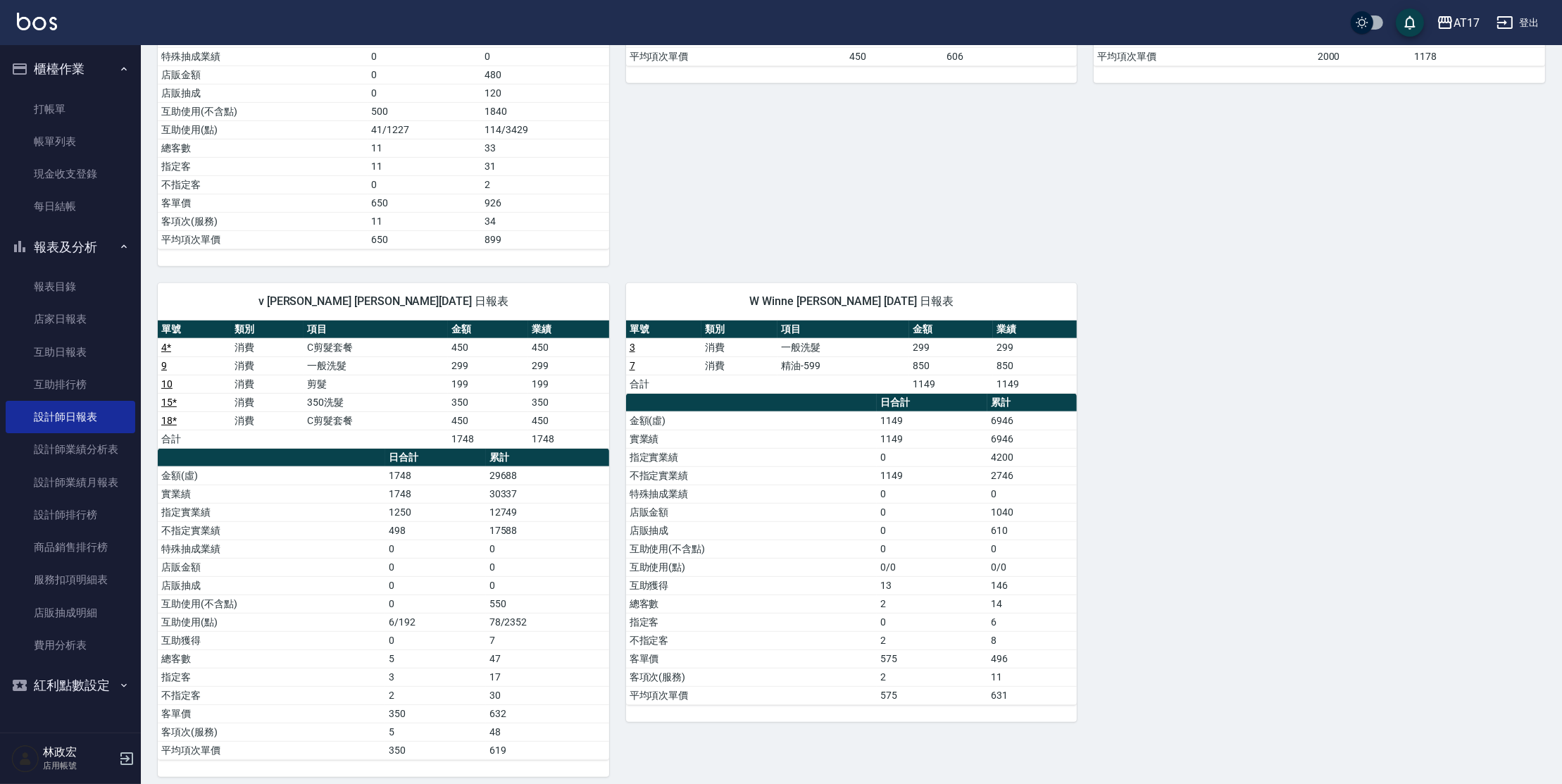
scroll to position [1026, 0]
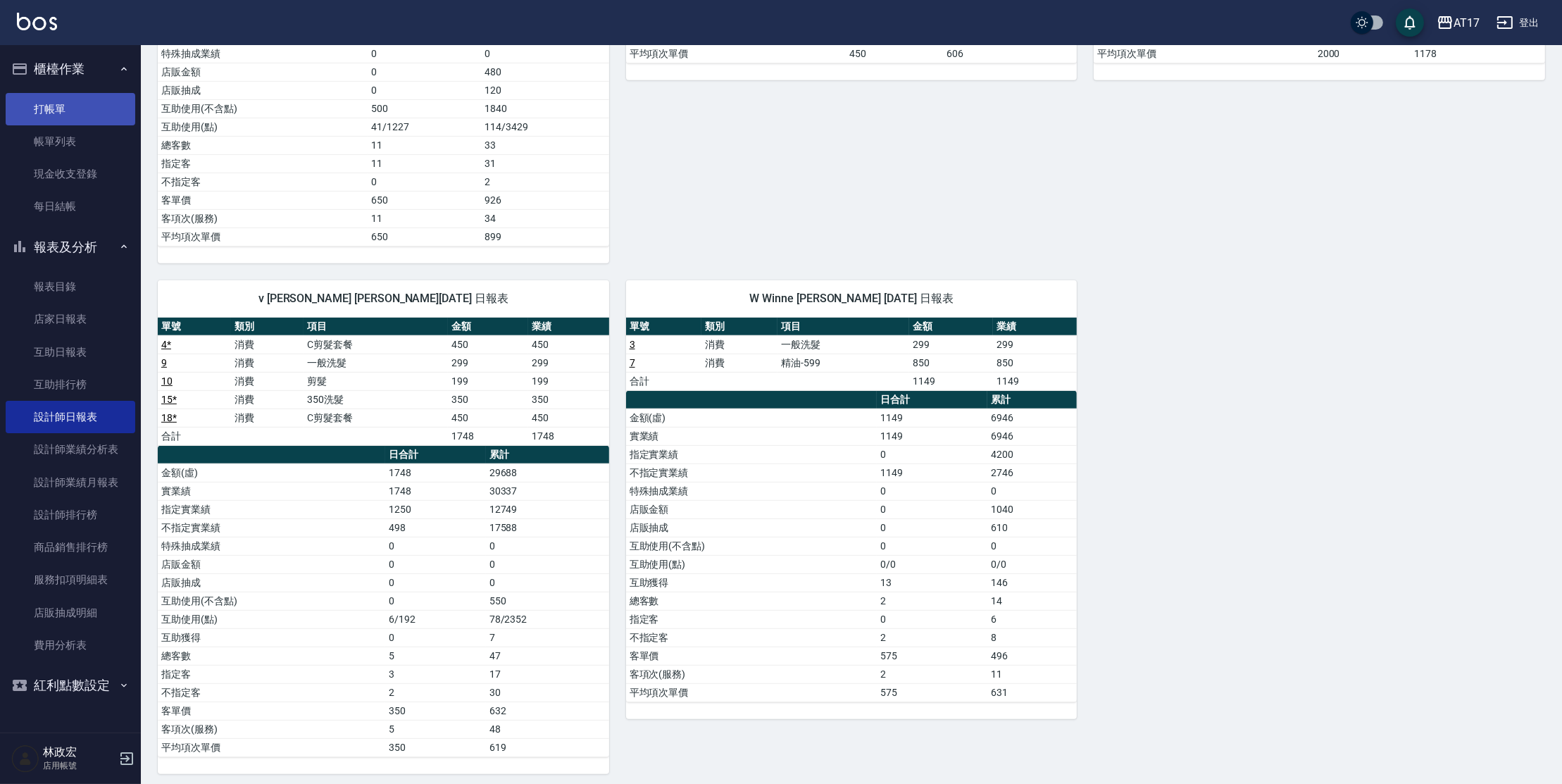
click at [42, 123] on link "打帳單" at bounding box center [70, 109] width 130 height 32
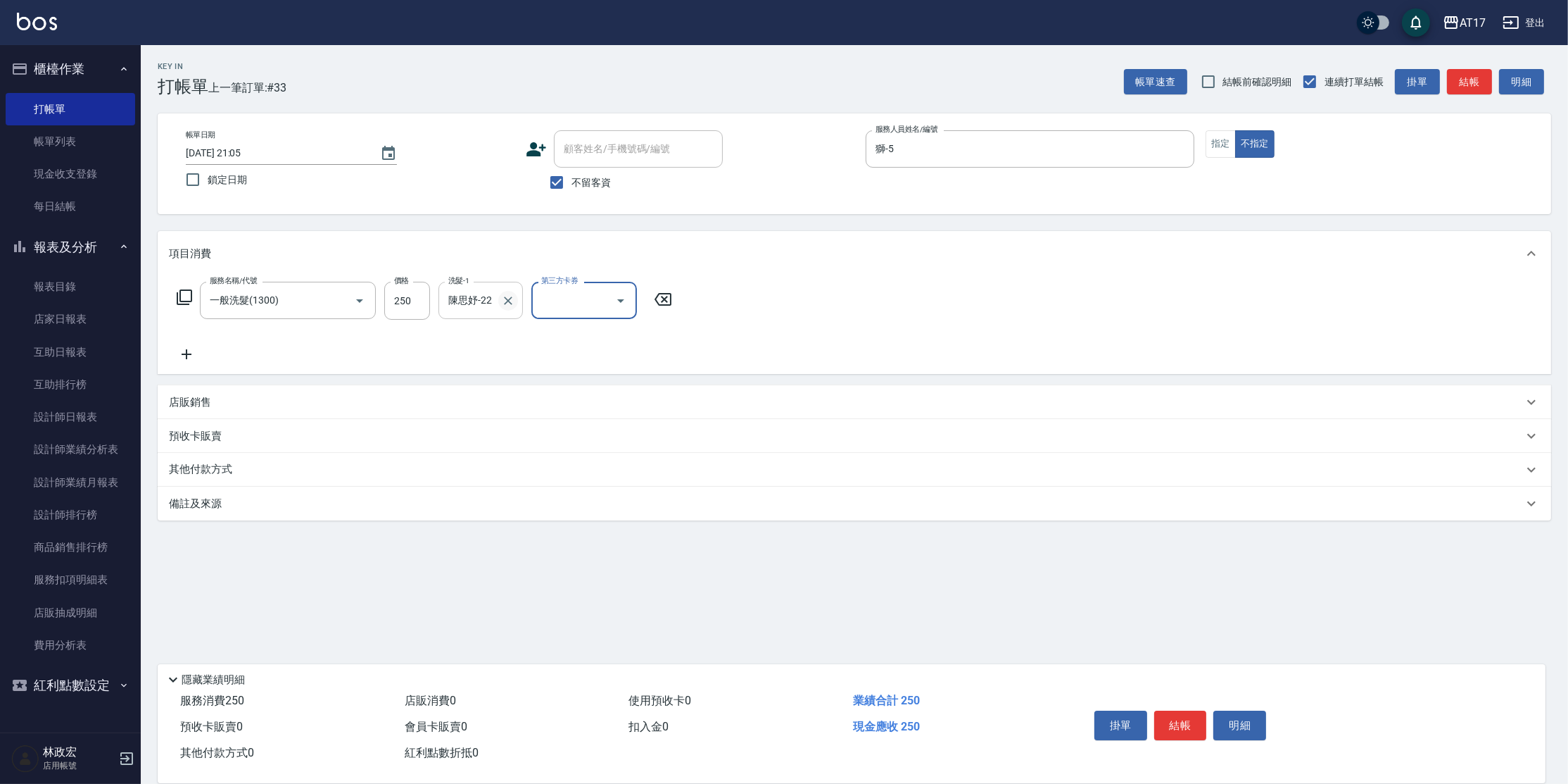
click at [503, 301] on icon "Clear" at bounding box center [508, 300] width 14 height 14
click at [415, 298] on input "250" at bounding box center [407, 300] width 46 height 38
click at [1177, 712] on button "結帳" at bounding box center [1180, 725] width 52 height 29
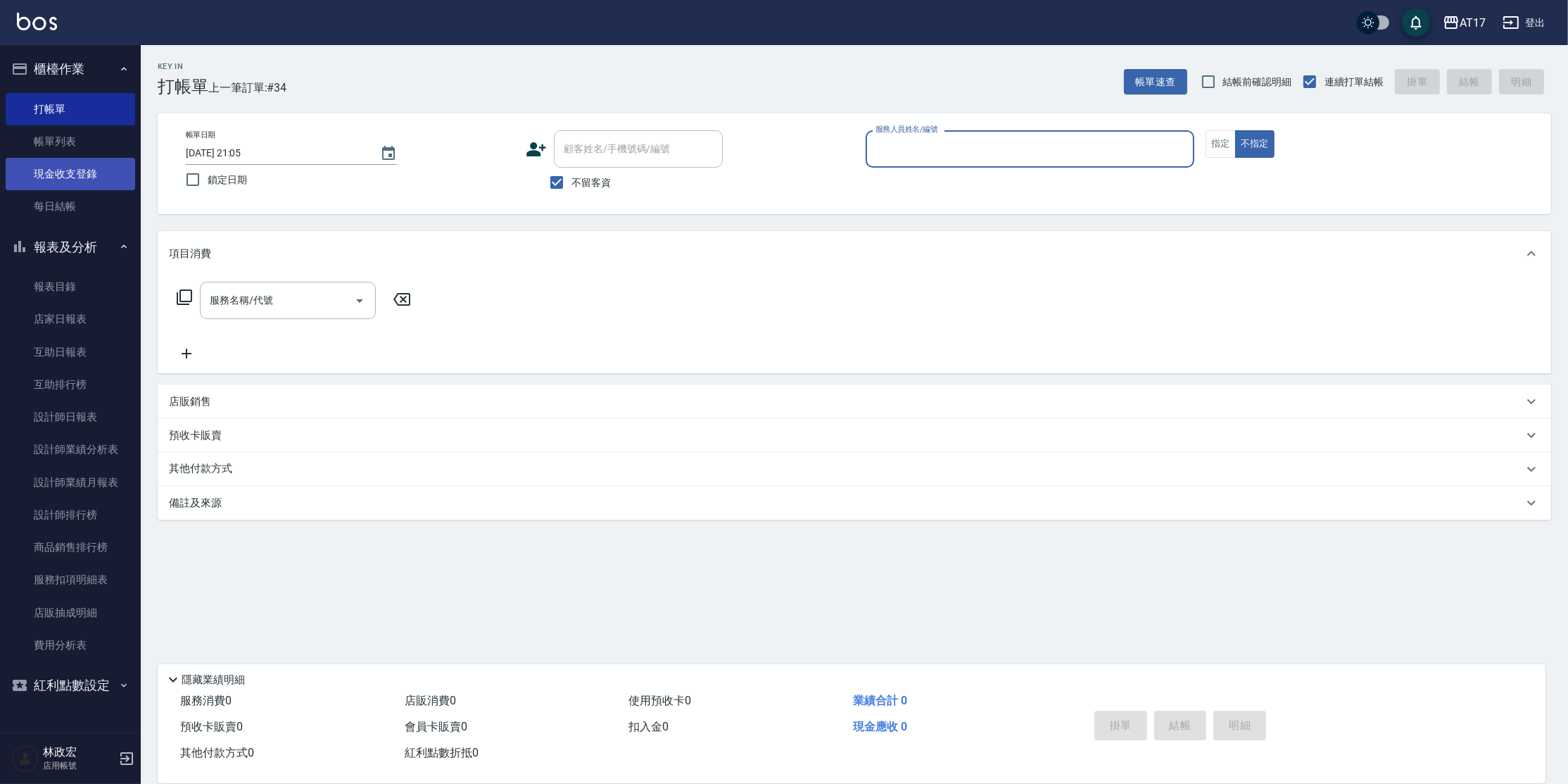
click at [93, 168] on link "現金收支登錄" at bounding box center [70, 174] width 130 height 32
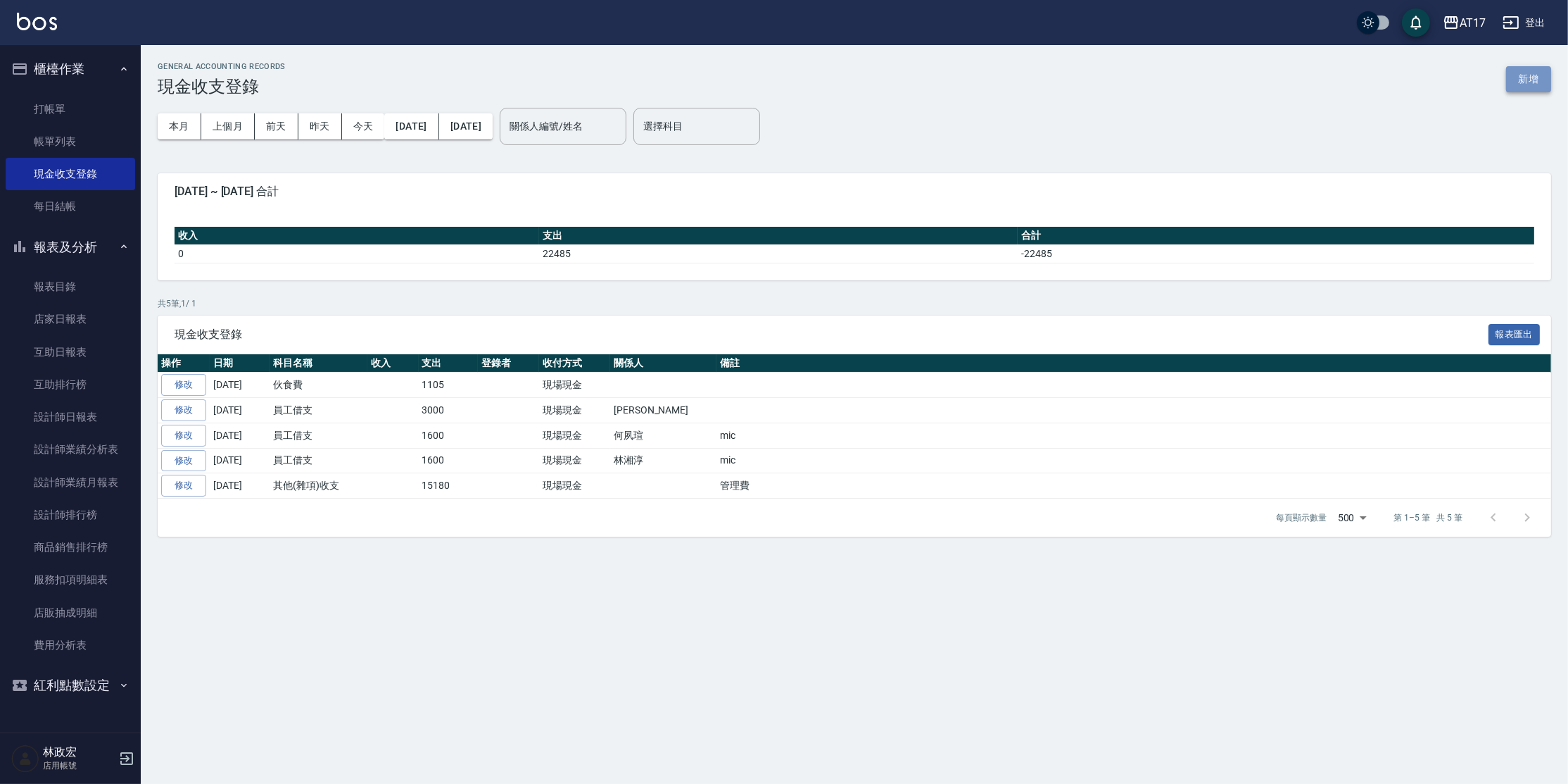
click at [1538, 82] on button "新增" at bounding box center [1529, 80] width 45 height 26
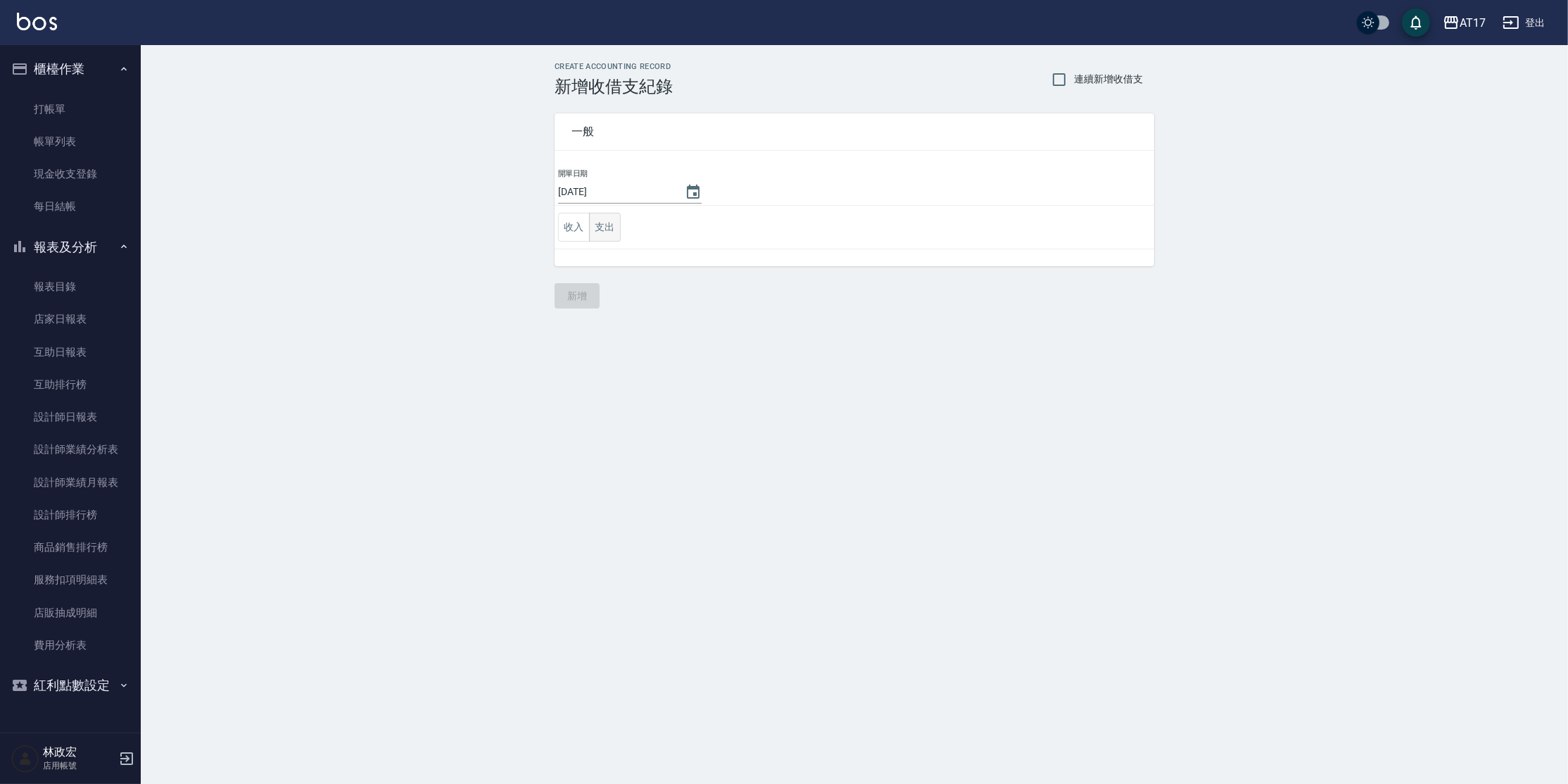
click at [606, 231] on button "支出" at bounding box center [605, 226] width 32 height 29
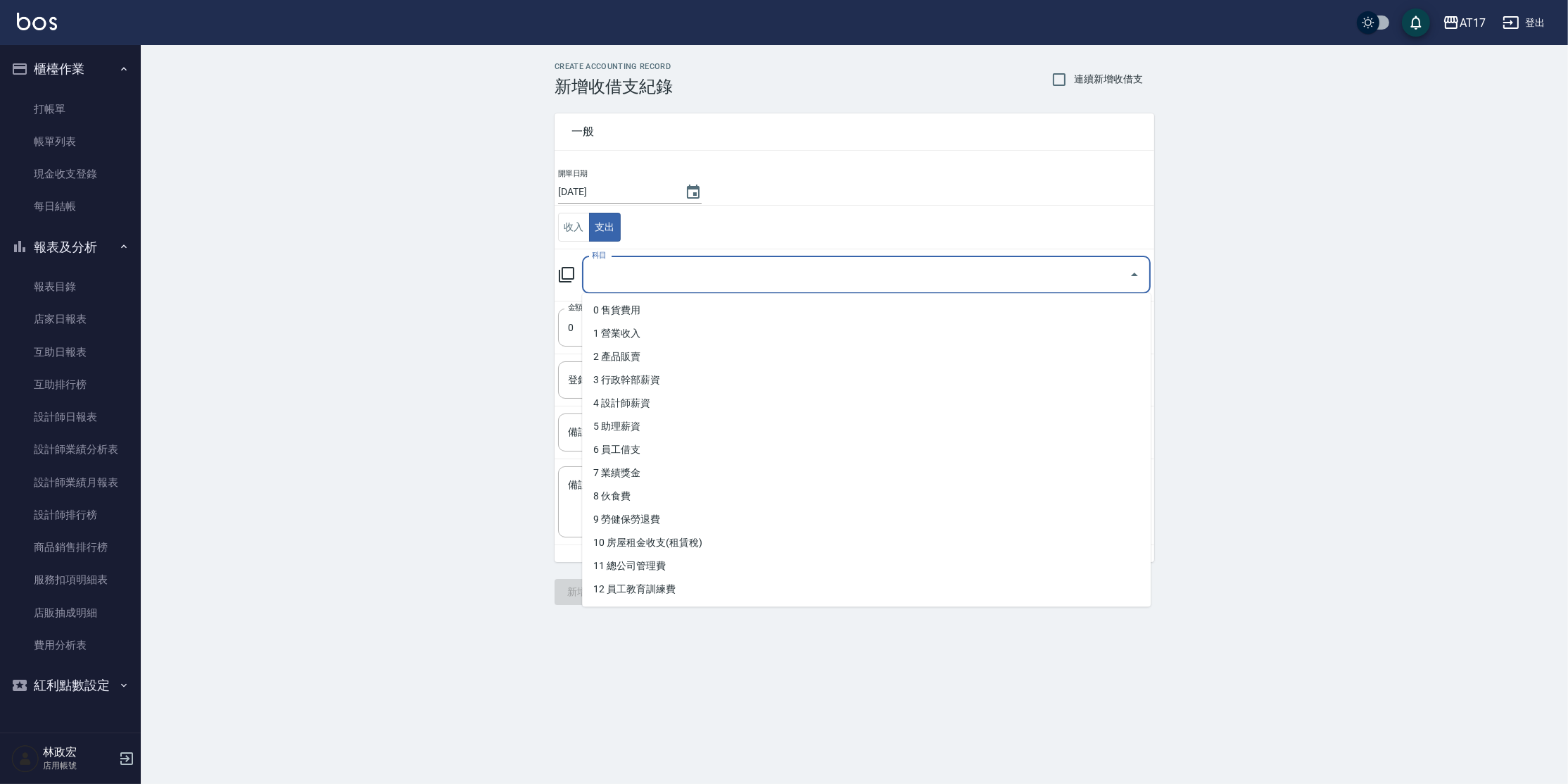
click at [603, 275] on input "科目" at bounding box center [855, 275] width 535 height 25
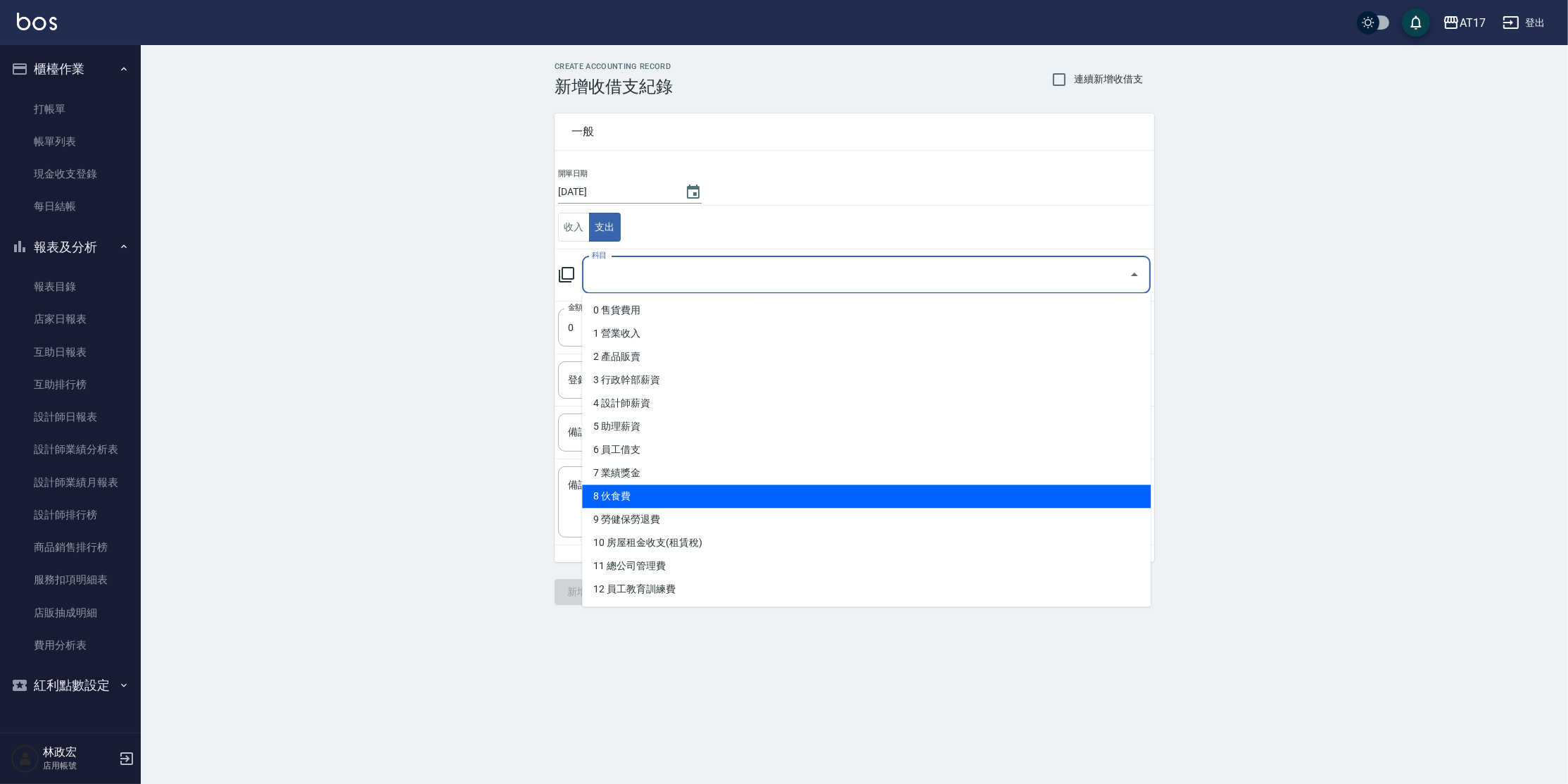
click at [634, 501] on li "8 伙食費" at bounding box center [866, 496] width 569 height 23
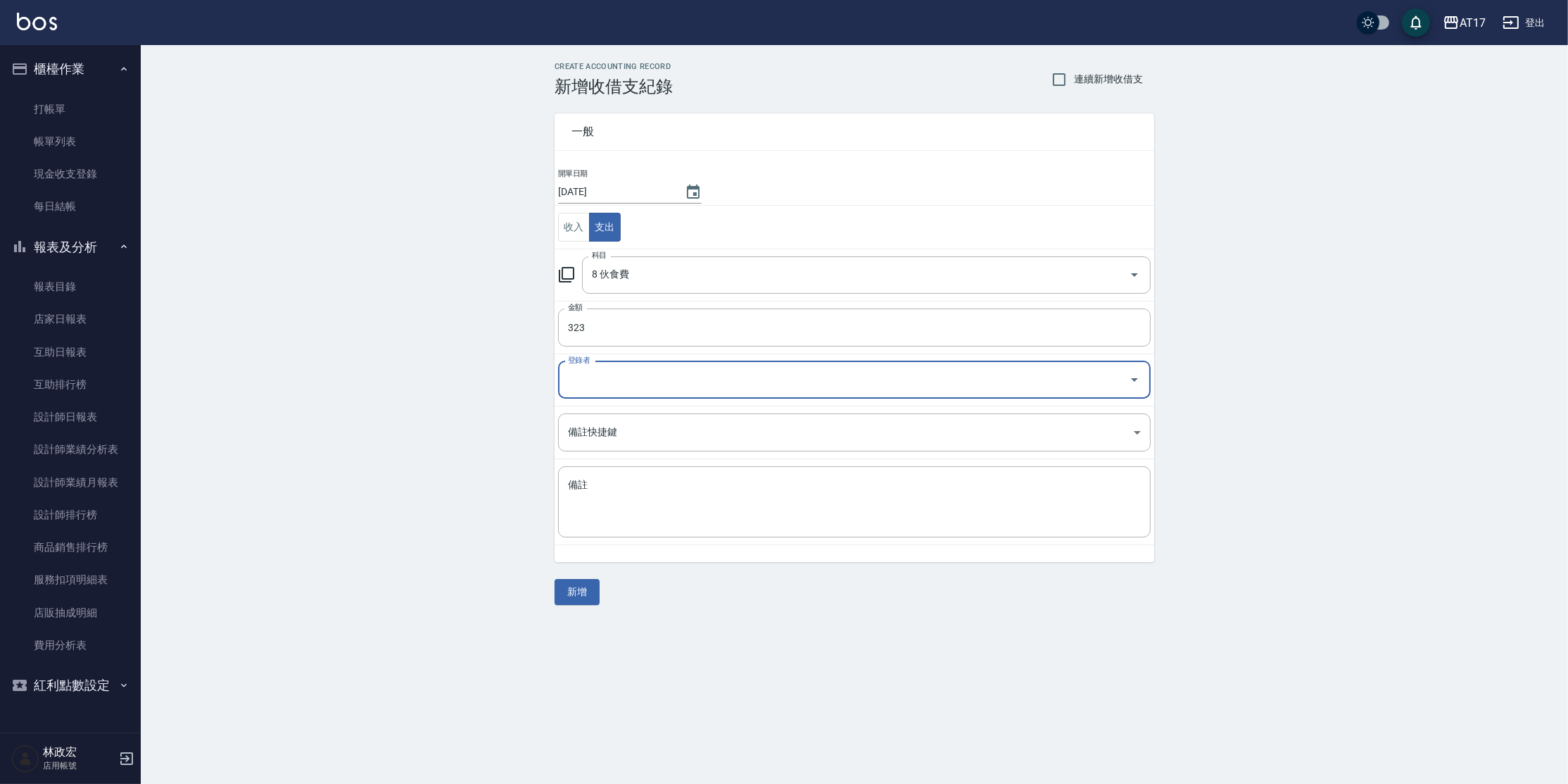
click at [595, 596] on button "新增" at bounding box center [577, 592] width 45 height 26
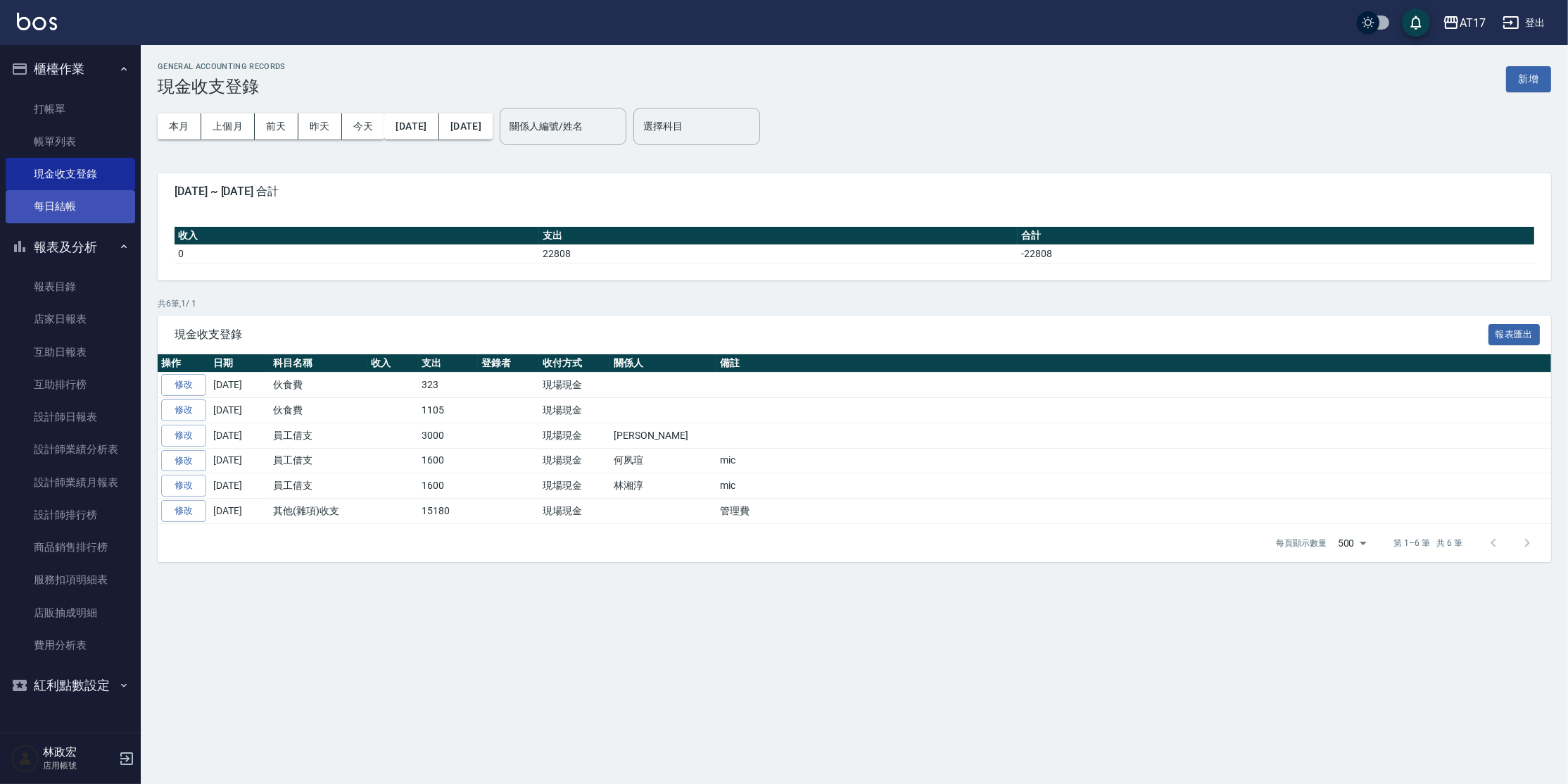
click at [102, 212] on link "每日結帳" at bounding box center [70, 206] width 130 height 32
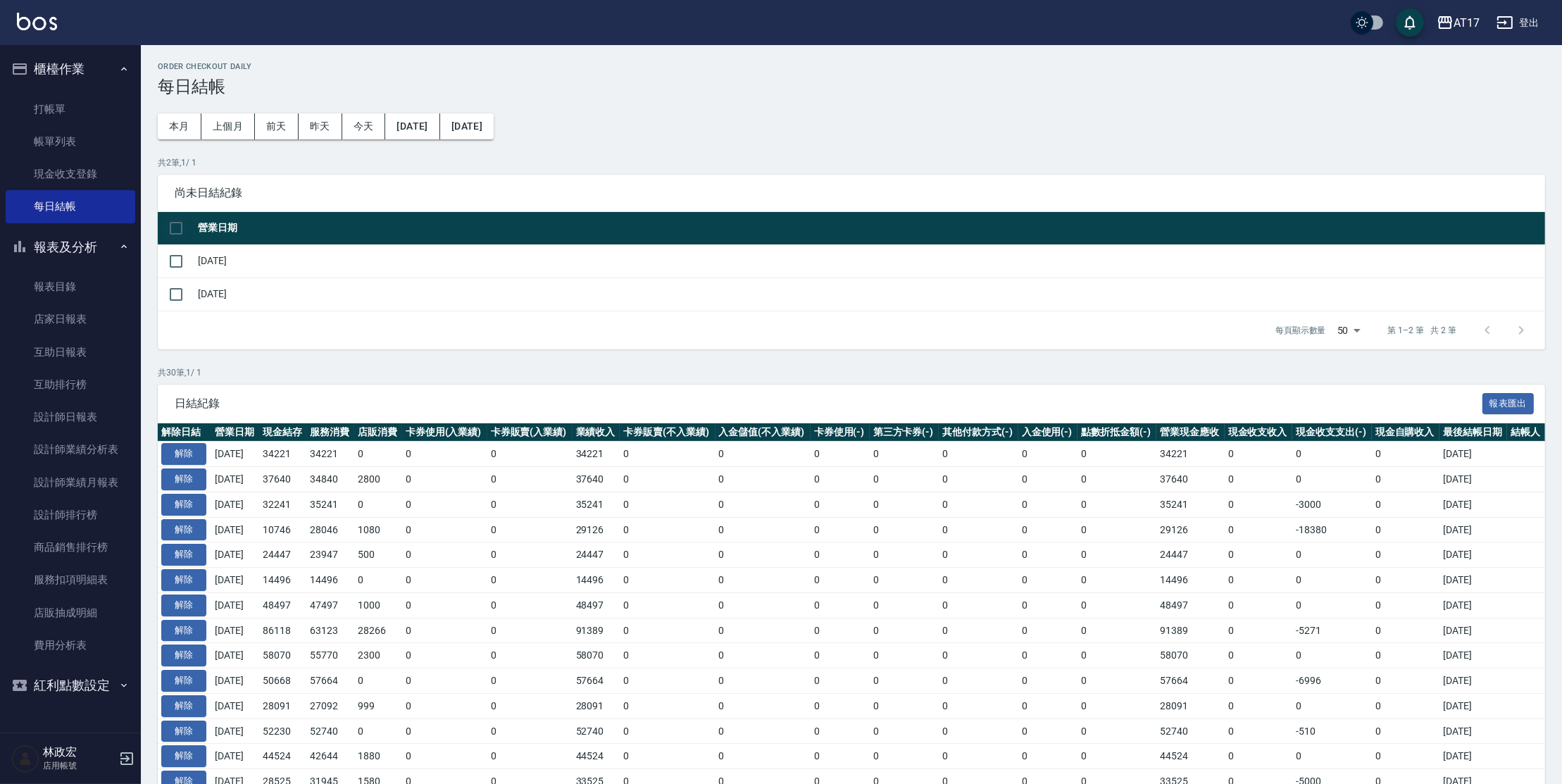
click at [179, 232] on input "checkbox" at bounding box center [176, 228] width 29 height 29
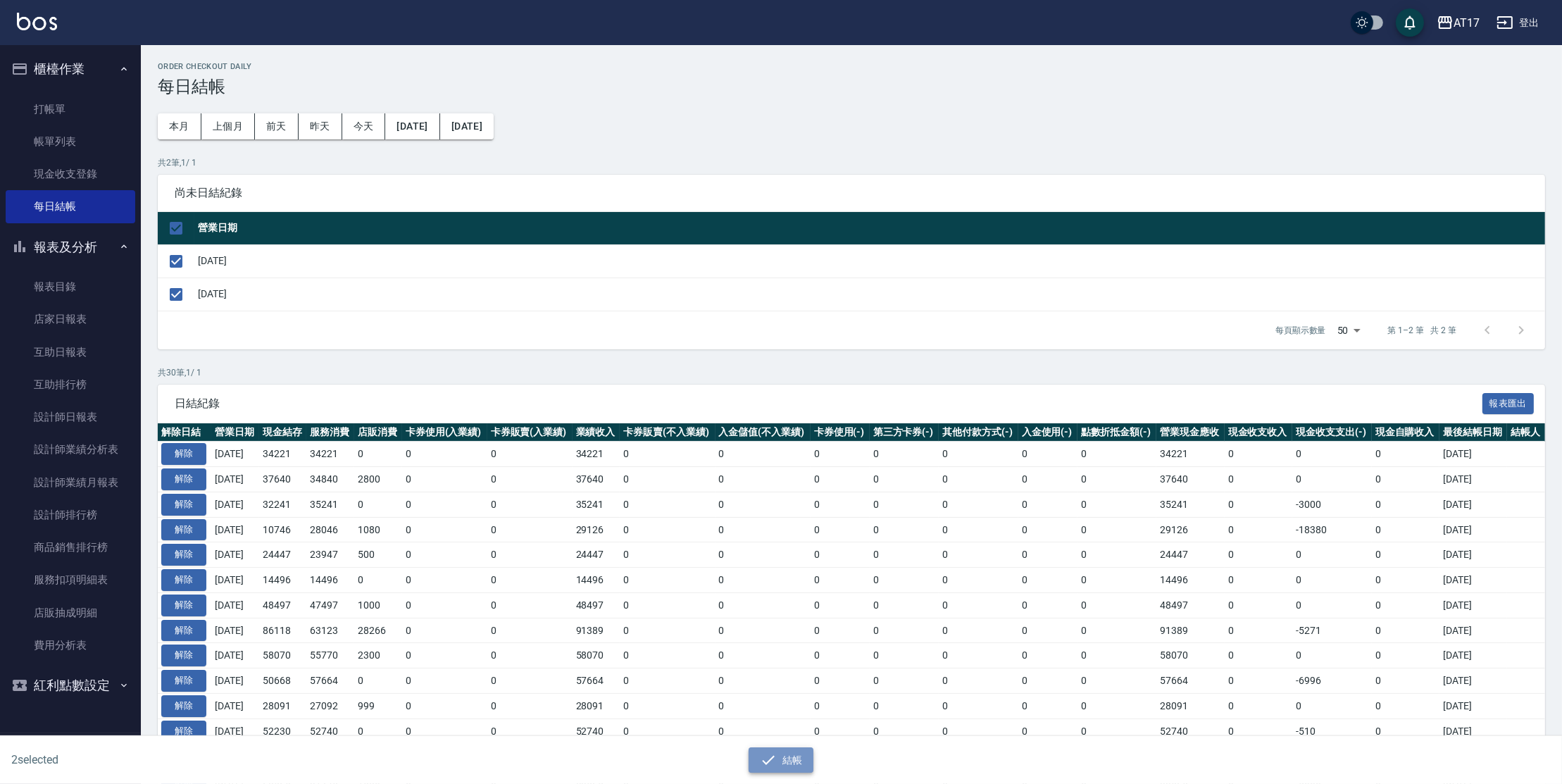
click at [773, 747] on button "結帳" at bounding box center [781, 760] width 66 height 26
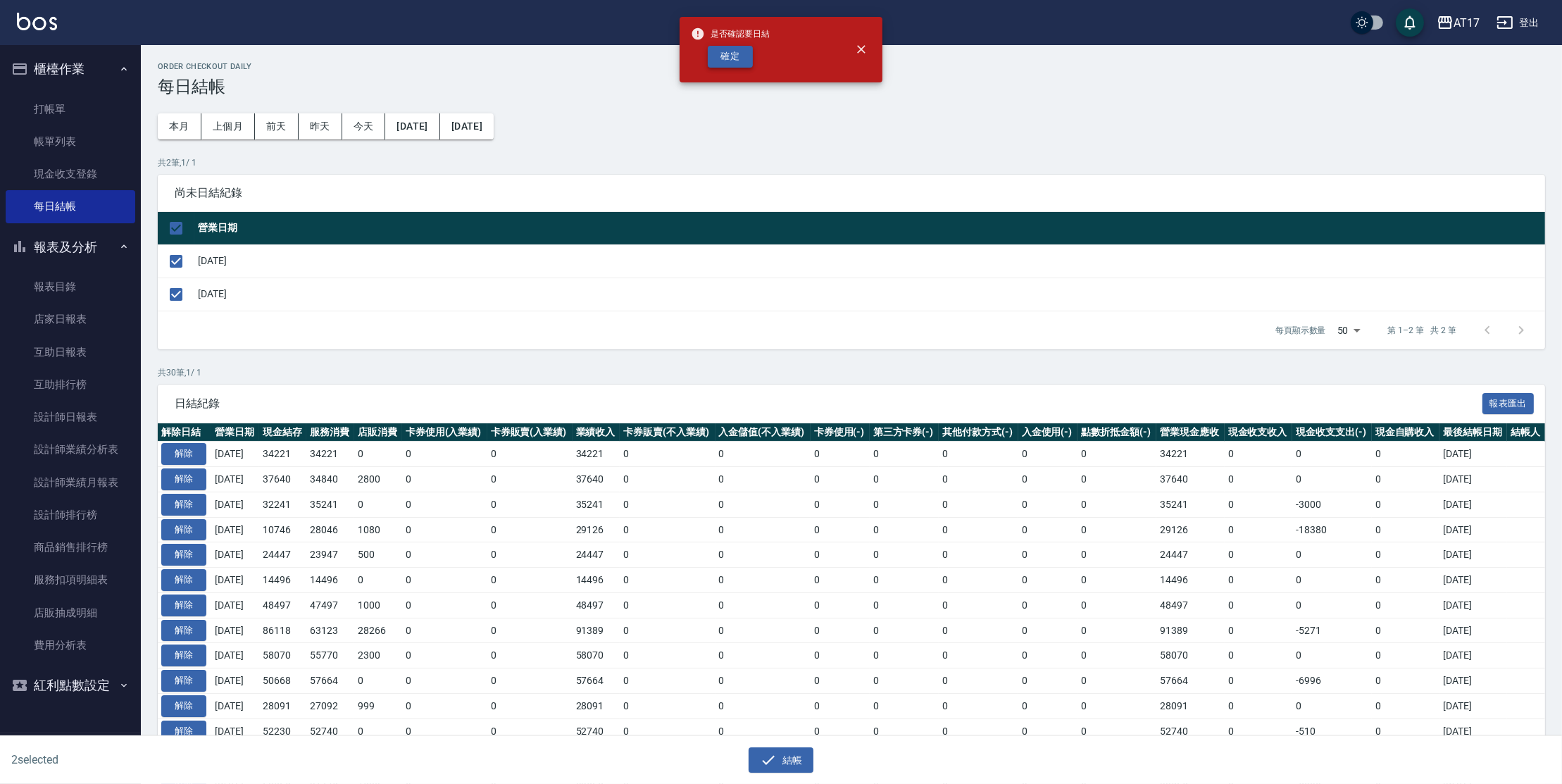
click at [724, 58] on button "確定" at bounding box center [730, 56] width 45 height 22
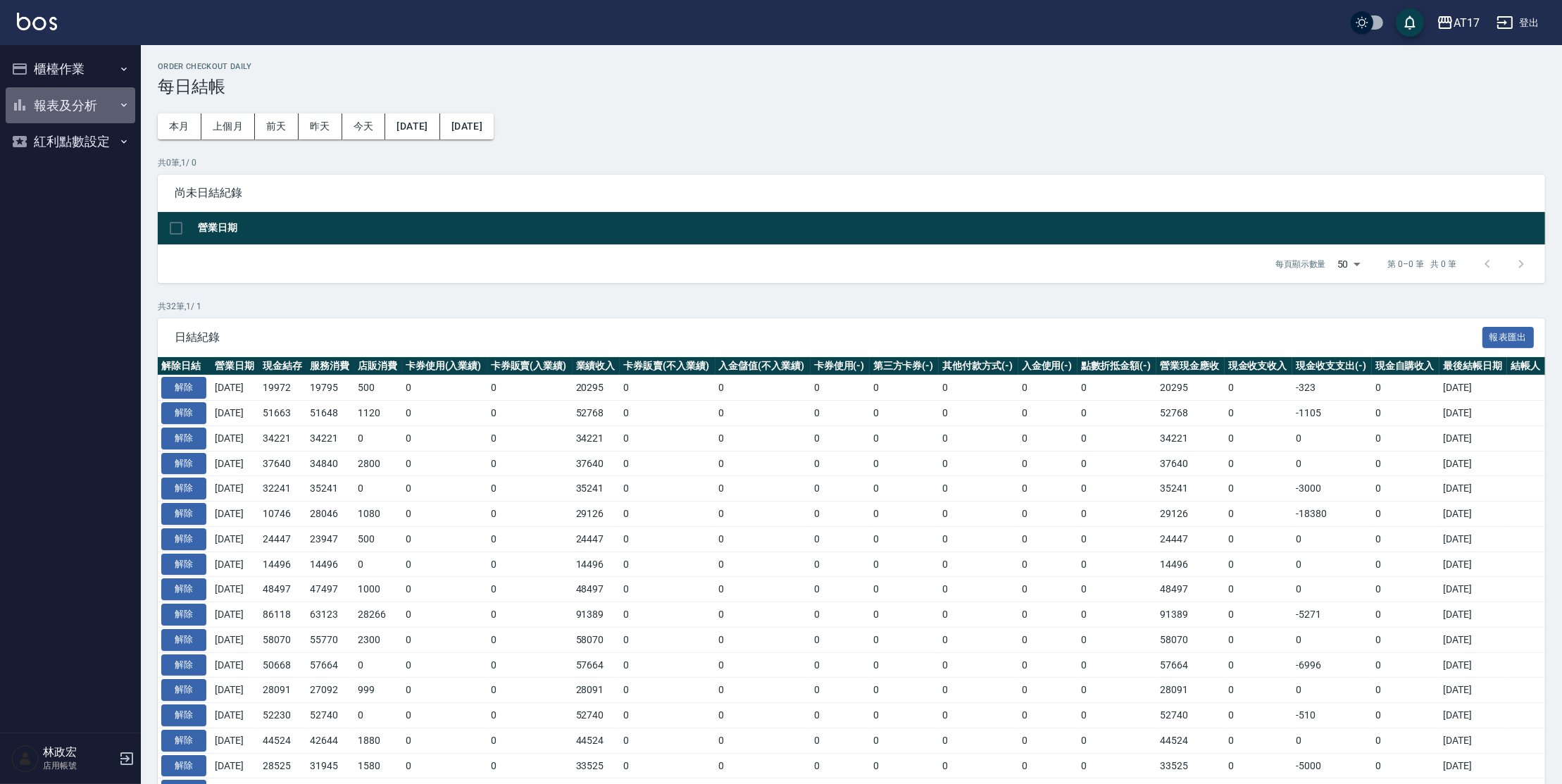
click at [41, 113] on button "報表及分析" at bounding box center [70, 105] width 130 height 36
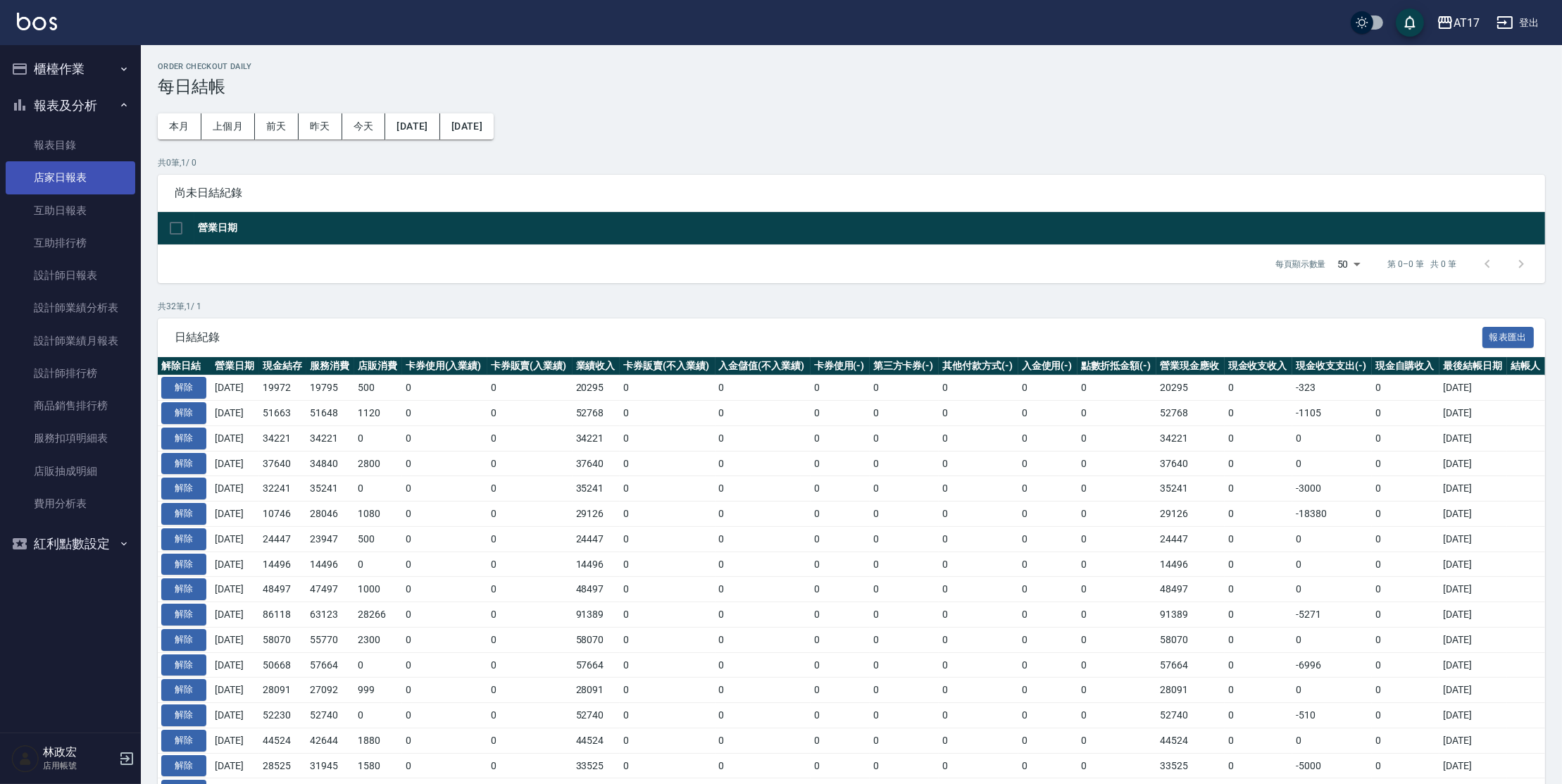
click at [90, 178] on link "店家日報表" at bounding box center [70, 178] width 130 height 32
